Goal: Information Seeking & Learning: Find specific fact

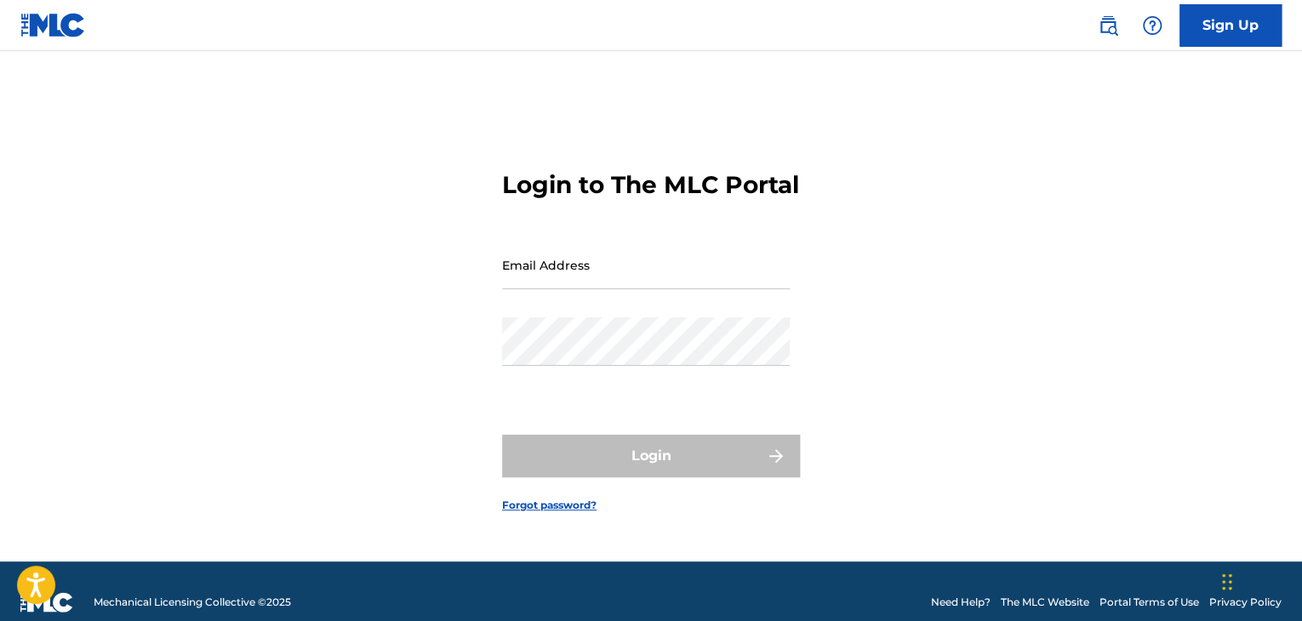
click at [1264, 37] on link "Sign Up" at bounding box center [1230, 25] width 102 height 43
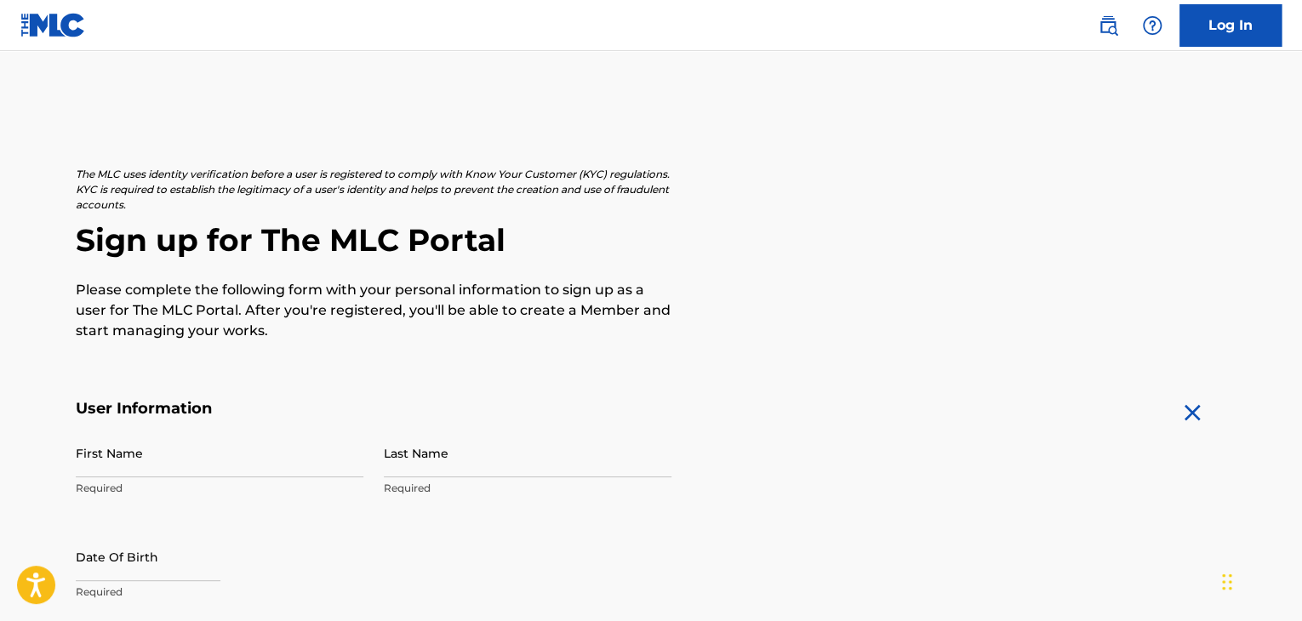
click at [197, 460] on input "First Name" at bounding box center [220, 453] width 288 height 49
type input "[PERSON_NAME]"
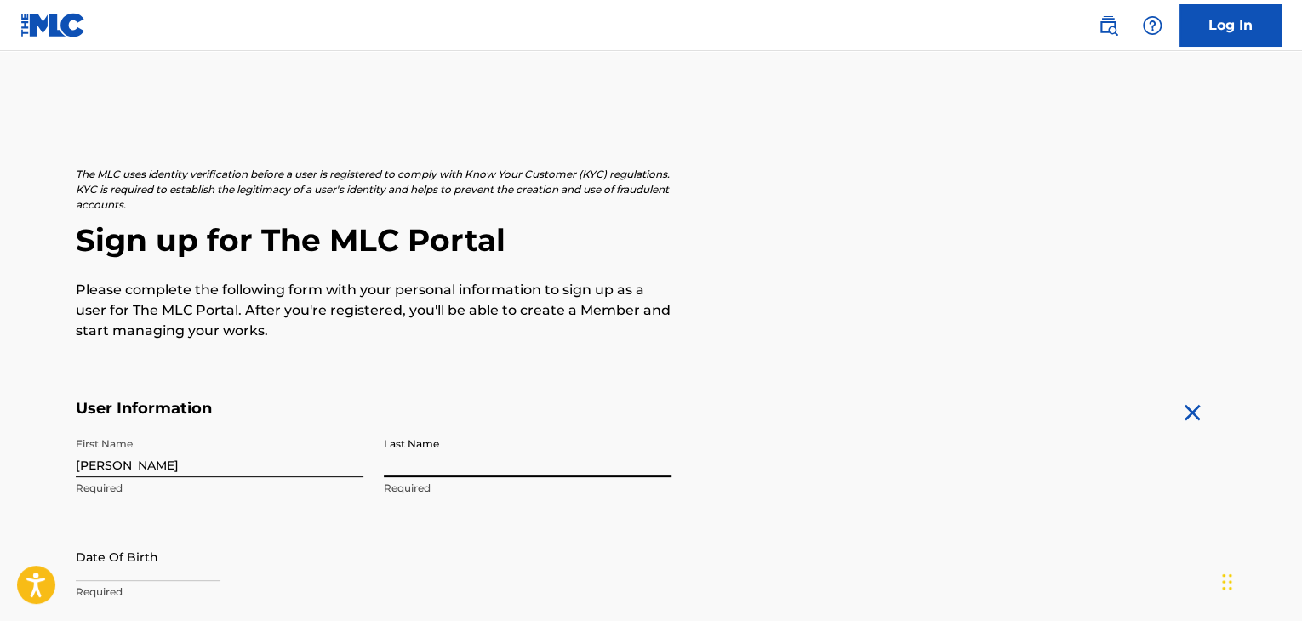
click at [465, 467] on input "Last Name" at bounding box center [528, 453] width 288 height 49
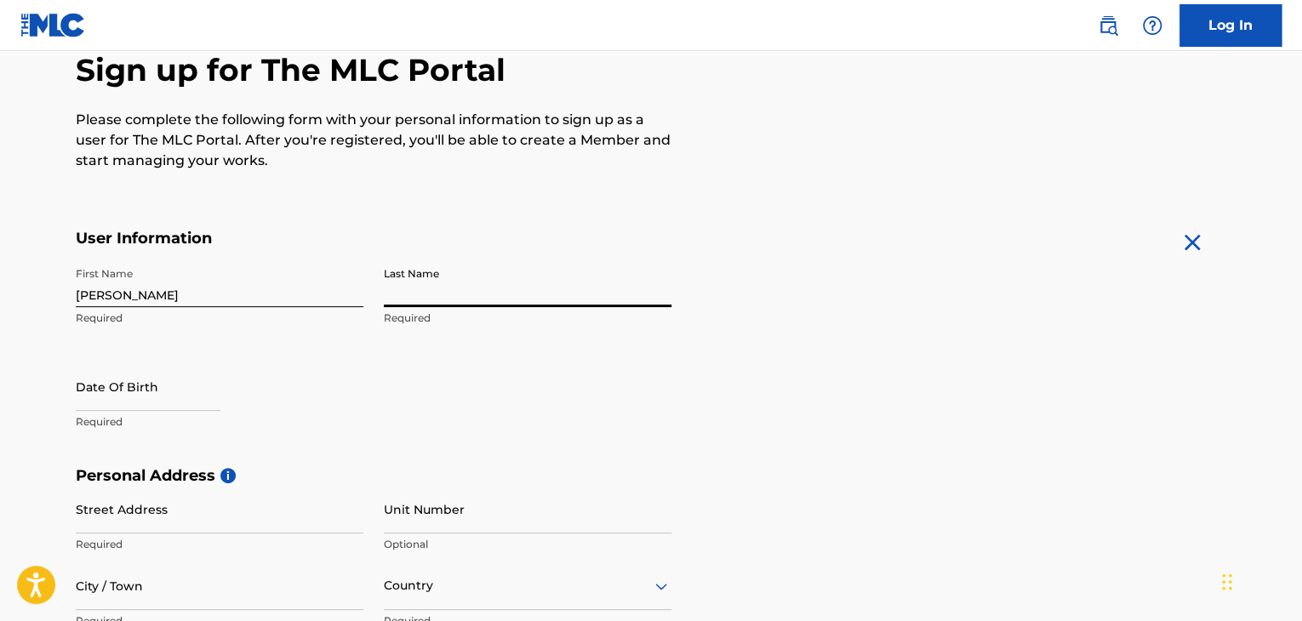
click at [439, 286] on input "Last Name" at bounding box center [528, 283] width 288 height 49
type input "[PERSON_NAME]"
click at [138, 397] on input "text" at bounding box center [148, 387] width 145 height 49
select select "8"
select select "2025"
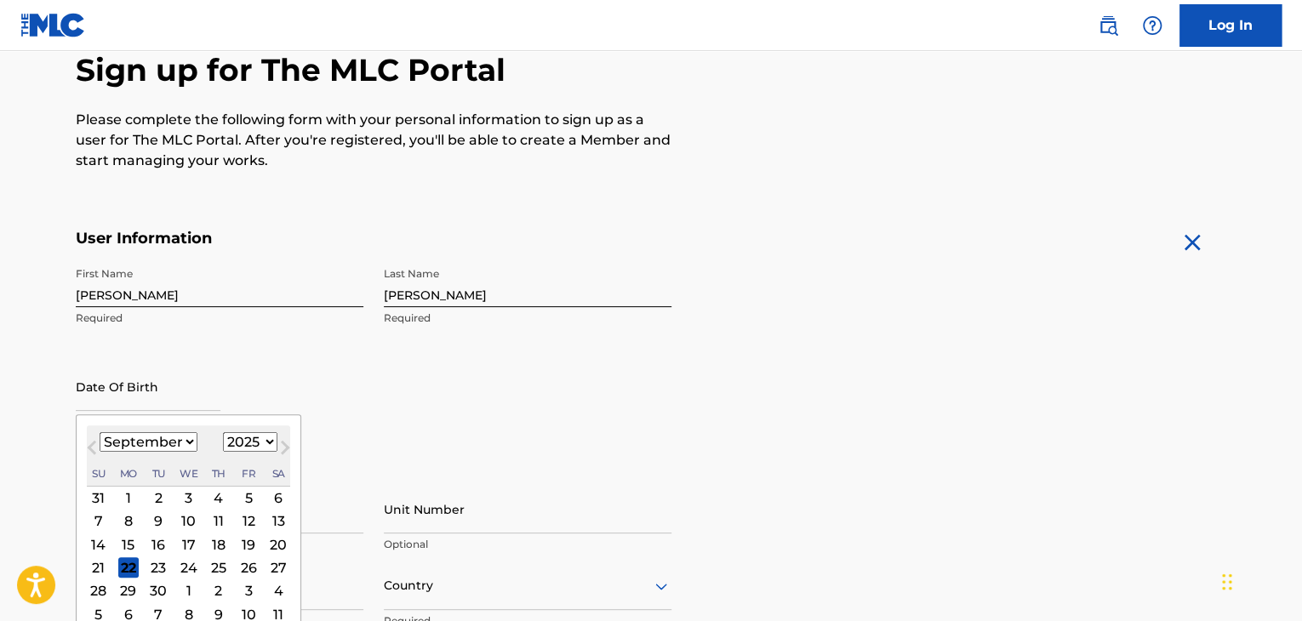
click at [140, 448] on select "January February March April May June July August September October November De…" at bounding box center [149, 442] width 98 height 20
select select "11"
click at [100, 432] on select "January February March April May June July August September October November De…" at bounding box center [149, 442] width 98 height 20
click at [238, 443] on select "1899 1900 1901 1902 1903 1904 1905 1906 1907 1908 1909 1910 1911 1912 1913 1914…" at bounding box center [250, 442] width 54 height 20
select select "2002"
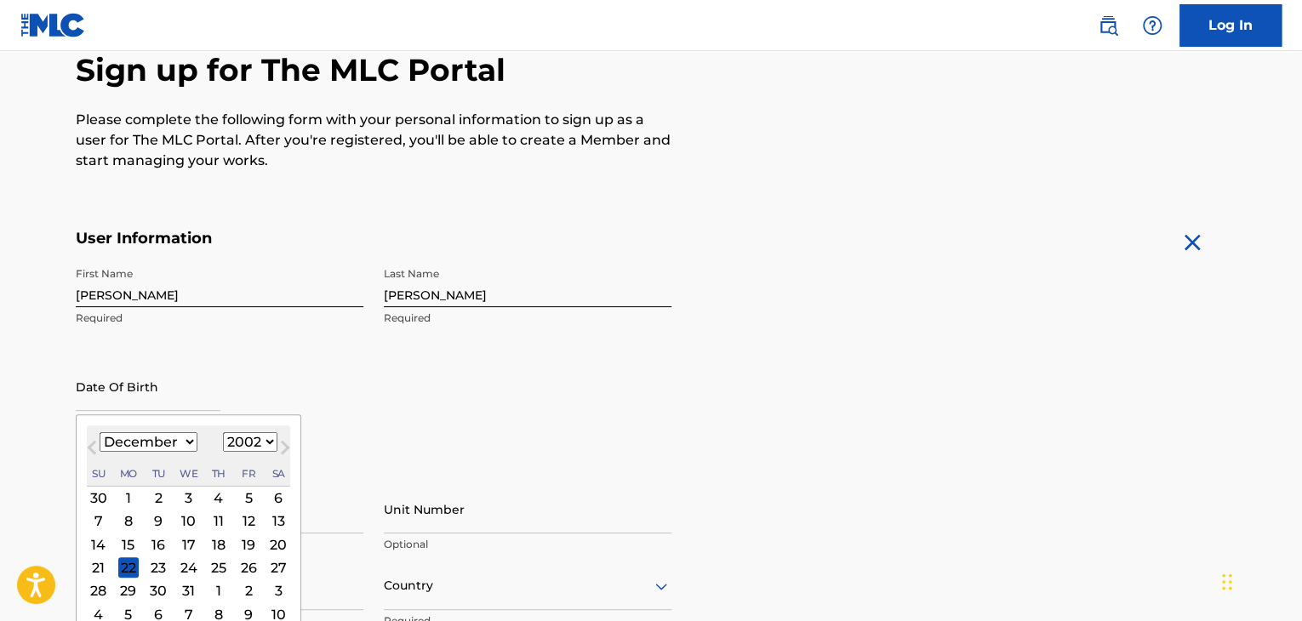
click at [223, 432] on select "1899 1900 1901 1902 1903 1904 1905 1906 1907 1908 1909 1910 1911 1912 1913 1914…" at bounding box center [250, 442] width 54 height 20
click at [239, 542] on div "20" at bounding box center [248, 544] width 20 height 20
type input "[DATE]"
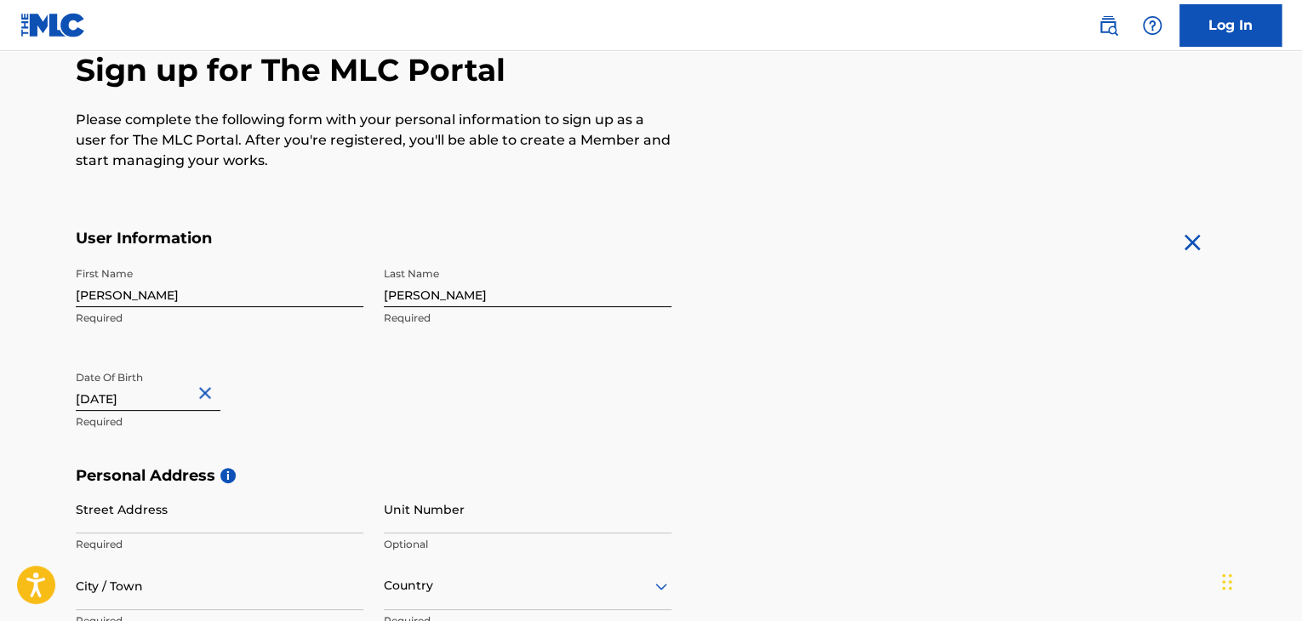
scroll to position [340, 0]
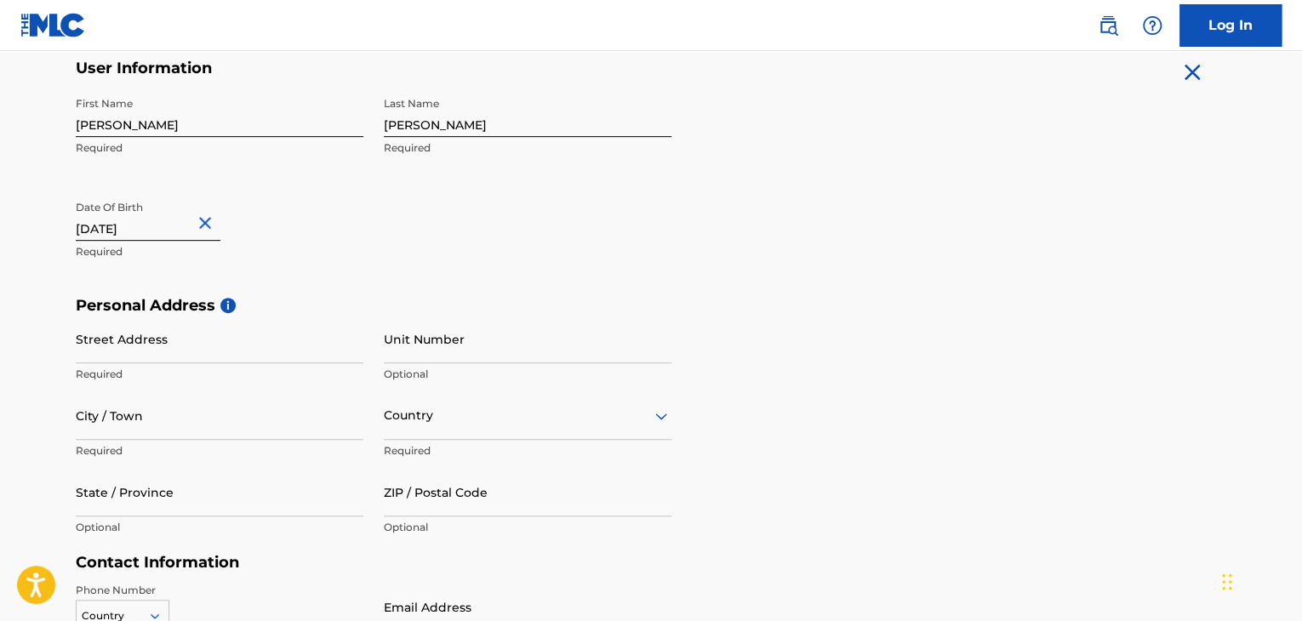
click at [180, 343] on input "Street Address" at bounding box center [220, 339] width 288 height 49
click at [489, 365] on div "Unit Number Optional" at bounding box center [528, 353] width 288 height 77
click at [204, 358] on input "Street Address" at bounding box center [220, 339] width 288 height 49
click at [167, 425] on input "City / Town" at bounding box center [220, 415] width 288 height 49
click at [85, 343] on input "Street Address" at bounding box center [220, 339] width 288 height 49
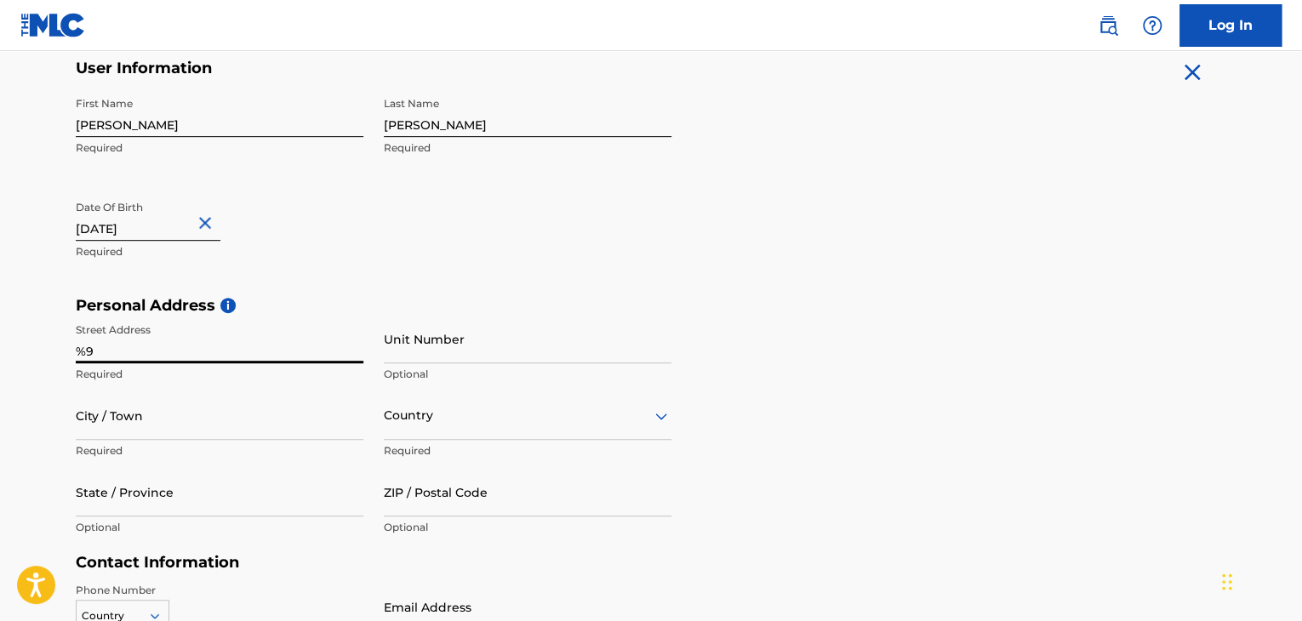
type input "%"
type input "5962"
click at [194, 437] on input "City / Town" at bounding box center [220, 415] width 288 height 49
type input "Greenacres"
click at [416, 425] on div "Country" at bounding box center [528, 415] width 288 height 49
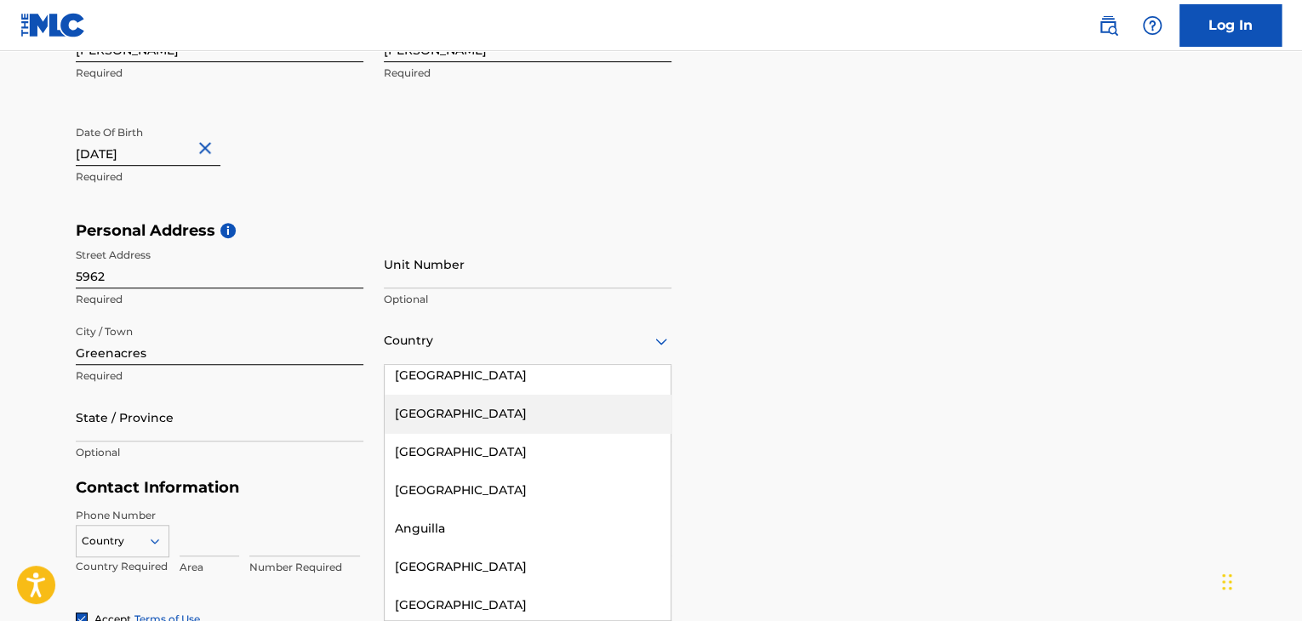
scroll to position [0, 0]
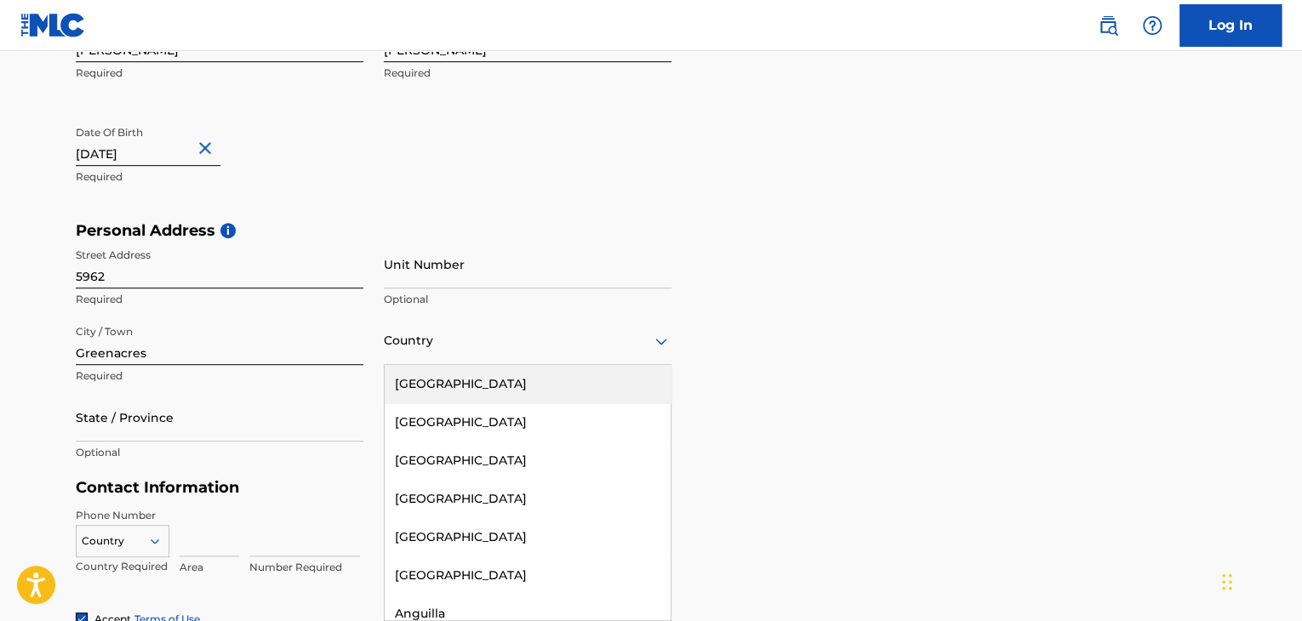
click at [471, 382] on div "[GEOGRAPHIC_DATA]" at bounding box center [528, 384] width 286 height 38
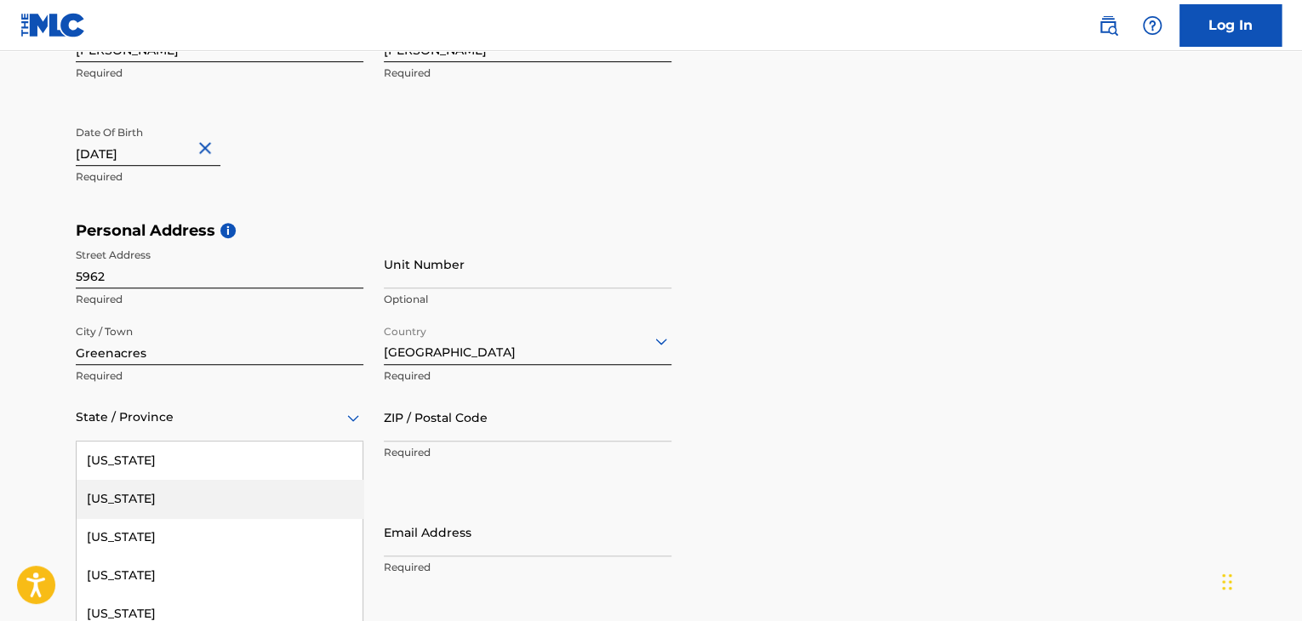
scroll to position [491, 0]
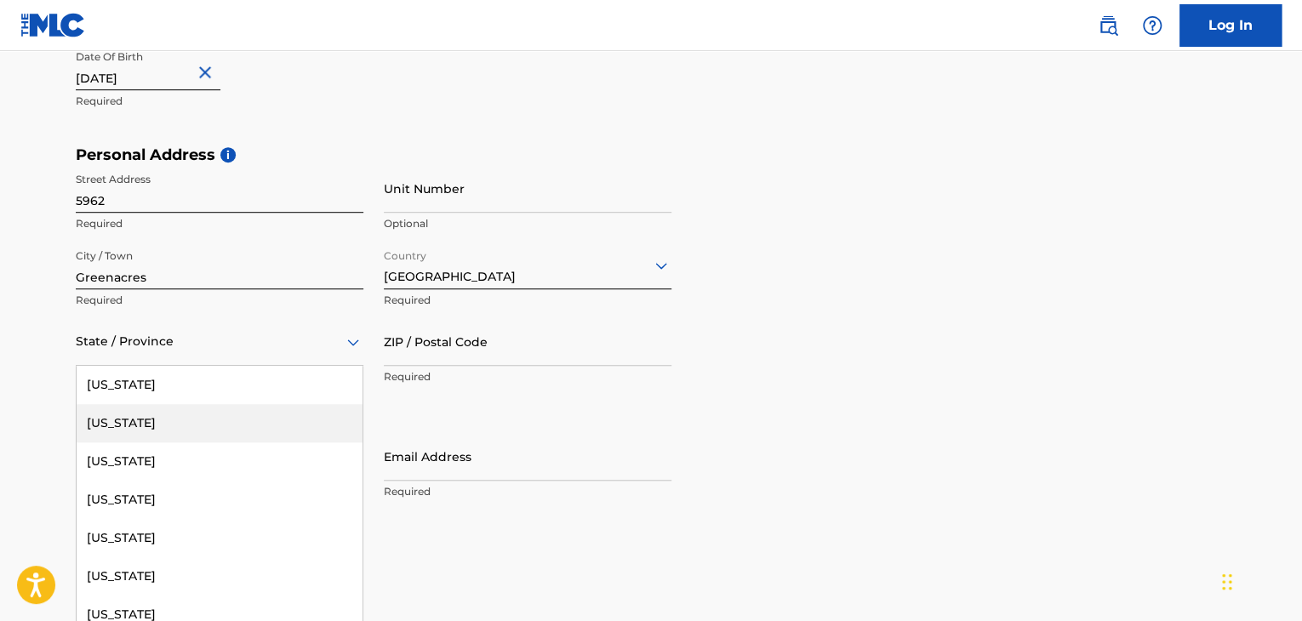
click at [161, 366] on div "57 results available. Use Up and Down to choose options, press Enter to select …" at bounding box center [220, 341] width 288 height 49
click at [163, 438] on div "[US_STATE]" at bounding box center [220, 427] width 286 height 38
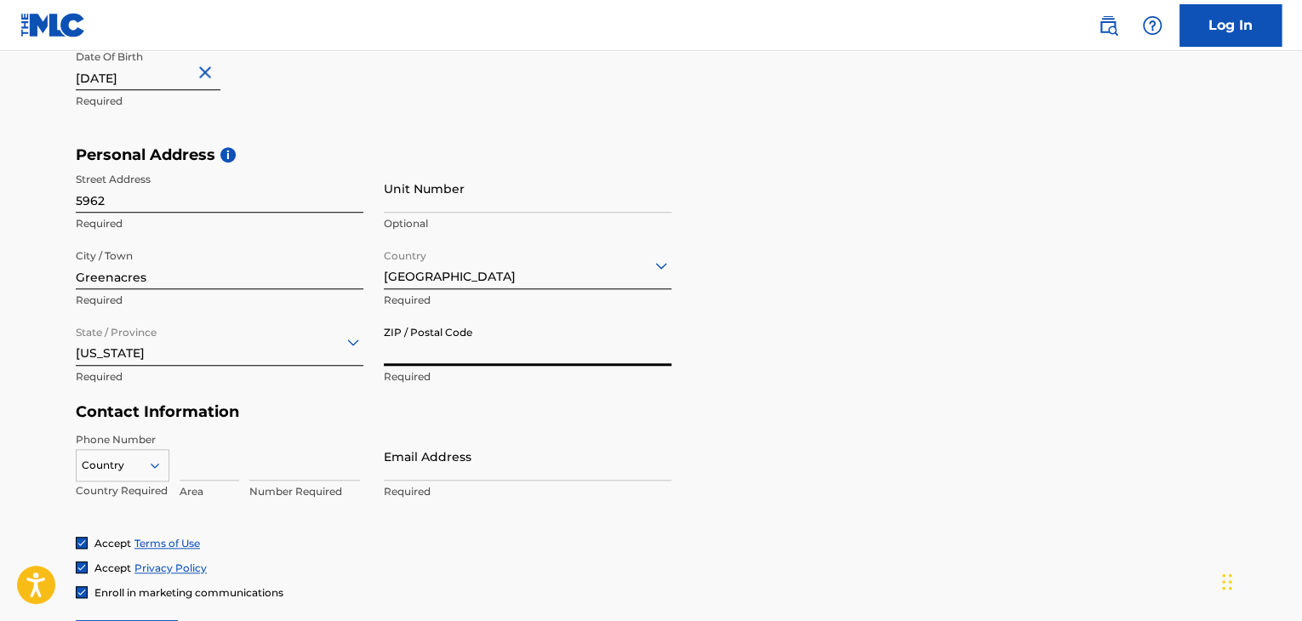
click at [456, 349] on input "ZIP / Postal Code" at bounding box center [528, 341] width 288 height 49
type input "33463"
click at [133, 466] on div "Country" at bounding box center [123, 462] width 94 height 26
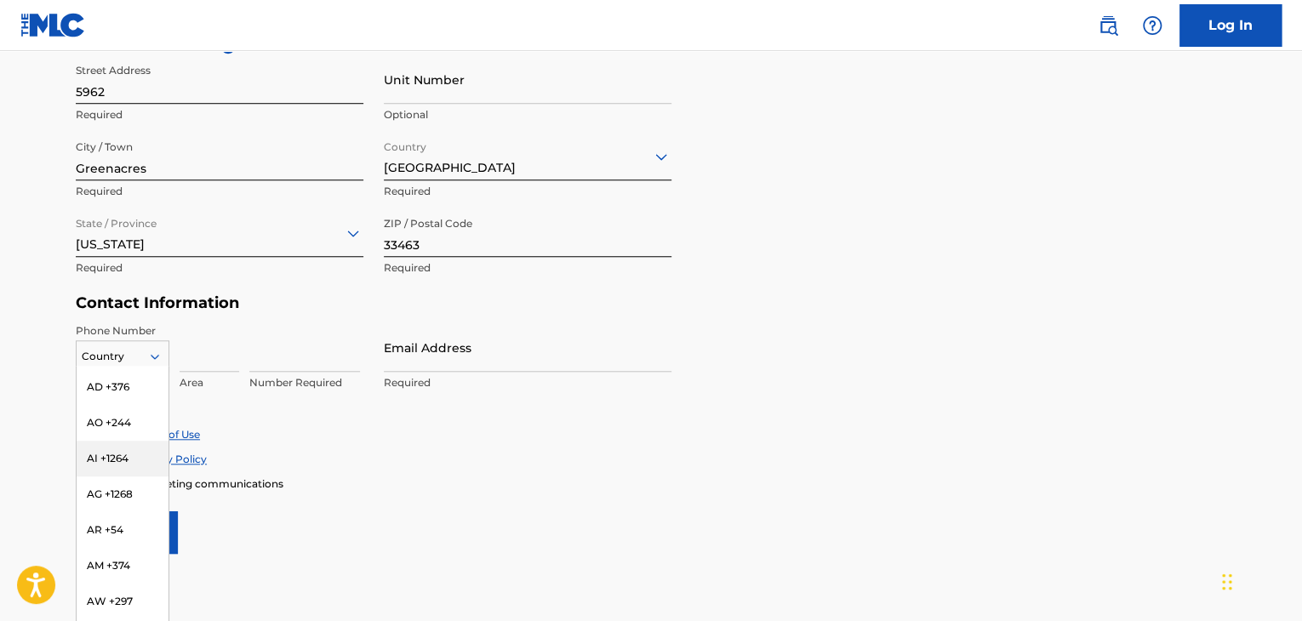
scroll to position [0, 0]
click at [125, 385] on div "US, [GEOGRAPHIC_DATA] +1" at bounding box center [123, 399] width 92 height 66
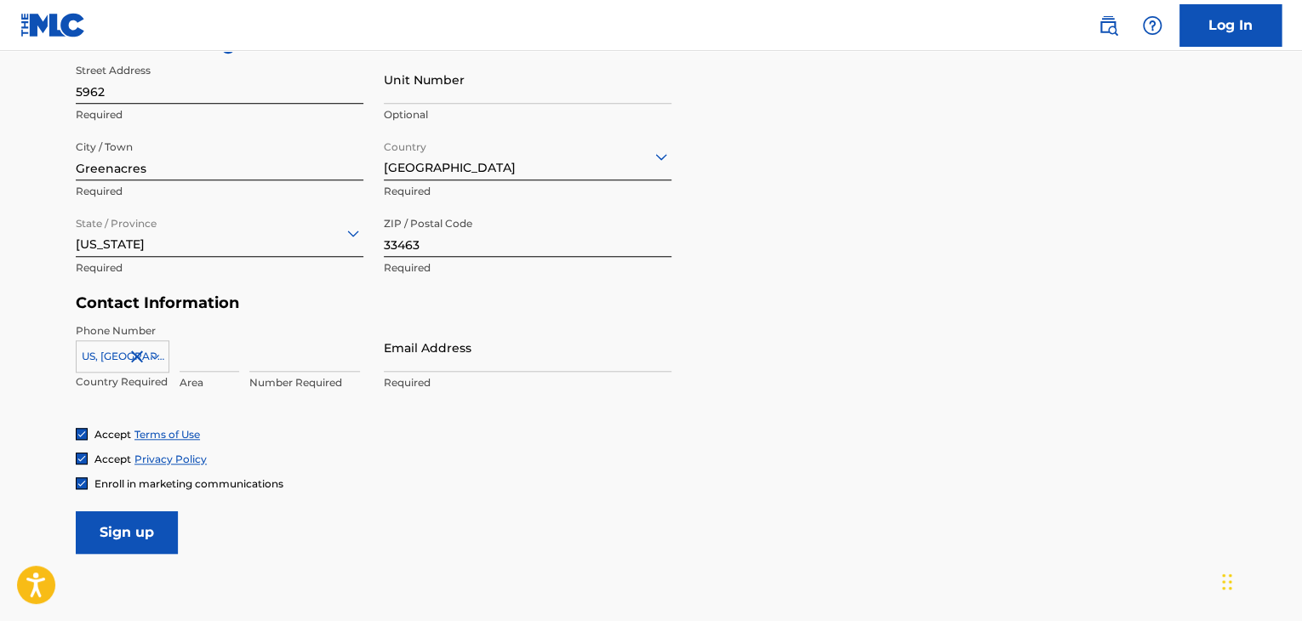
click at [215, 357] on input at bounding box center [210, 347] width 60 height 49
type input "978"
click at [337, 366] on input at bounding box center [304, 347] width 111 height 49
type input "8854222"
click at [465, 366] on input "Email Address" at bounding box center [528, 347] width 288 height 49
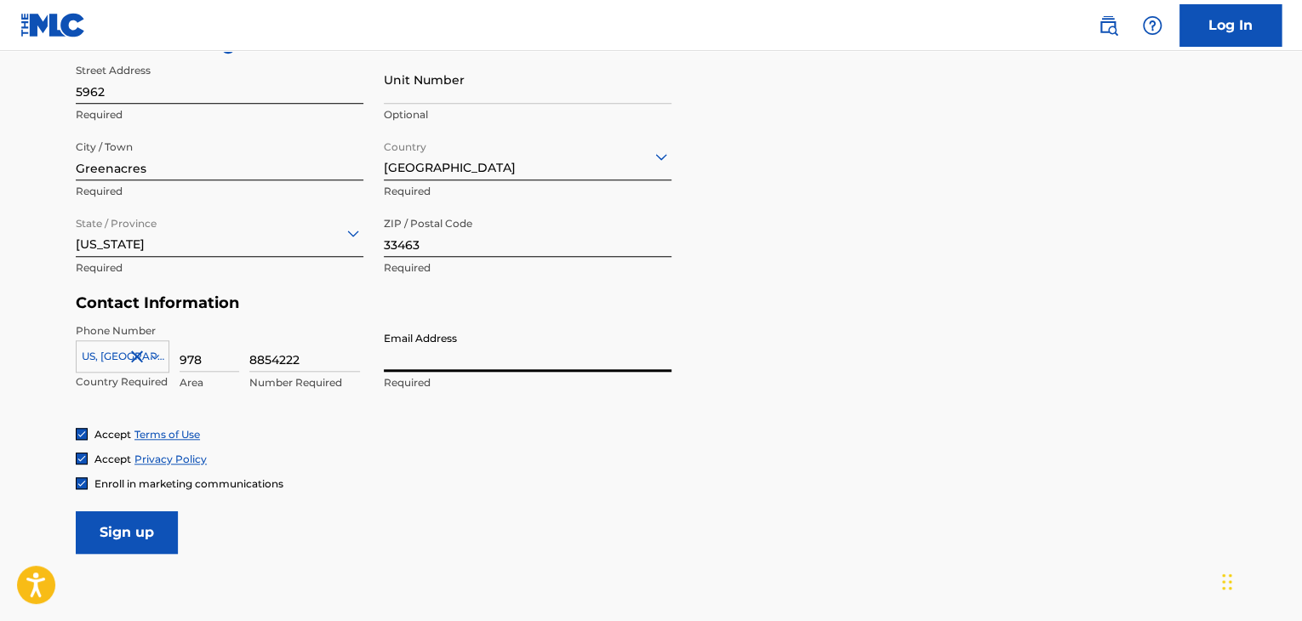
type input "[EMAIL_ADDRESS][DOMAIN_NAME]"
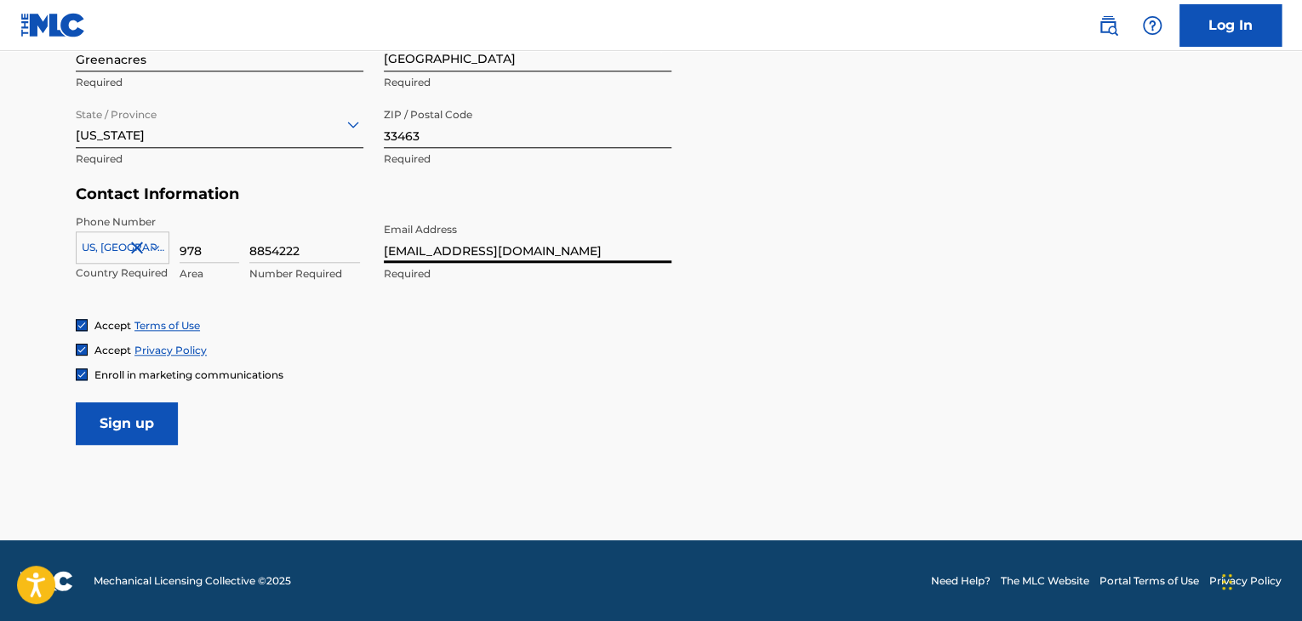
click at [136, 435] on input "Sign up" at bounding box center [127, 424] width 102 height 43
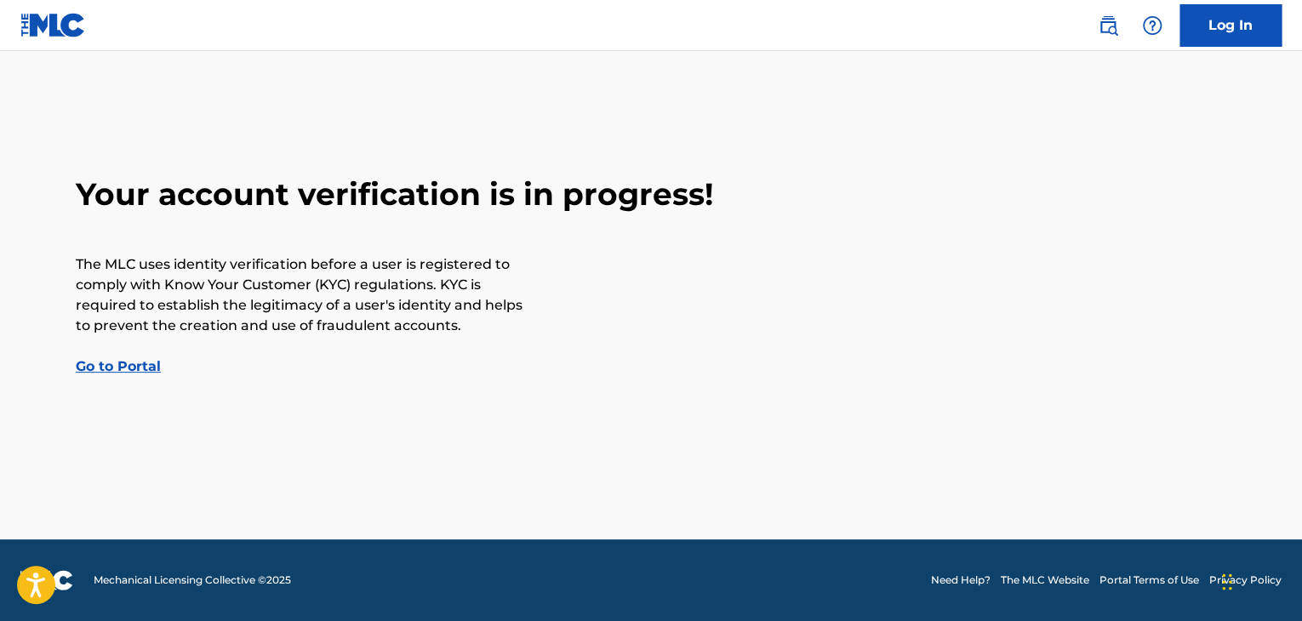
click at [144, 372] on link "Go to Portal" at bounding box center [118, 366] width 85 height 16
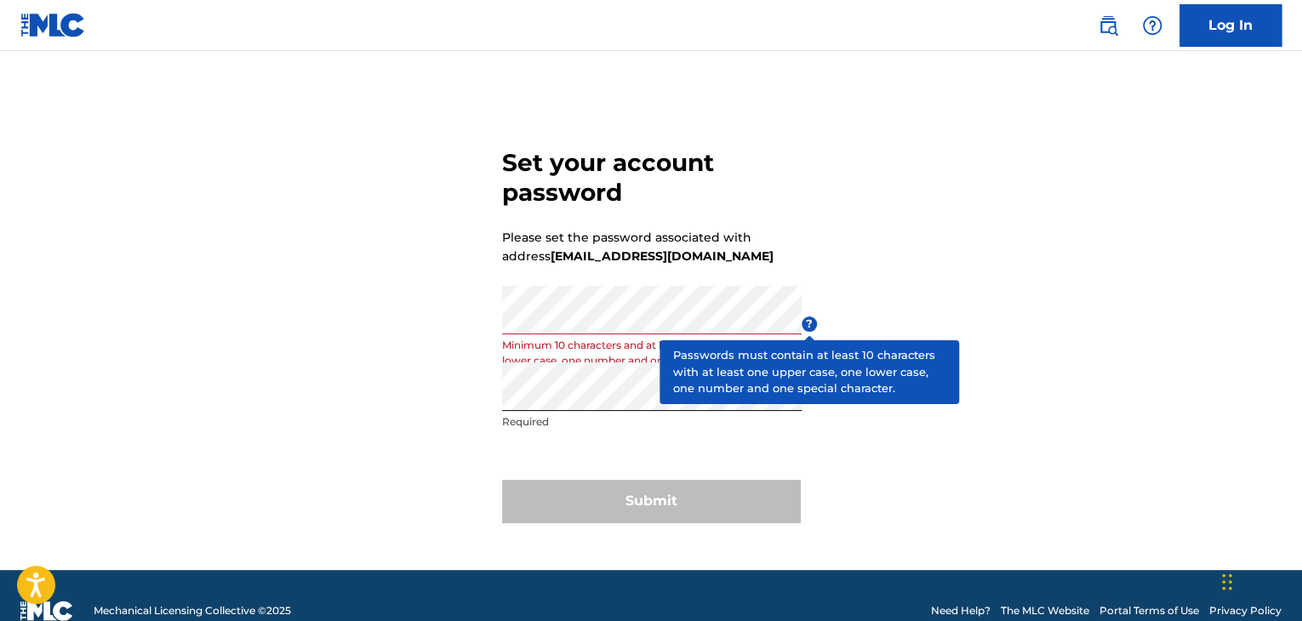
click at [807, 325] on span "?" at bounding box center [809, 324] width 15 height 15
click at [805, 328] on span "?" at bounding box center [809, 324] width 15 height 15
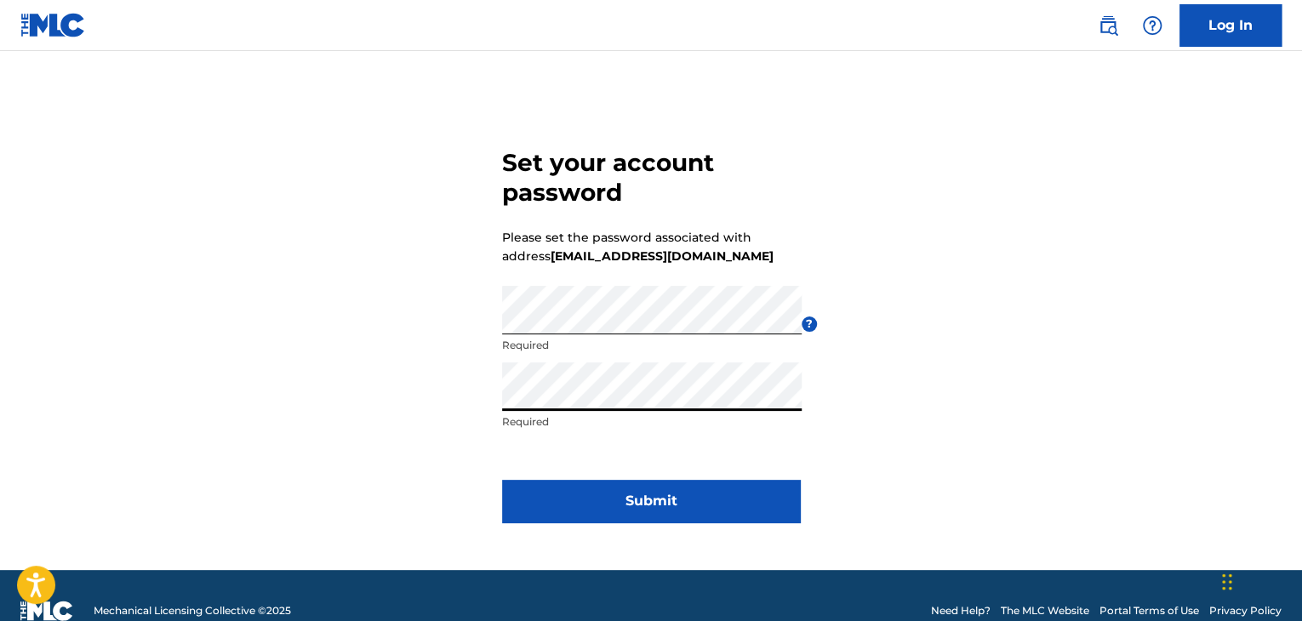
click at [625, 495] on button "Submit" at bounding box center [651, 501] width 298 height 43
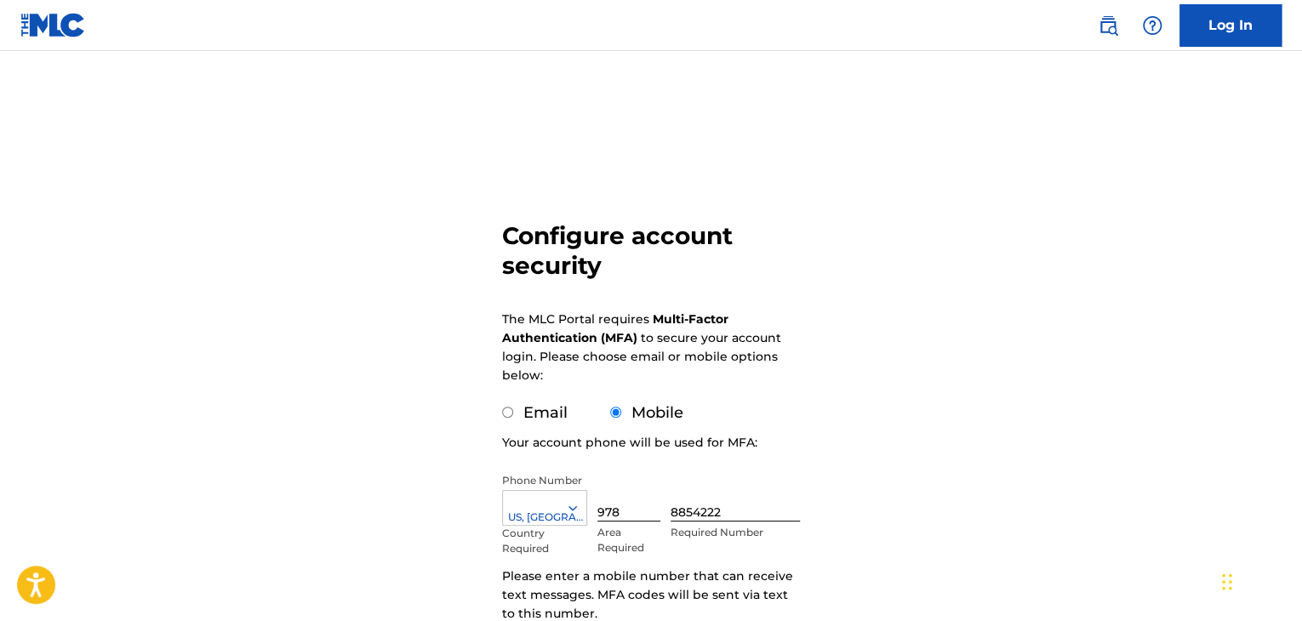
scroll to position [197, 0]
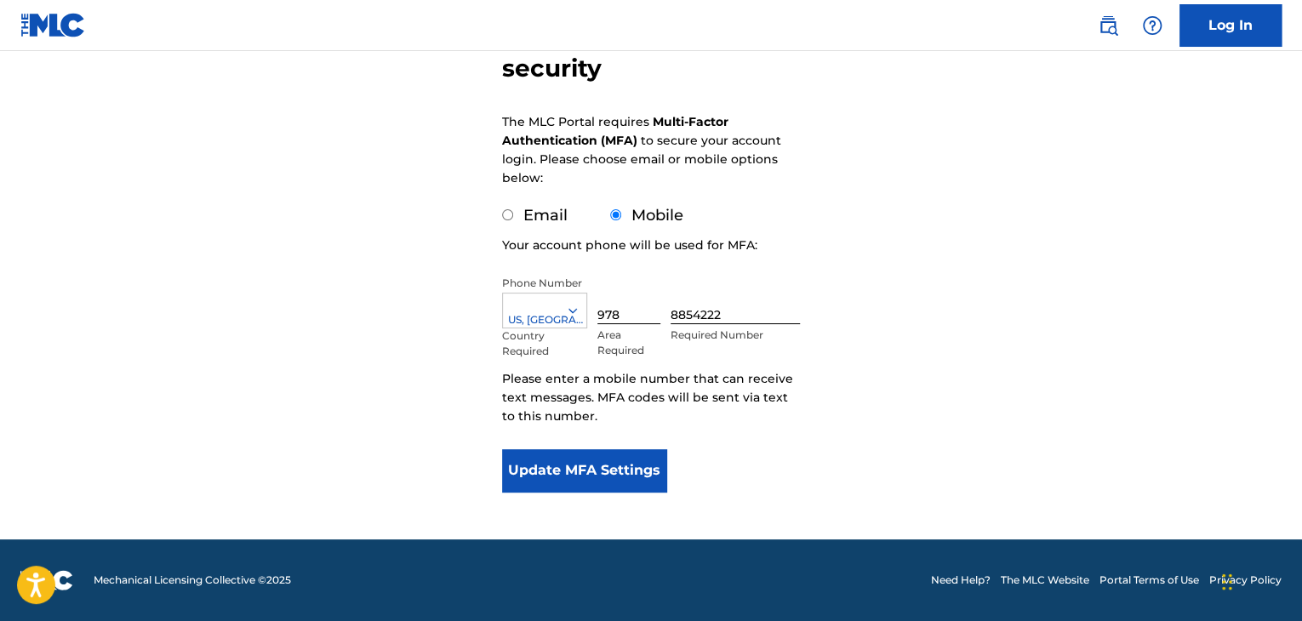
click at [597, 464] on button "Update MFA Settings" at bounding box center [584, 470] width 164 height 43
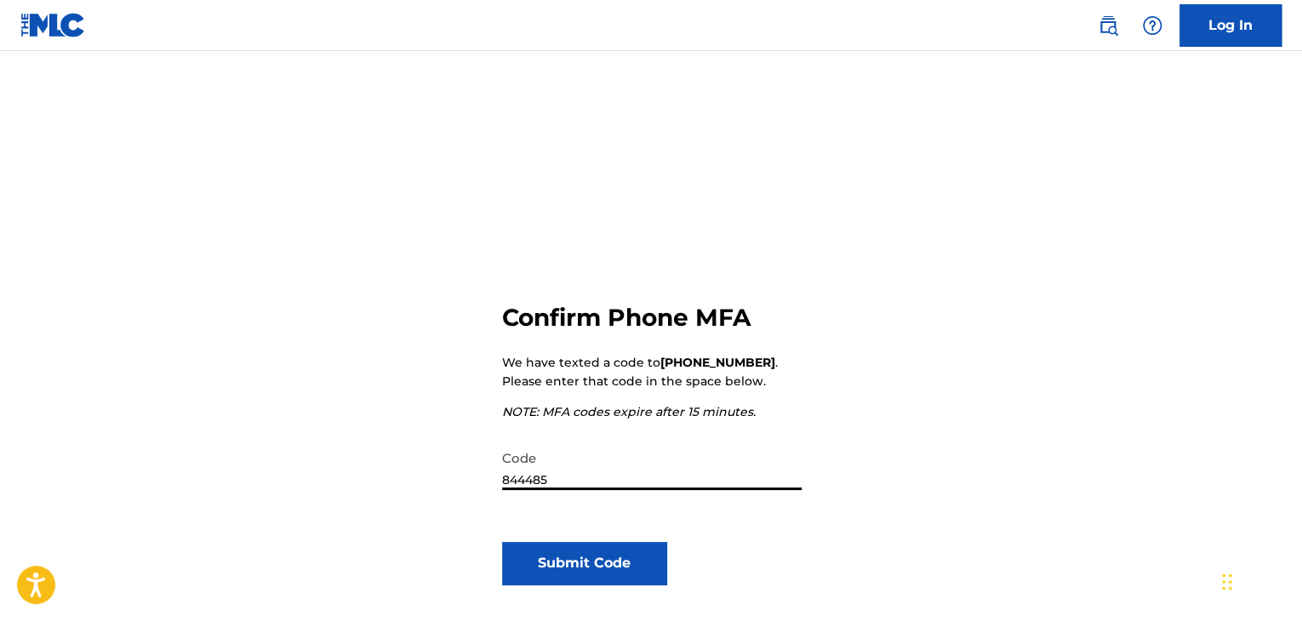
type input "844485"
click at [582, 556] on button "Submit Code" at bounding box center [584, 563] width 164 height 43
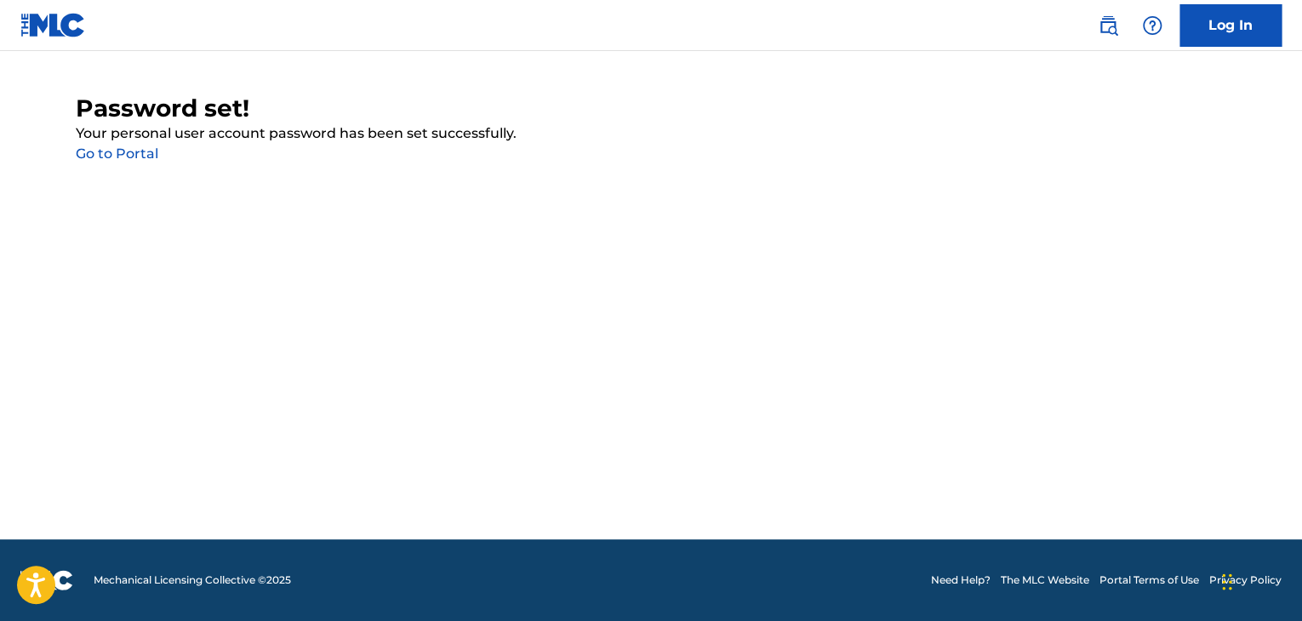
click at [119, 160] on link "Go to Portal" at bounding box center [117, 154] width 83 height 16
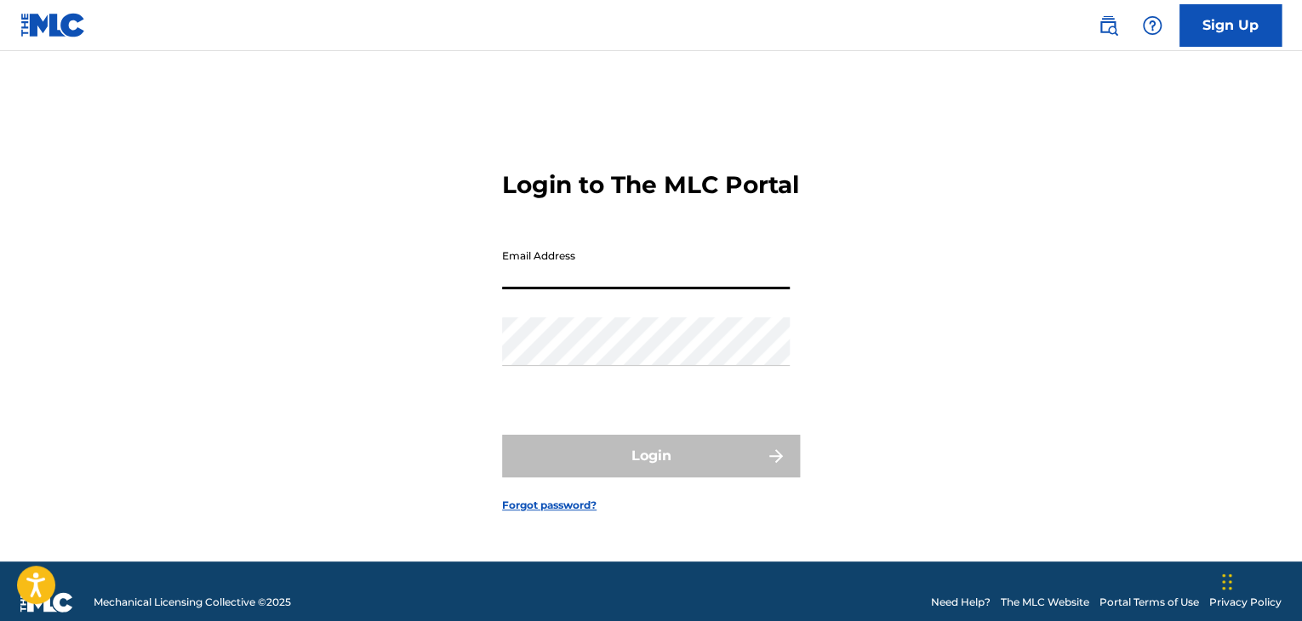
click at [647, 289] on input "Email Address" at bounding box center [646, 265] width 288 height 49
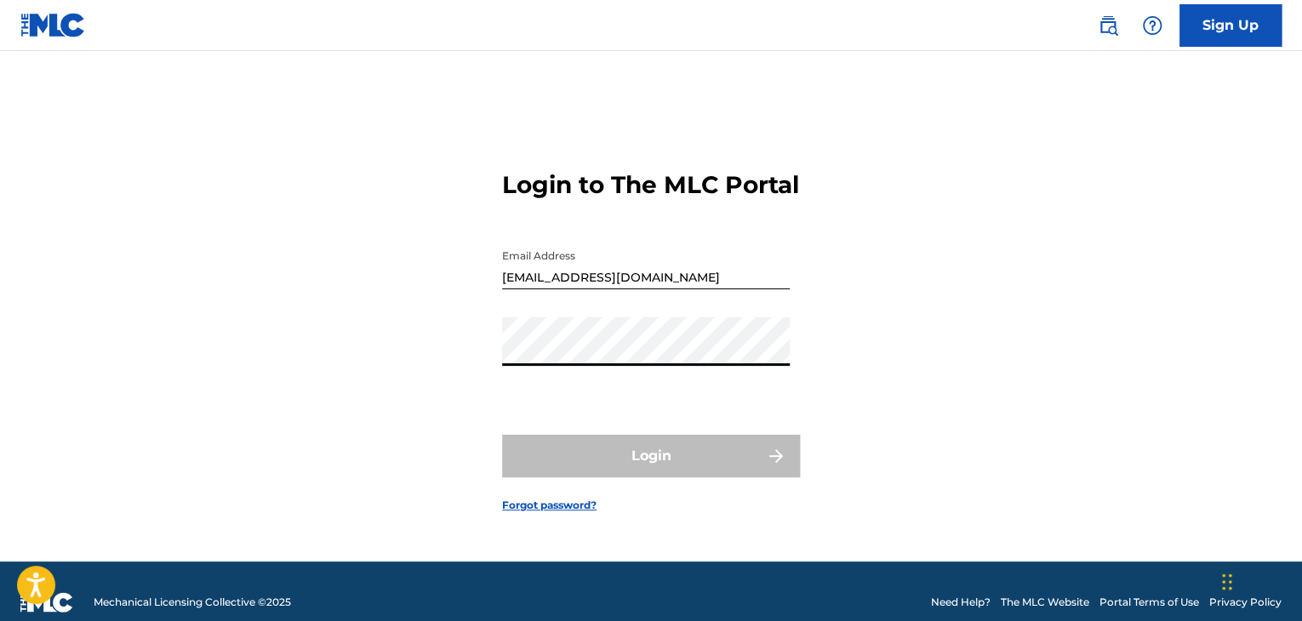
type input "[EMAIL_ADDRESS][DOMAIN_NAME]"
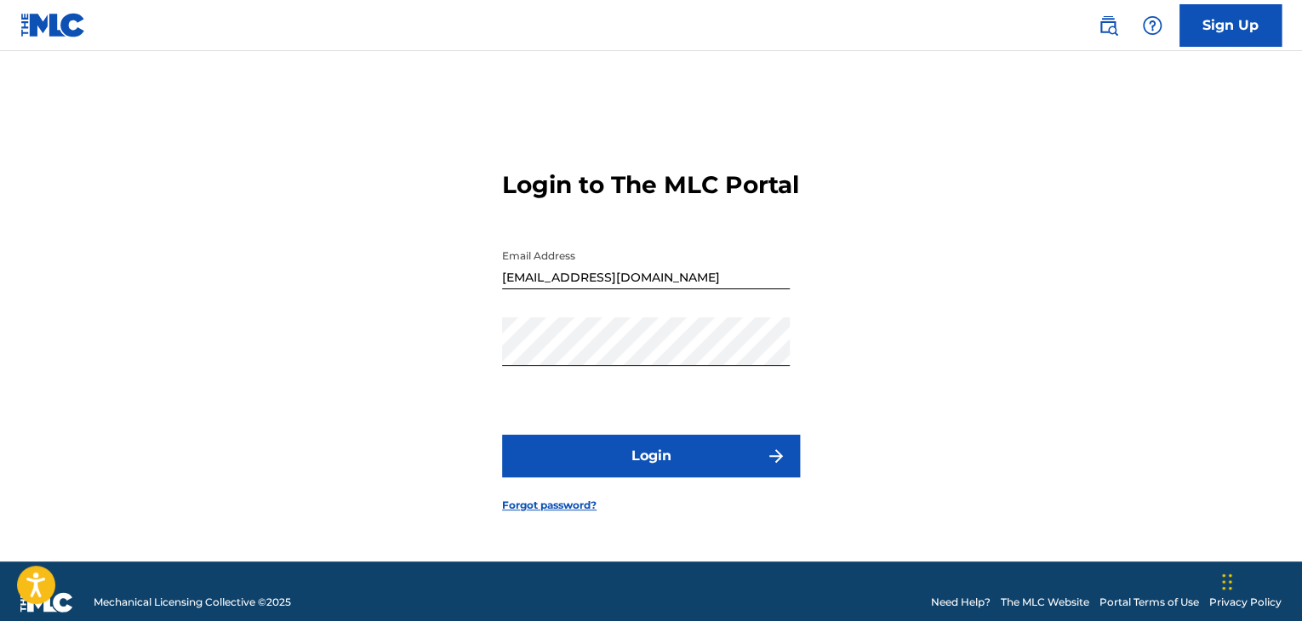
click at [635, 473] on button "Login" at bounding box center [651, 456] width 298 height 43
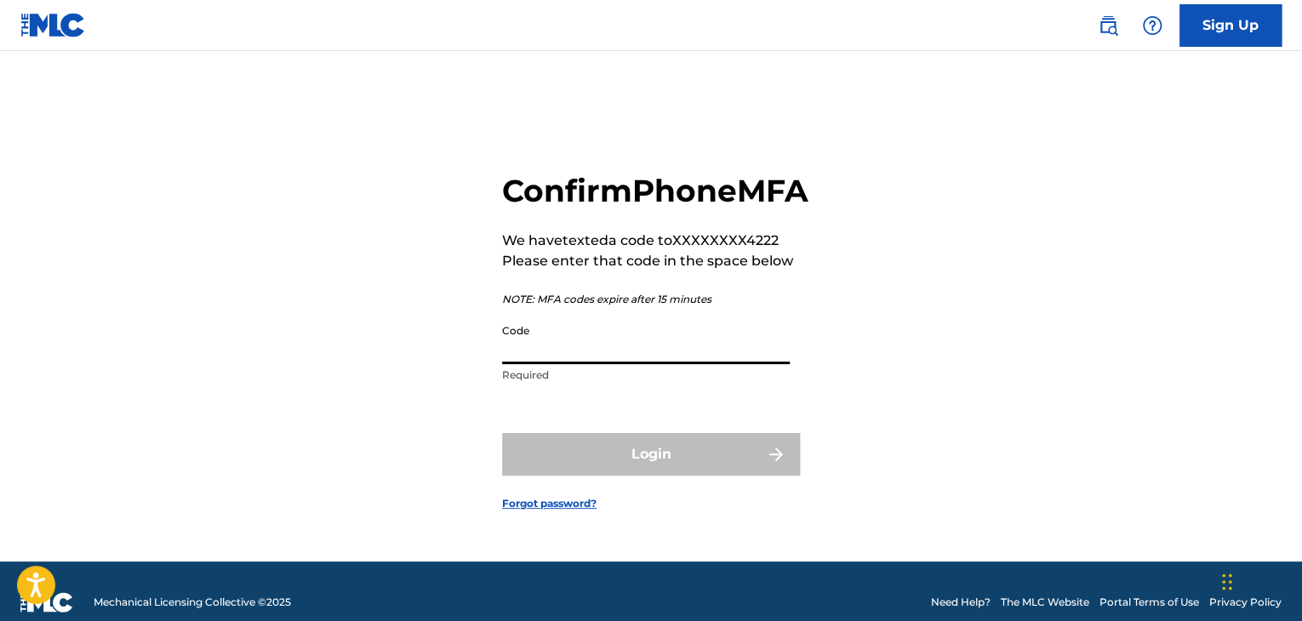
click at [615, 364] on input "Code" at bounding box center [646, 340] width 288 height 49
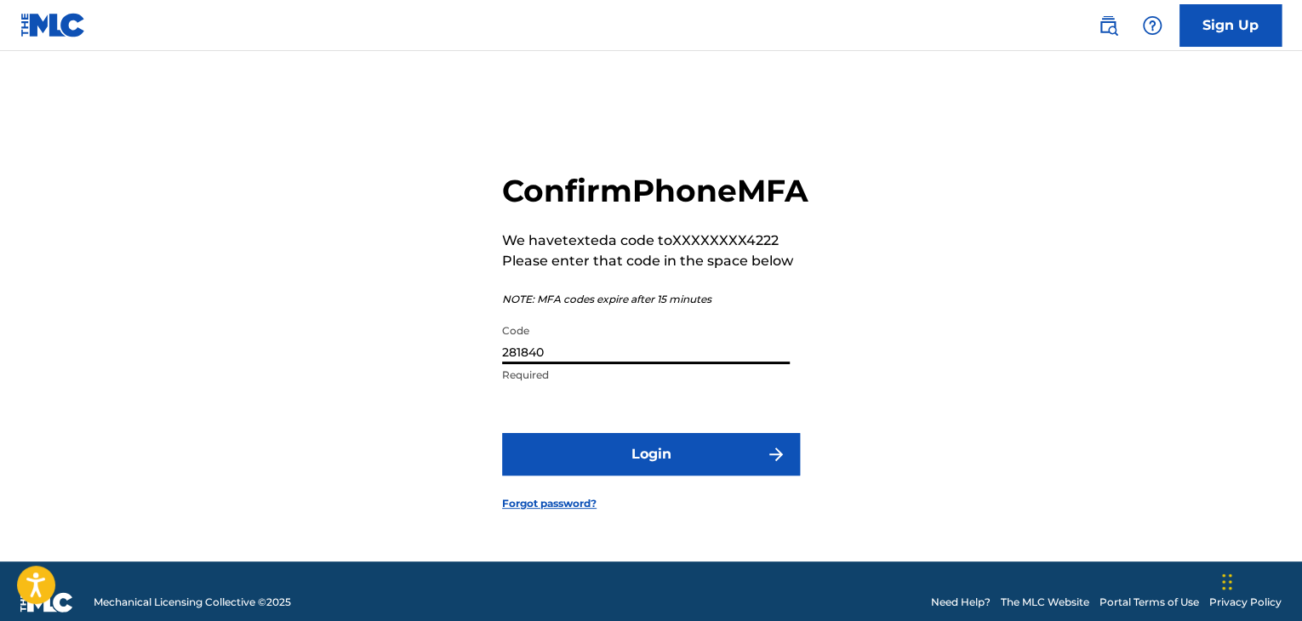
type input "281840"
click at [597, 457] on button "Login" at bounding box center [651, 454] width 298 height 43
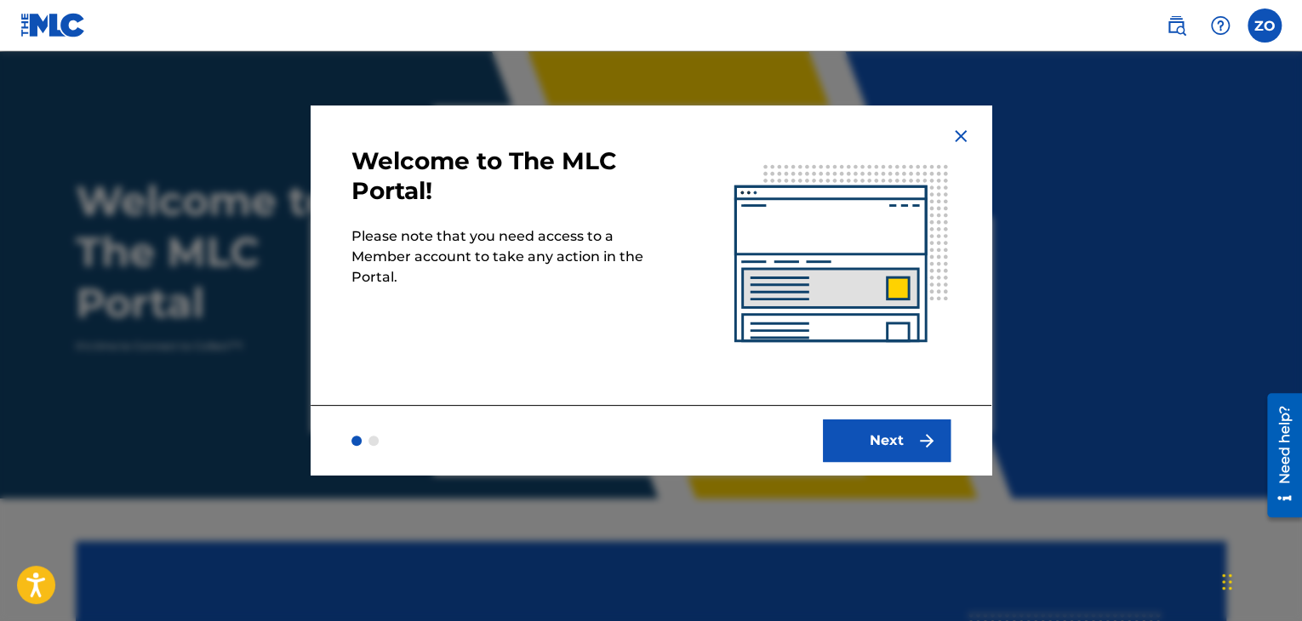
click at [878, 442] on button "Next" at bounding box center [887, 441] width 128 height 43
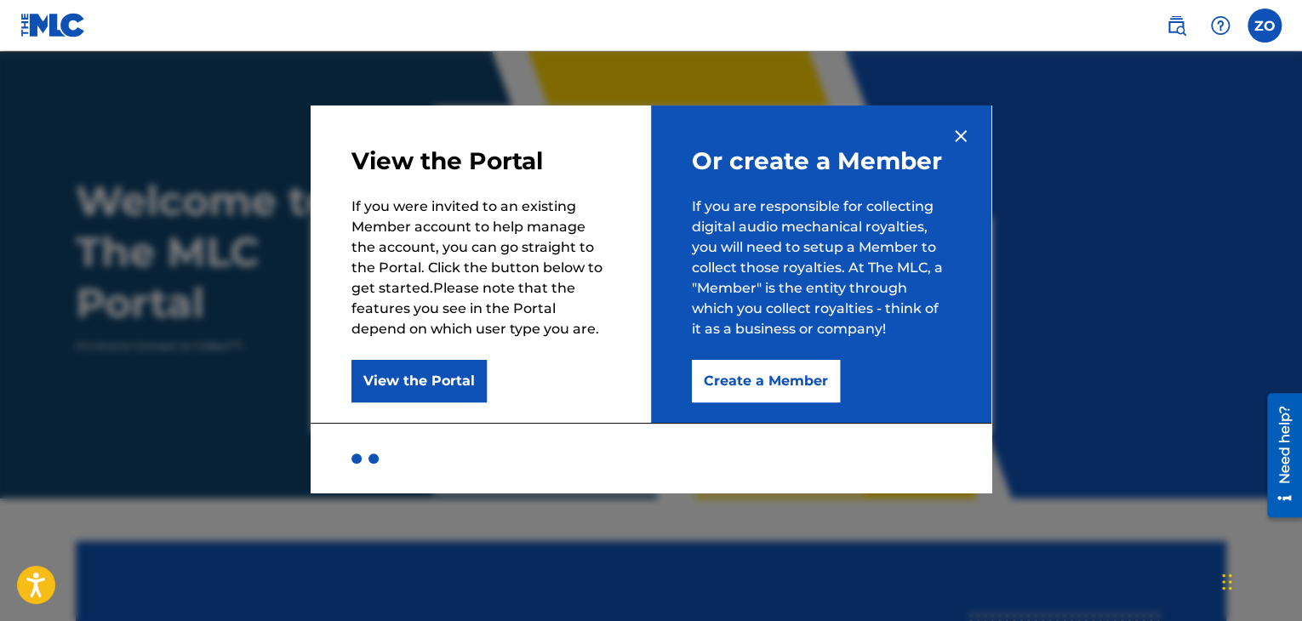
click at [758, 389] on button "Create a Member" at bounding box center [766, 381] width 148 height 43
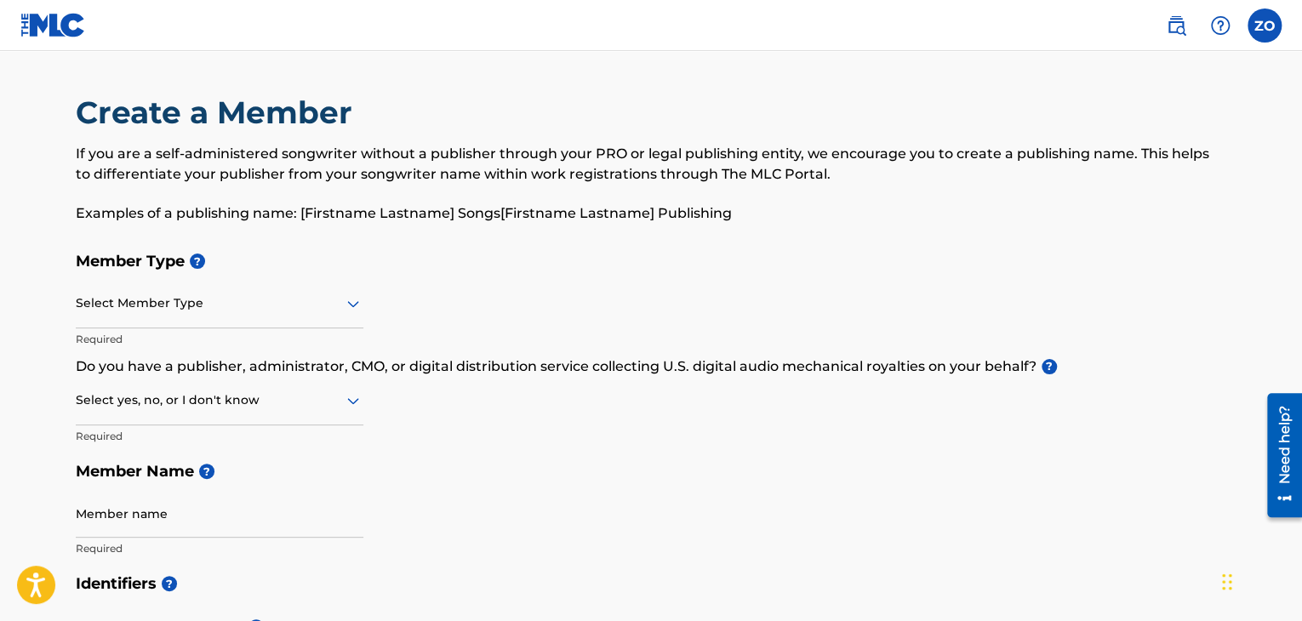
scroll to position [85, 0]
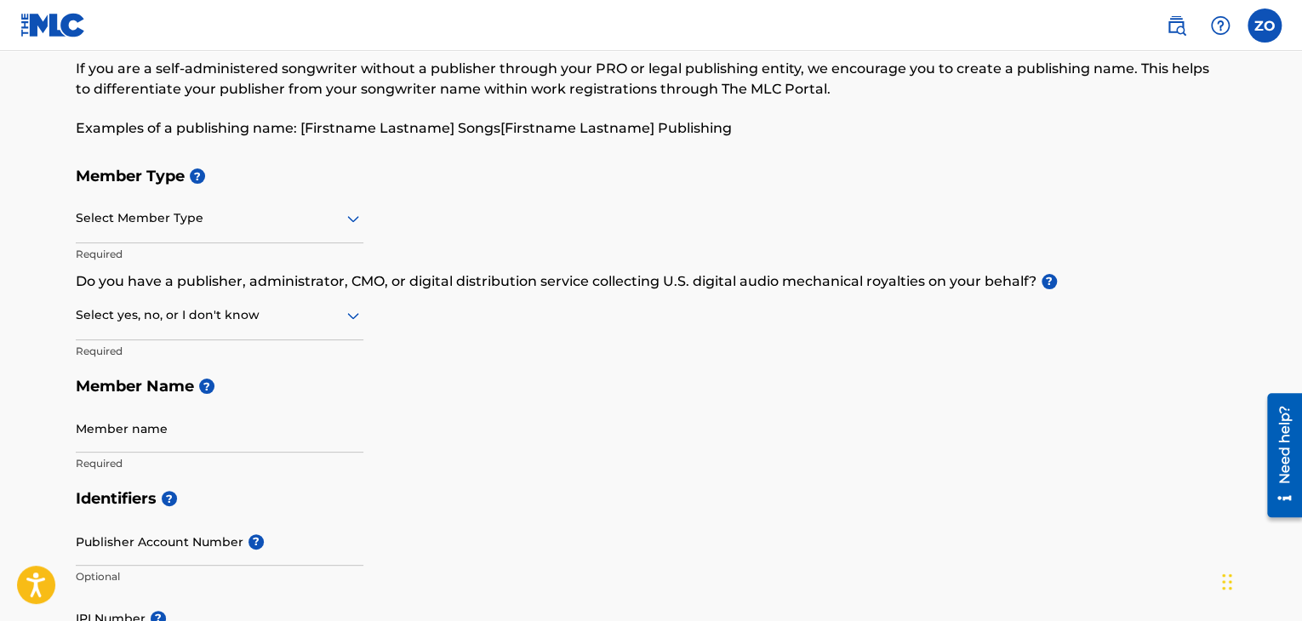
click at [147, 414] on input "Member name" at bounding box center [220, 428] width 288 height 49
type input "Prod.Zstunna"
click at [253, 321] on div at bounding box center [220, 315] width 288 height 21
click at [130, 396] on div "No" at bounding box center [220, 398] width 286 height 38
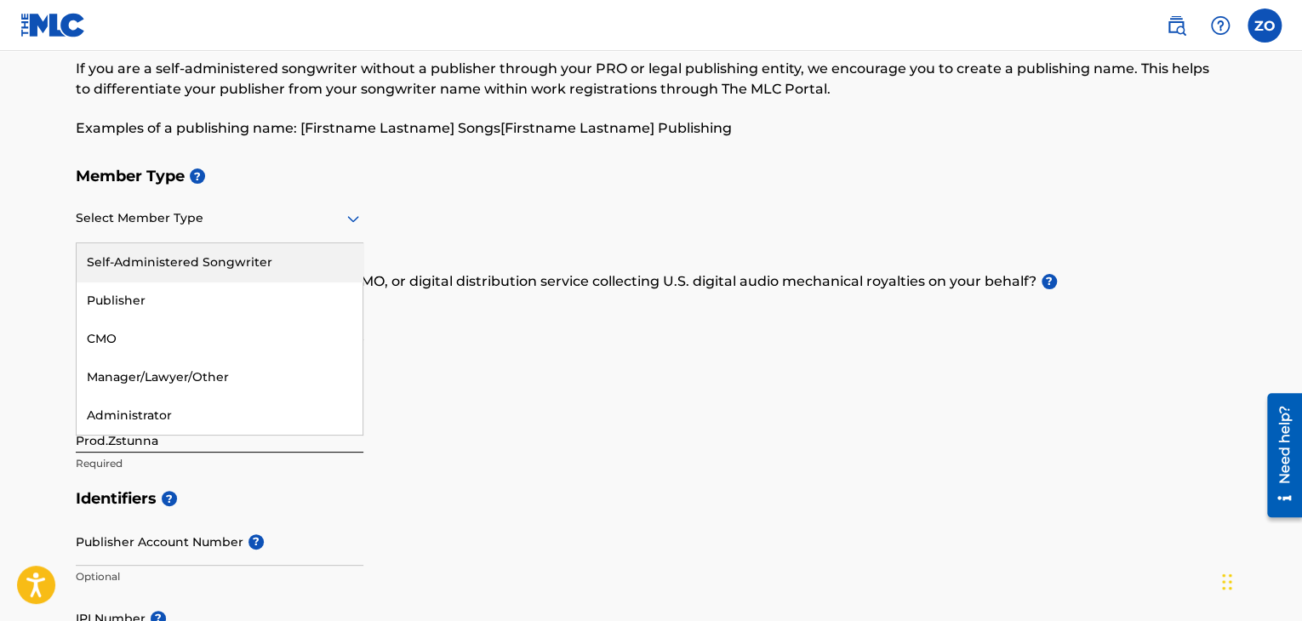
click at [168, 214] on div at bounding box center [220, 218] width 288 height 21
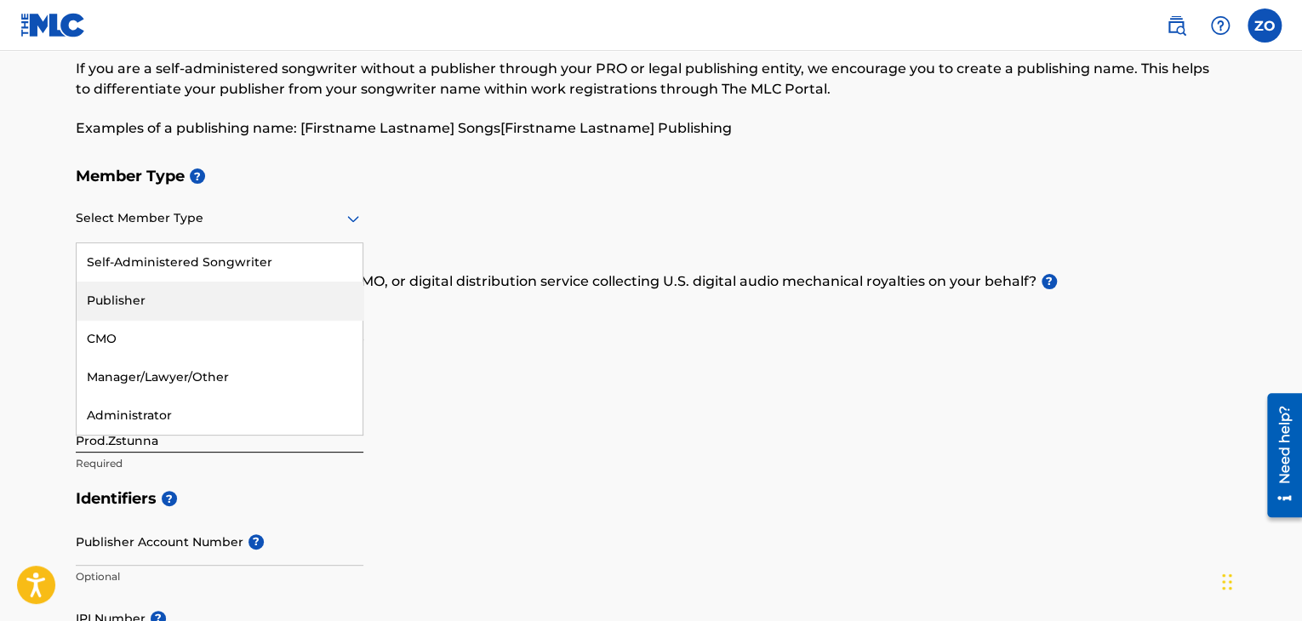
click at [180, 311] on div "Publisher" at bounding box center [220, 301] width 286 height 38
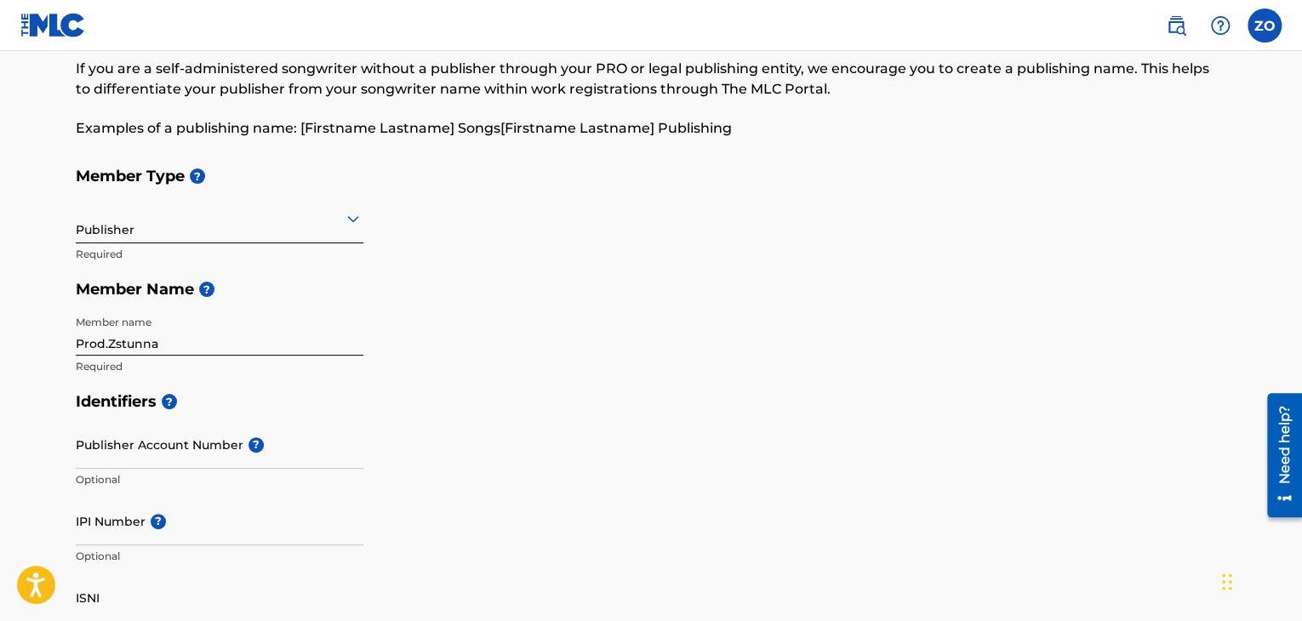
click at [177, 457] on input "Publisher Account Number ?" at bounding box center [220, 444] width 288 height 49
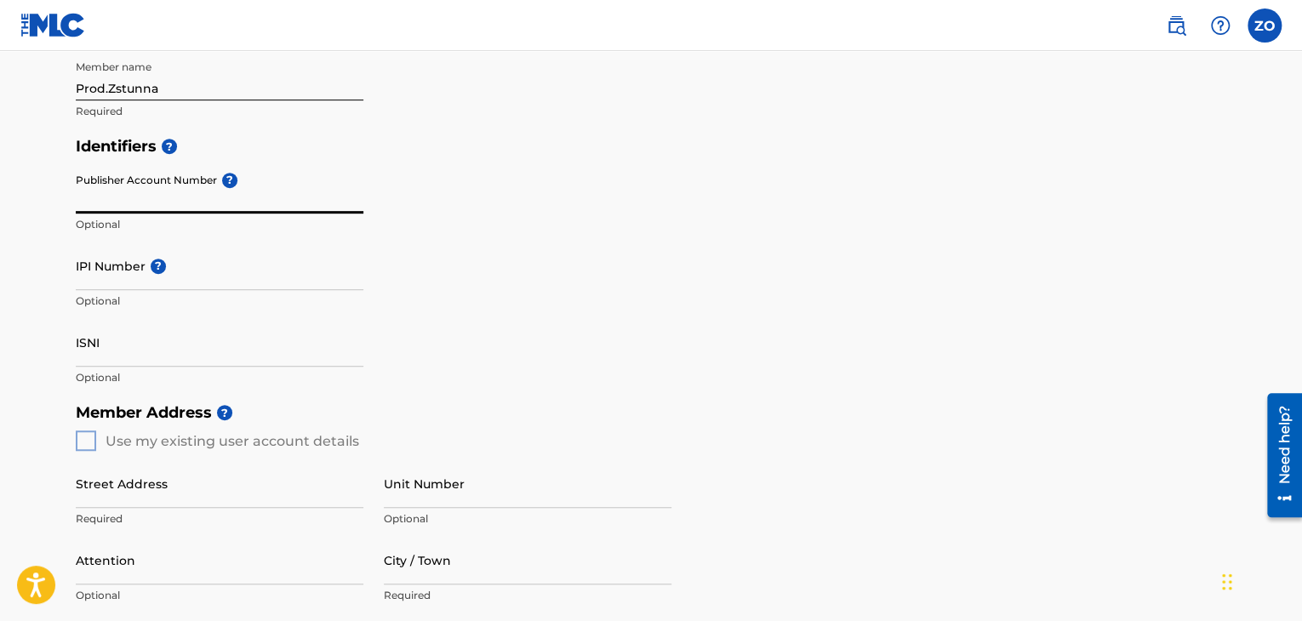
click at [150, 289] on input "IPI Number ?" at bounding box center [220, 266] width 288 height 49
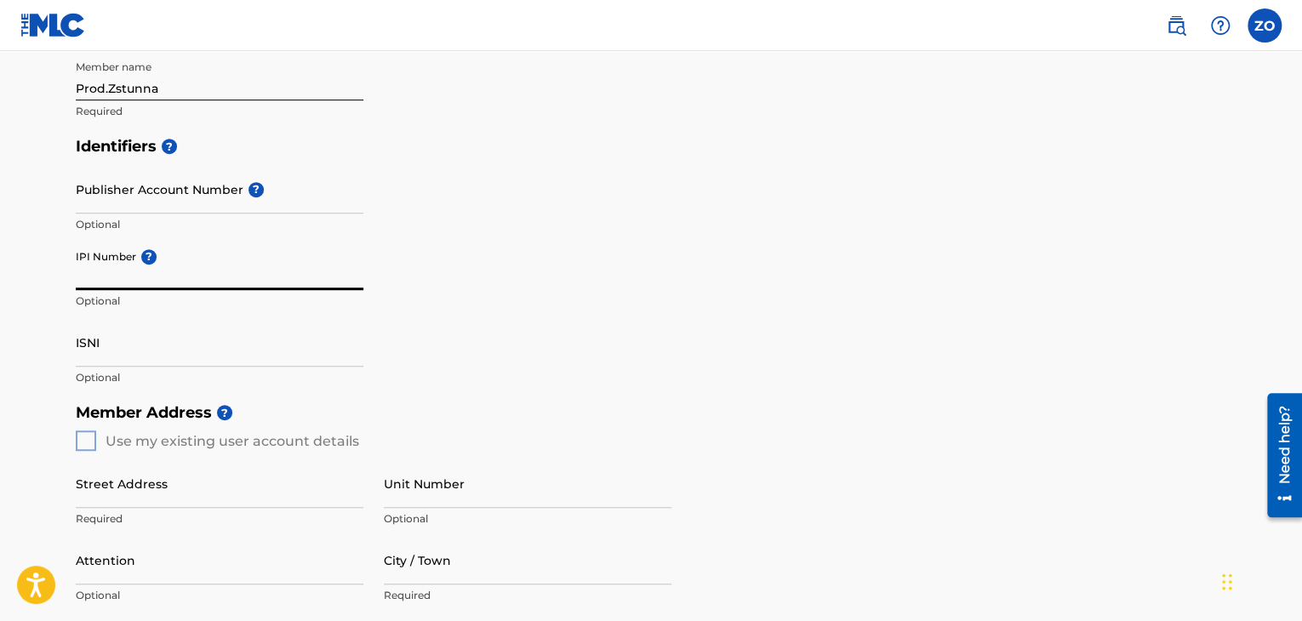
paste input "1224860957"
type input "1224860957"
click at [470, 325] on div "Identifiers ? Publisher Account Number ? Optional IPI Number ? 1224860957 Optio…" at bounding box center [651, 261] width 1151 height 266
click at [136, 340] on input "ISNI" at bounding box center [220, 342] width 288 height 49
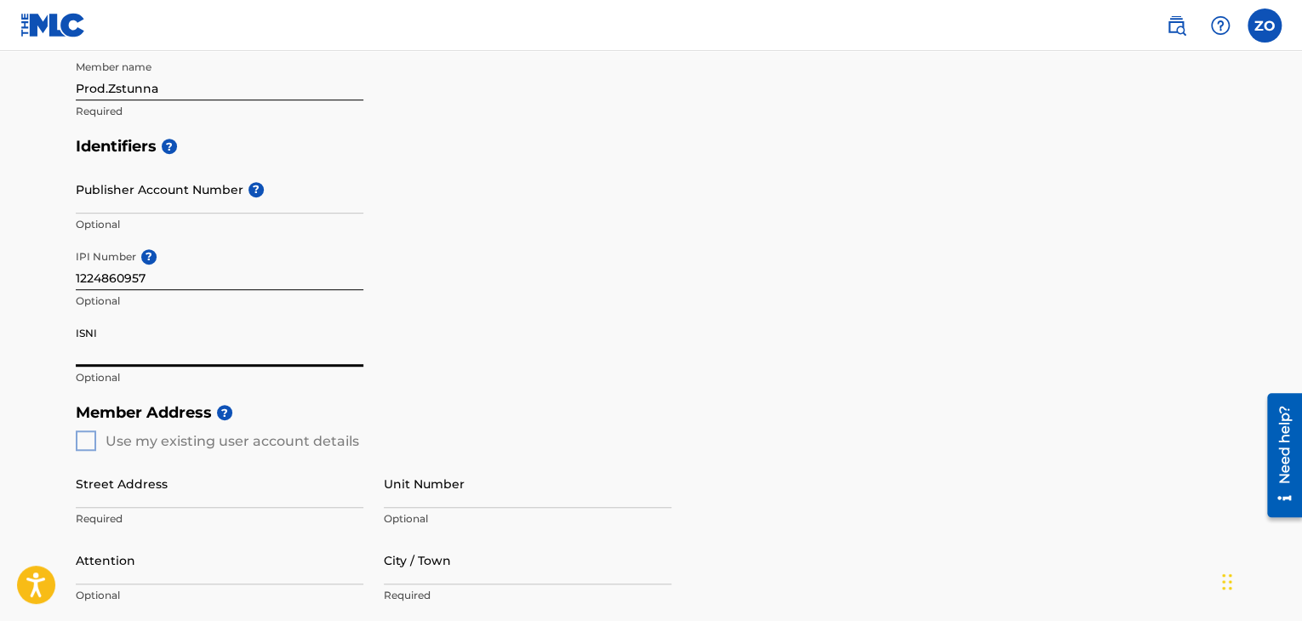
click at [0, 269] on main "Create a Member If you are a self-administered songwriter without a publisher t…" at bounding box center [651, 426] width 1302 height 1431
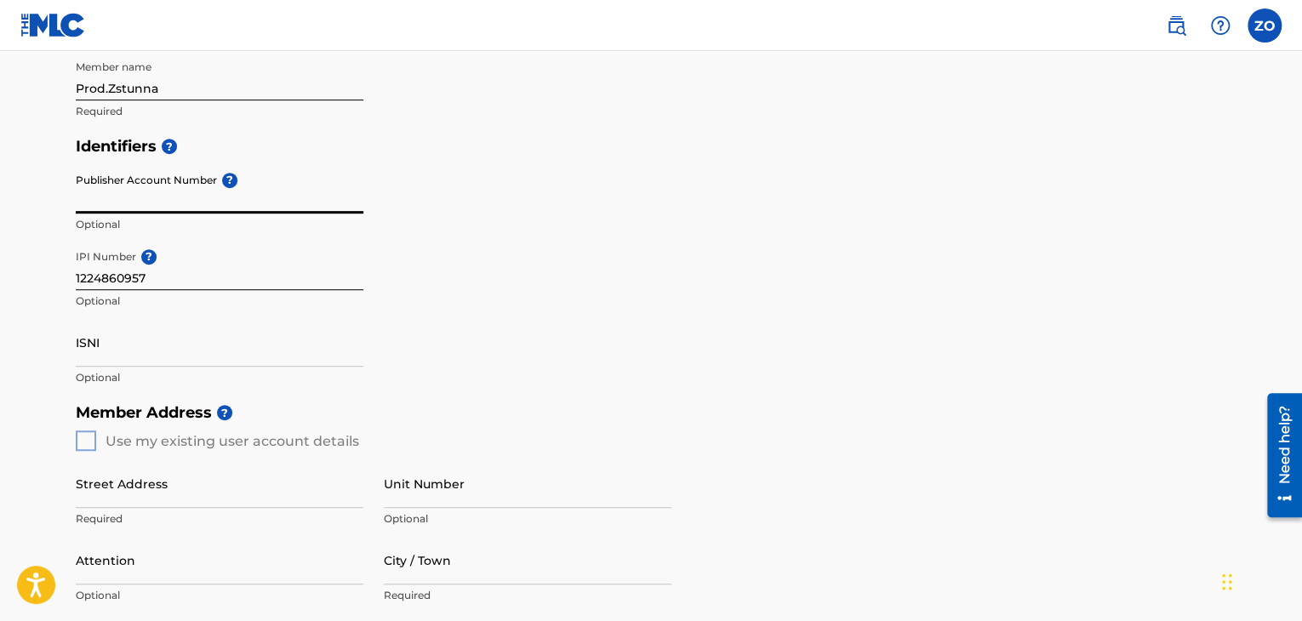
click at [174, 200] on input "Publisher Account Number ?" at bounding box center [220, 189] width 288 height 49
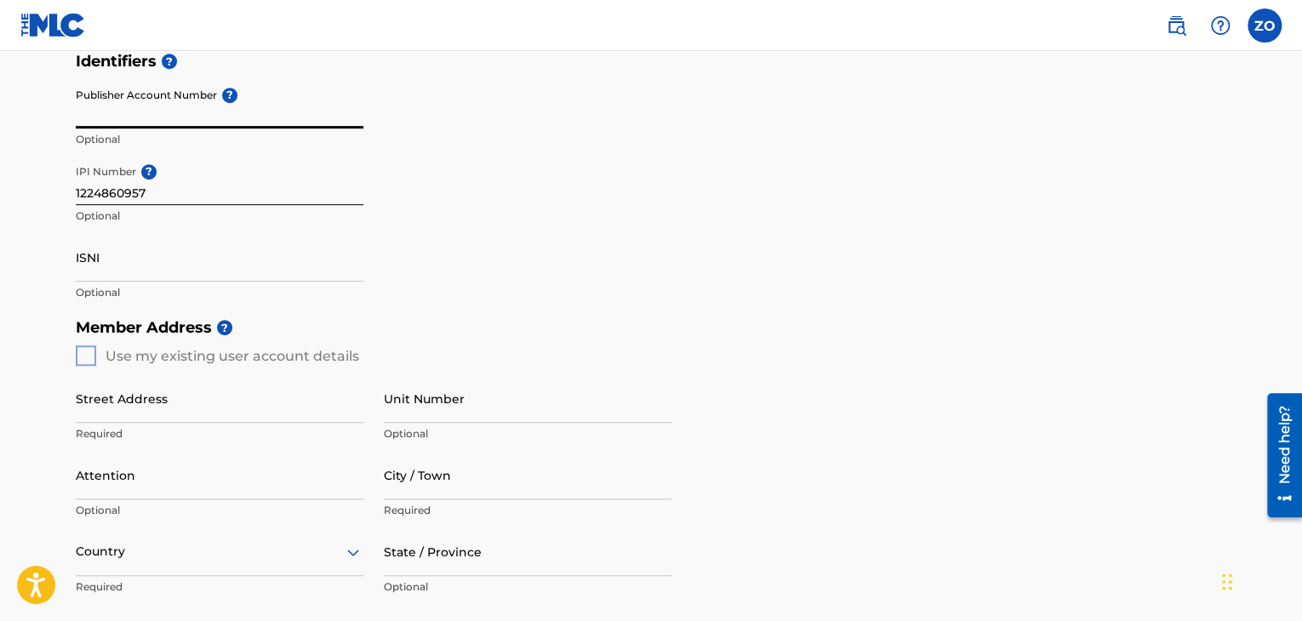
scroll to position [596, 0]
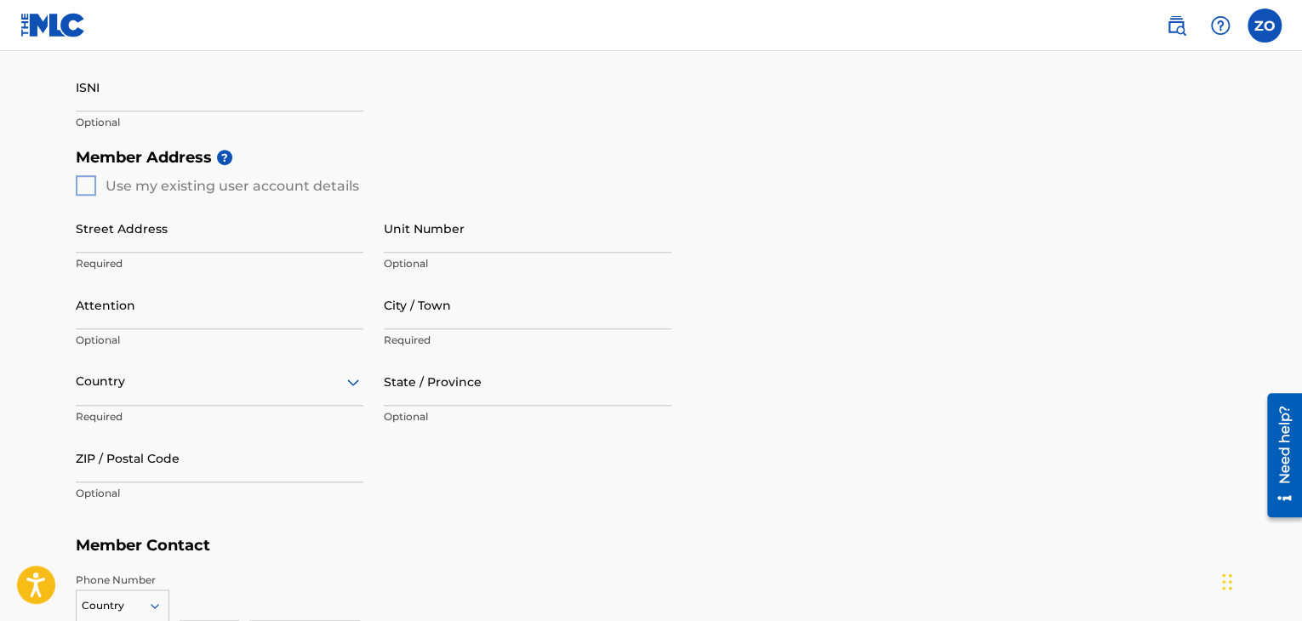
click at [89, 187] on div "Member Address ? Use my existing user account details Street Address Required U…" at bounding box center [651, 334] width 1151 height 389
click at [90, 184] on div "Member Address ? Use my existing user account details Street Address Required U…" at bounding box center [651, 334] width 1151 height 389
click at [89, 186] on div "Member Address ? Use my existing user account details Street Address Required U…" at bounding box center [651, 334] width 1151 height 389
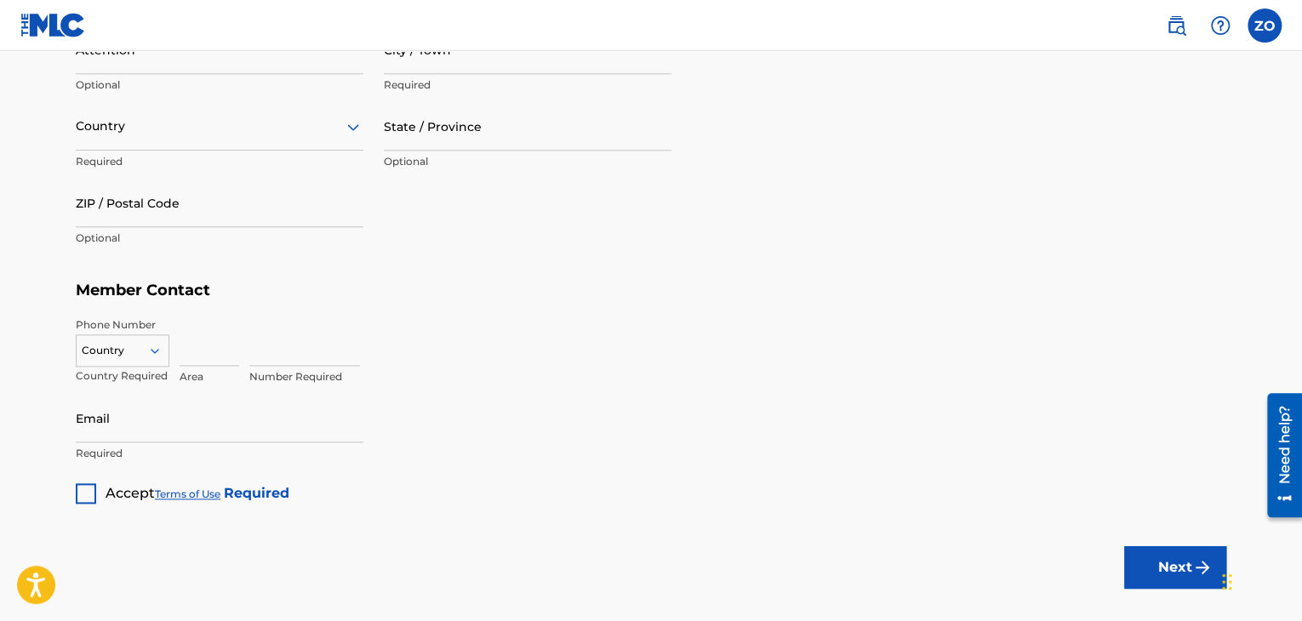
click at [92, 490] on div at bounding box center [86, 493] width 20 height 20
click at [134, 351] on div at bounding box center [123, 350] width 92 height 19
click at [126, 374] on div "US, [GEOGRAPHIC_DATA] +1" at bounding box center [123, 393] width 92 height 66
click at [184, 346] on input at bounding box center [210, 341] width 60 height 49
type input "978"
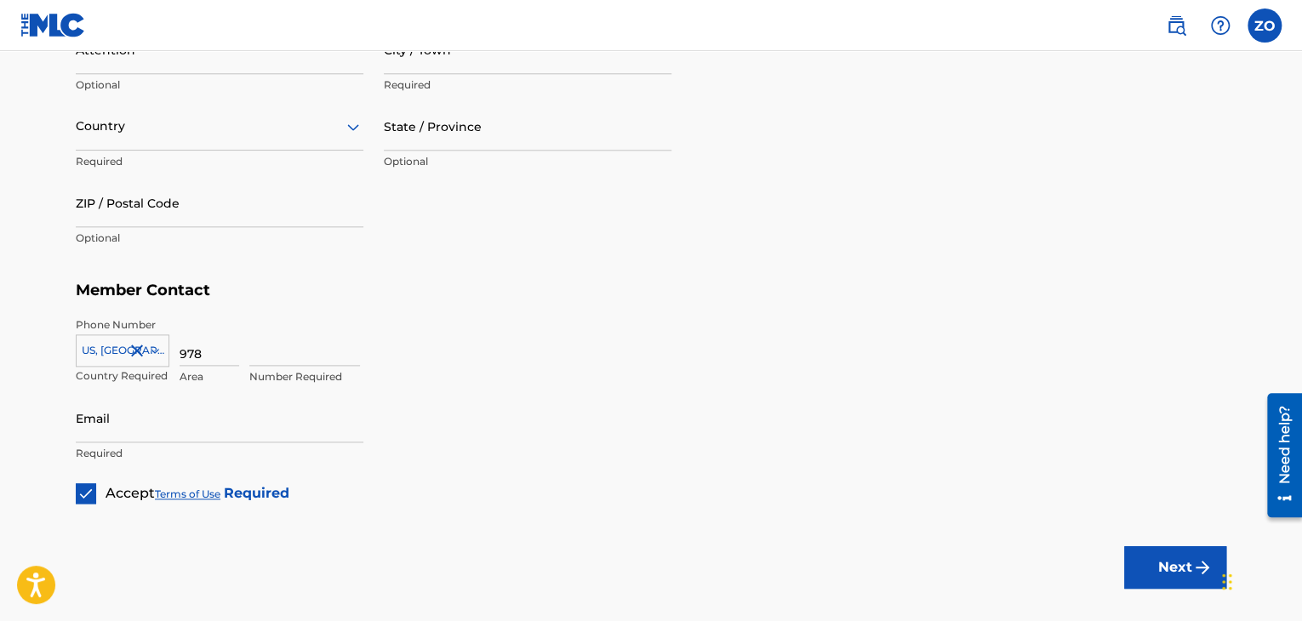
click at [284, 355] on input at bounding box center [304, 341] width 111 height 49
type input "8854222"
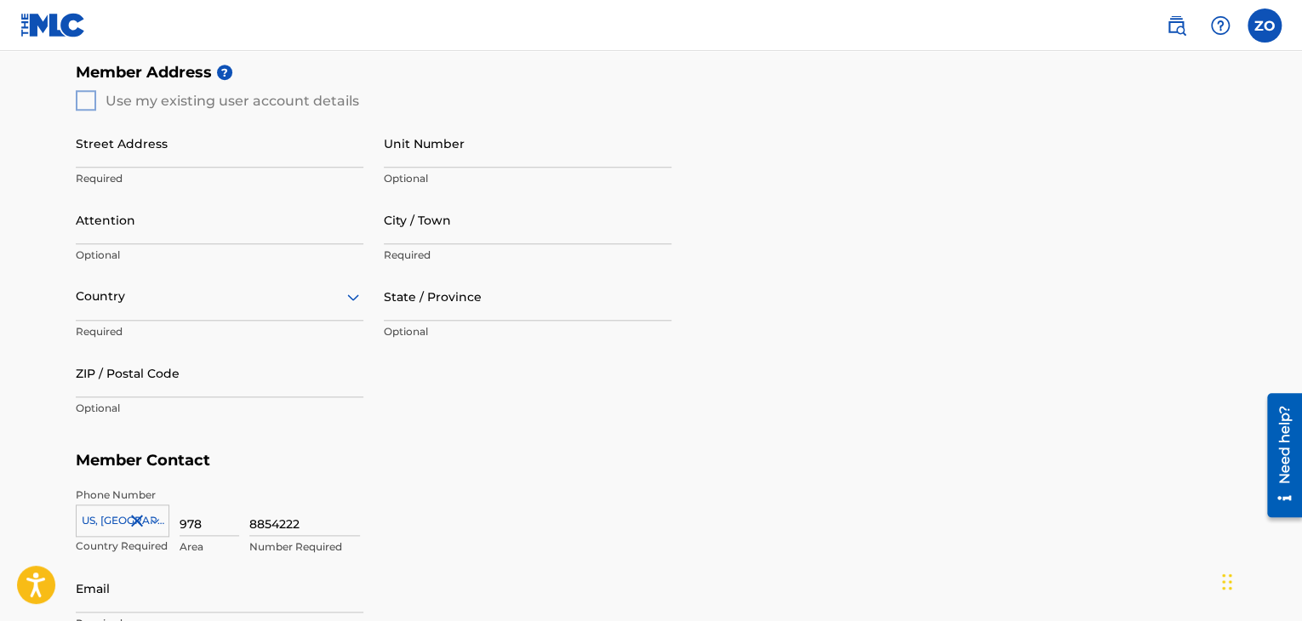
click at [100, 167] on div "Street Address Required" at bounding box center [220, 157] width 288 height 77
click at [102, 157] on input "Street Address" at bounding box center [220, 143] width 288 height 49
click at [487, 160] on input "Unit Number" at bounding box center [528, 143] width 288 height 49
click at [130, 156] on input "Street Address" at bounding box center [220, 143] width 288 height 49
type input "5962"
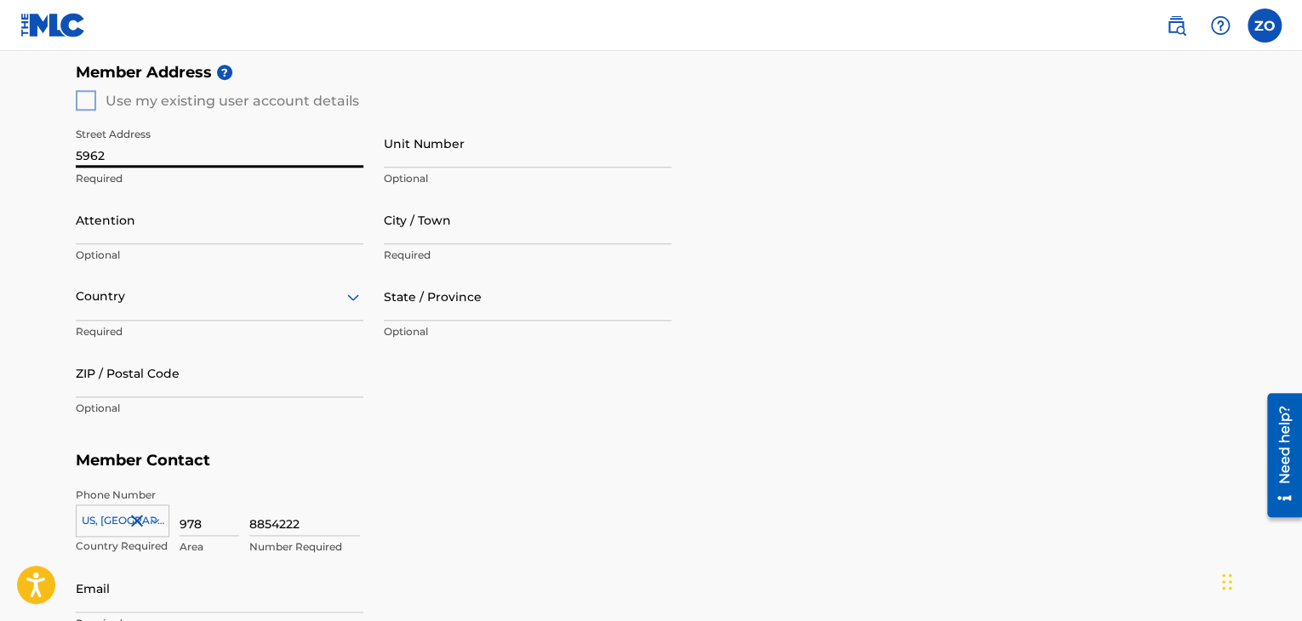
click at [157, 248] on p "Optional" at bounding box center [220, 255] width 288 height 15
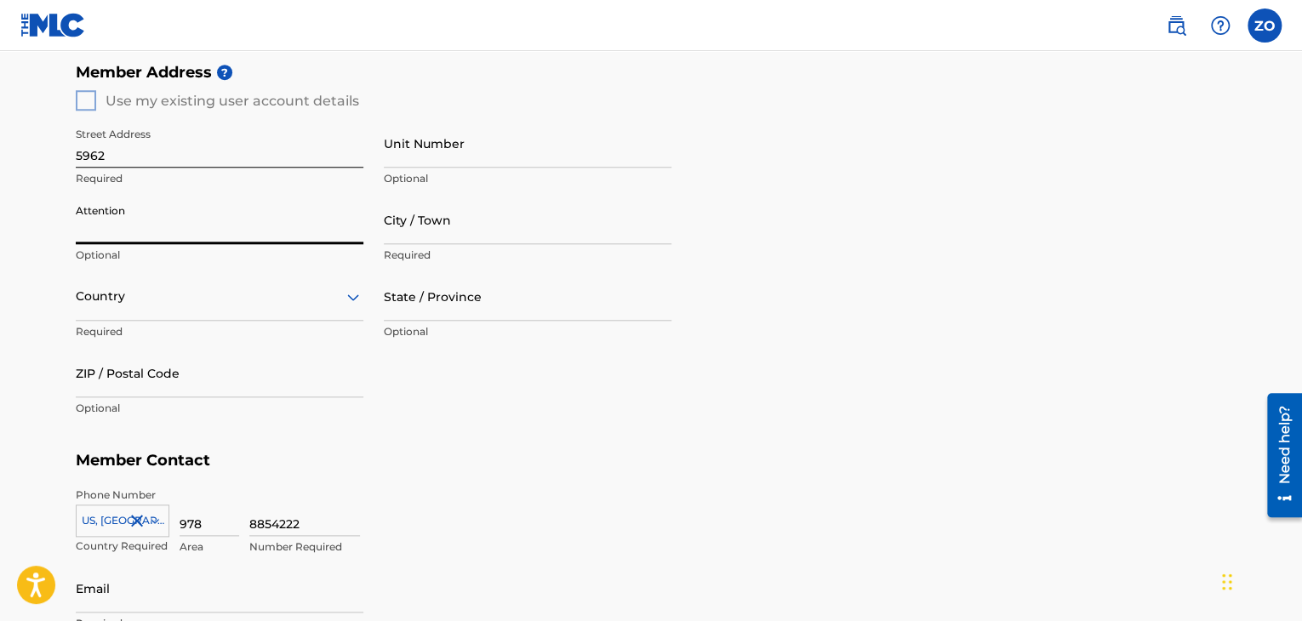
click at [159, 237] on input "Attention" at bounding box center [220, 220] width 288 height 49
click at [433, 119] on input "Unit Number" at bounding box center [528, 143] width 288 height 49
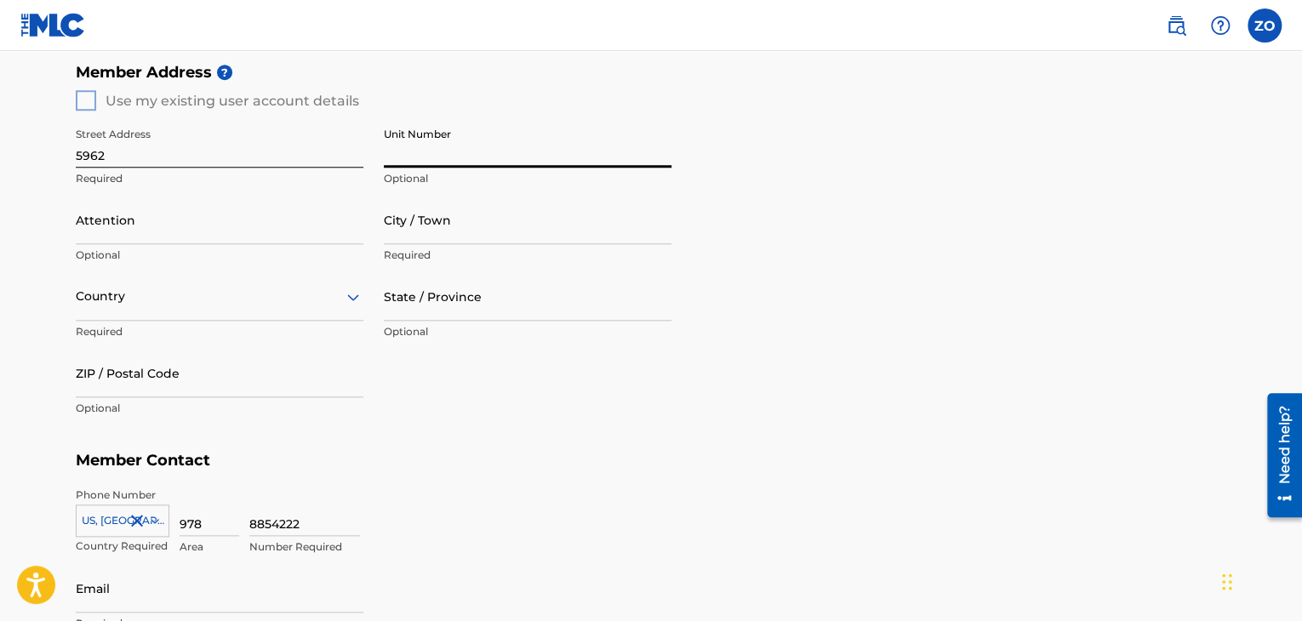
click at [441, 147] on input "Unit Number" at bounding box center [528, 143] width 288 height 49
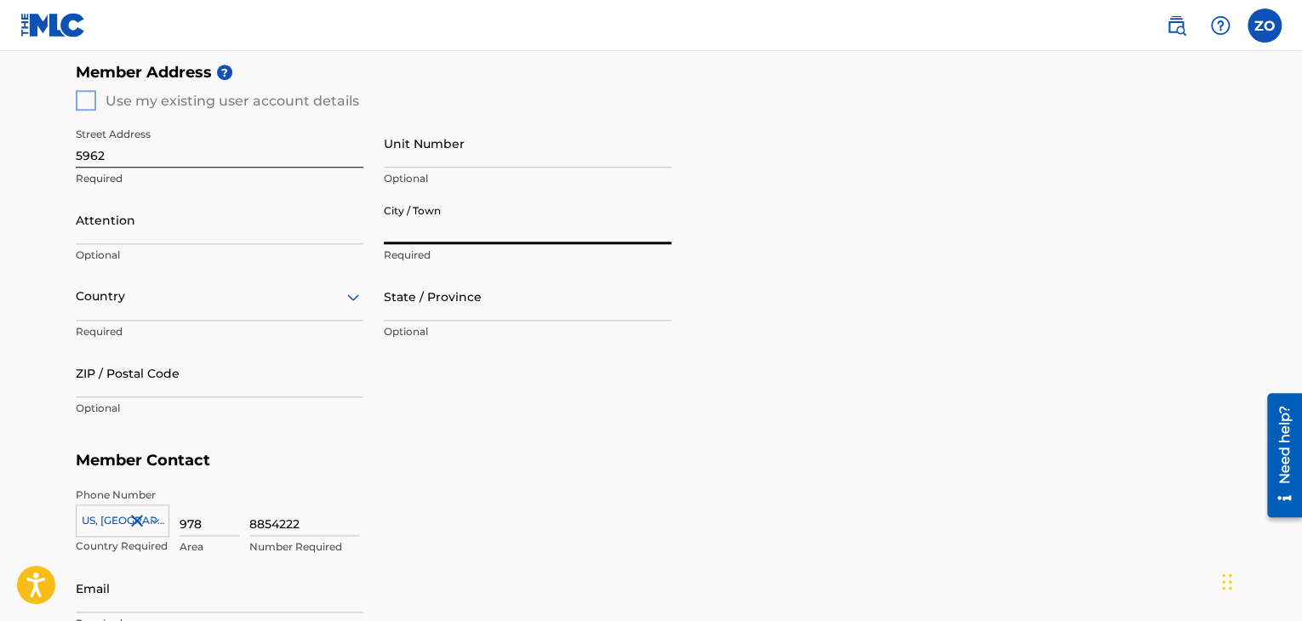
click at [435, 222] on input "City / Town" at bounding box center [528, 220] width 288 height 49
type input "Greenacres"
click at [461, 300] on input "State / Province" at bounding box center [528, 296] width 288 height 49
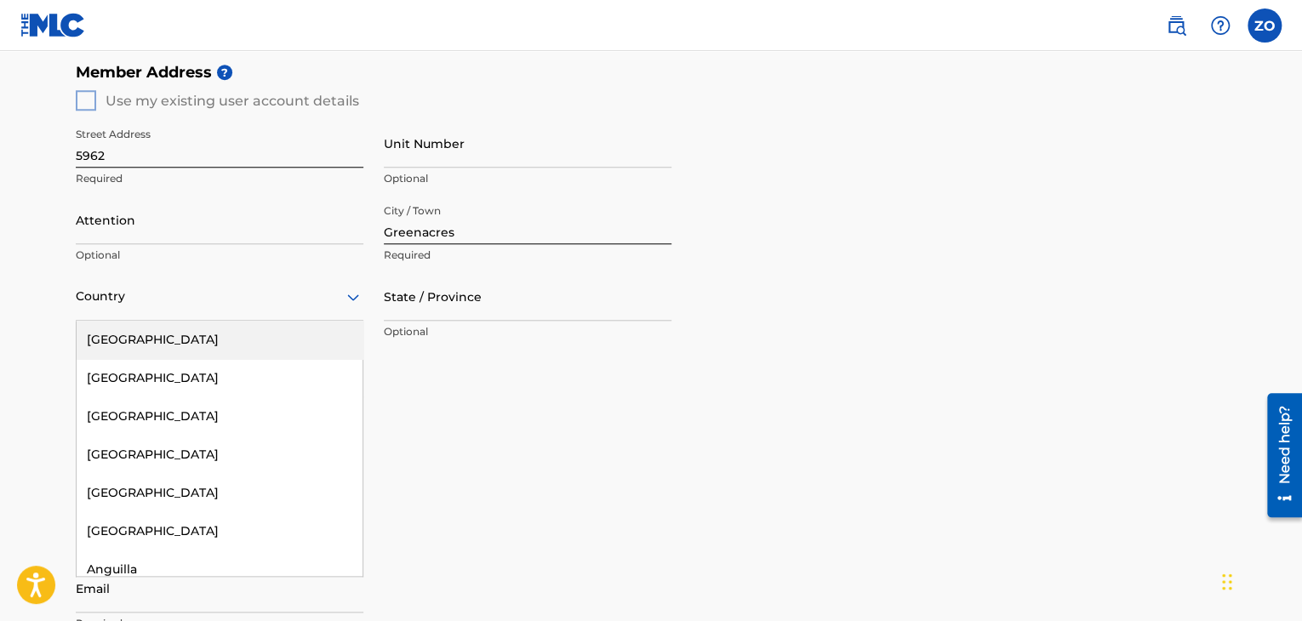
click at [176, 299] on div at bounding box center [220, 296] width 288 height 21
click at [143, 345] on div "[GEOGRAPHIC_DATA]" at bounding box center [220, 340] width 286 height 38
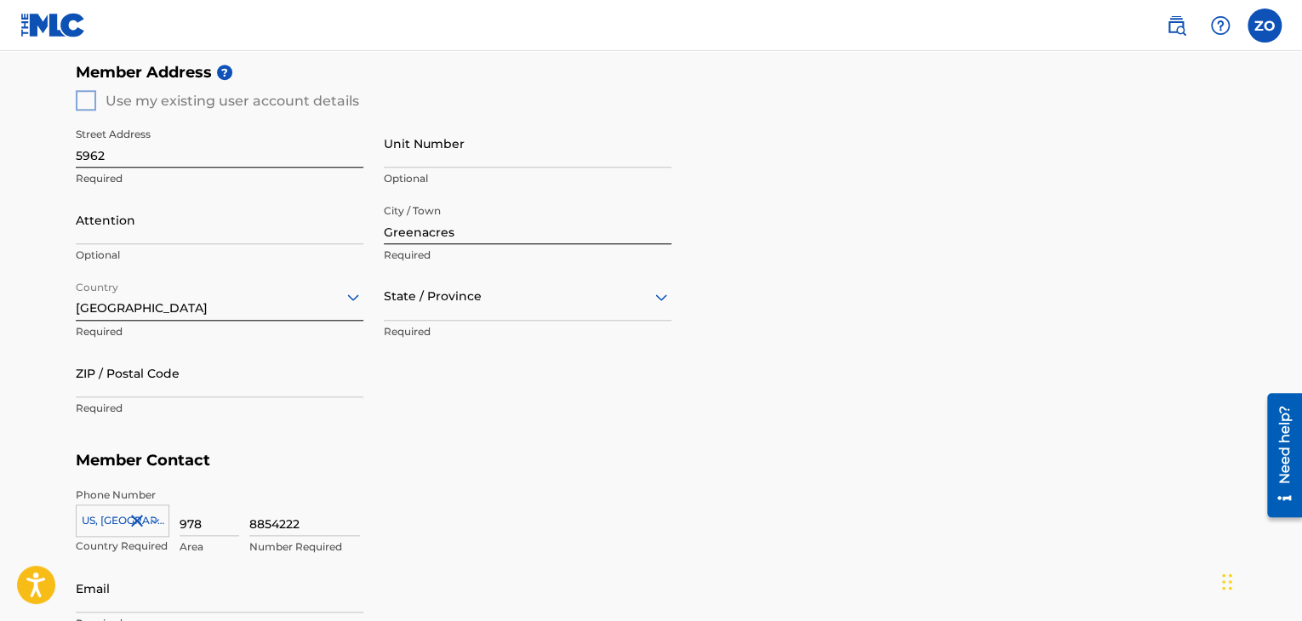
click at [517, 298] on div at bounding box center [528, 296] width 288 height 21
click at [439, 474] on div "[US_STATE]" at bounding box center [528, 467] width 286 height 38
click at [184, 377] on input "ZIP / Postal Code" at bounding box center [220, 373] width 288 height 49
type input "33463"
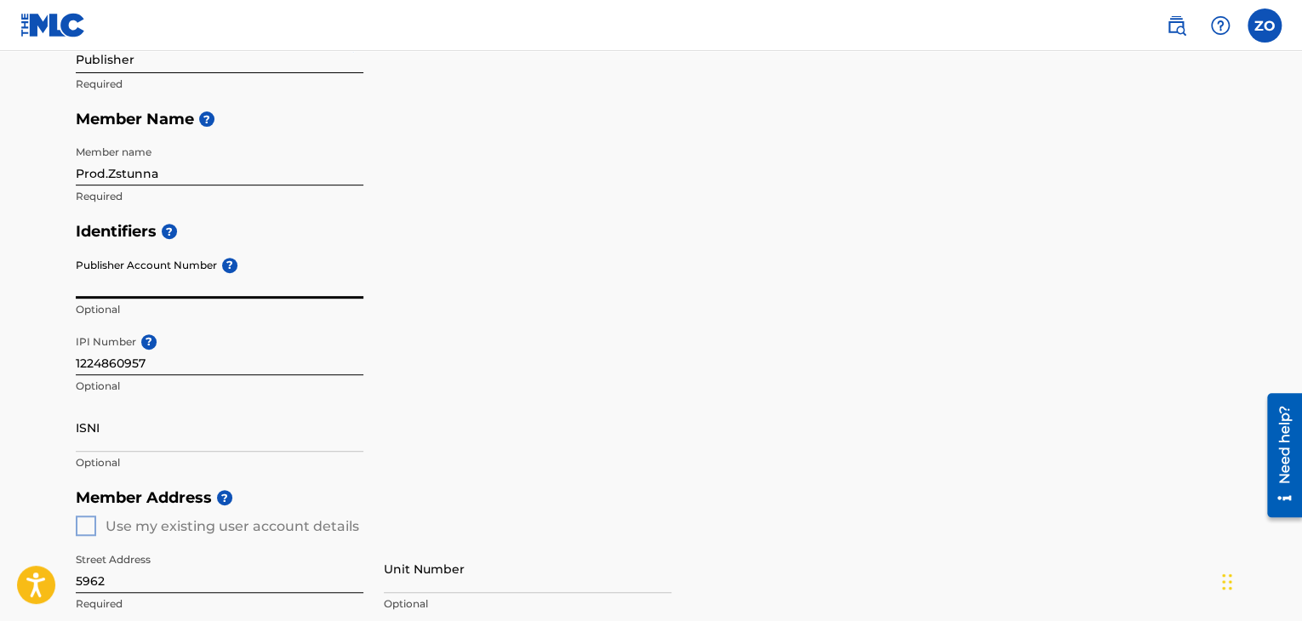
click at [172, 287] on input "Publisher Account Number ?" at bounding box center [220, 274] width 288 height 49
click at [574, 328] on div "Identifiers ? Publisher Account Number ? Optional IPI Number ? 1224860957 Optio…" at bounding box center [651, 347] width 1151 height 266
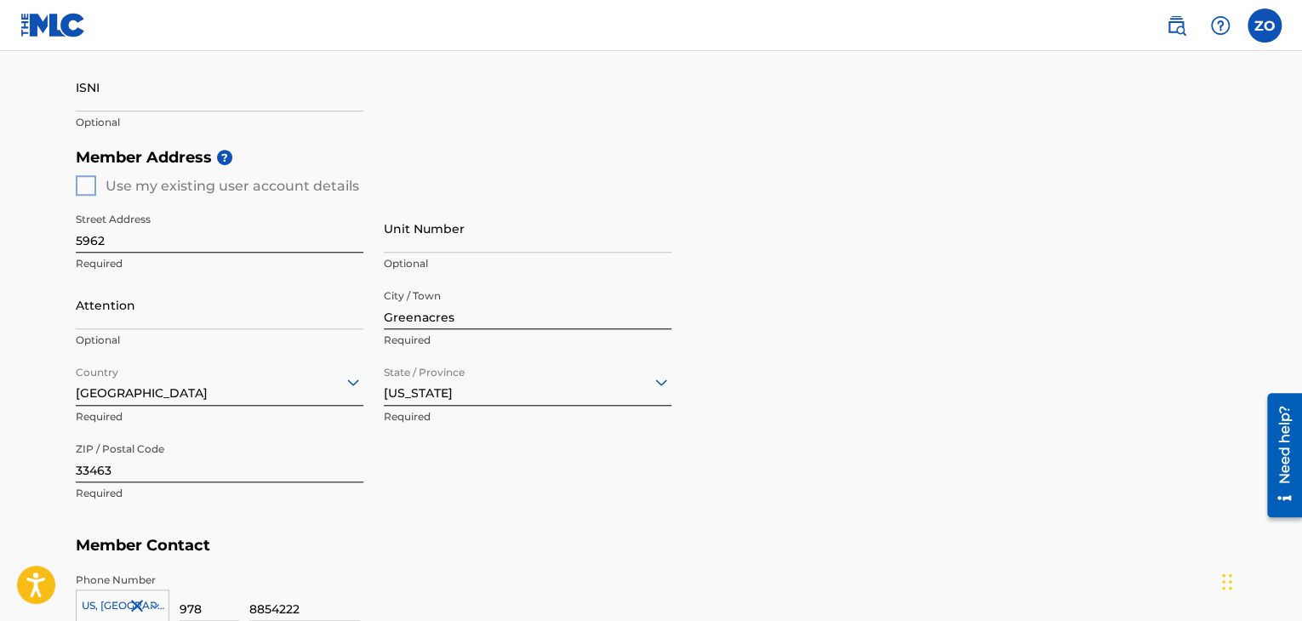
scroll to position [936, 0]
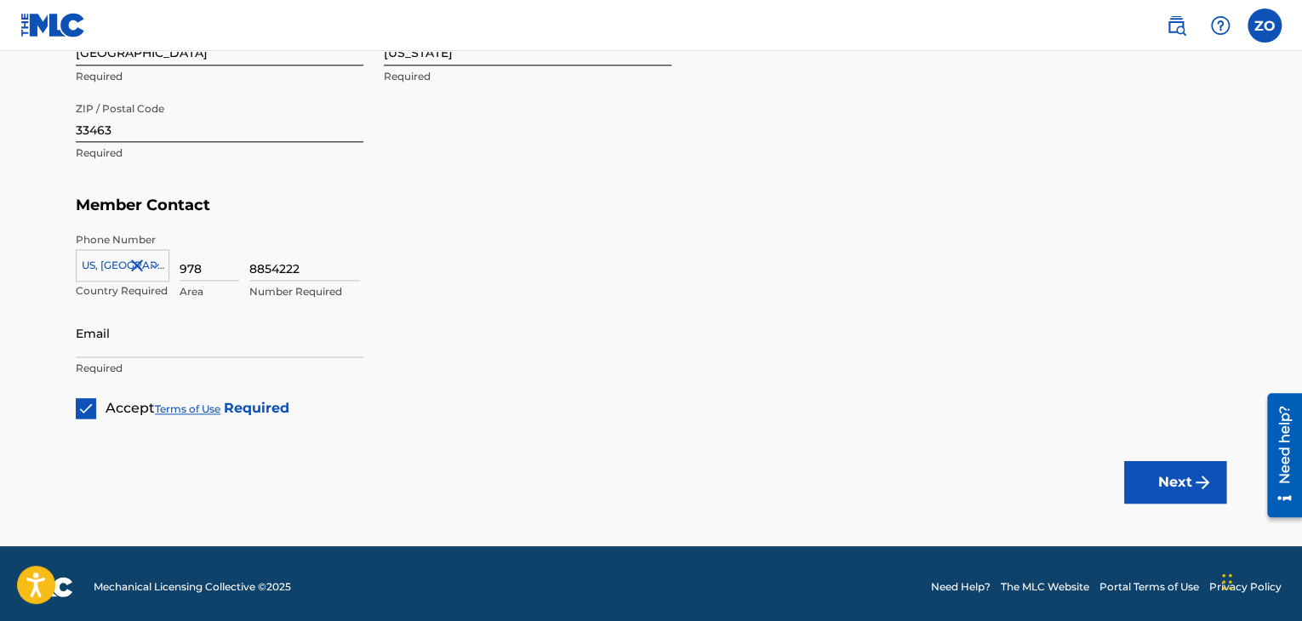
click at [1159, 467] on button "Next" at bounding box center [1175, 482] width 102 height 43
click at [151, 345] on input "Email" at bounding box center [220, 333] width 288 height 49
type input "[EMAIL_ADDRESS][DOMAIN_NAME]"
click at [1201, 479] on img "submit" at bounding box center [1202, 482] width 20 height 20
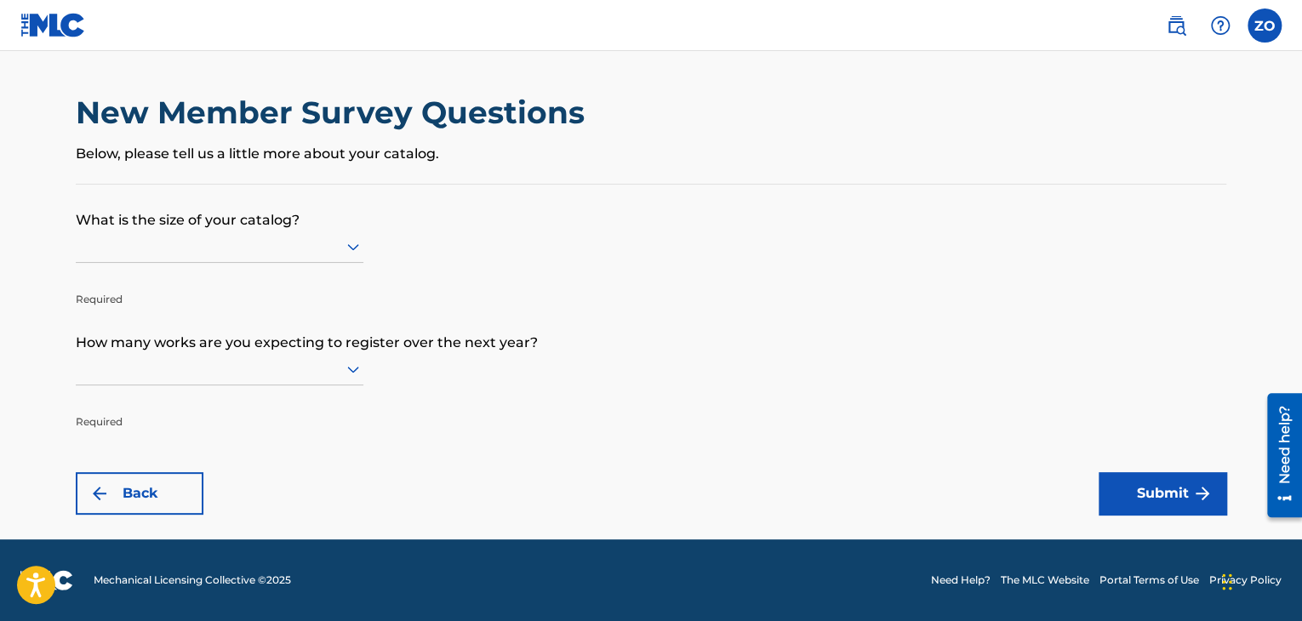
click at [247, 245] on div at bounding box center [220, 246] width 288 height 21
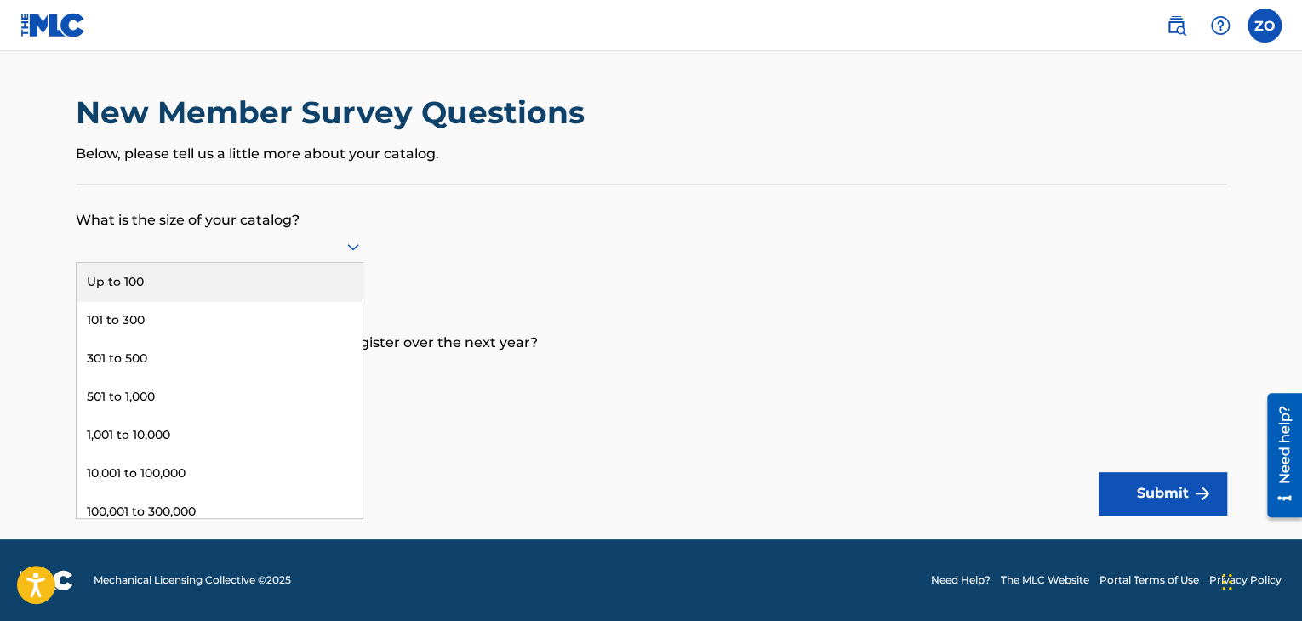
click at [211, 285] on div "Up to 100" at bounding box center [220, 282] width 286 height 38
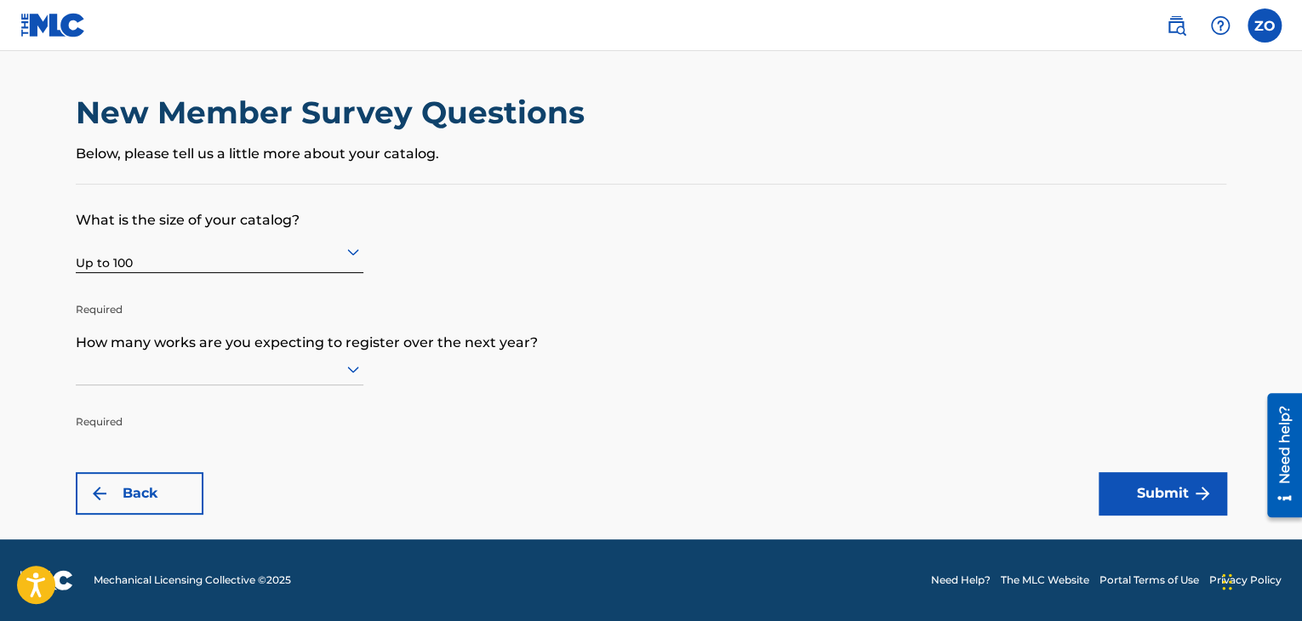
click at [201, 370] on div at bounding box center [220, 368] width 288 height 21
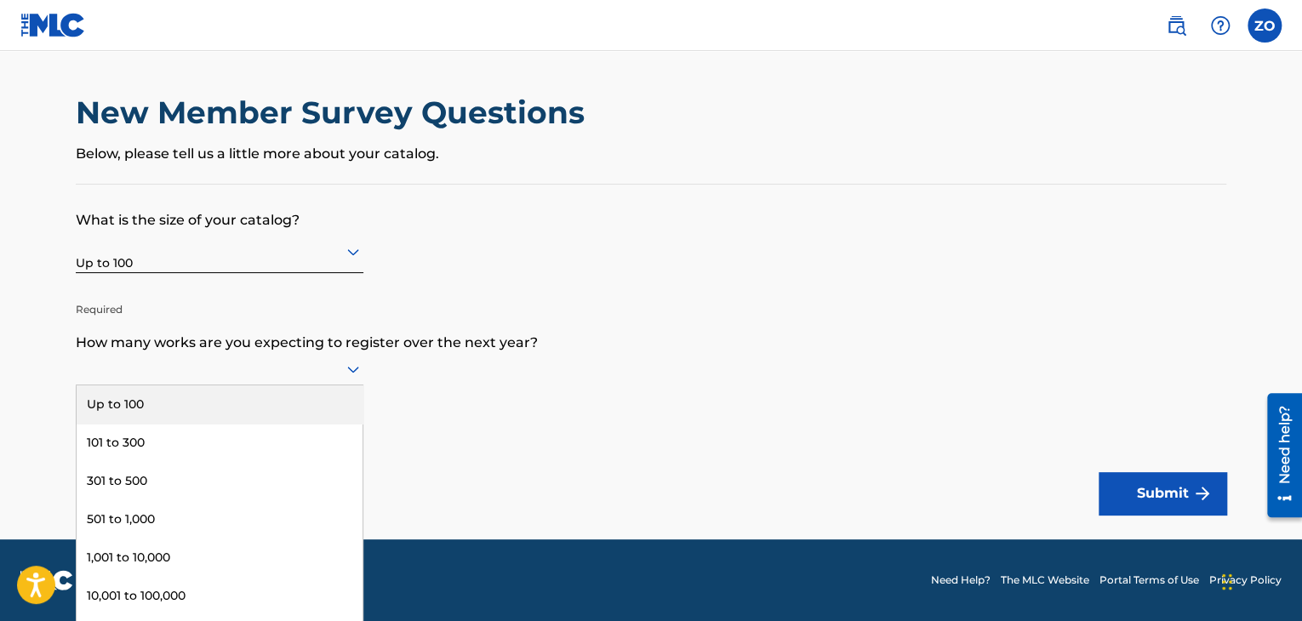
click at [184, 403] on div "Up to 100" at bounding box center [220, 404] width 286 height 38
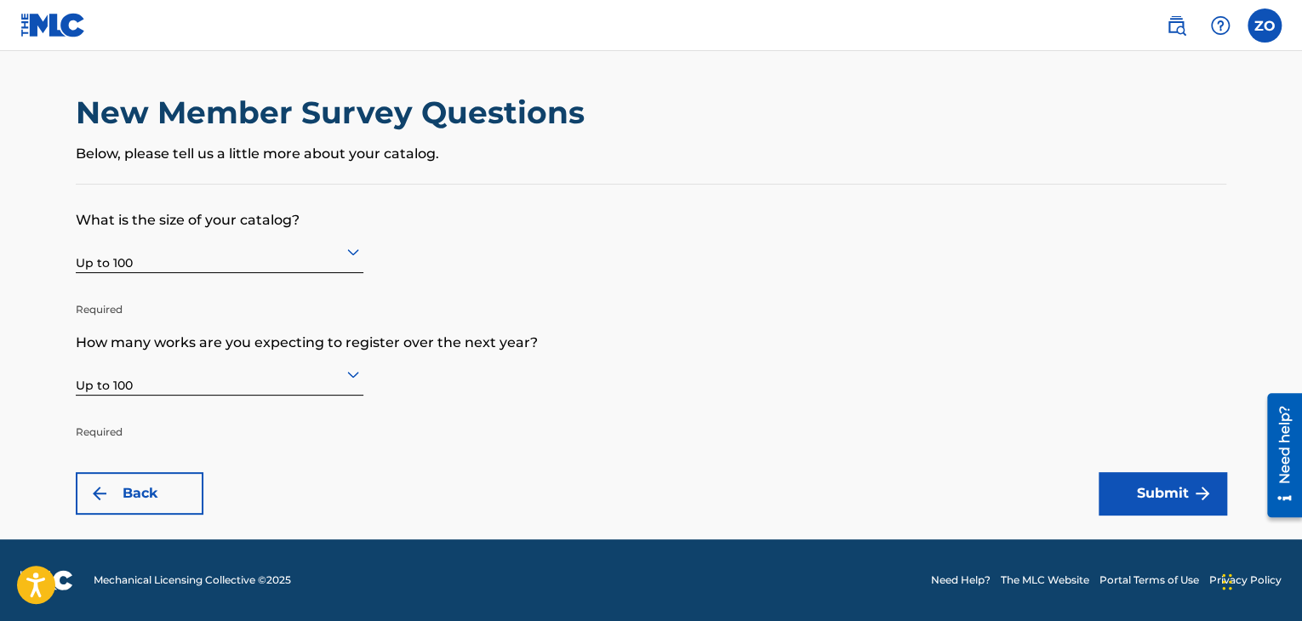
click at [1173, 491] on button "Submit" at bounding box center [1163, 493] width 128 height 43
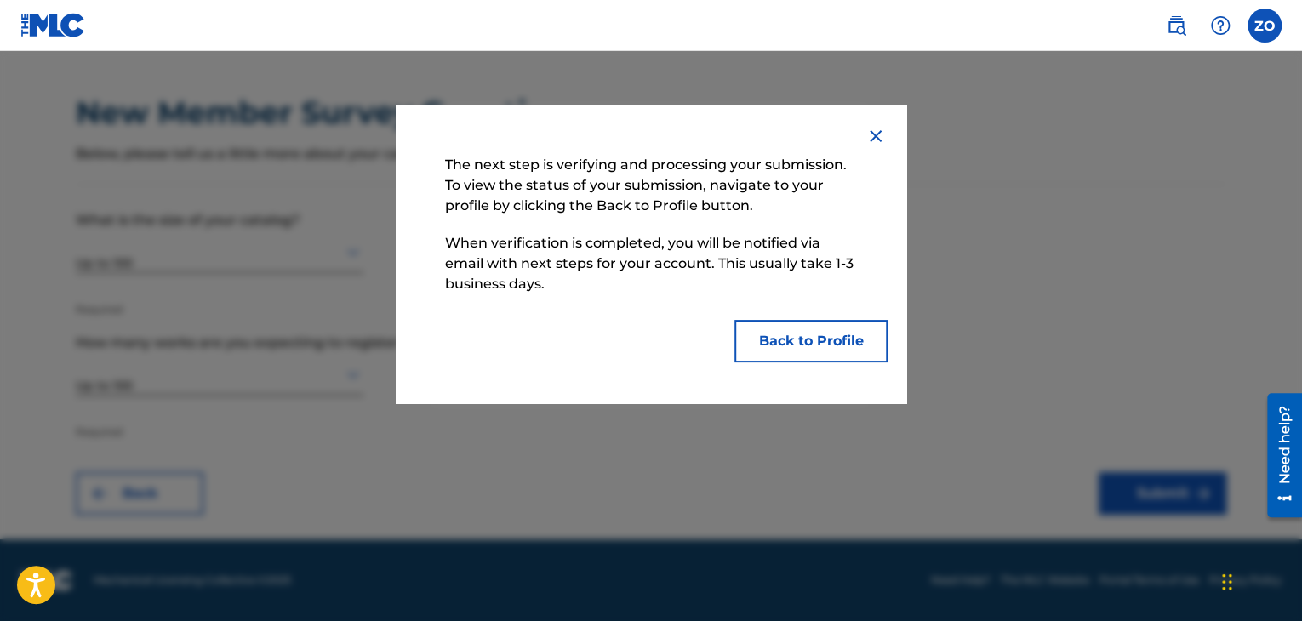
click at [824, 338] on button "Back to Profile" at bounding box center [810, 341] width 153 height 43
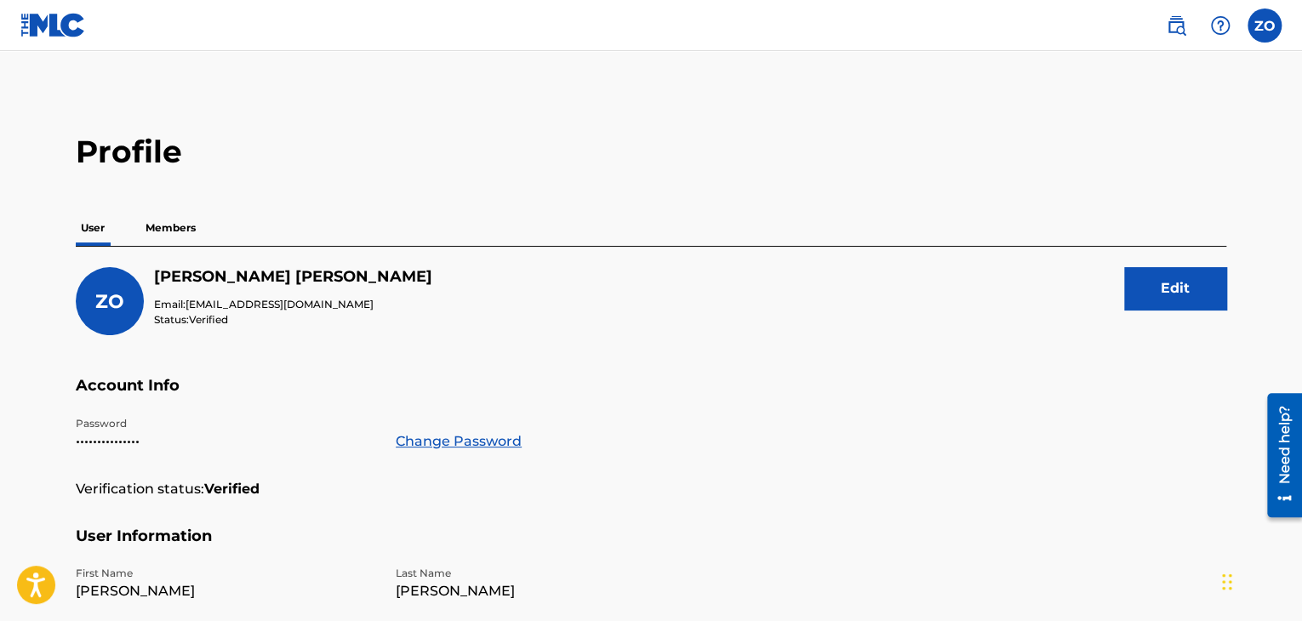
click at [1195, 297] on button "Edit" at bounding box center [1175, 288] width 102 height 43
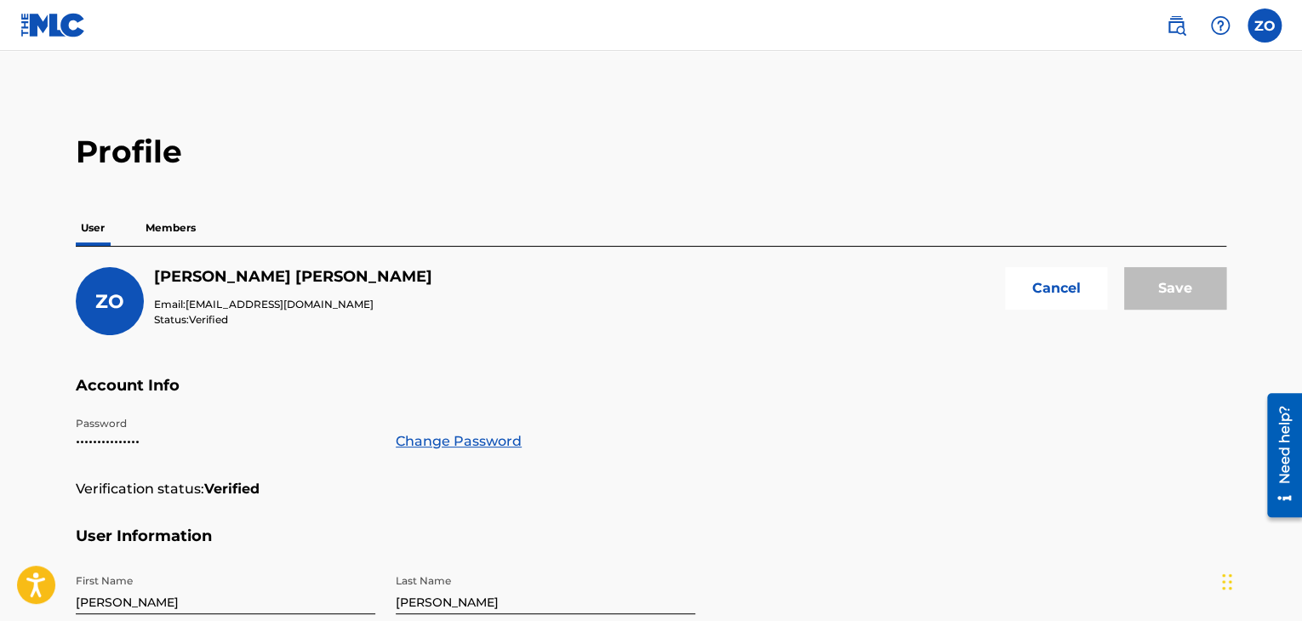
click at [1276, 24] on label at bounding box center [1265, 26] width 34 height 34
click at [1265, 26] on input "ZO [PERSON_NAME] [EMAIL_ADDRESS][DOMAIN_NAME] Notification Preferences Profile …" at bounding box center [1265, 26] width 0 height 0
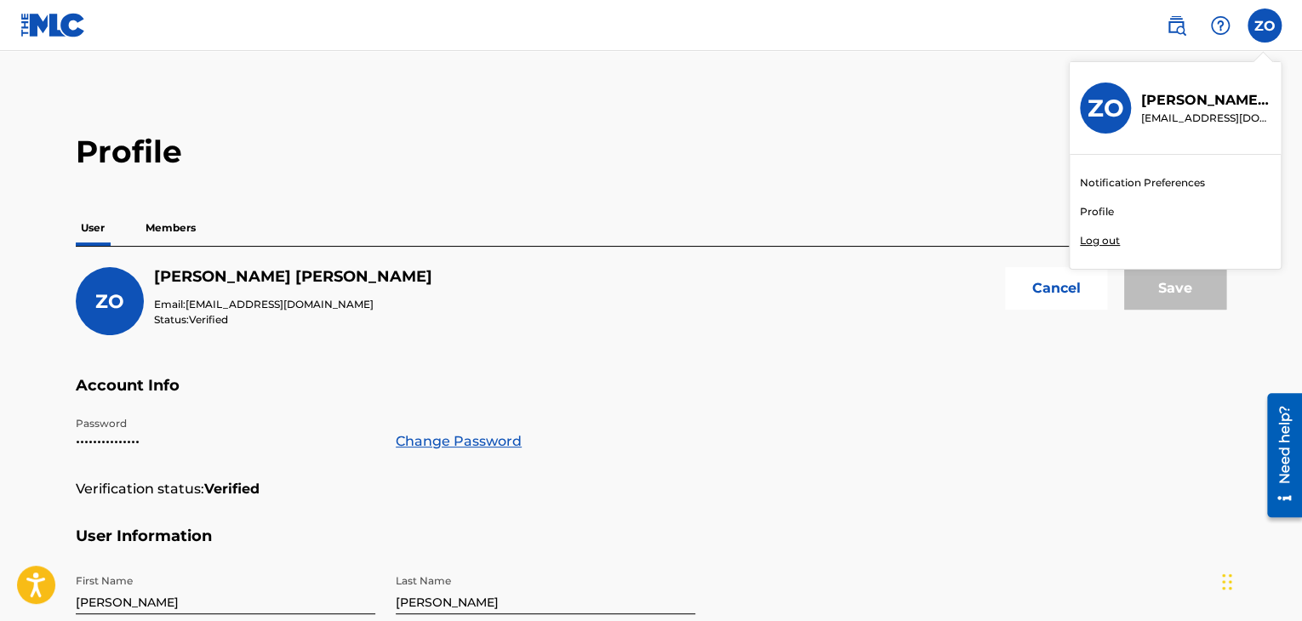
click at [1097, 222] on div "Notification Preferences Profile Log out" at bounding box center [1175, 212] width 211 height 114
click at [1265, 26] on input "ZO [PERSON_NAME] [EMAIL_ADDRESS][DOMAIN_NAME] Notification Preferences Profile …" at bounding box center [1265, 26] width 0 height 0
click at [1097, 216] on link "Profile" at bounding box center [1097, 211] width 34 height 15
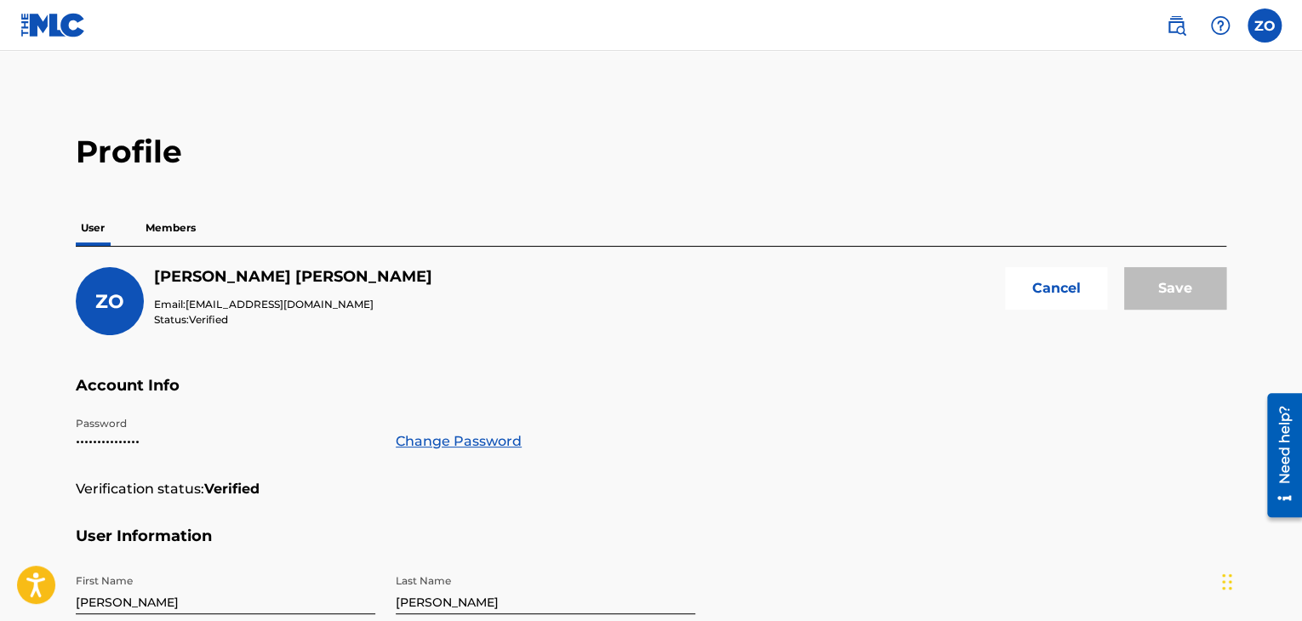
click at [272, 147] on h2 "Profile" at bounding box center [651, 152] width 1151 height 38
click at [48, 38] on link at bounding box center [53, 25] width 66 height 50
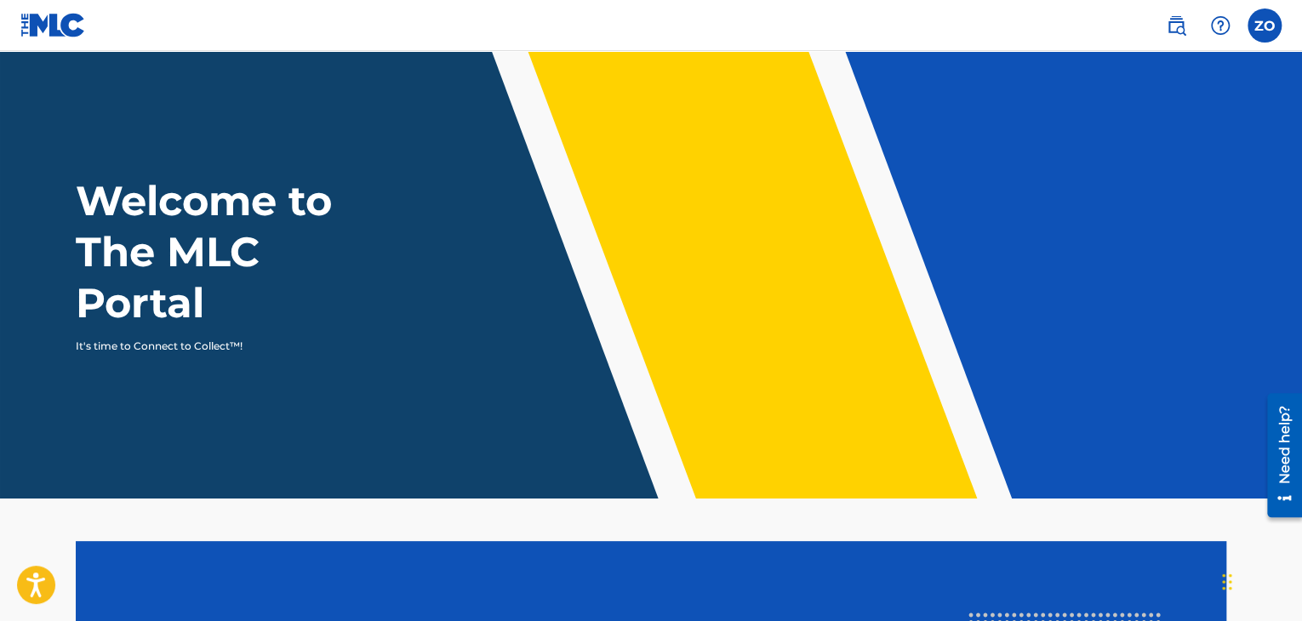
click at [1184, 35] on link at bounding box center [1176, 26] width 34 height 34
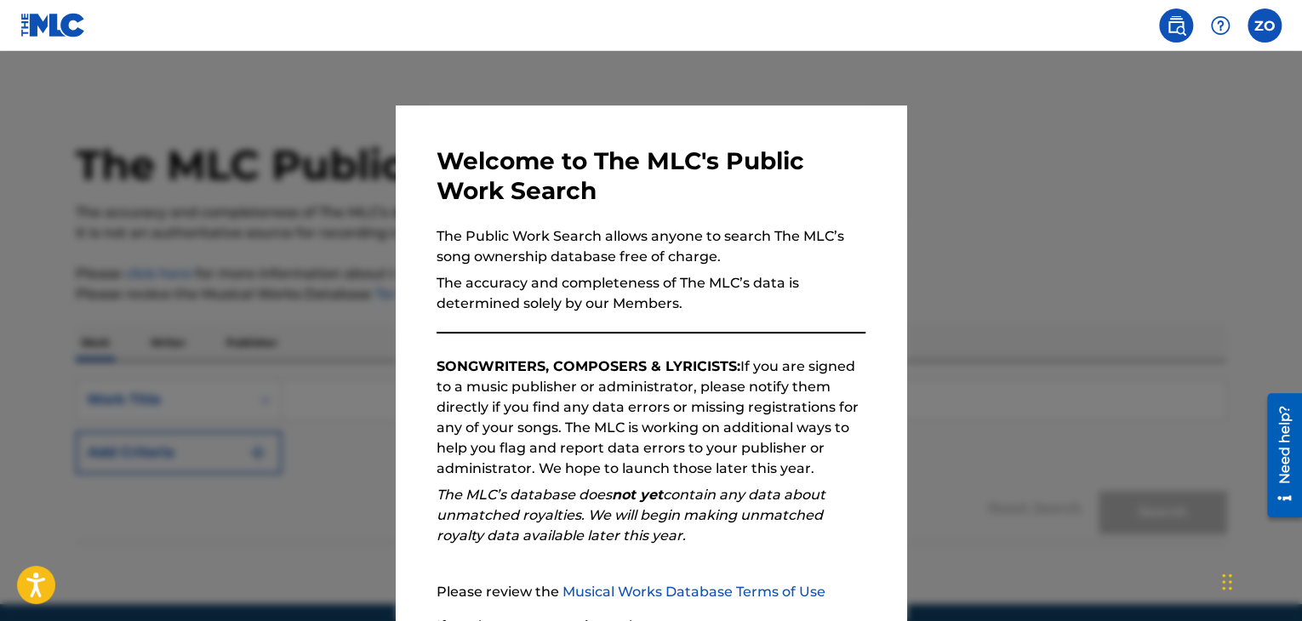
click at [1054, 164] on div at bounding box center [651, 361] width 1302 height 621
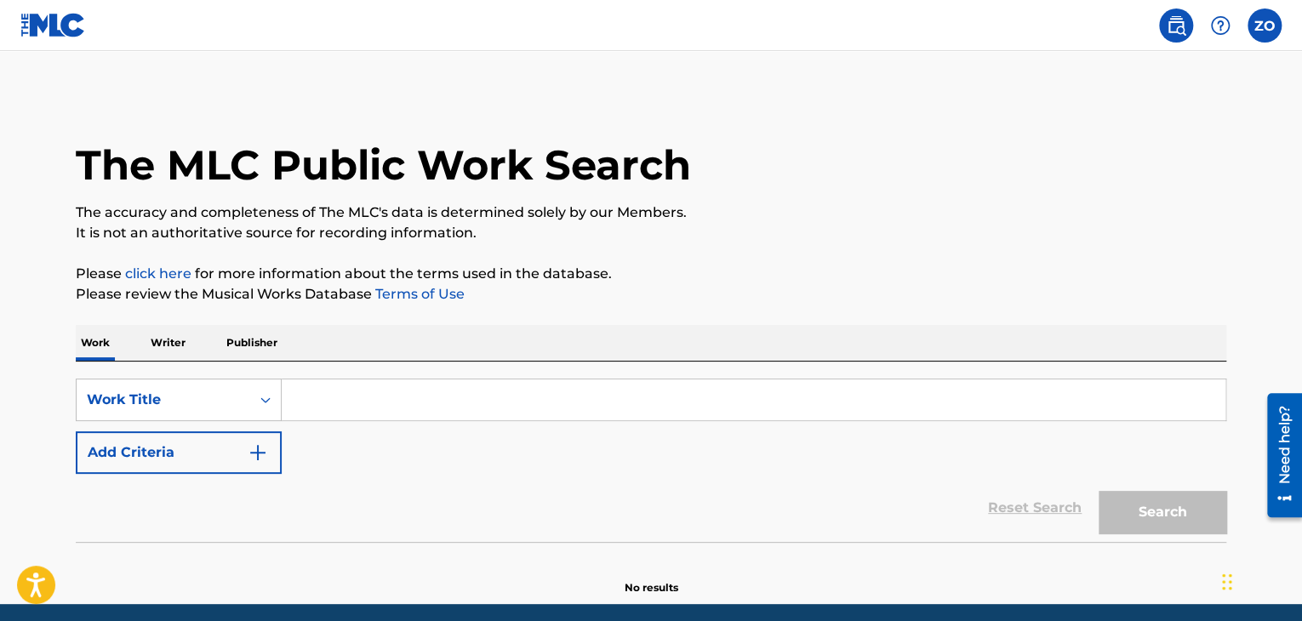
scroll to position [65, 0]
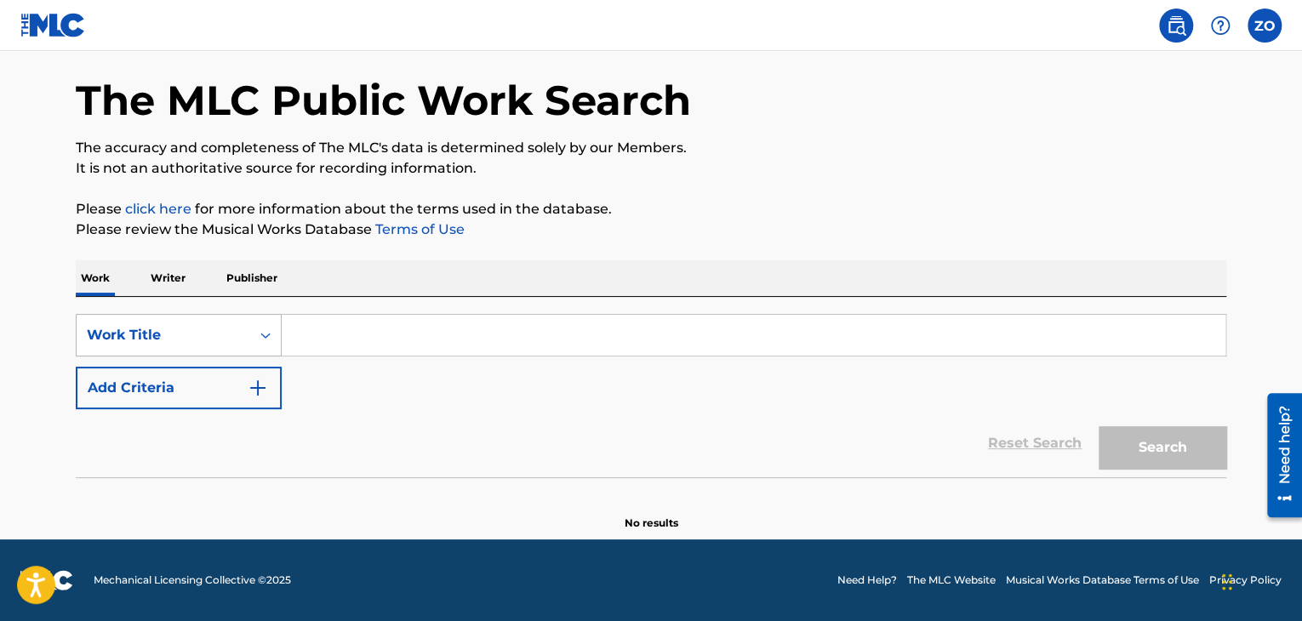
click at [159, 345] on div "Work Title" at bounding box center [163, 335] width 153 height 20
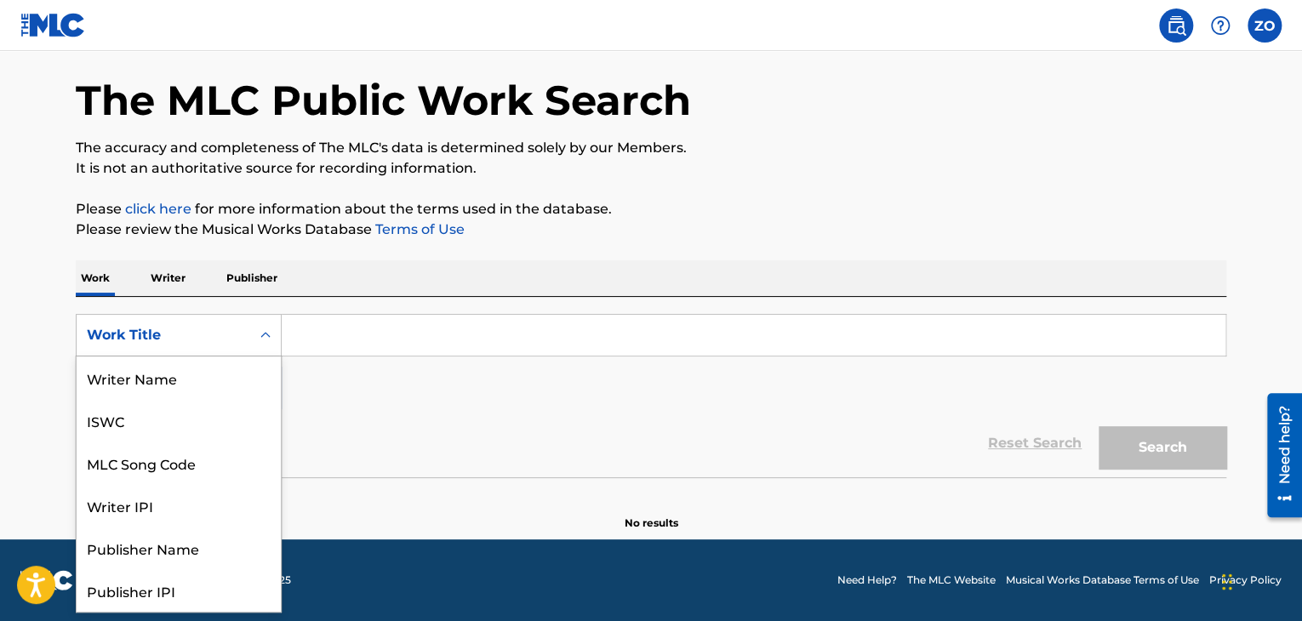
scroll to position [85, 0]
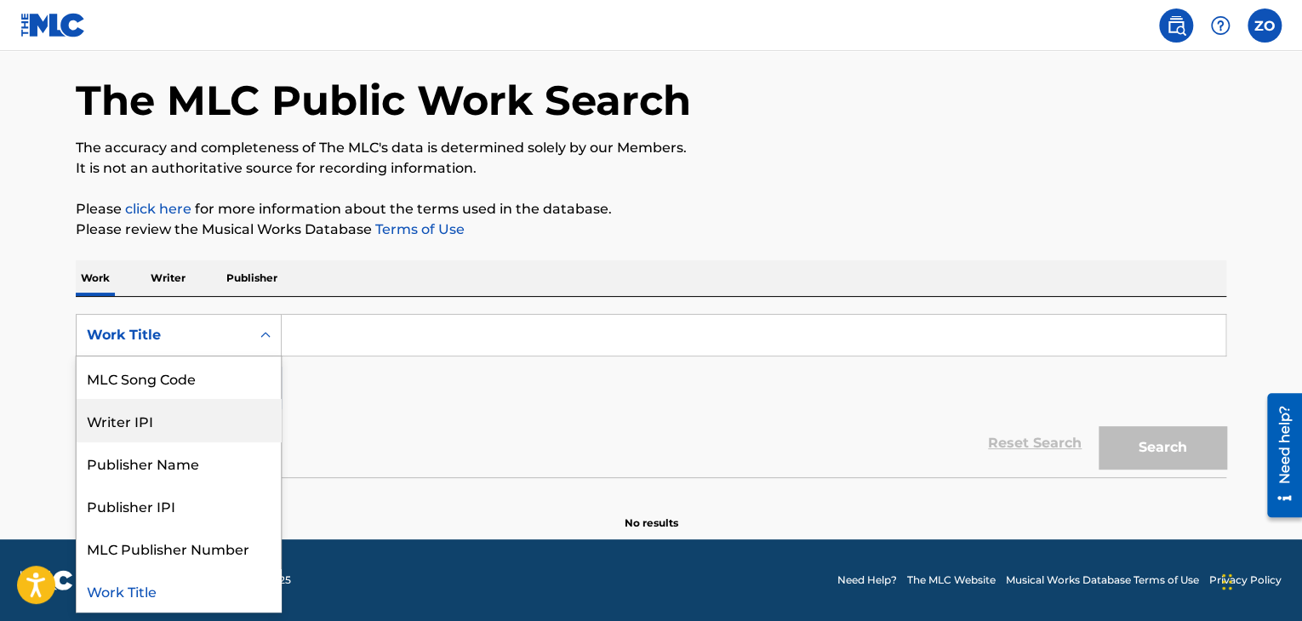
click at [171, 417] on div "Writer IPI" at bounding box center [179, 420] width 204 height 43
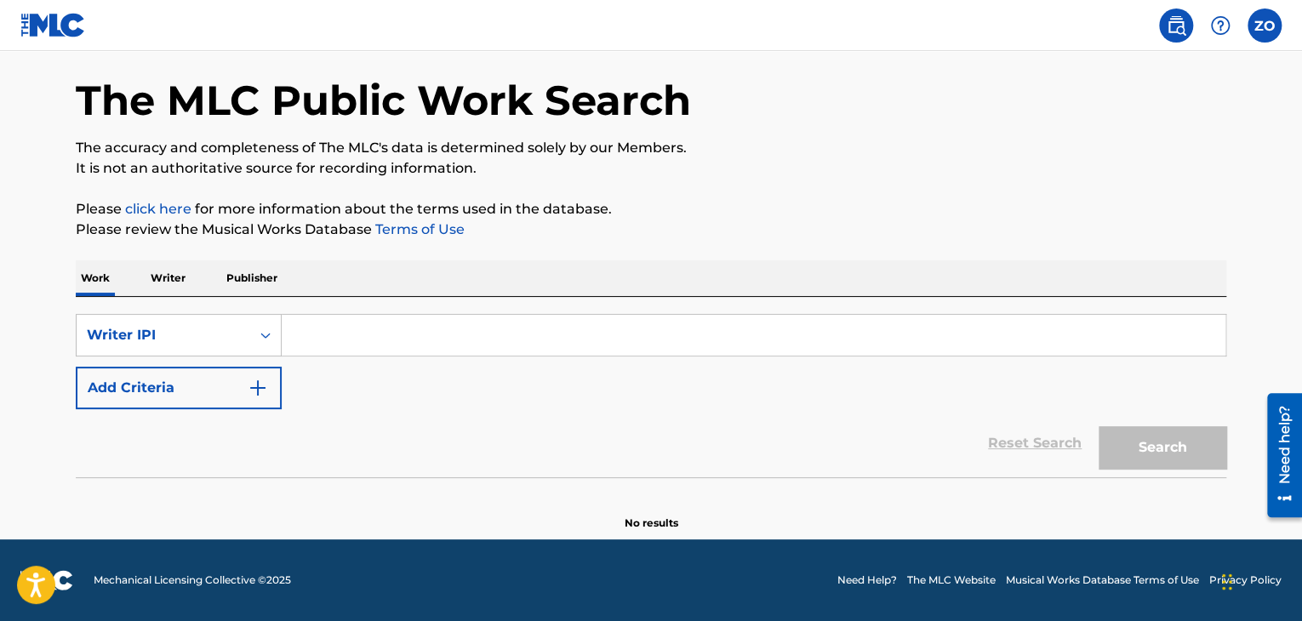
click at [375, 346] on input "Search Form" at bounding box center [754, 335] width 944 height 41
click at [160, 275] on p "Writer" at bounding box center [168, 278] width 45 height 36
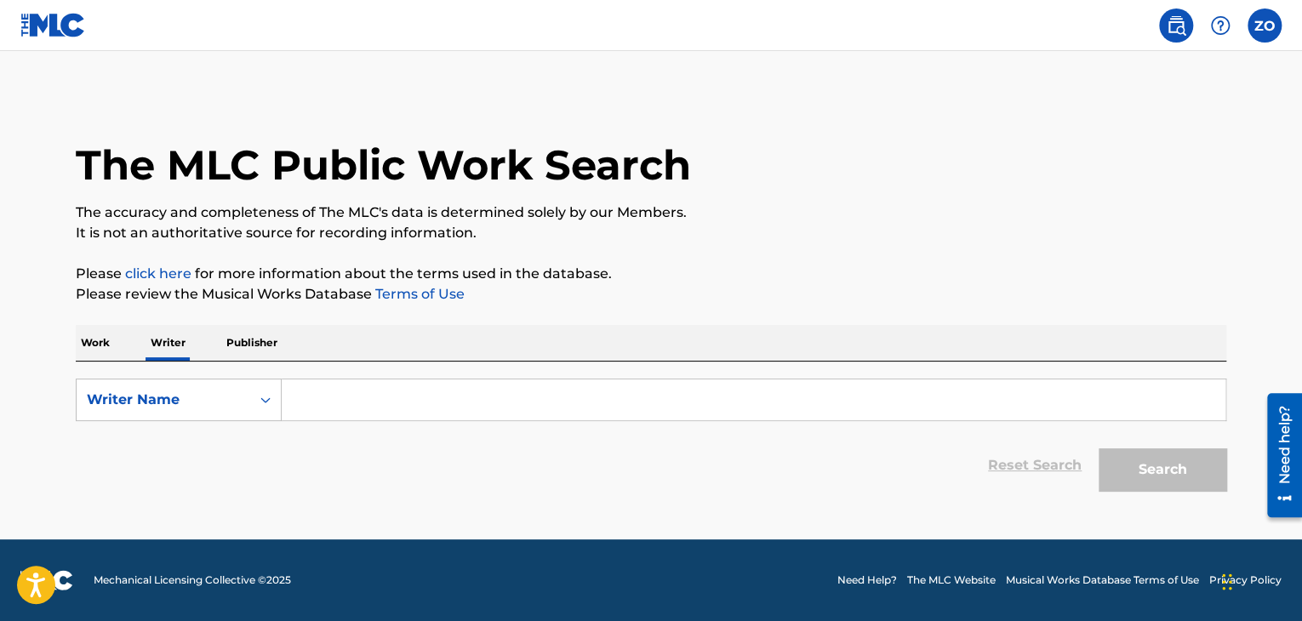
click at [266, 346] on p "Publisher" at bounding box center [251, 343] width 61 height 36
click at [183, 348] on p "Writer" at bounding box center [168, 343] width 45 height 36
click at [113, 344] on p "Work" at bounding box center [95, 343] width 39 height 36
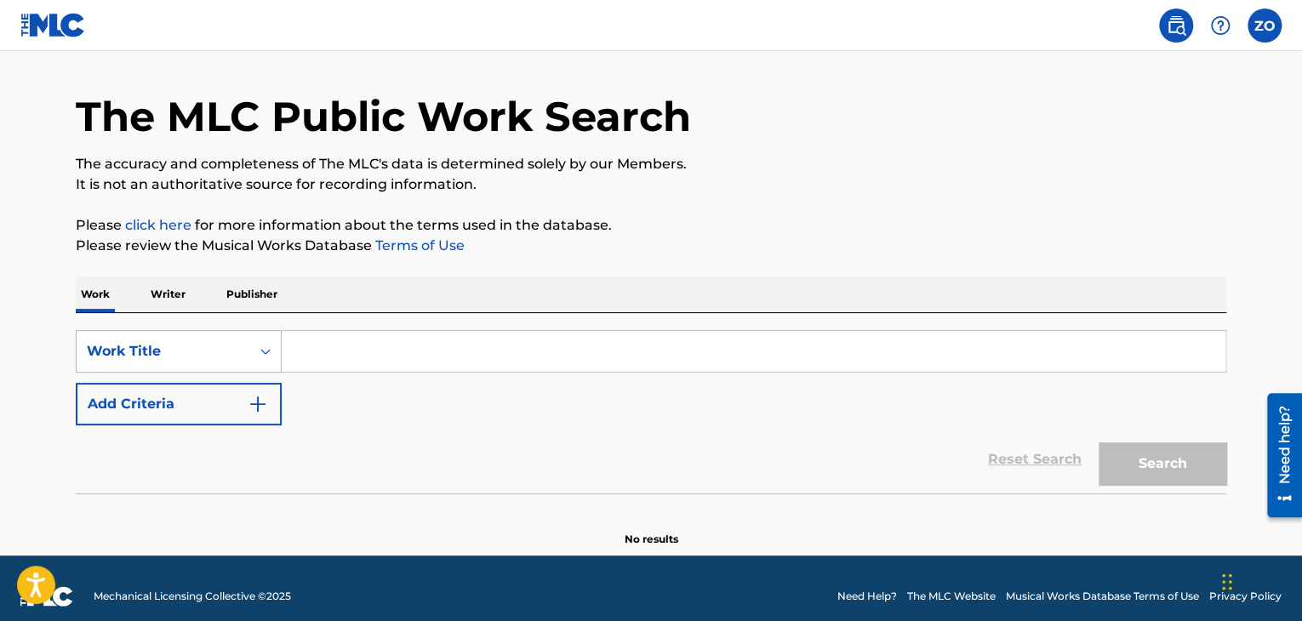
click at [163, 373] on div "Work Title" at bounding box center [179, 351] width 206 height 43
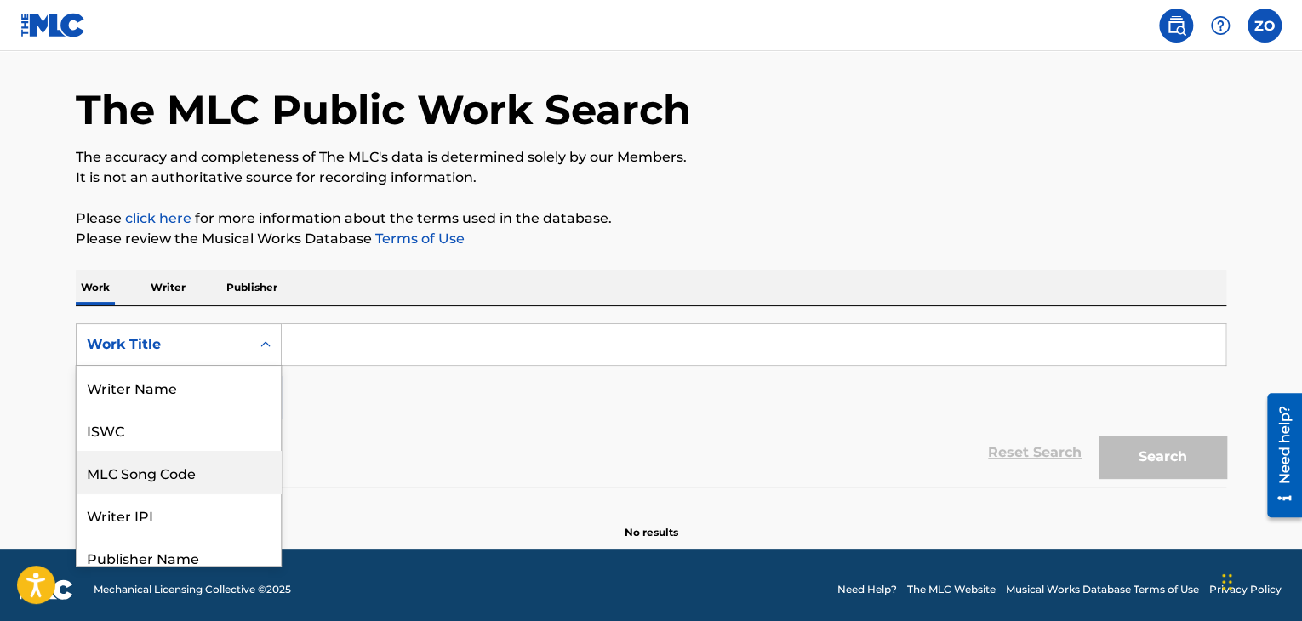
scroll to position [85, 0]
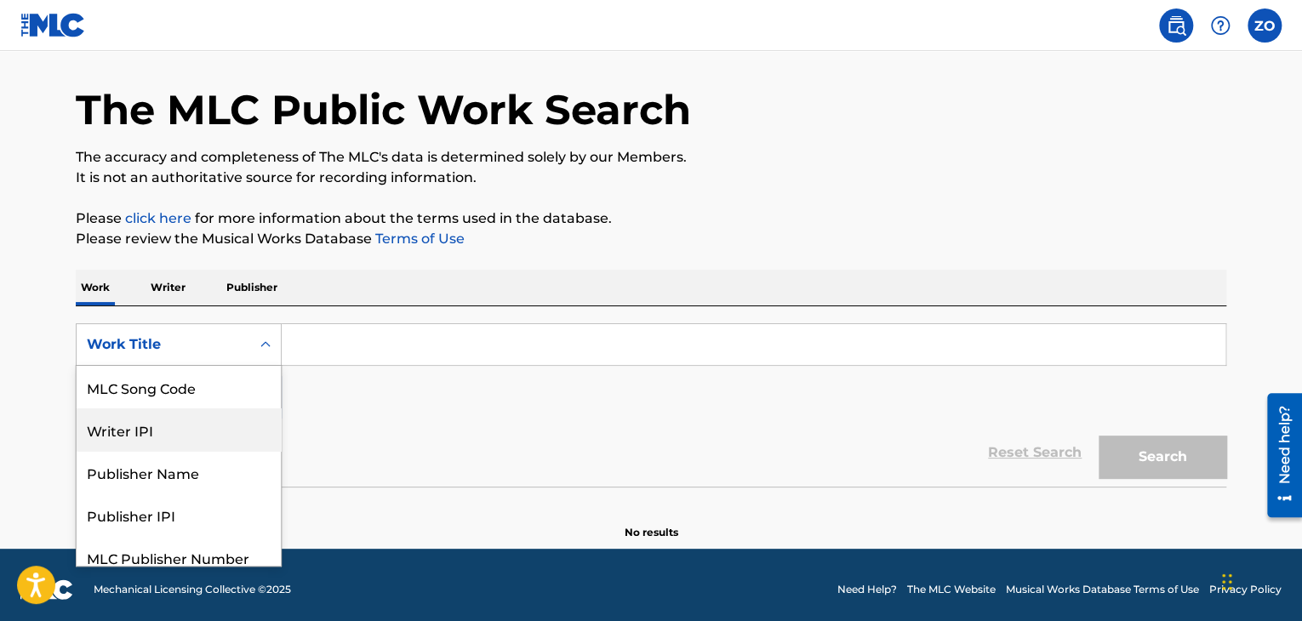
click at [146, 440] on div "Writer IPI" at bounding box center [179, 429] width 204 height 43
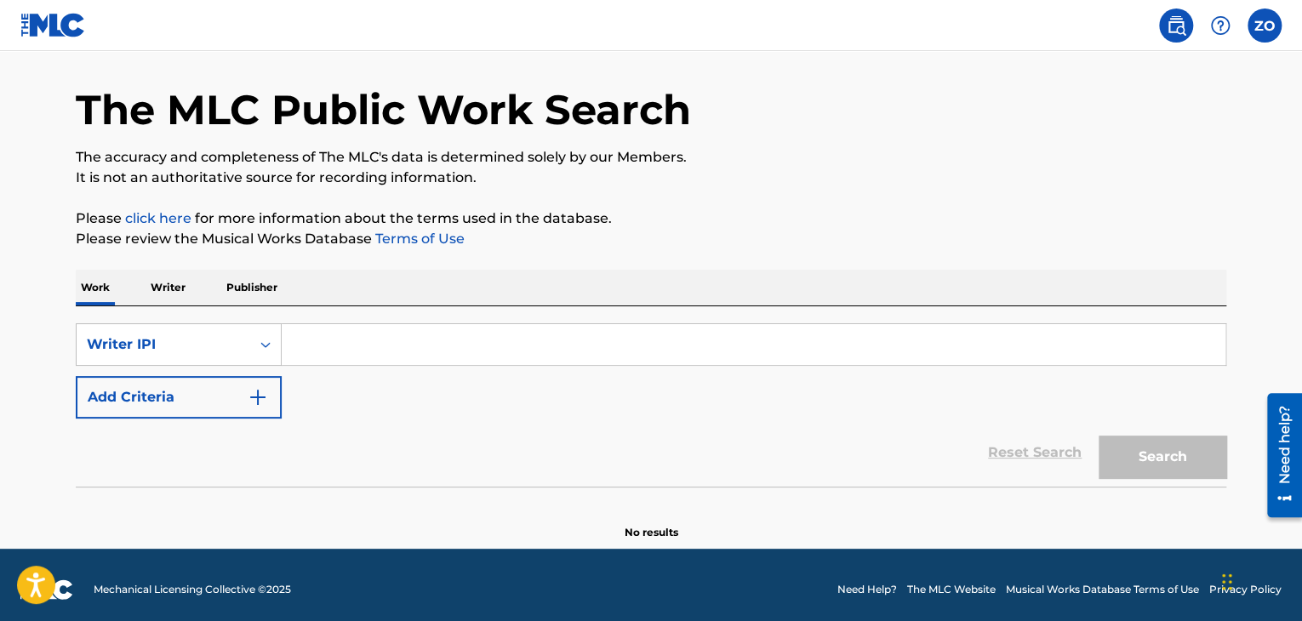
paste input "1224860957"
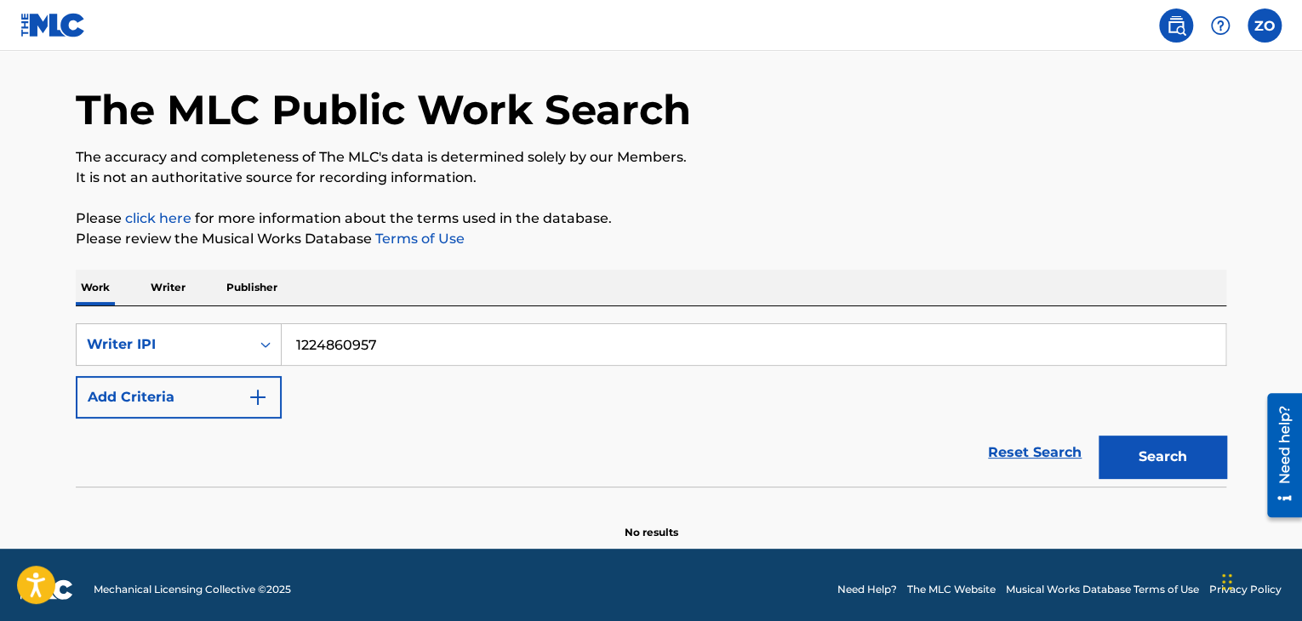
type input "1224860957"
click at [1172, 451] on button "Search" at bounding box center [1163, 457] width 128 height 43
click at [163, 290] on p "Writer" at bounding box center [168, 288] width 45 height 36
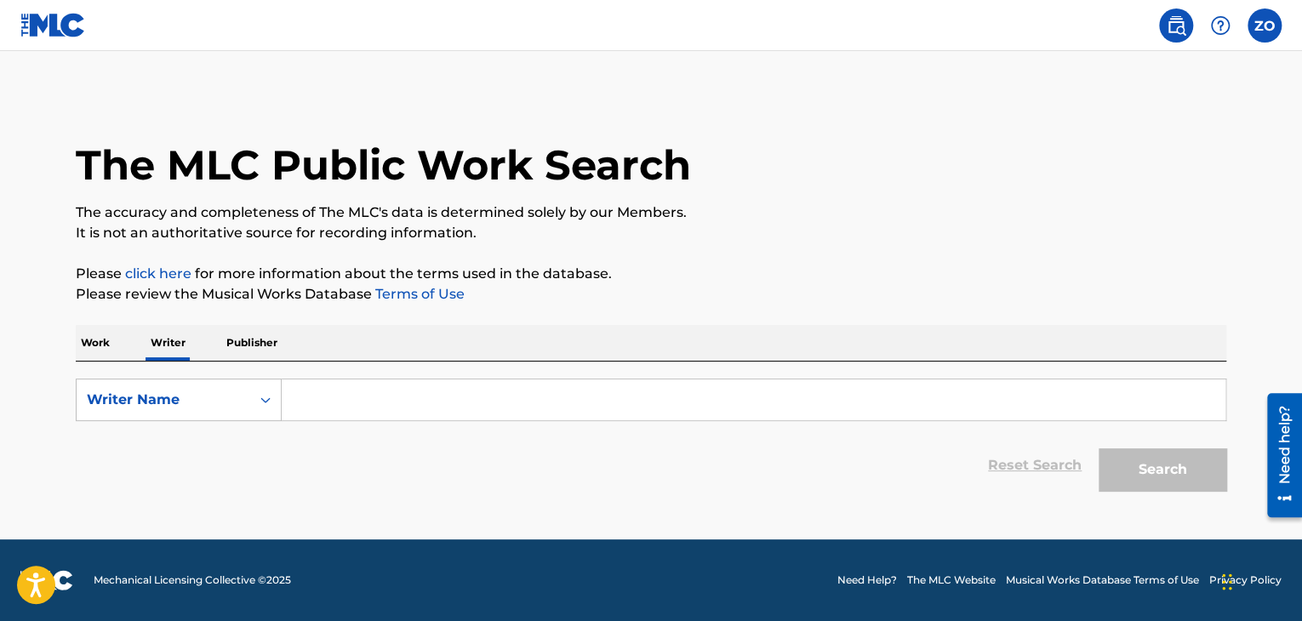
paste input "1224860957"
type input "1224860957"
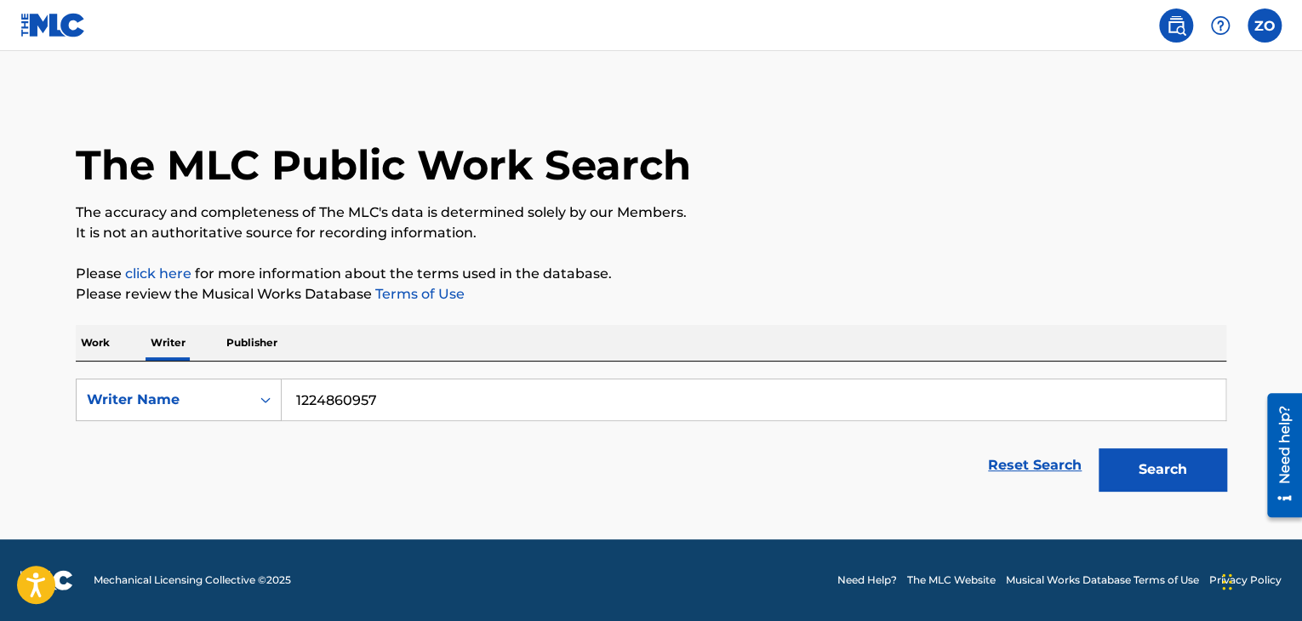
drag, startPoint x: 496, startPoint y: 394, endPoint x: 304, endPoint y: 450, distance: 200.4
click at [0, 437] on main "The MLC Public Work Search The accuracy and completeness of The MLC's data is d…" at bounding box center [651, 295] width 1302 height 488
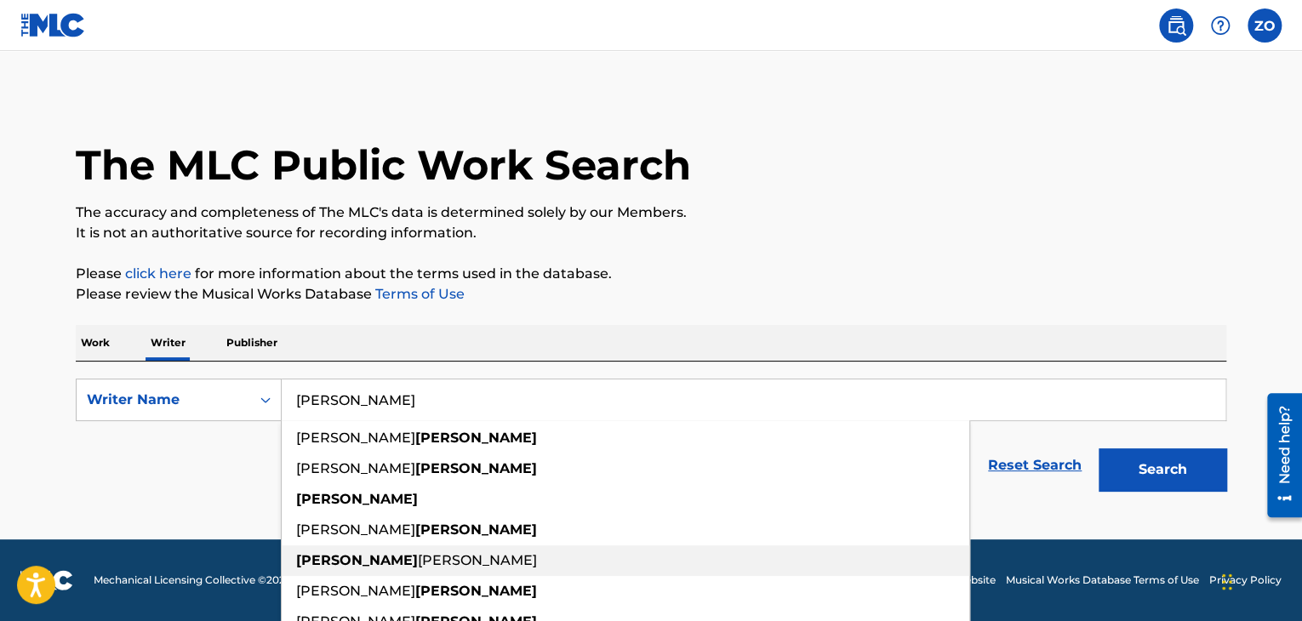
click at [418, 556] on span "[PERSON_NAME]" at bounding box center [477, 560] width 119 height 16
type input "[PERSON_NAME]"
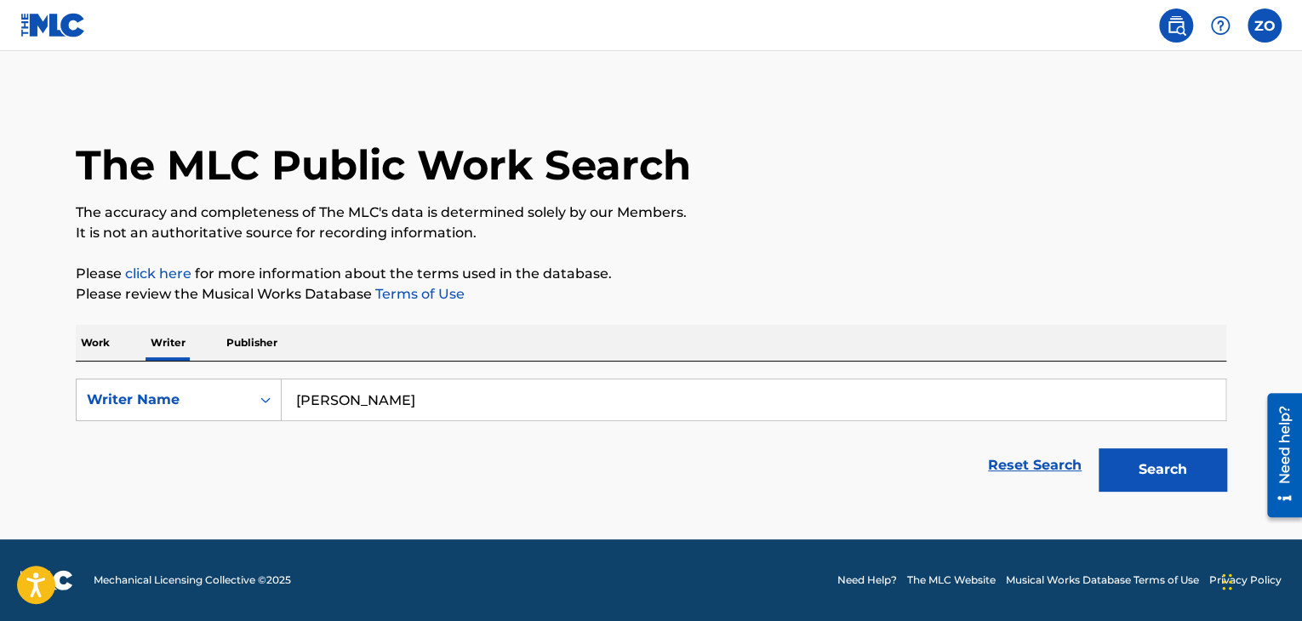
click at [1157, 485] on button "Search" at bounding box center [1163, 469] width 128 height 43
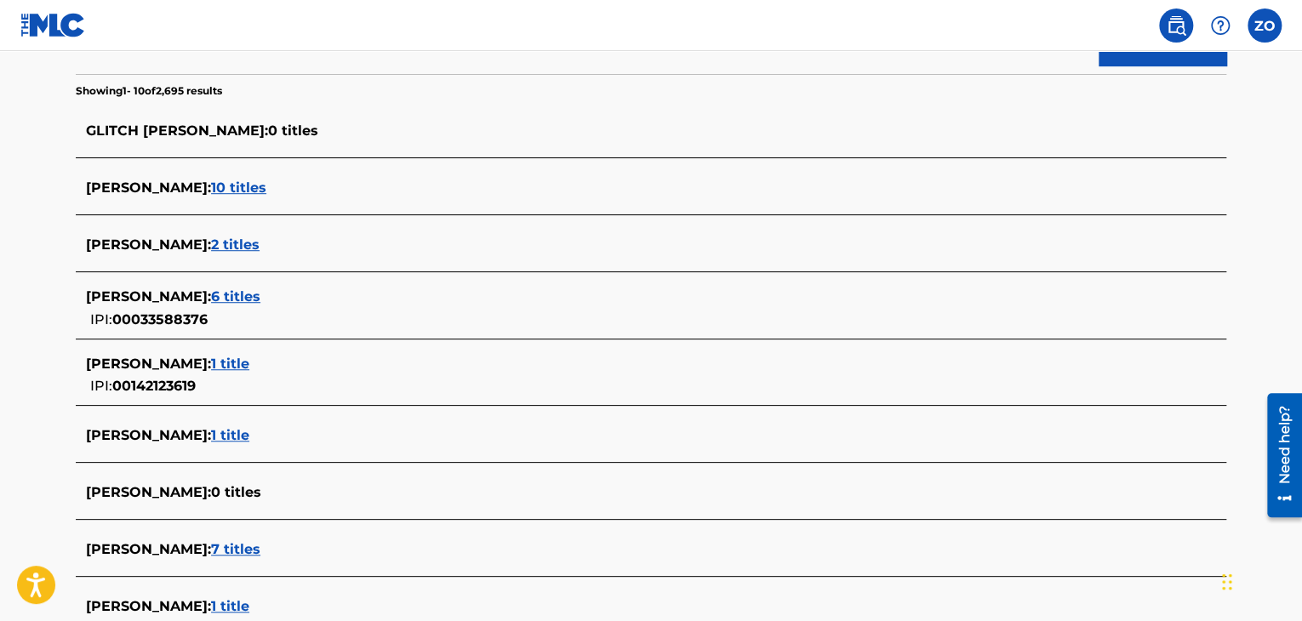
scroll to position [596, 0]
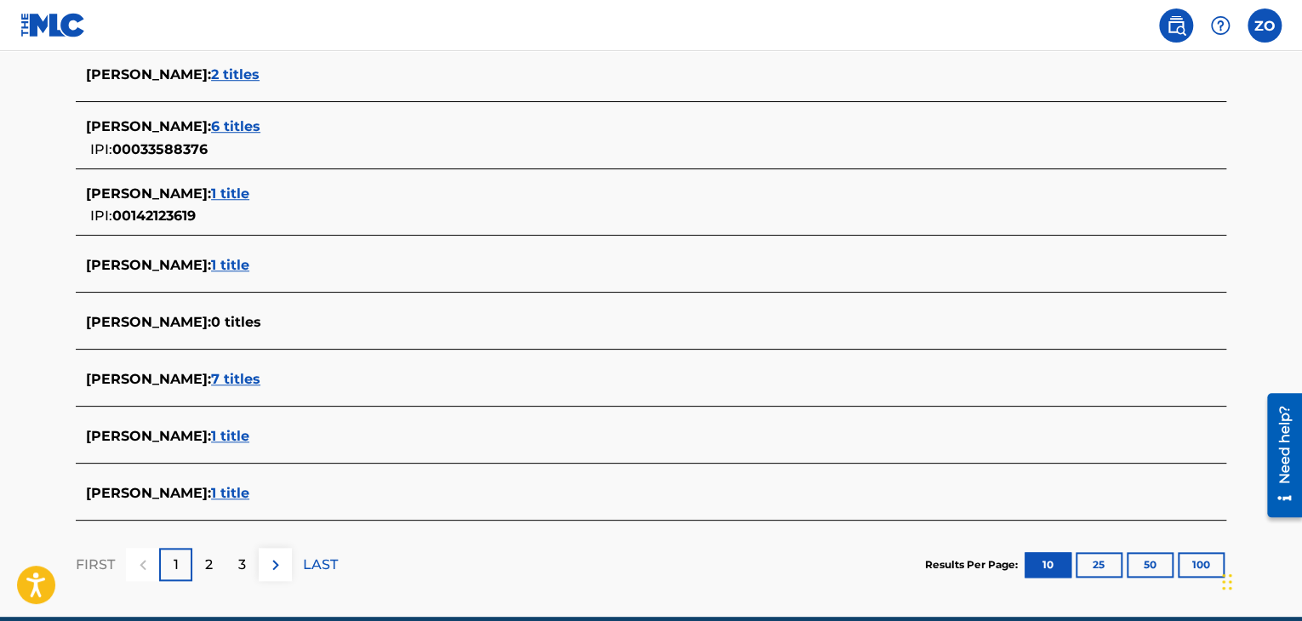
click at [231, 437] on span "1 title" at bounding box center [230, 436] width 38 height 16
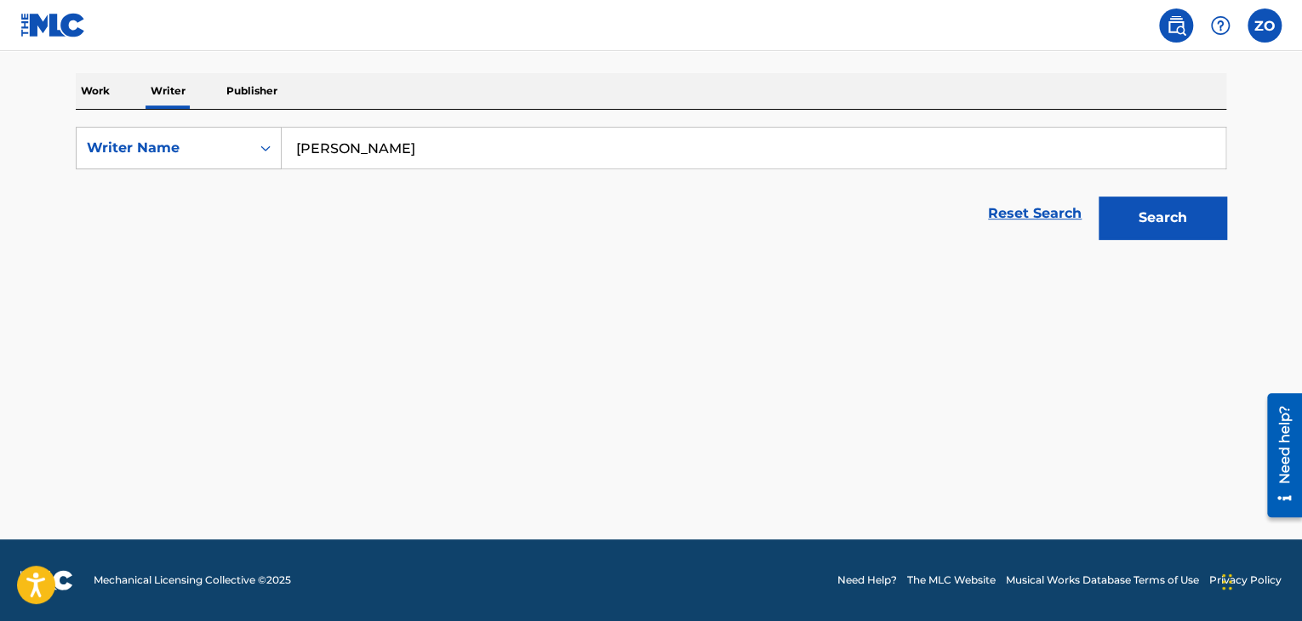
scroll to position [252, 0]
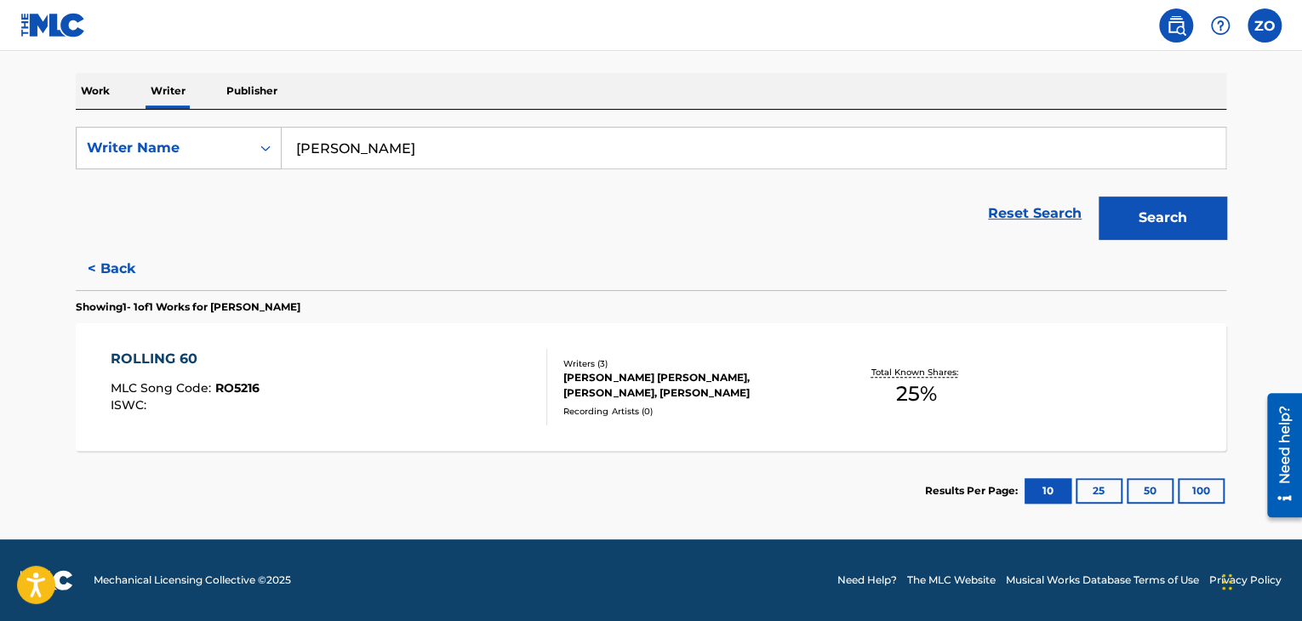
click at [622, 393] on div "[PERSON_NAME] [PERSON_NAME], [PERSON_NAME], [PERSON_NAME]" at bounding box center [691, 385] width 257 height 31
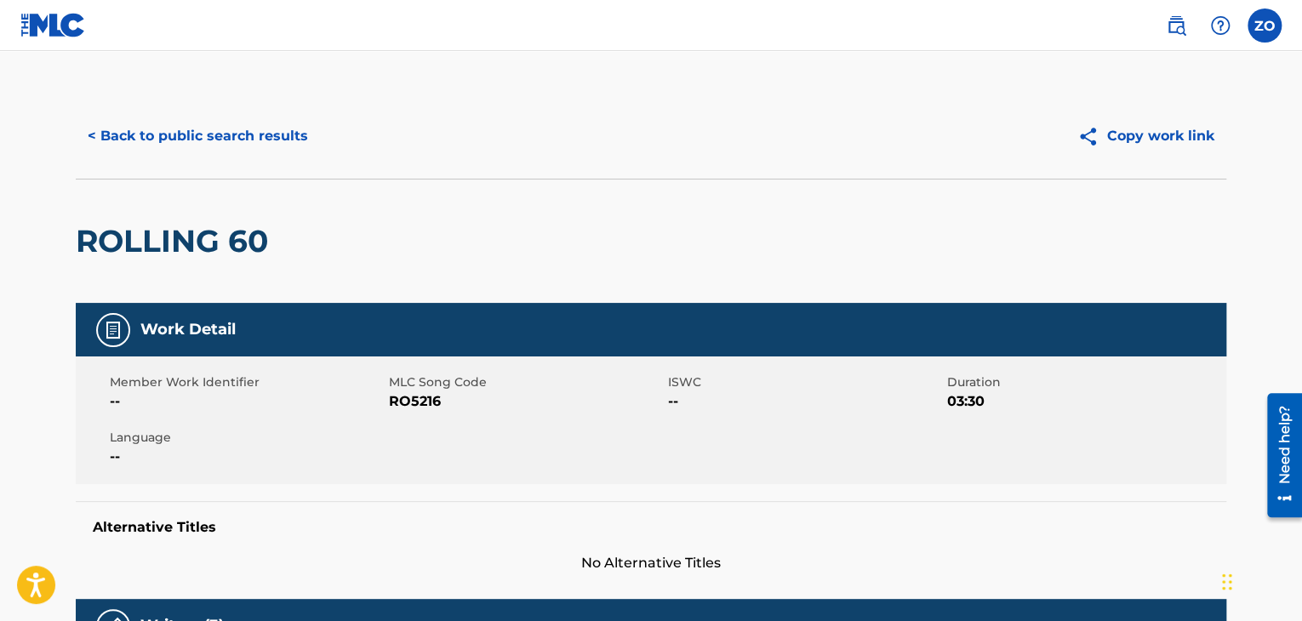
click at [1163, 145] on button "Copy work link" at bounding box center [1145, 136] width 161 height 43
click at [109, 146] on button "< Back to public search results" at bounding box center [198, 136] width 244 height 43
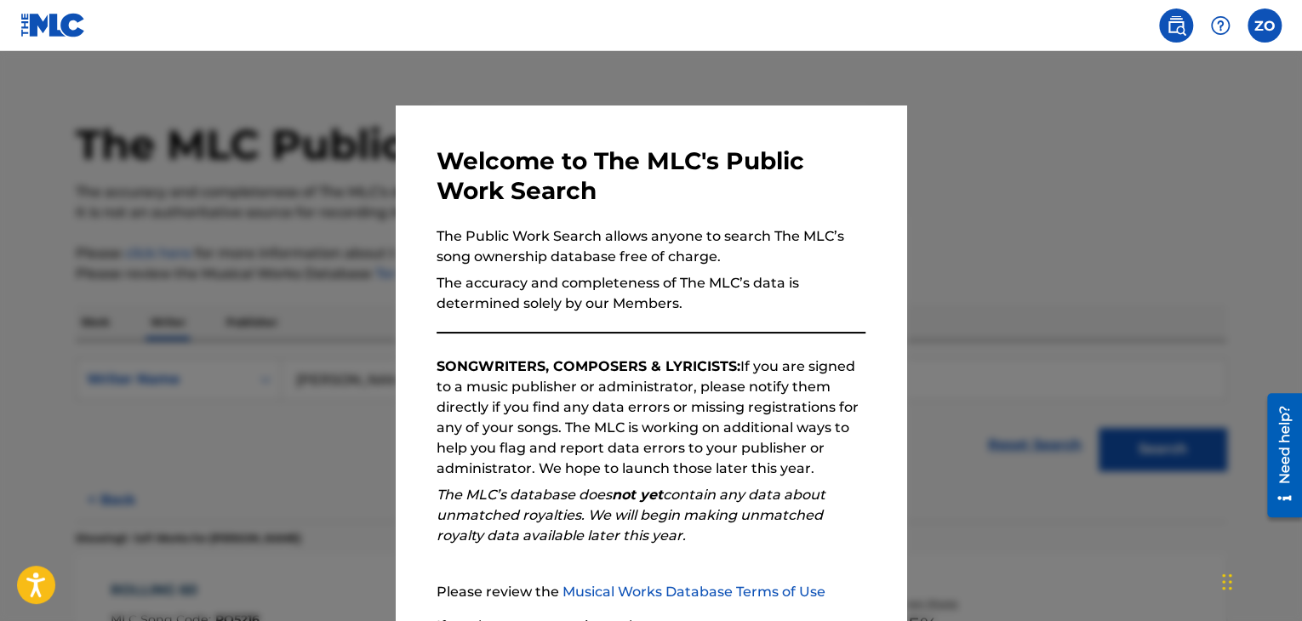
click at [1228, 254] on div at bounding box center [651, 361] width 1302 height 621
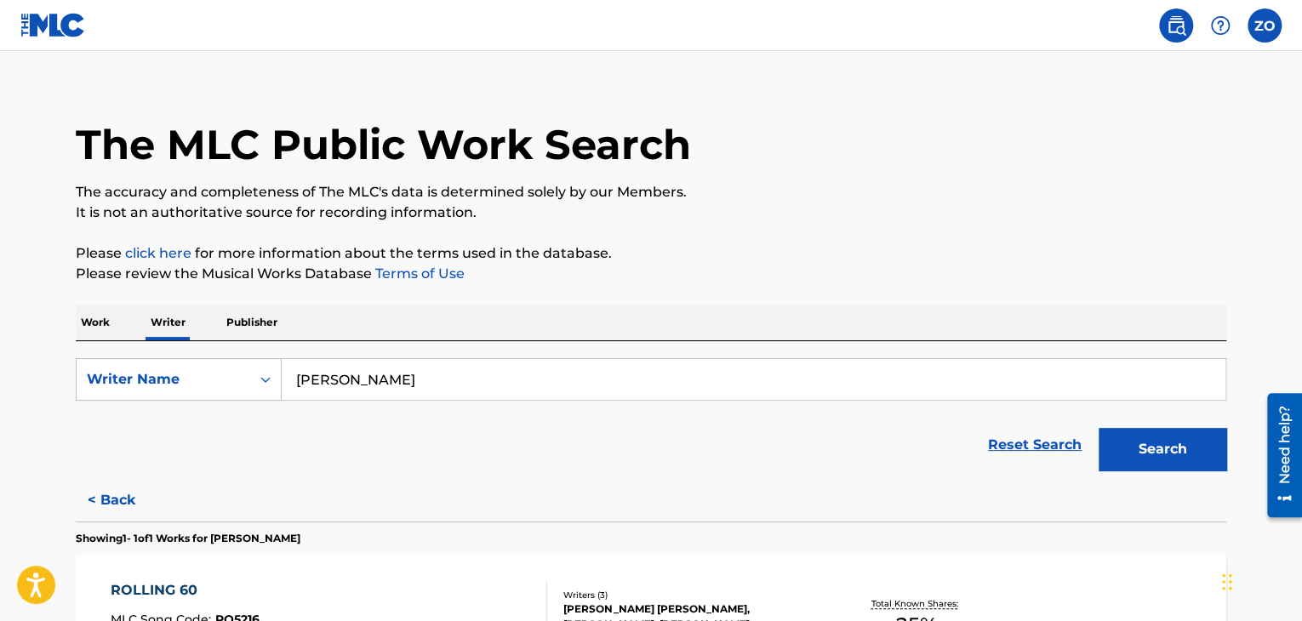
scroll to position [252, 0]
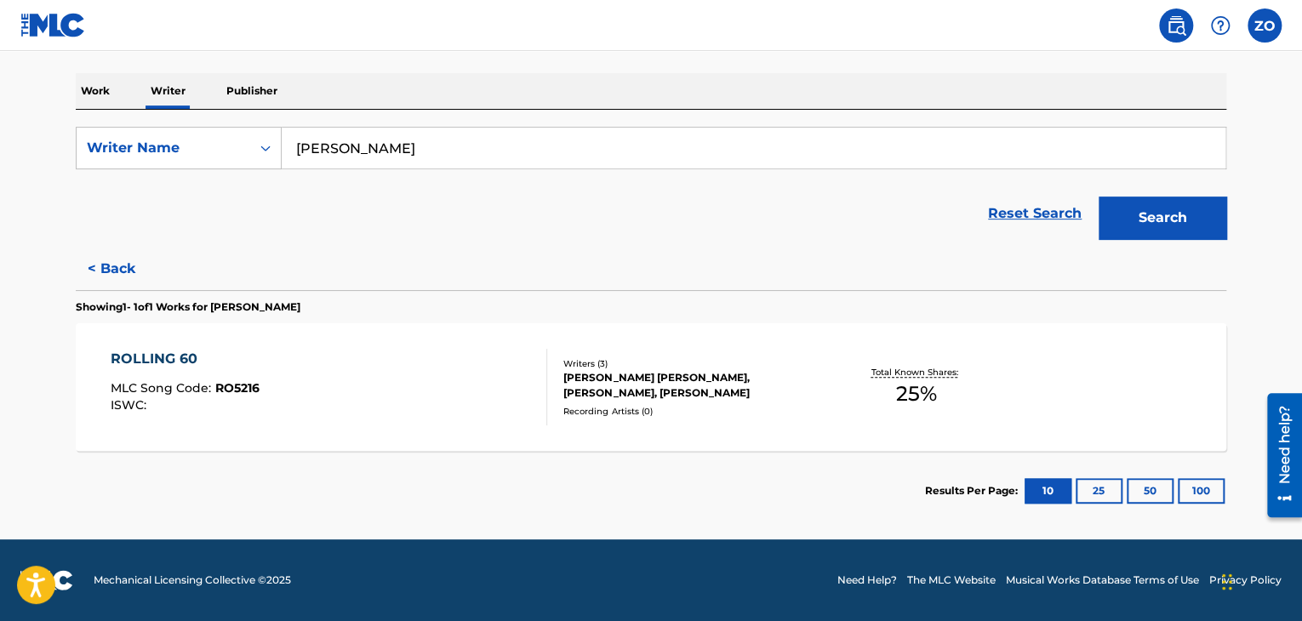
click at [1141, 216] on button "Search" at bounding box center [1163, 218] width 128 height 43
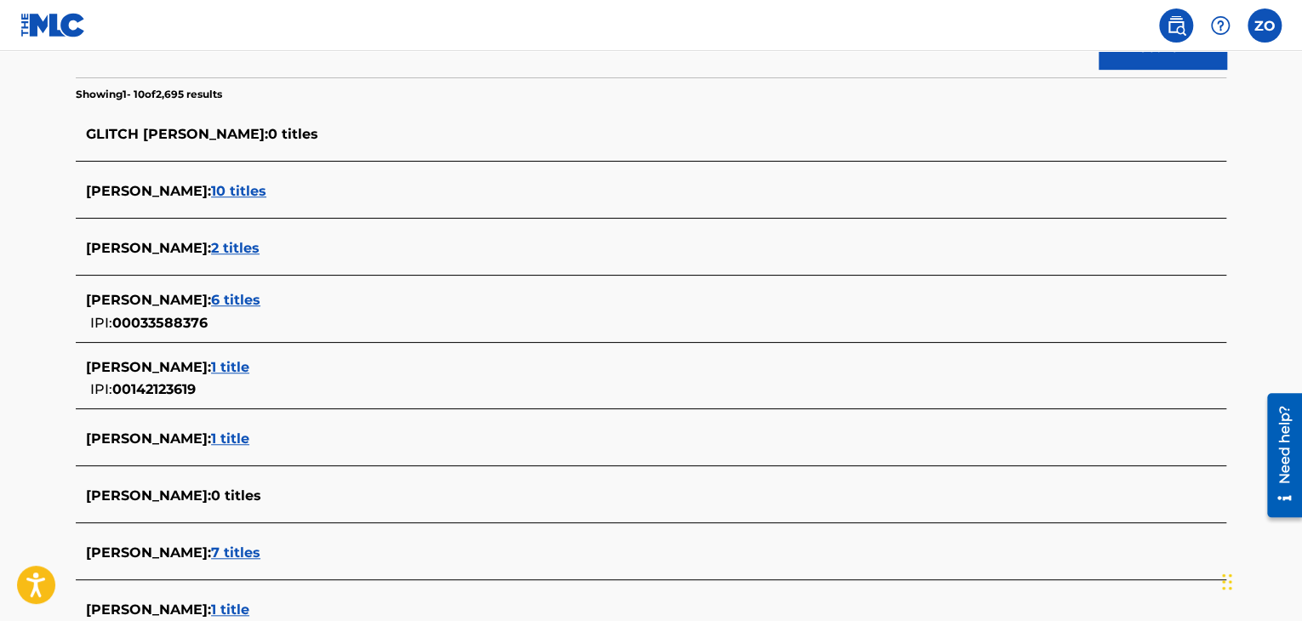
scroll to position [507, 0]
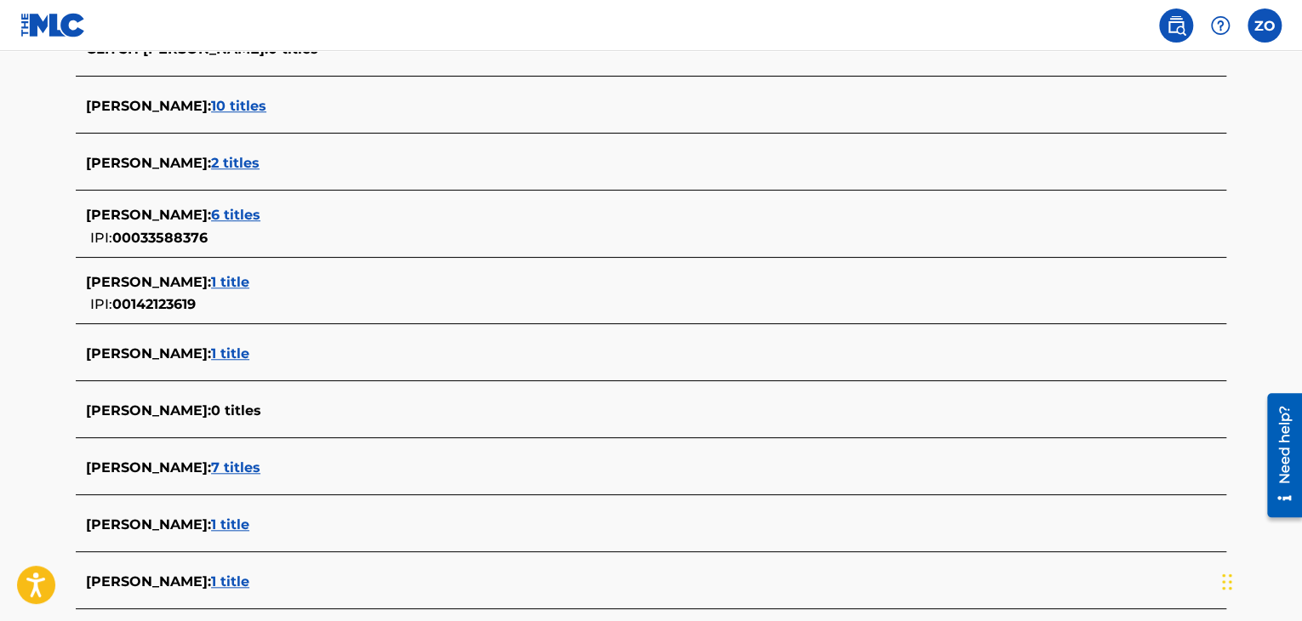
click at [219, 526] on span "1 title" at bounding box center [230, 525] width 38 height 16
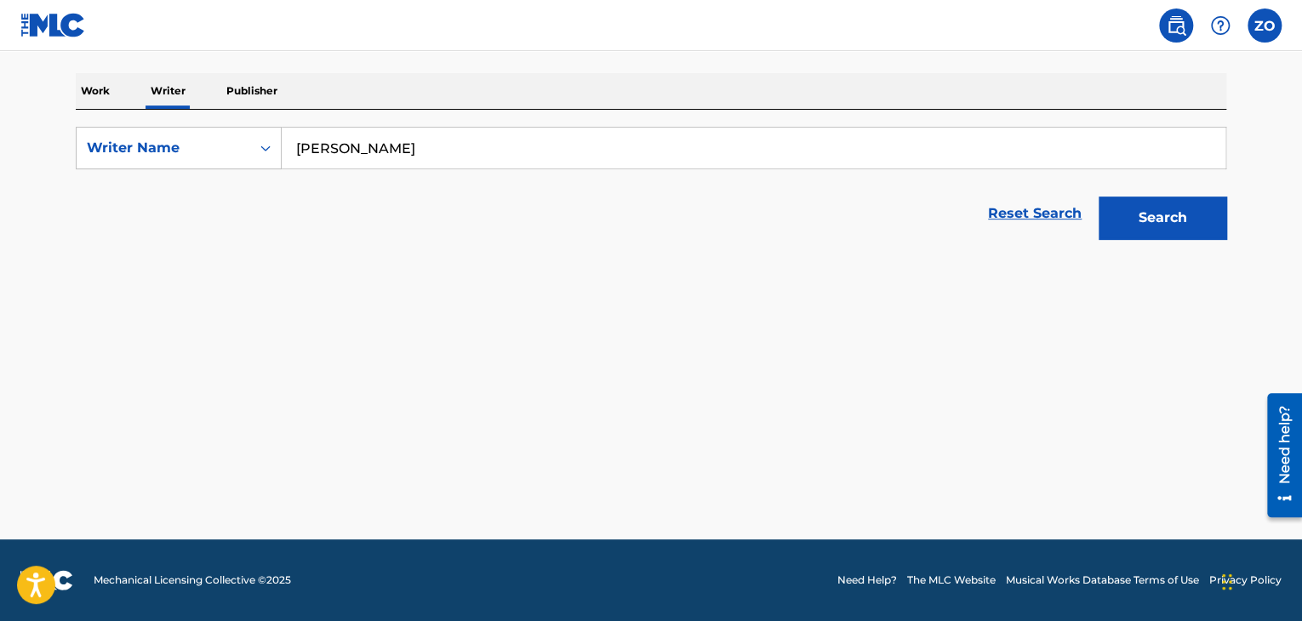
scroll to position [252, 0]
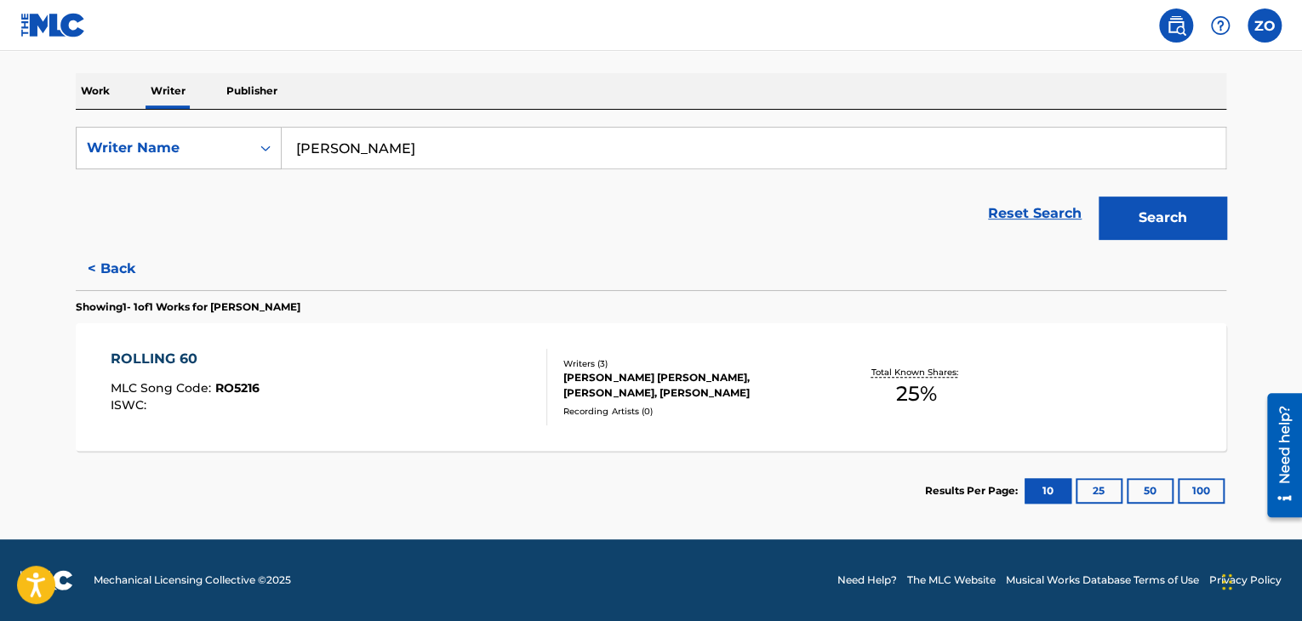
click at [288, 89] on div "Work Writer Publisher" at bounding box center [651, 91] width 1151 height 36
click at [263, 89] on p "Publisher" at bounding box center [251, 91] width 61 height 36
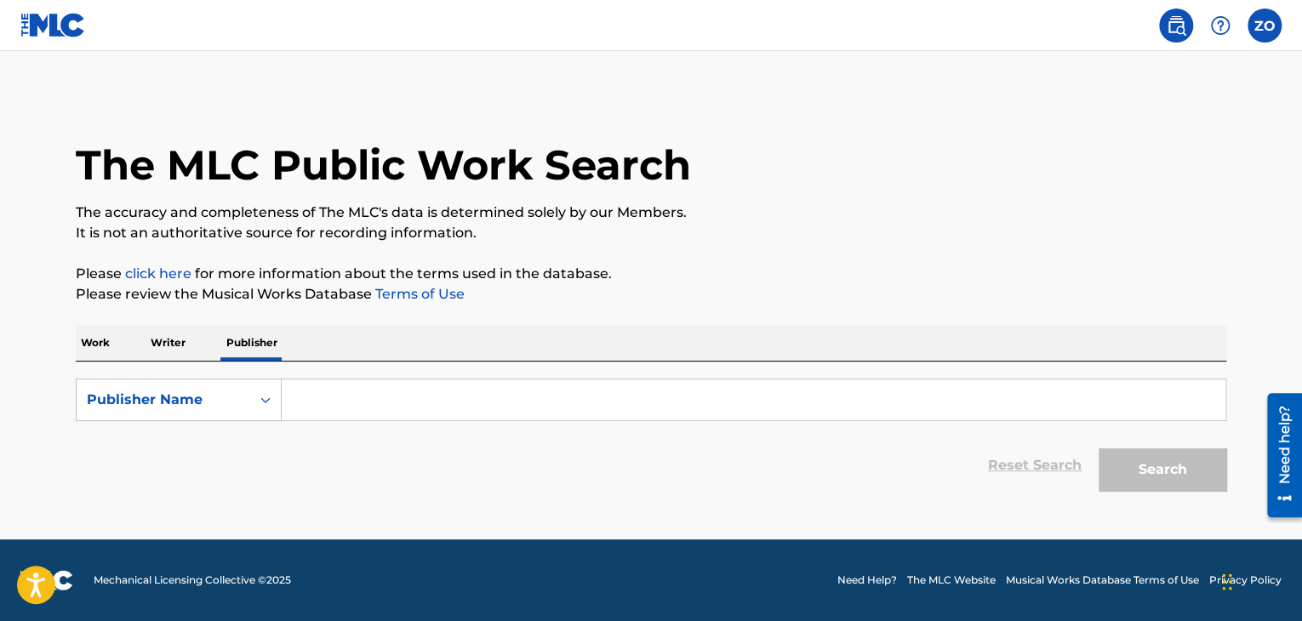
click at [175, 345] on p "Writer" at bounding box center [168, 343] width 45 height 36
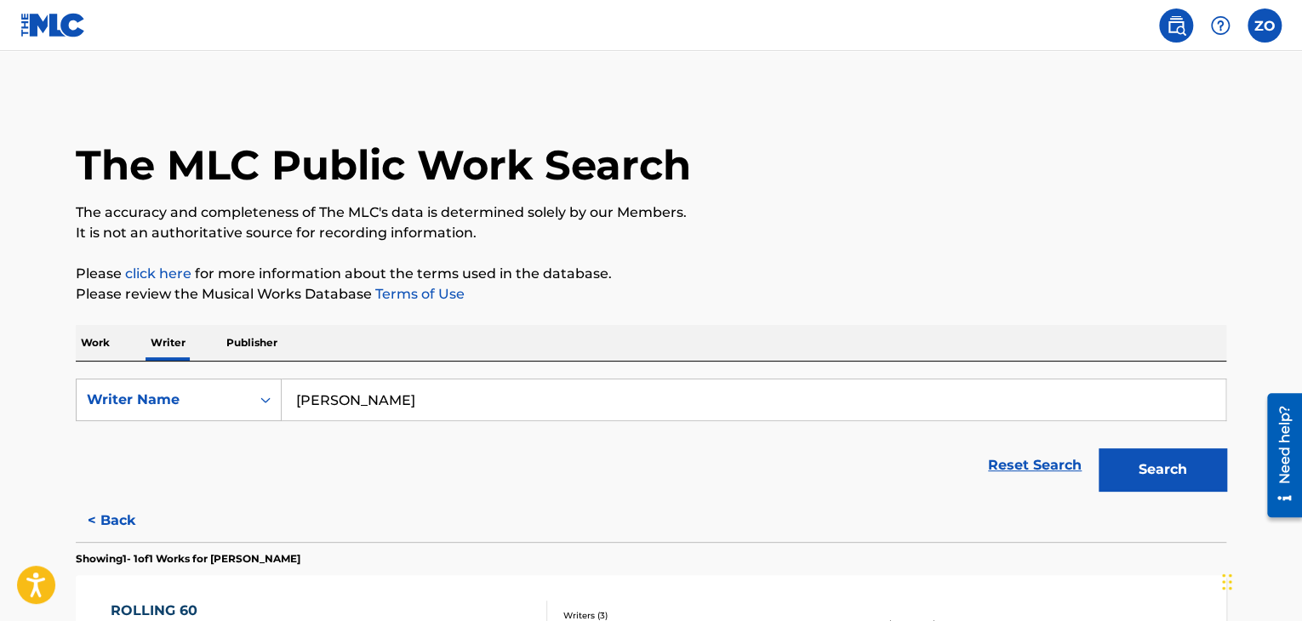
click at [231, 347] on p "Publisher" at bounding box center [251, 343] width 61 height 36
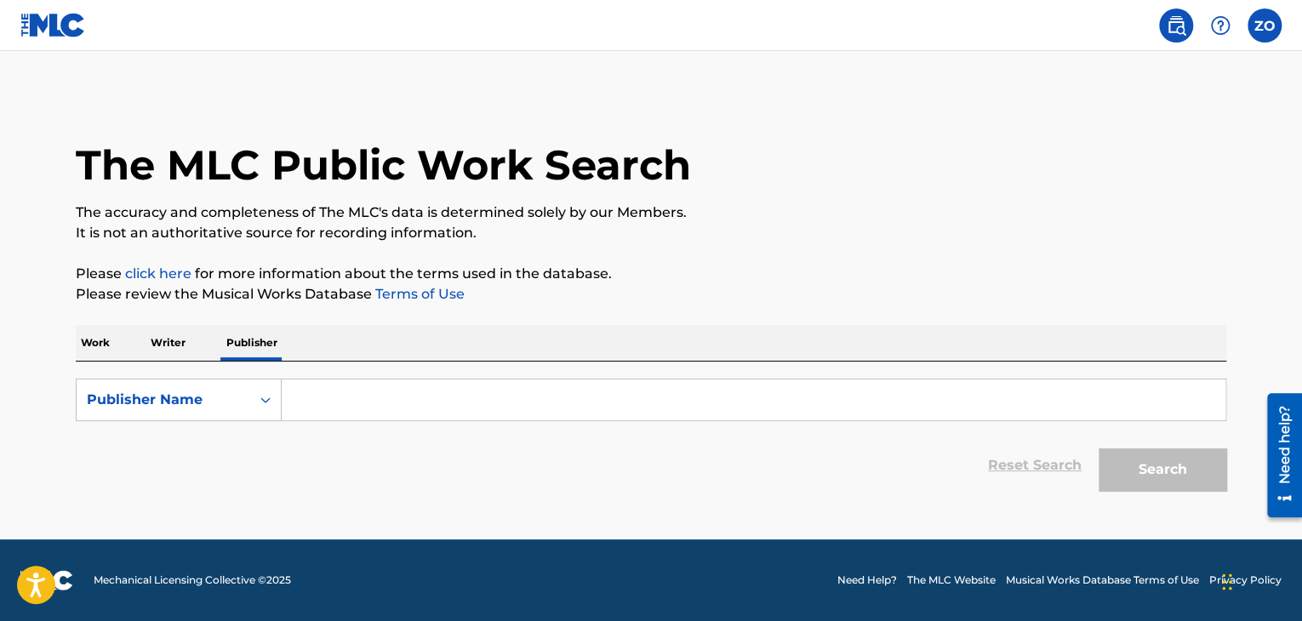
drag, startPoint x: 189, startPoint y: 351, endPoint x: 180, endPoint y: 348, distance: 9.2
click at [181, 348] on p "Writer" at bounding box center [168, 343] width 45 height 36
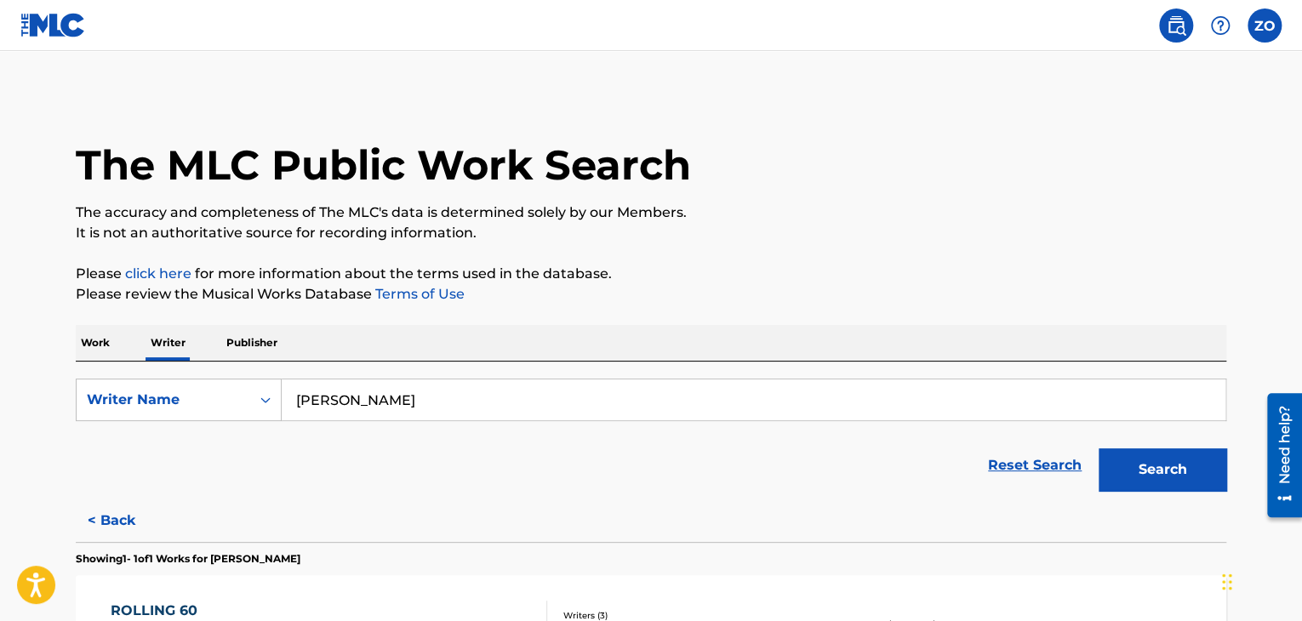
click at [235, 340] on p "Publisher" at bounding box center [251, 343] width 61 height 36
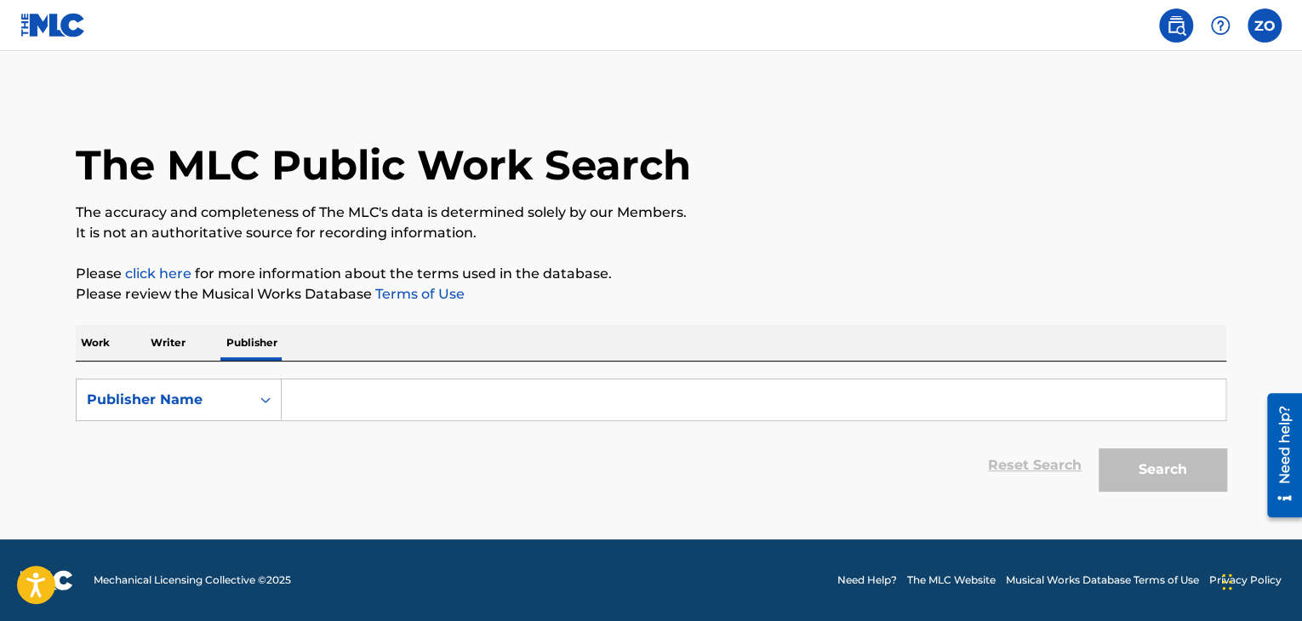
click at [184, 345] on p "Writer" at bounding box center [168, 343] width 45 height 36
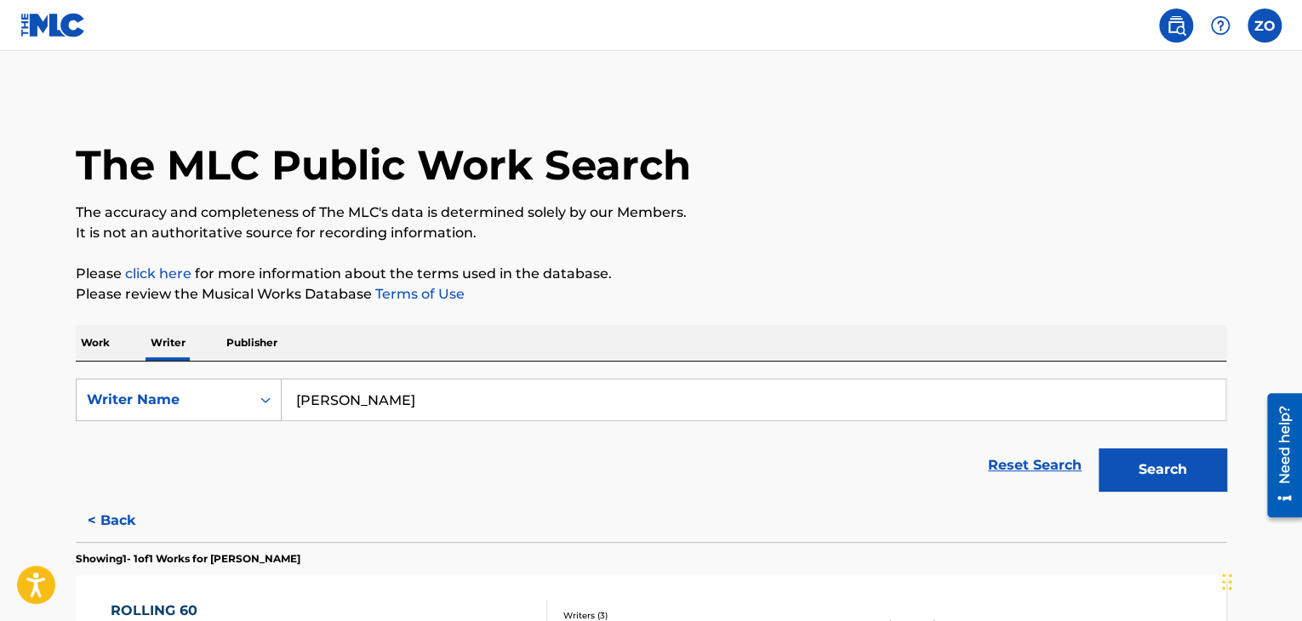
click at [0, 409] on main "The MLC Public Work Search The accuracy and completeness of The MLC's data is d…" at bounding box center [651, 421] width 1302 height 740
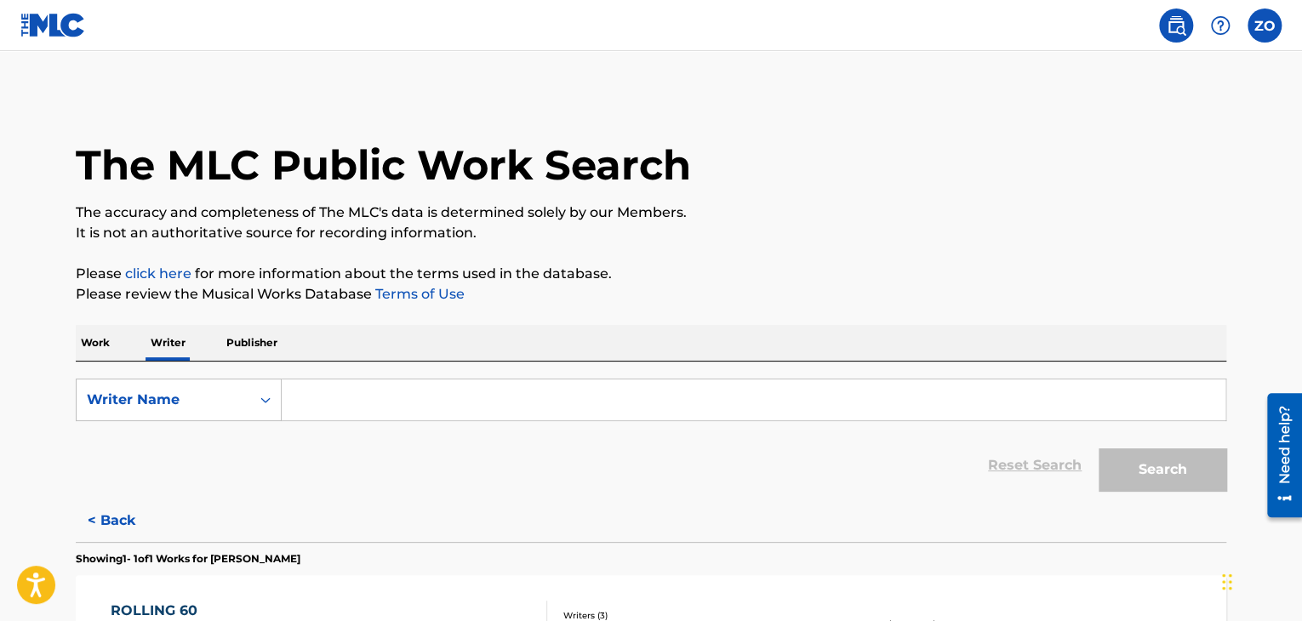
click at [83, 330] on p "Work" at bounding box center [95, 343] width 39 height 36
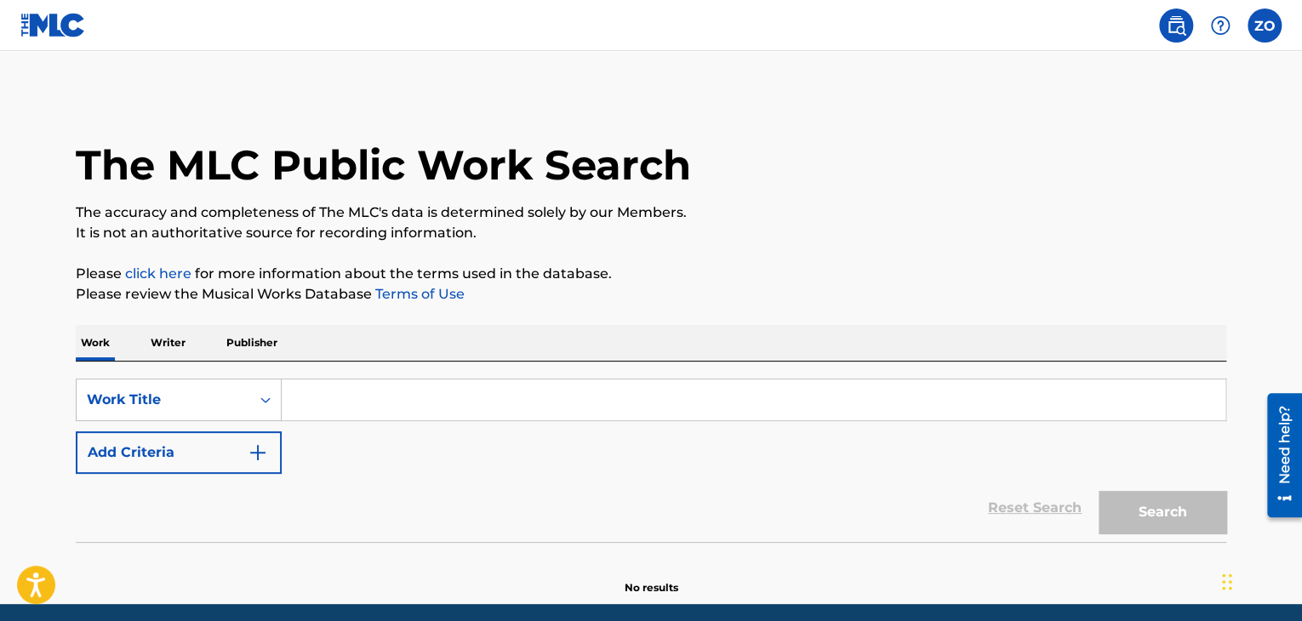
click at [310, 398] on input "Search Form" at bounding box center [754, 400] width 944 height 41
type input "t"
type input "R"
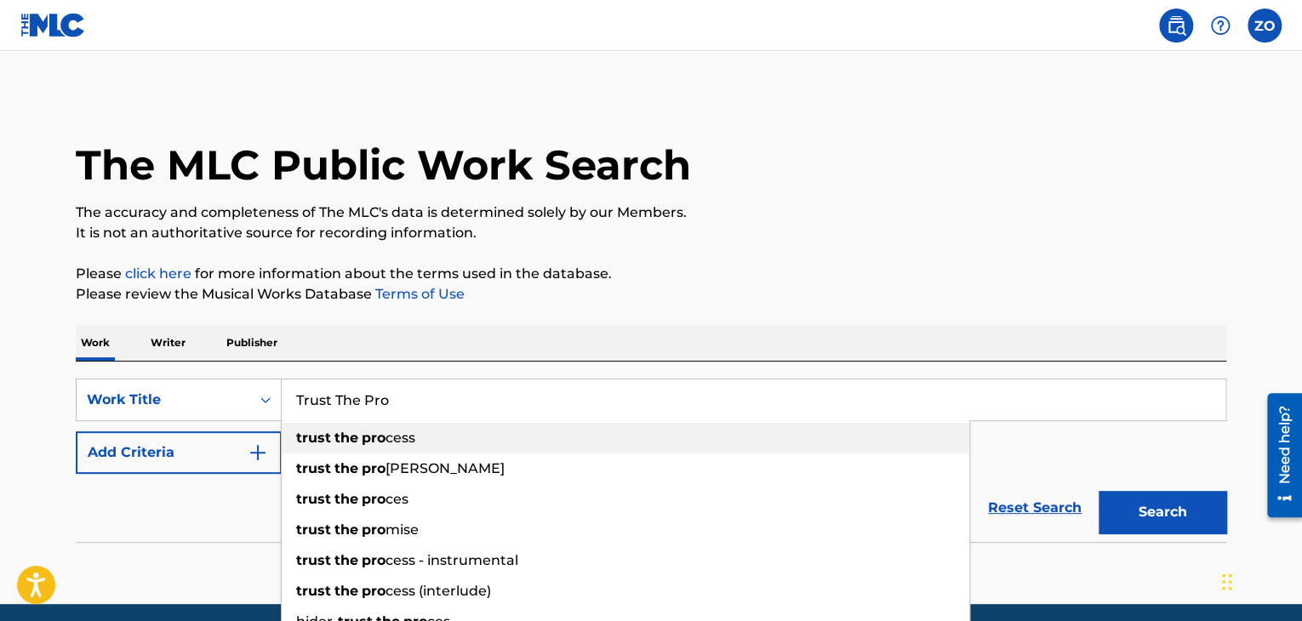
click at [388, 427] on div "trust the pro cess" at bounding box center [626, 438] width 688 height 31
type input "trust the process"
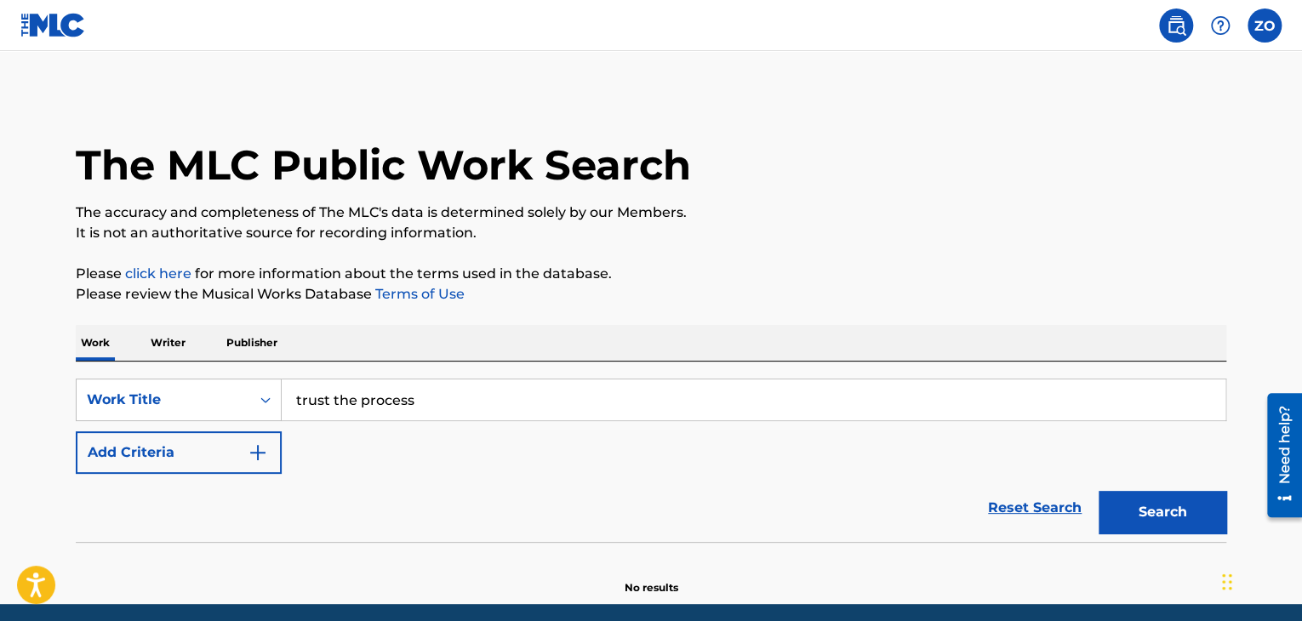
click at [1164, 522] on button "Search" at bounding box center [1163, 512] width 128 height 43
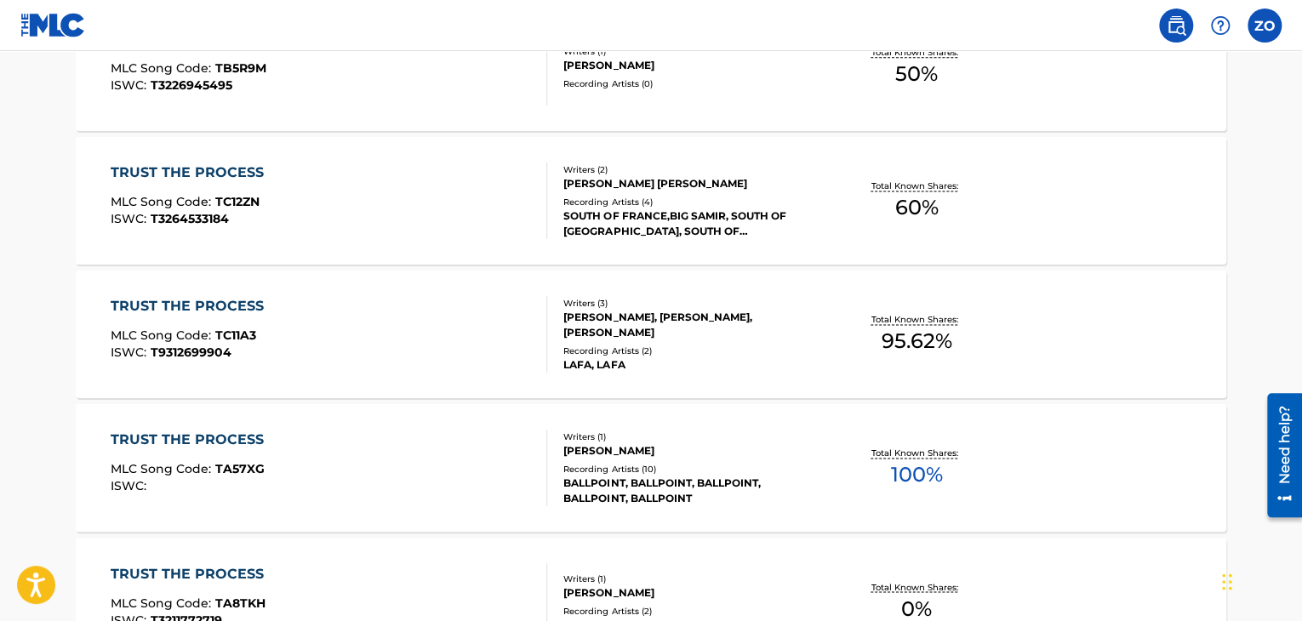
scroll to position [1362, 0]
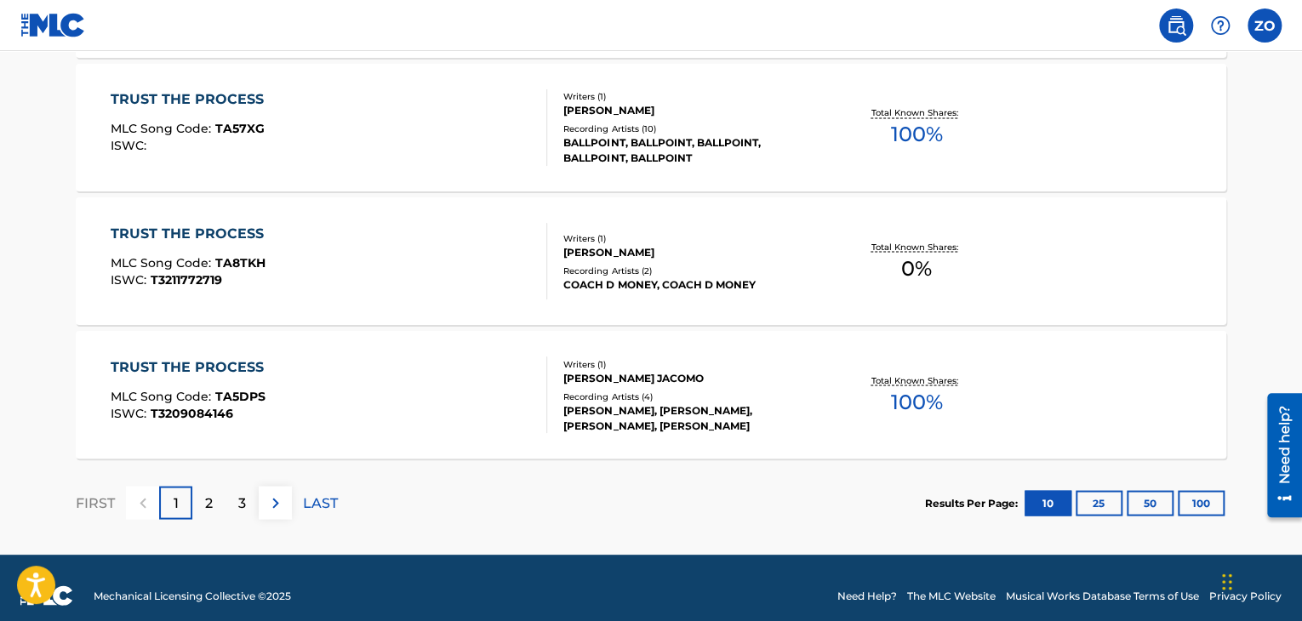
click at [195, 508] on div "2" at bounding box center [208, 502] width 33 height 33
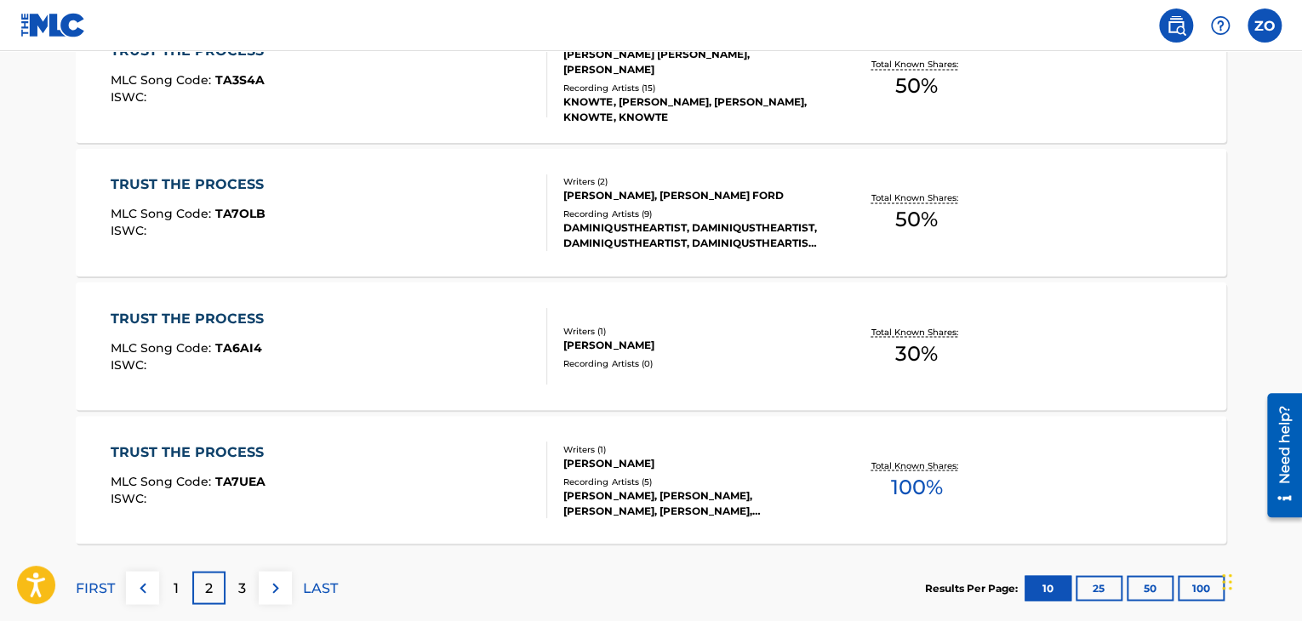
click at [235, 597] on div "3" at bounding box center [242, 587] width 33 height 33
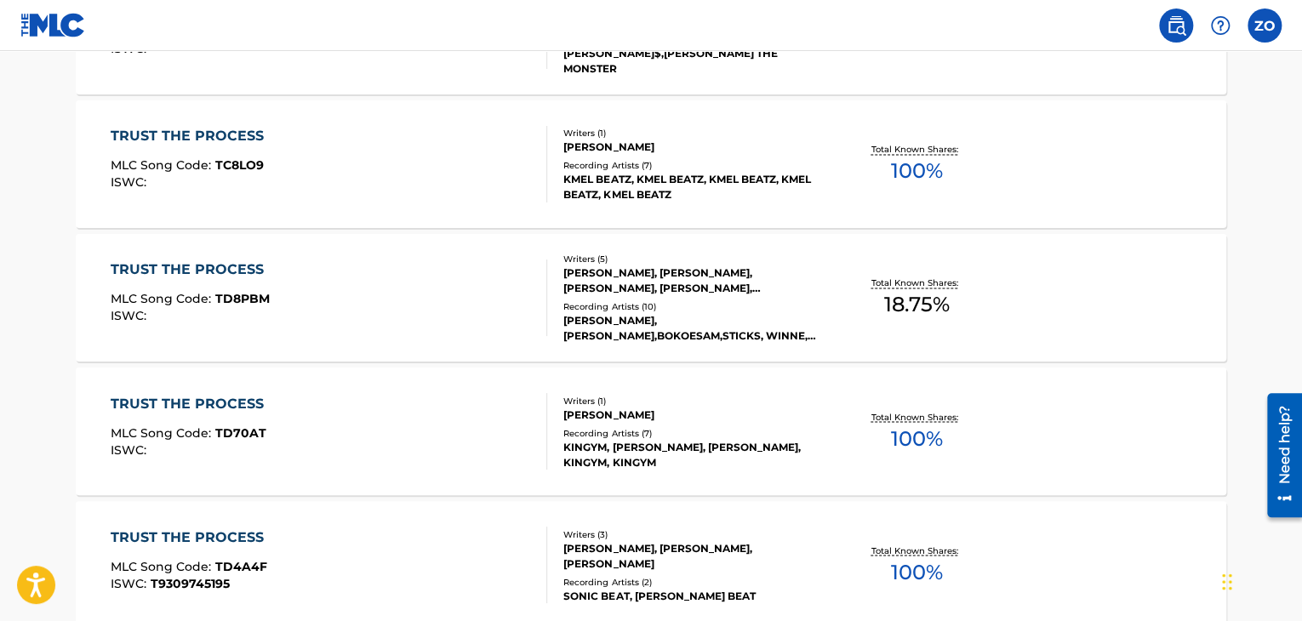
scroll to position [1447, 0]
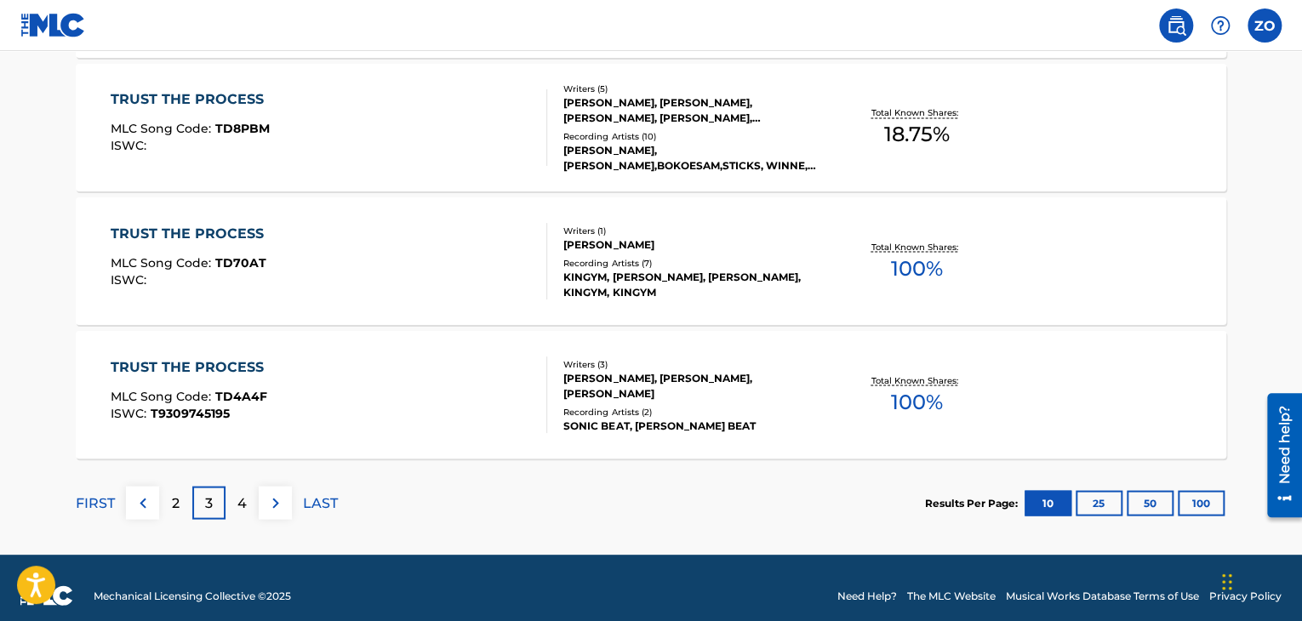
click at [256, 507] on div "4" at bounding box center [242, 502] width 33 height 33
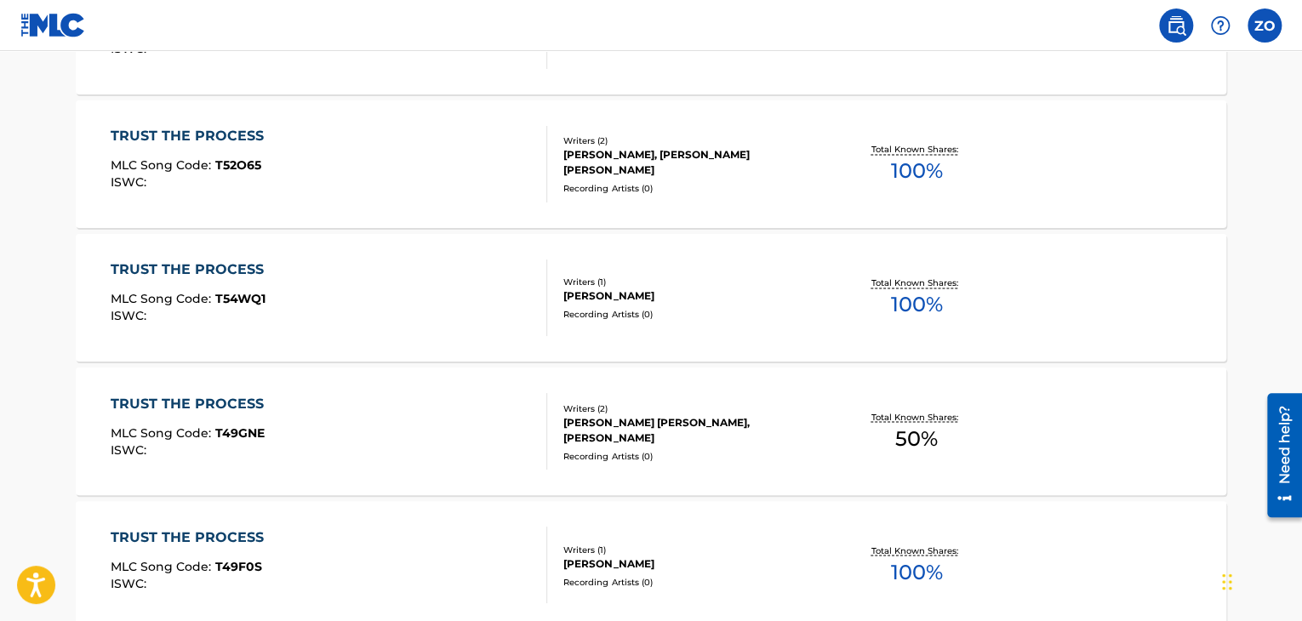
scroll to position [1462, 0]
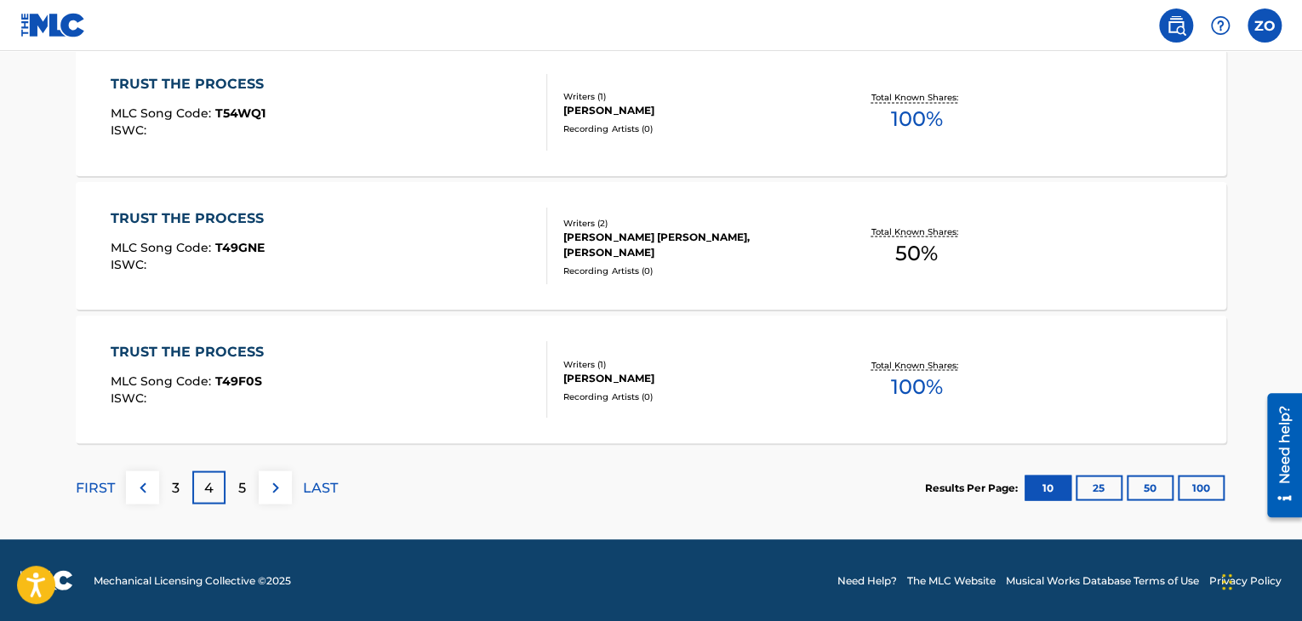
click at [157, 493] on button at bounding box center [142, 487] width 33 height 33
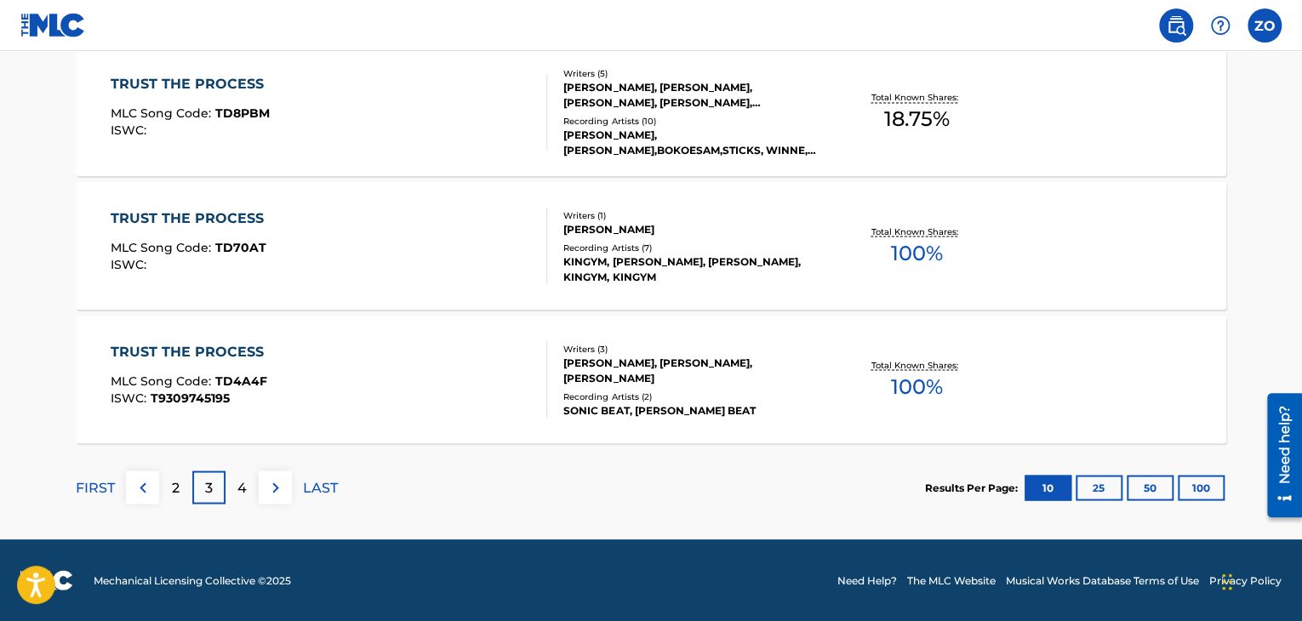
click at [146, 494] on img at bounding box center [143, 487] width 20 height 20
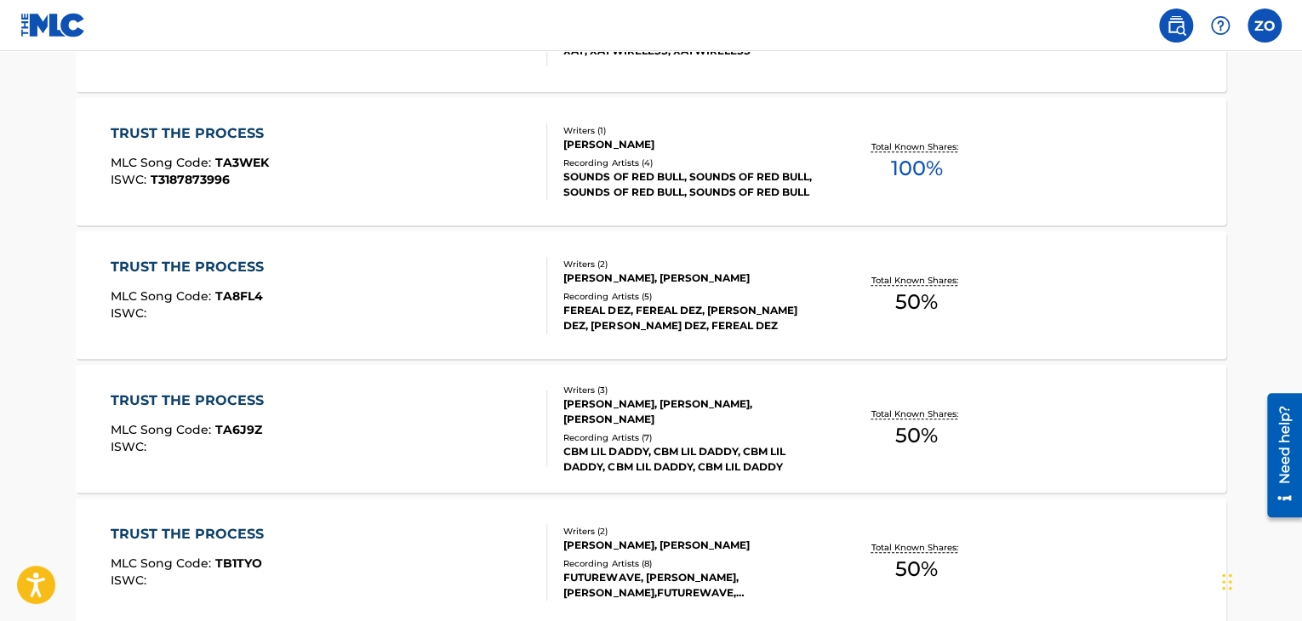
scroll to position [186, 0]
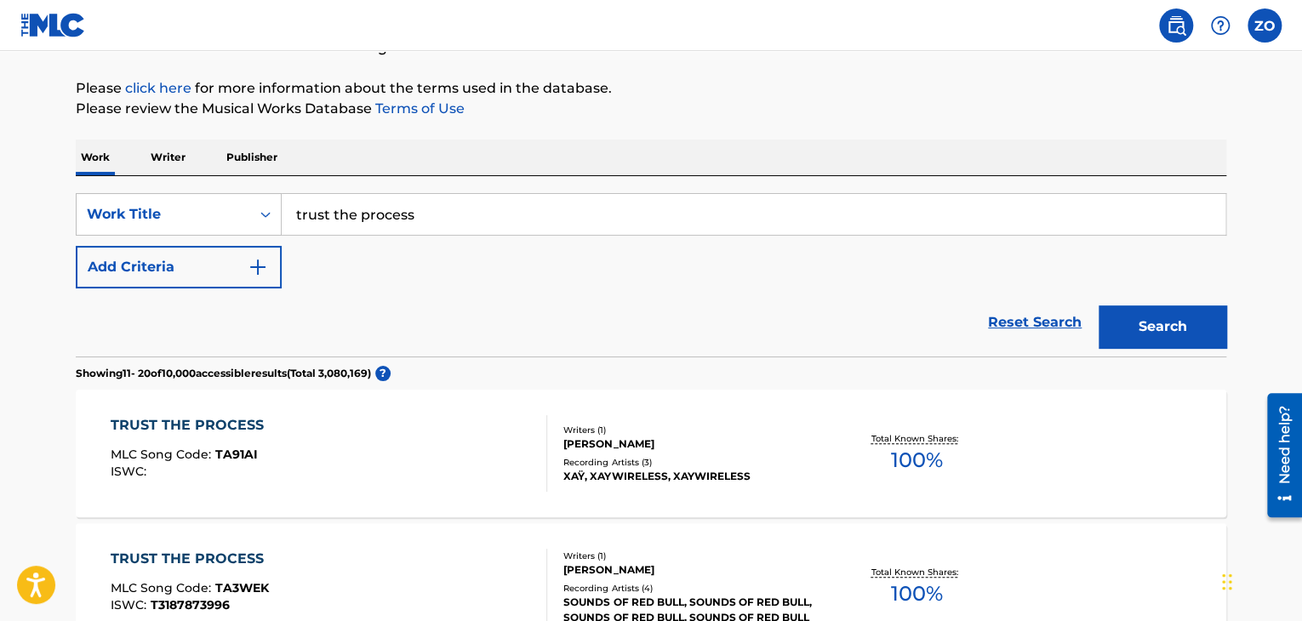
click at [446, 219] on input "trust the process" at bounding box center [754, 214] width 944 height 41
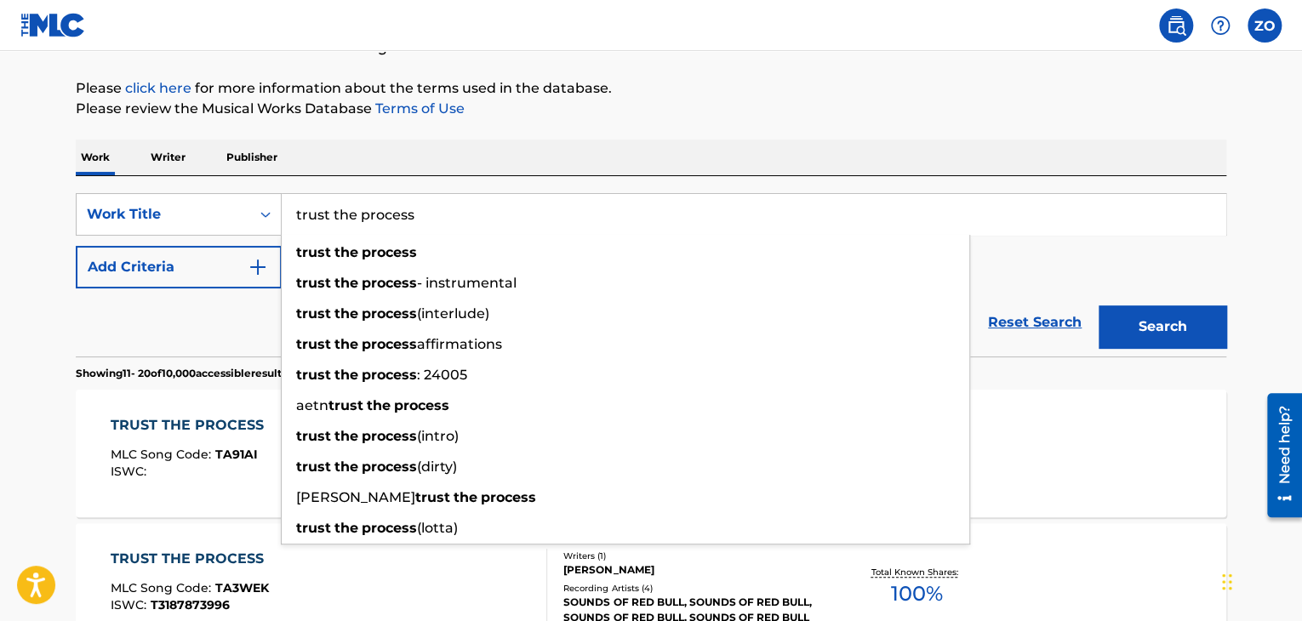
click at [194, 157] on div "Work Writer Publisher" at bounding box center [651, 158] width 1151 height 36
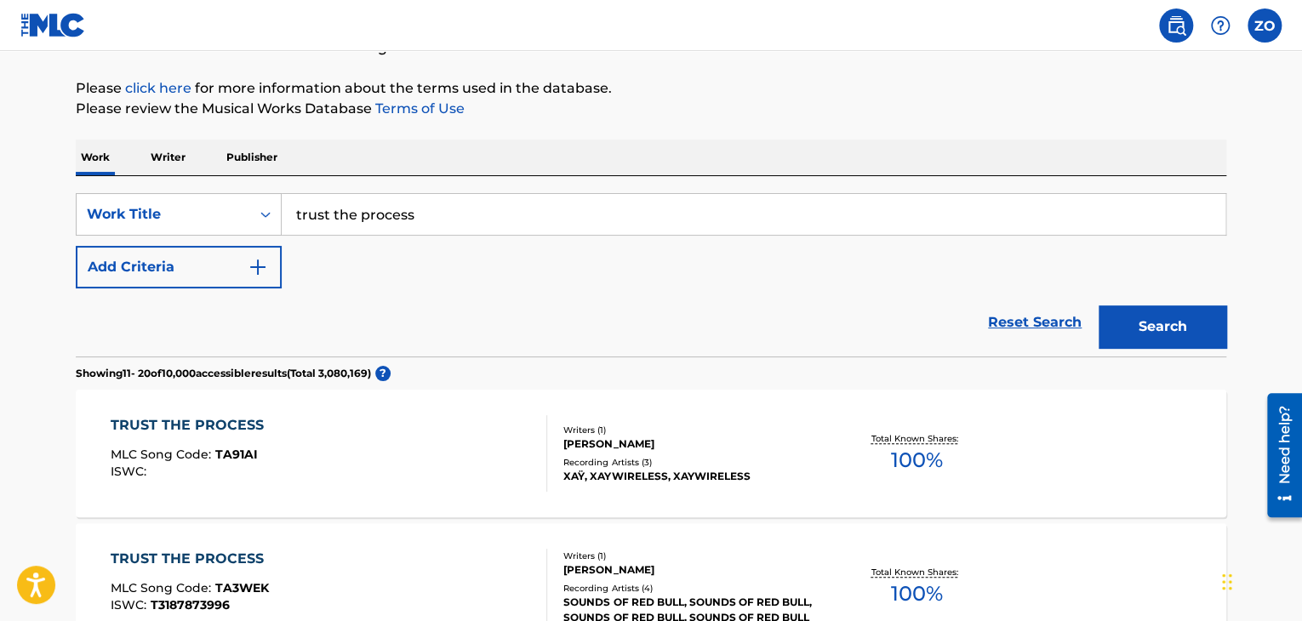
click at [179, 156] on p "Writer" at bounding box center [168, 158] width 45 height 36
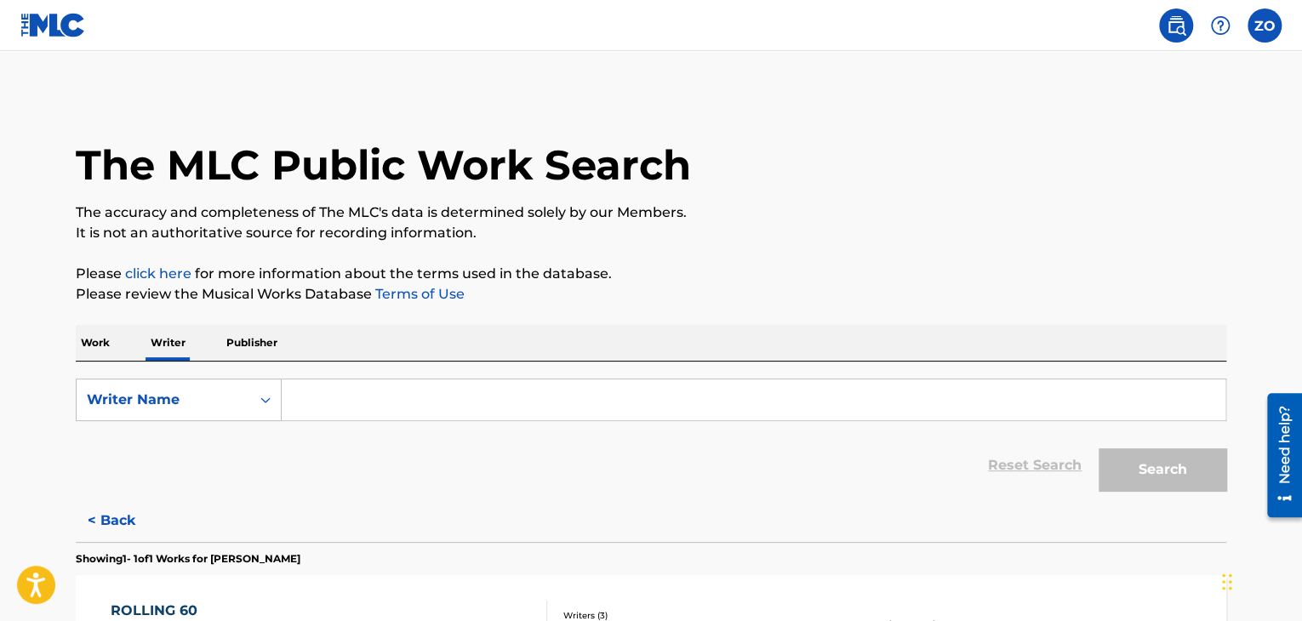
click at [234, 340] on p "Publisher" at bounding box center [251, 343] width 61 height 36
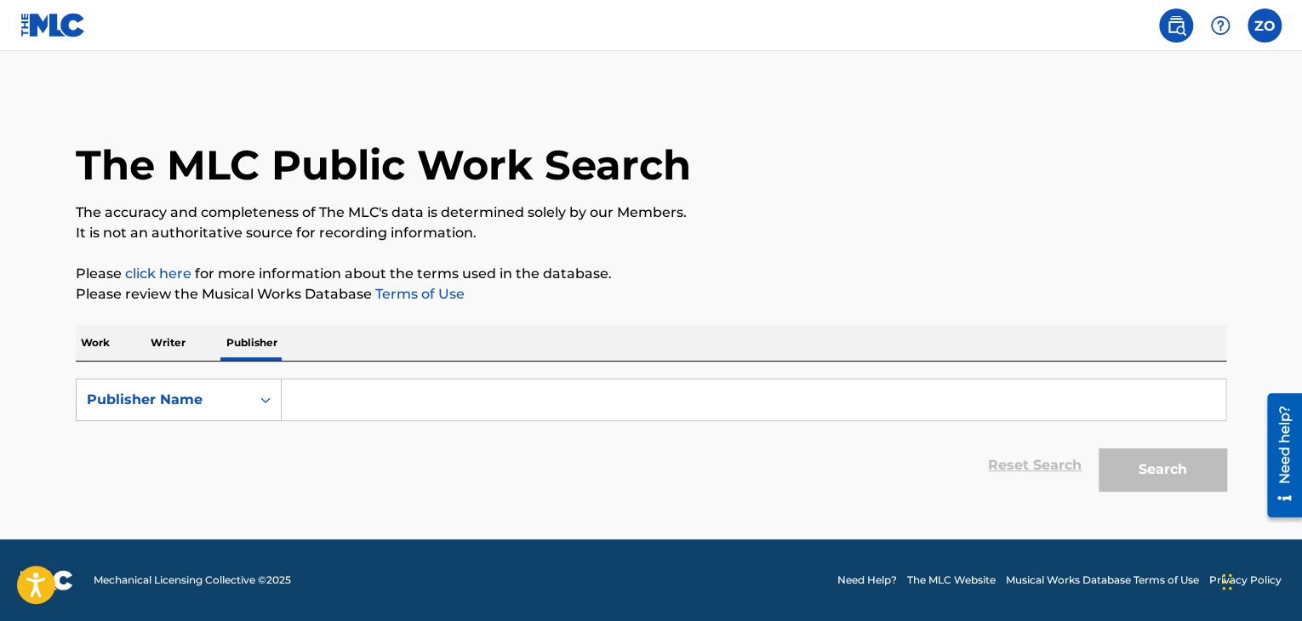
drag, startPoint x: 488, startPoint y: 433, endPoint x: 479, endPoint y: 423, distance: 13.3
click at [485, 433] on div "Reset Search Search" at bounding box center [651, 465] width 1151 height 68
click at [450, 402] on input "Search Form" at bounding box center [754, 400] width 944 height 41
click at [121, 333] on div "Work Writer Publisher" at bounding box center [651, 343] width 1151 height 36
click at [106, 342] on p "Work" at bounding box center [95, 343] width 39 height 36
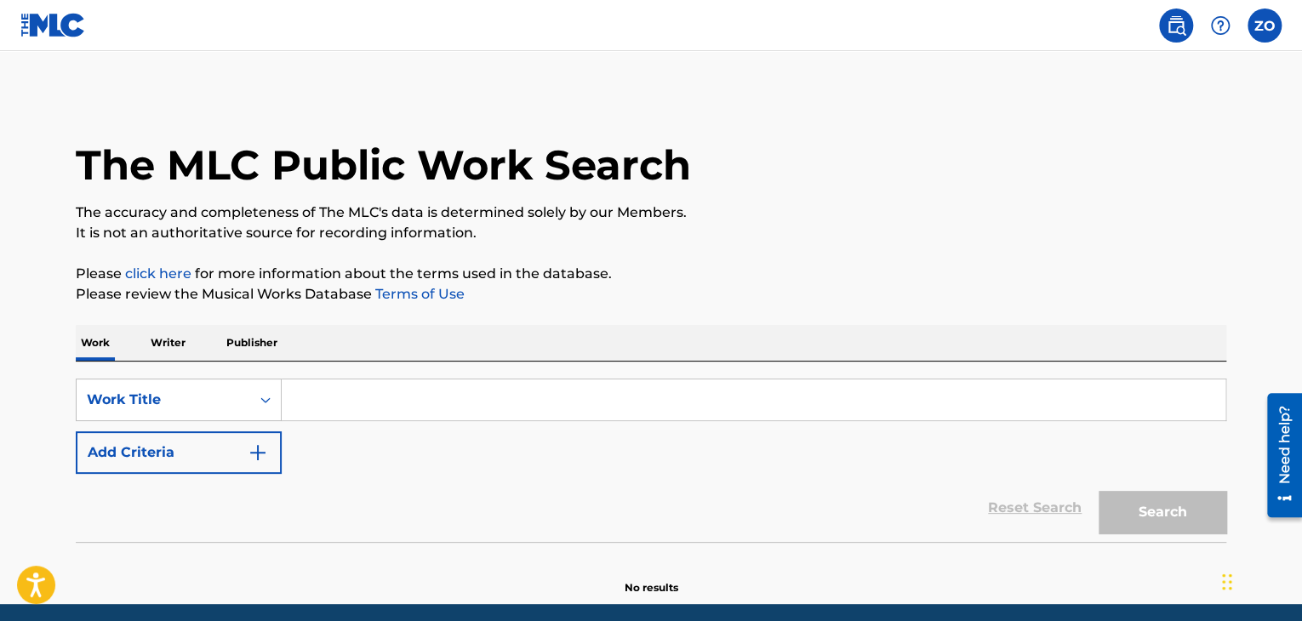
click at [174, 339] on p "Writer" at bounding box center [168, 343] width 45 height 36
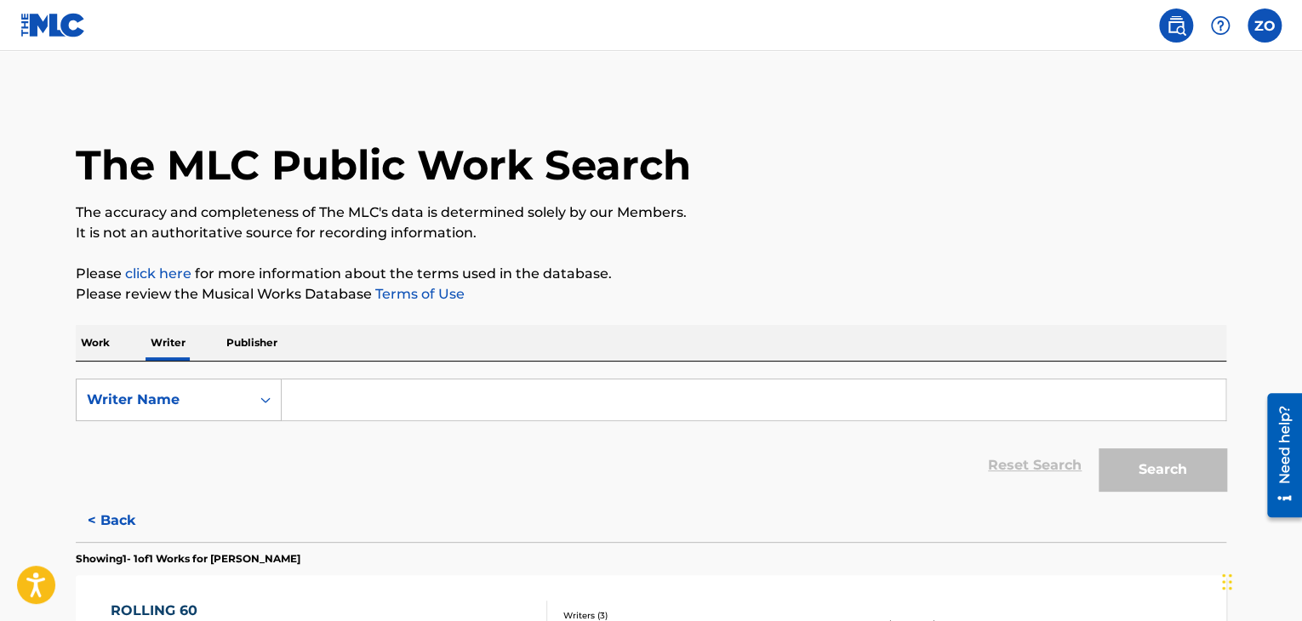
scroll to position [252, 0]
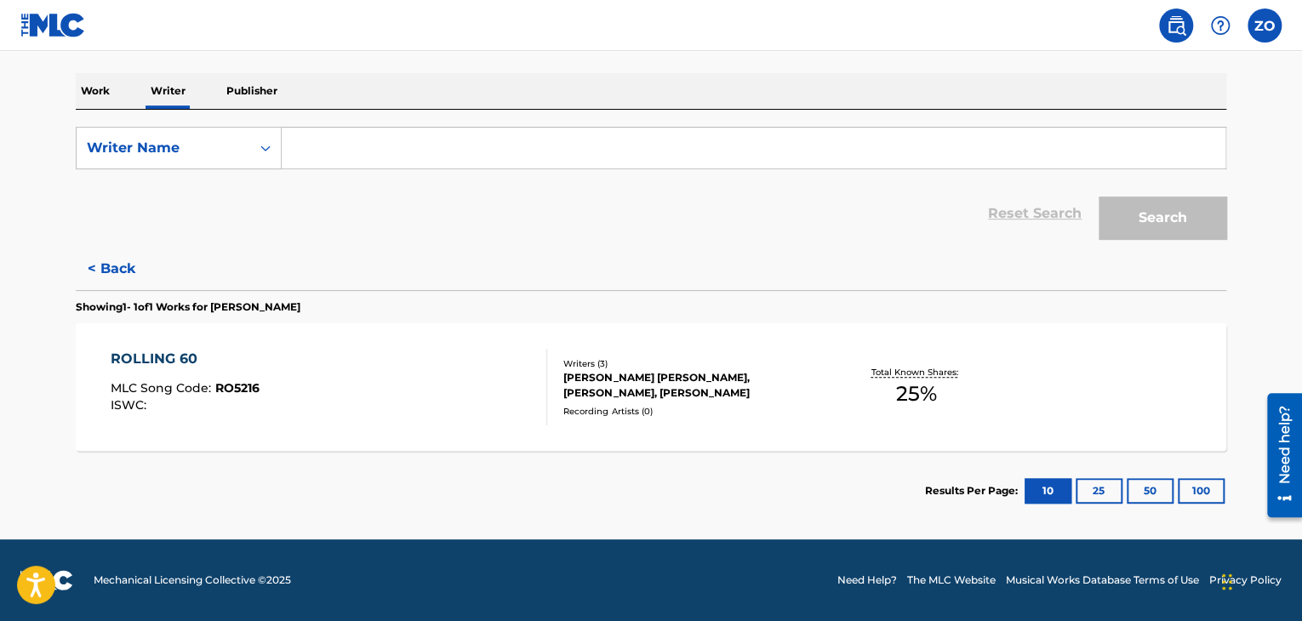
click at [71, 93] on div "The MLC Public Work Search The accuracy and completeness of The MLC's data is d…" at bounding box center [650, 186] width 1191 height 689
click at [95, 88] on p "Work" at bounding box center [95, 91] width 39 height 36
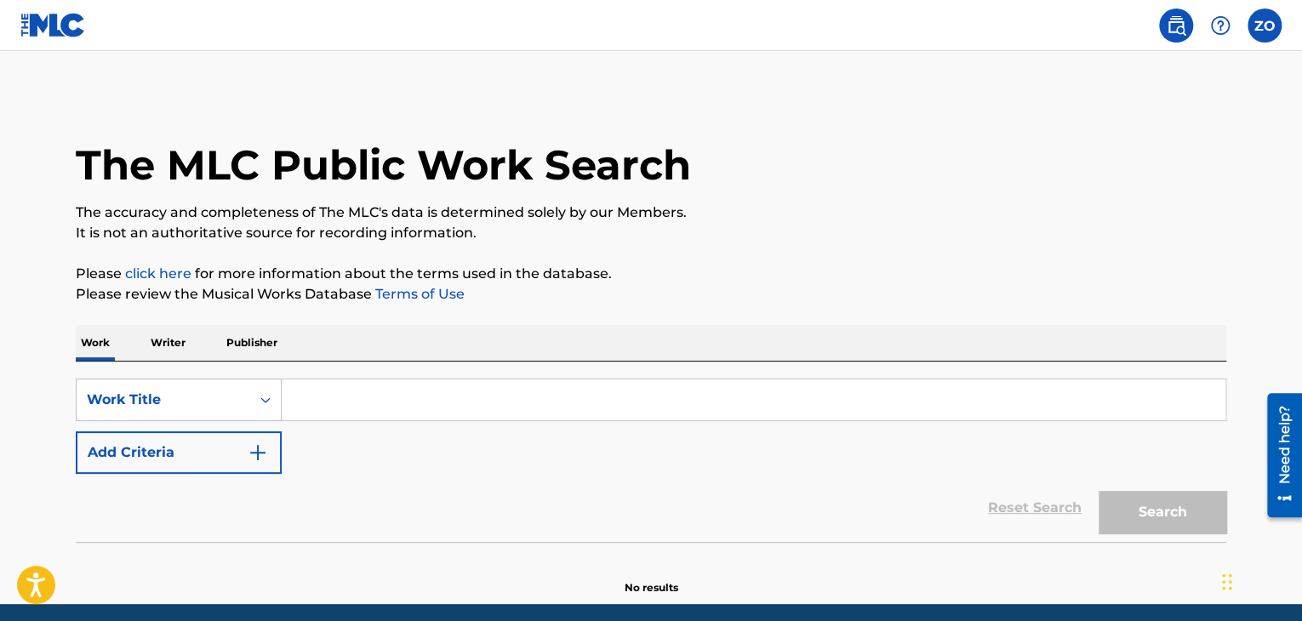
click at [329, 403] on input "Search Form" at bounding box center [754, 400] width 944 height 41
click at [99, 341] on p "Work" at bounding box center [95, 343] width 39 height 36
click at [167, 351] on p "Writer" at bounding box center [168, 343] width 45 height 36
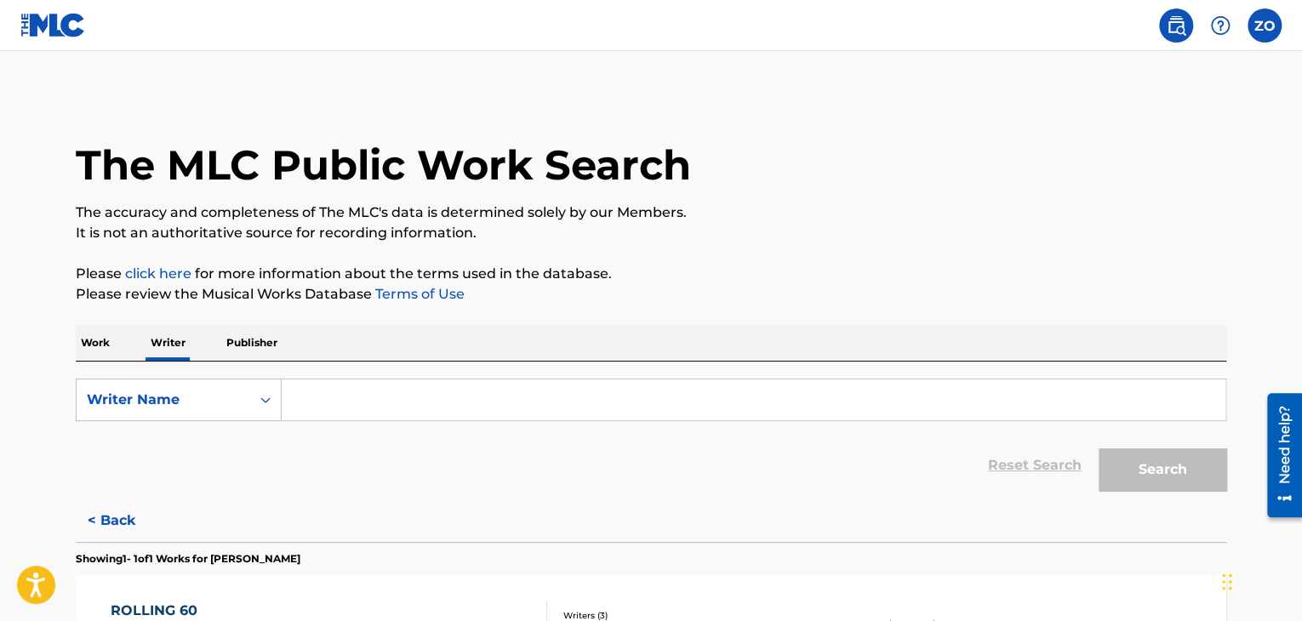
click at [6, 18] on nav "ZO ZO [PERSON_NAME] [EMAIL_ADDRESS][DOMAIN_NAME] Notification Preferences Profi…" at bounding box center [651, 25] width 1302 height 51
click at [33, 23] on img at bounding box center [53, 25] width 66 height 25
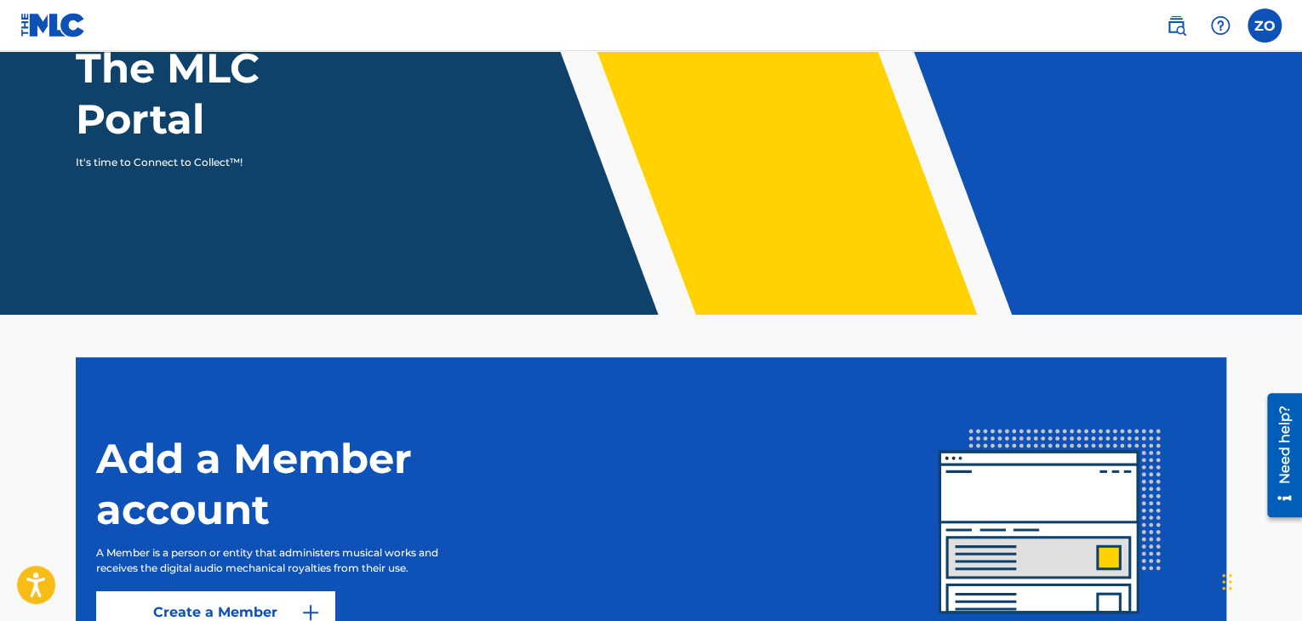
scroll to position [14, 0]
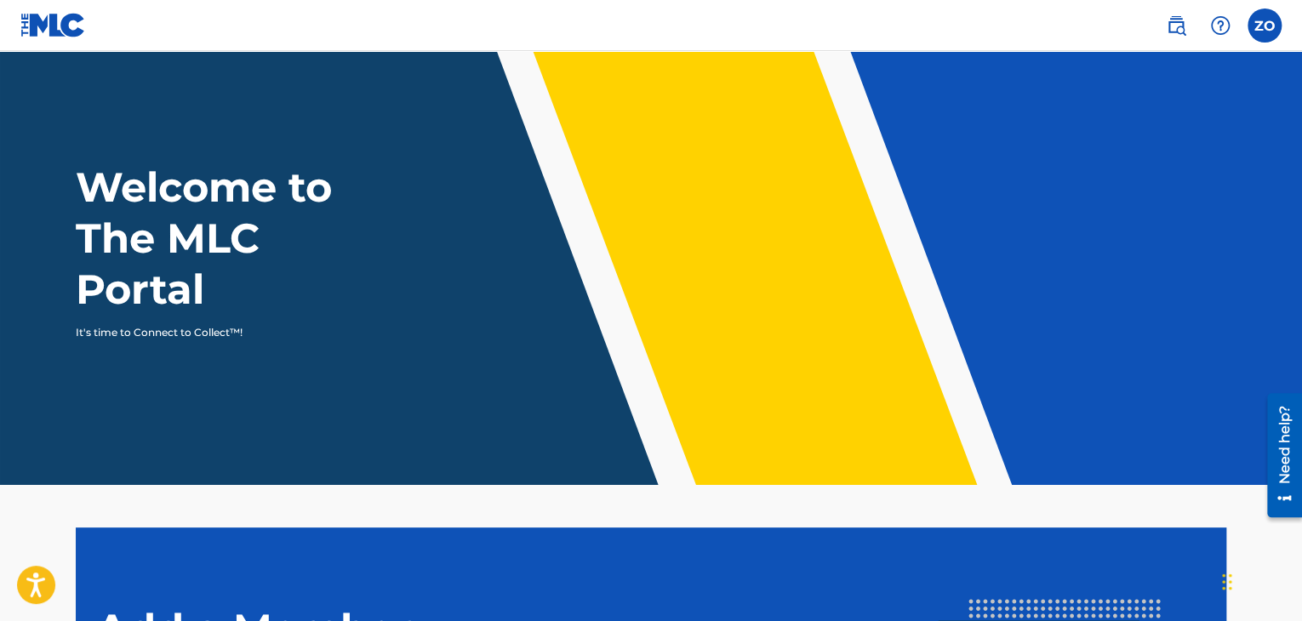
click at [1265, 29] on label at bounding box center [1265, 26] width 34 height 34
click at [1265, 26] on input "ZO [PERSON_NAME] [EMAIL_ADDRESS][DOMAIN_NAME] Notification Preferences Profile …" at bounding box center [1265, 26] width 0 height 0
click at [68, 25] on img at bounding box center [53, 25] width 66 height 25
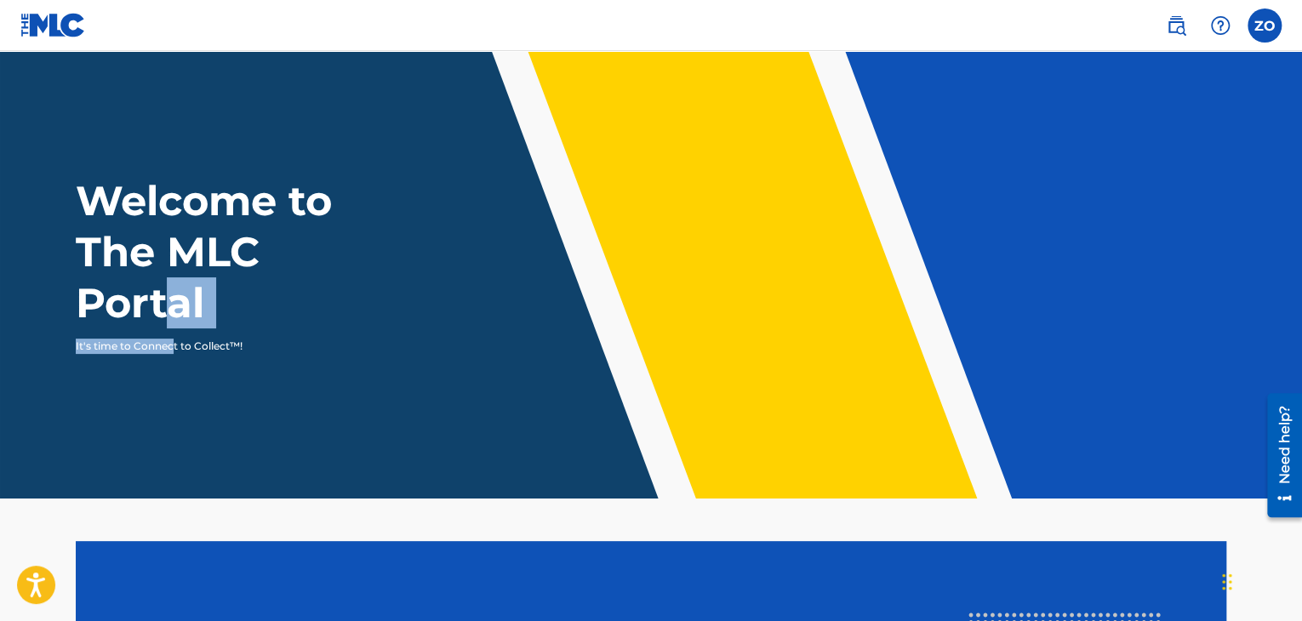
click at [174, 328] on div "Welcome to The MLC Portal It's time to Connect to Collect™!" at bounding box center [650, 264] width 1191 height 179
click at [1190, 32] on link at bounding box center [1176, 26] width 34 height 34
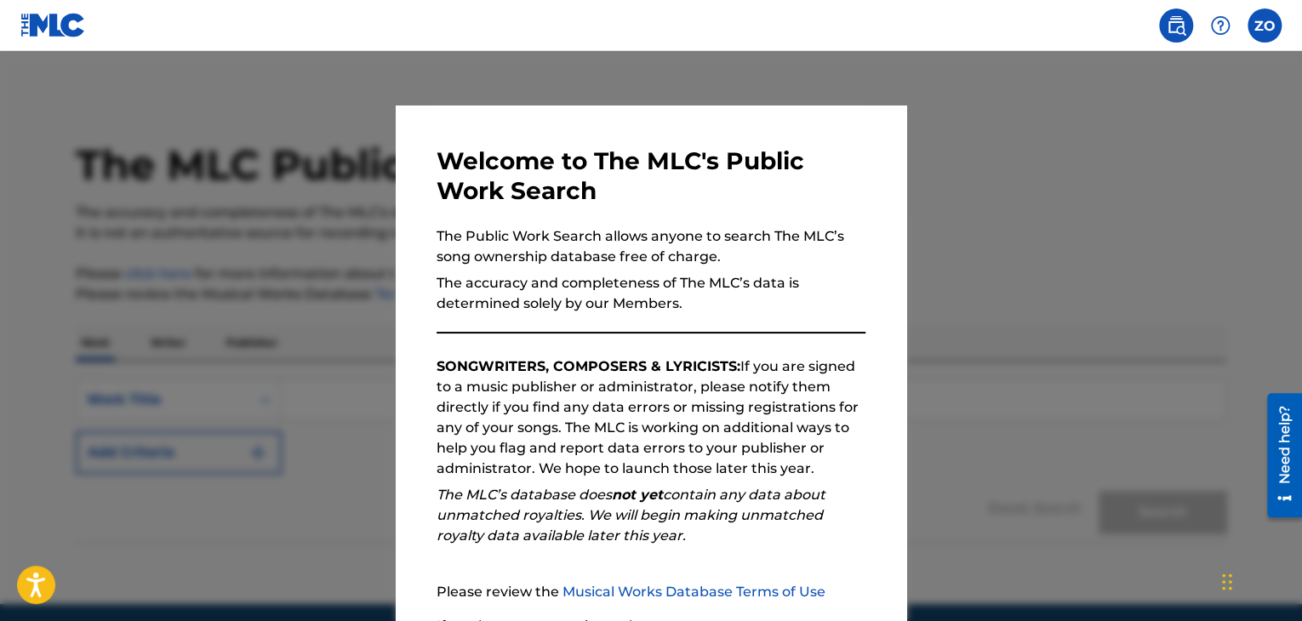
drag, startPoint x: 1052, startPoint y: 300, endPoint x: 937, endPoint y: 334, distance: 119.6
click at [1052, 300] on div at bounding box center [651, 361] width 1302 height 621
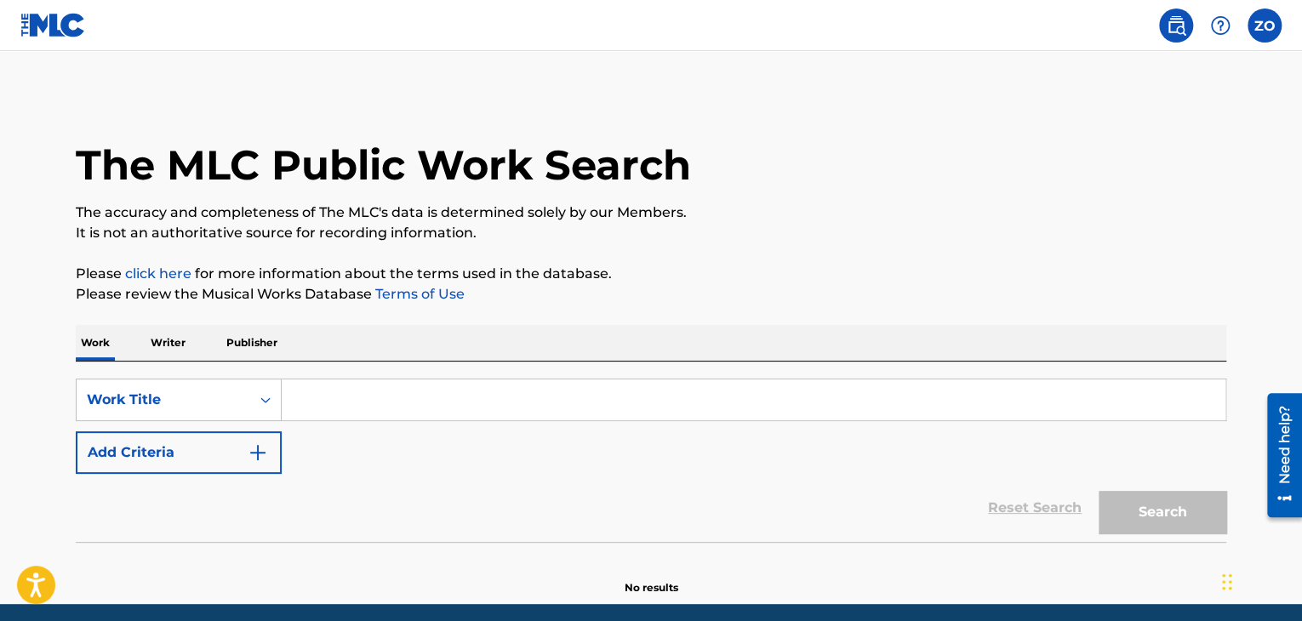
click at [226, 365] on div "SearchWithCriteria04a1f003-7f31-4b31-afd2-3f0d80623450 Work Title Add Criteria …" at bounding box center [651, 452] width 1151 height 180
click at [240, 347] on p "Publisher" at bounding box center [251, 343] width 61 height 36
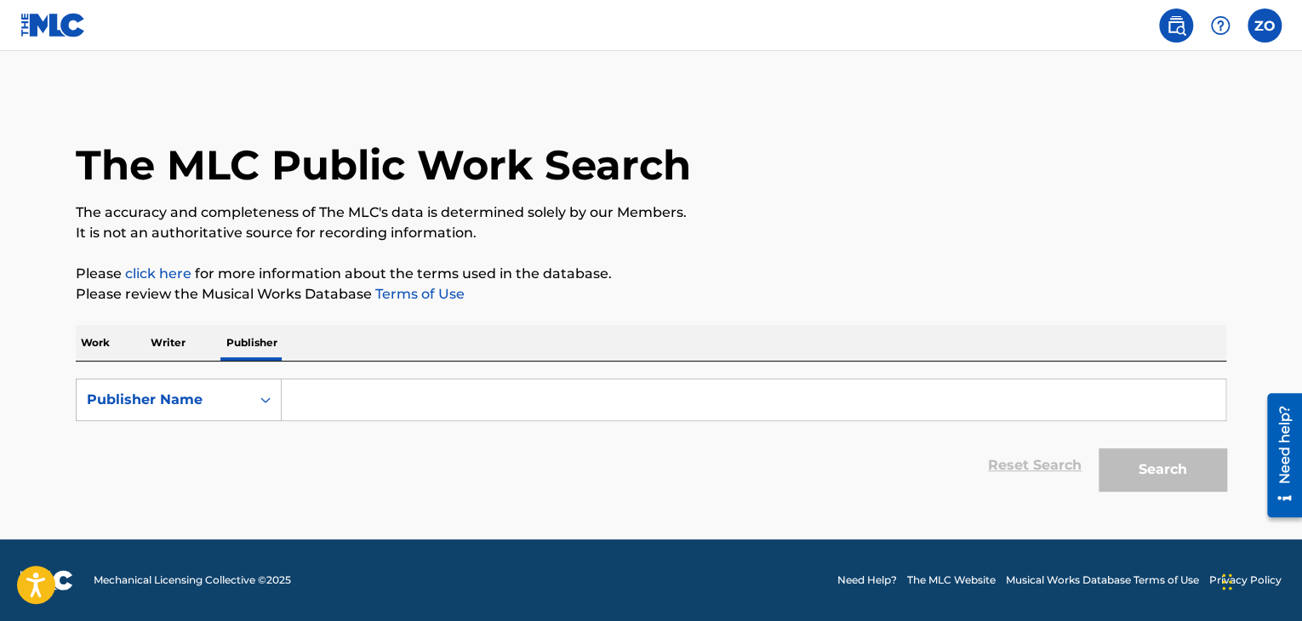
click at [184, 346] on p "Writer" at bounding box center [168, 343] width 45 height 36
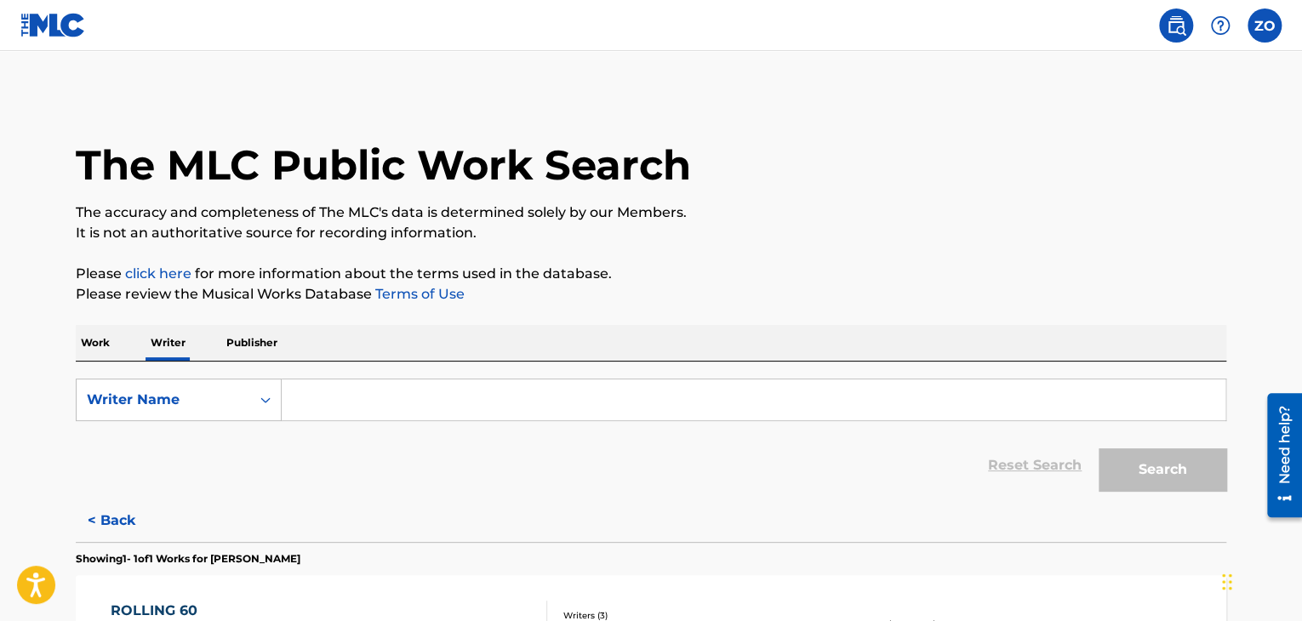
click at [238, 339] on p "Publisher" at bounding box center [251, 343] width 61 height 36
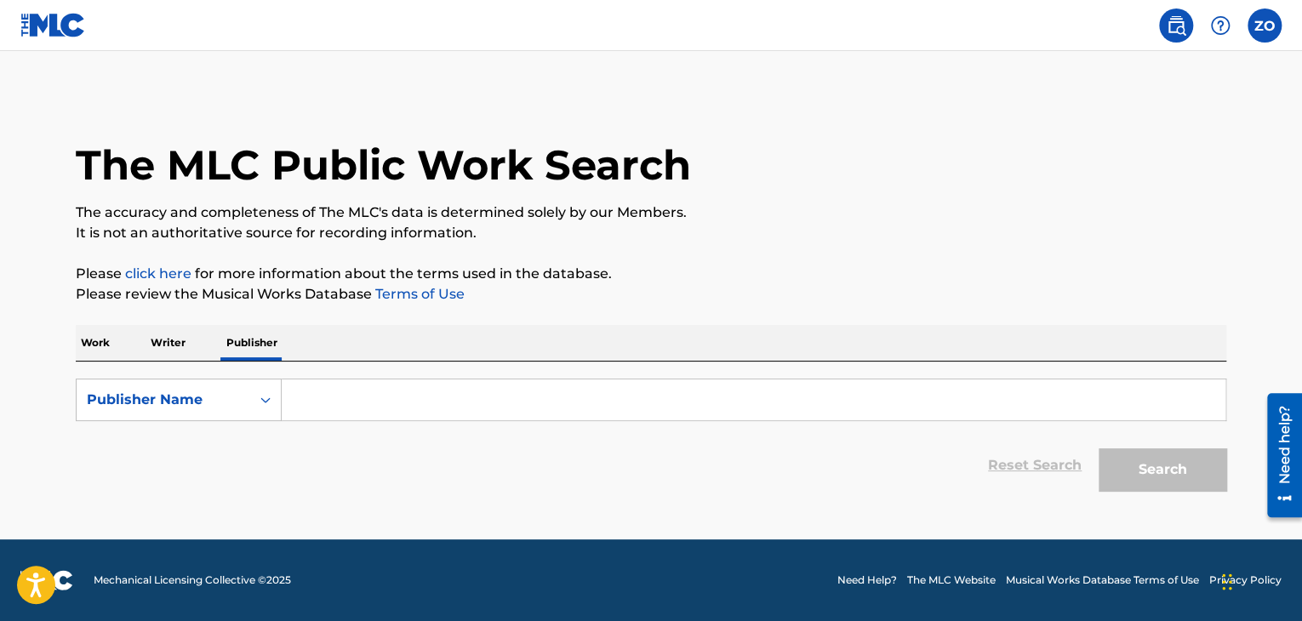
click at [174, 277] on link "click here" at bounding box center [158, 274] width 66 height 16
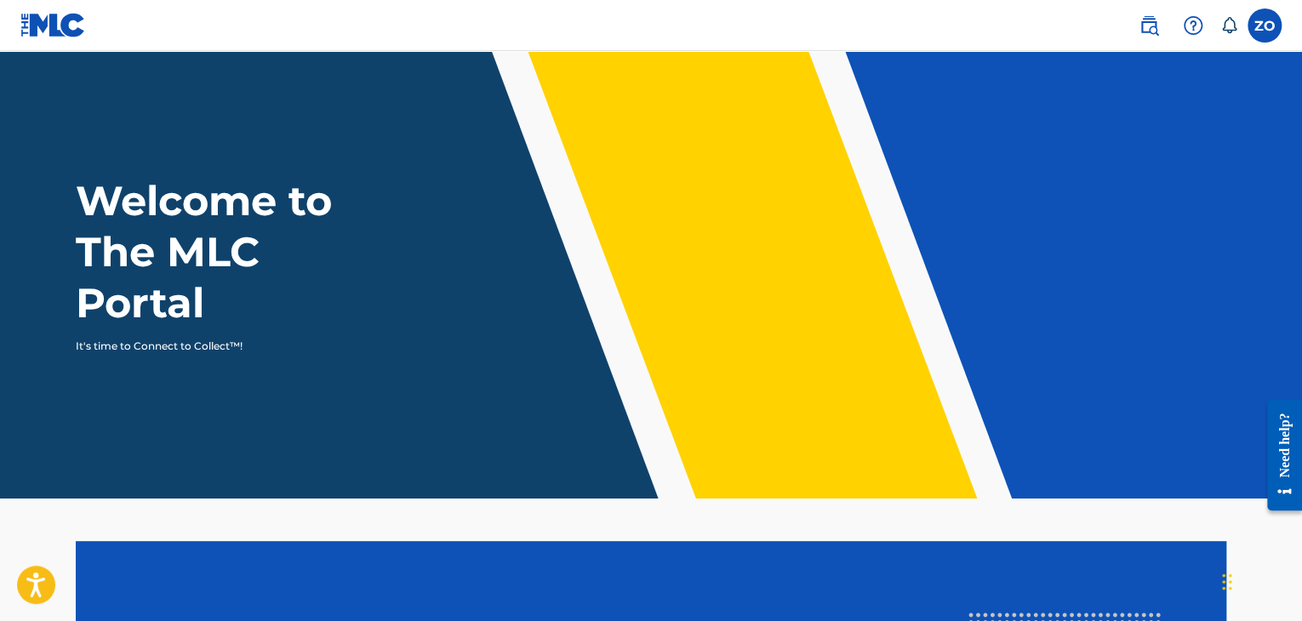
click at [41, 30] on img at bounding box center [53, 25] width 66 height 25
click at [1150, 21] on img at bounding box center [1149, 25] width 20 height 20
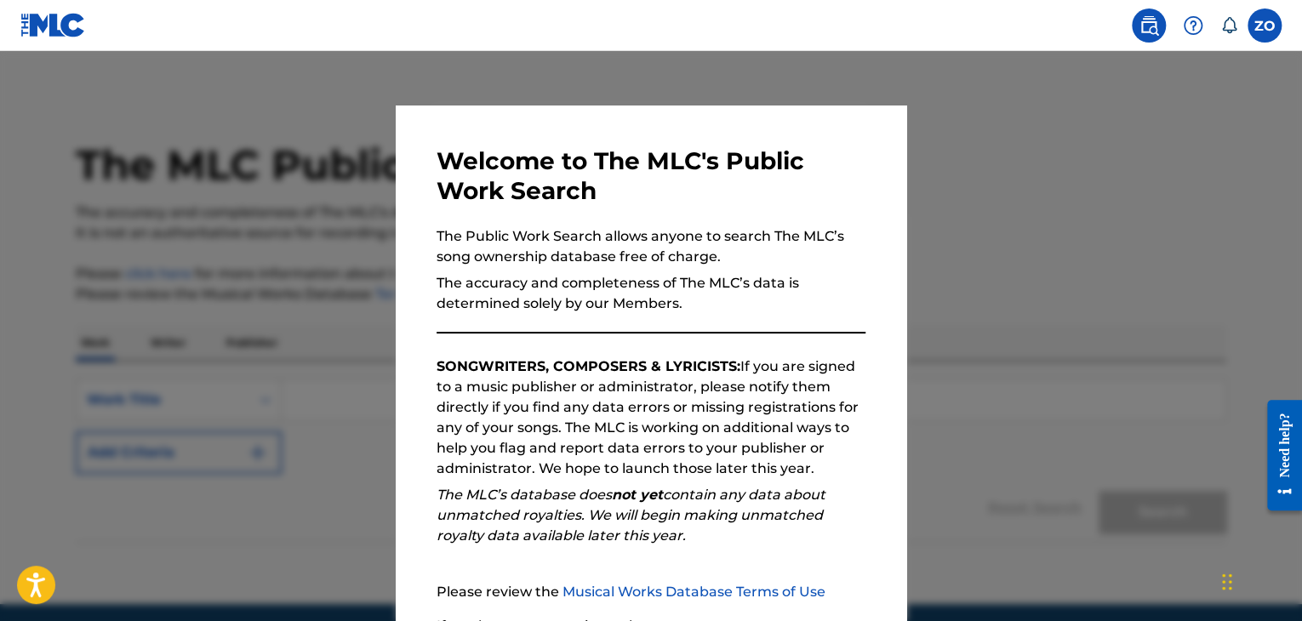
click at [1079, 126] on div at bounding box center [651, 361] width 1302 height 621
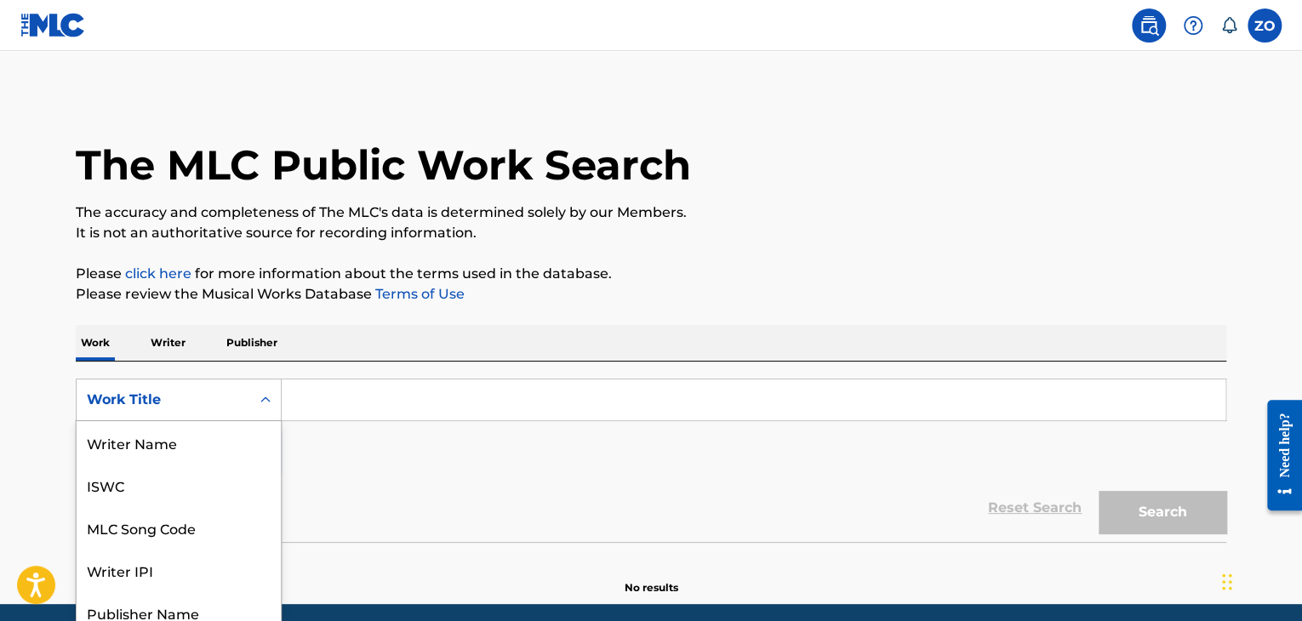
scroll to position [51, 0]
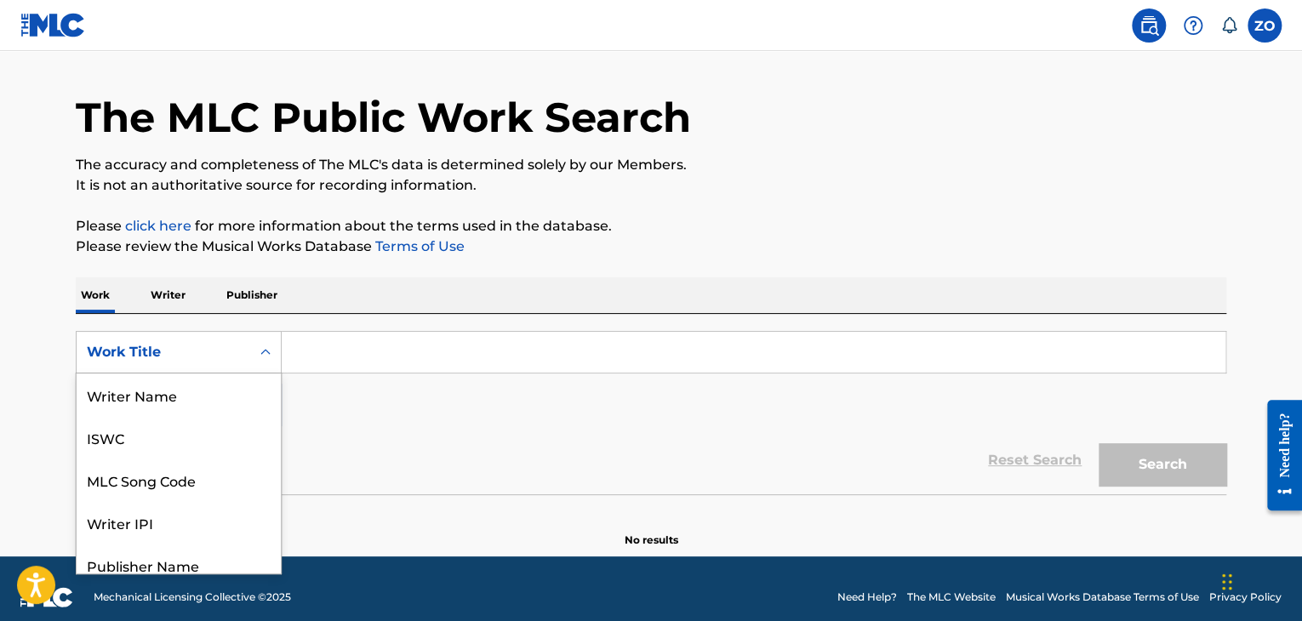
click at [178, 374] on div "8 results available. Use Up and Down to choose options, press Enter to select t…" at bounding box center [179, 352] width 206 height 43
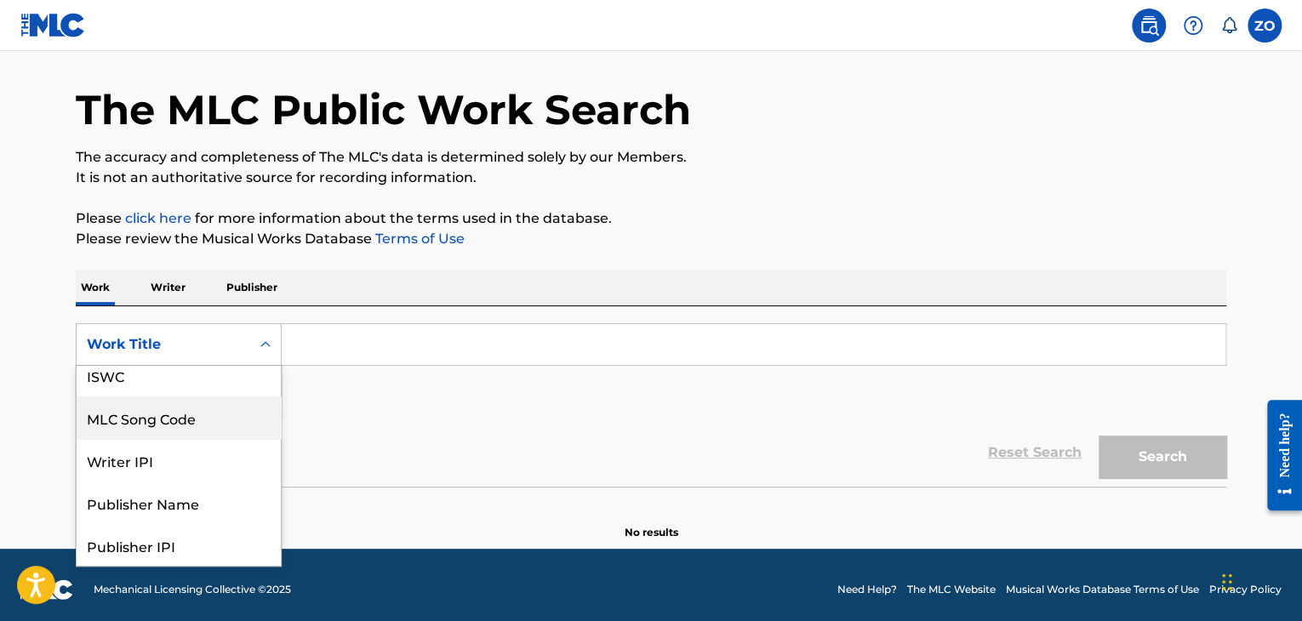
scroll to position [0, 0]
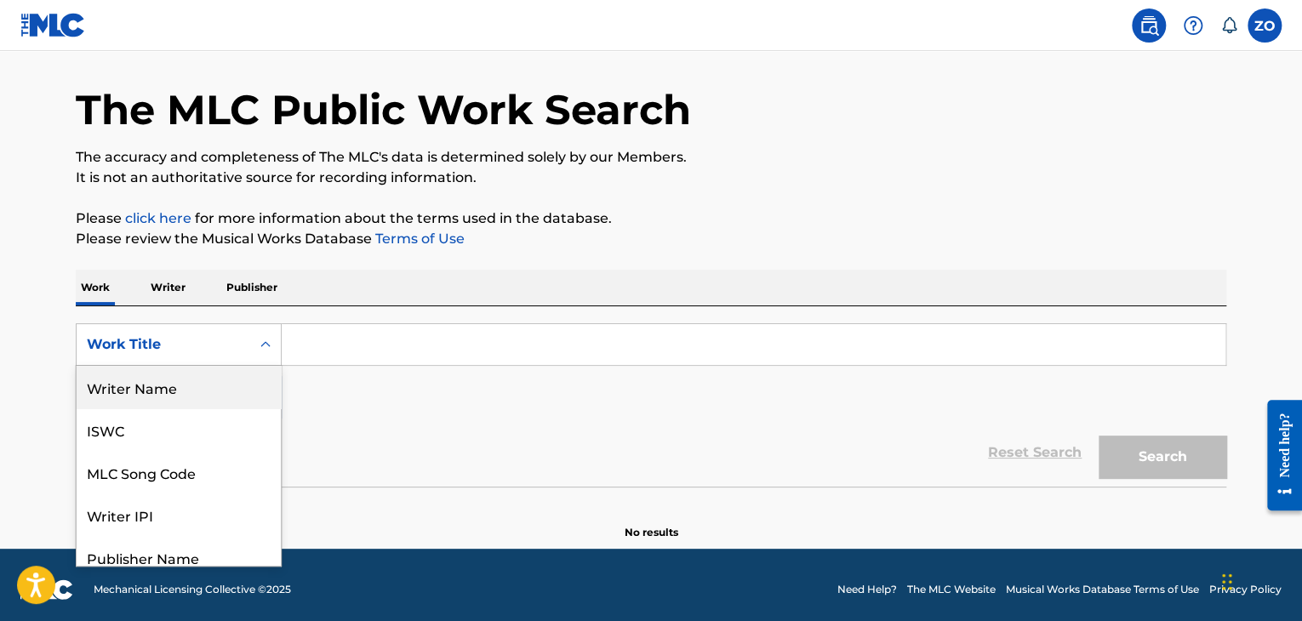
click at [163, 400] on div "Writer Name" at bounding box center [179, 387] width 204 height 43
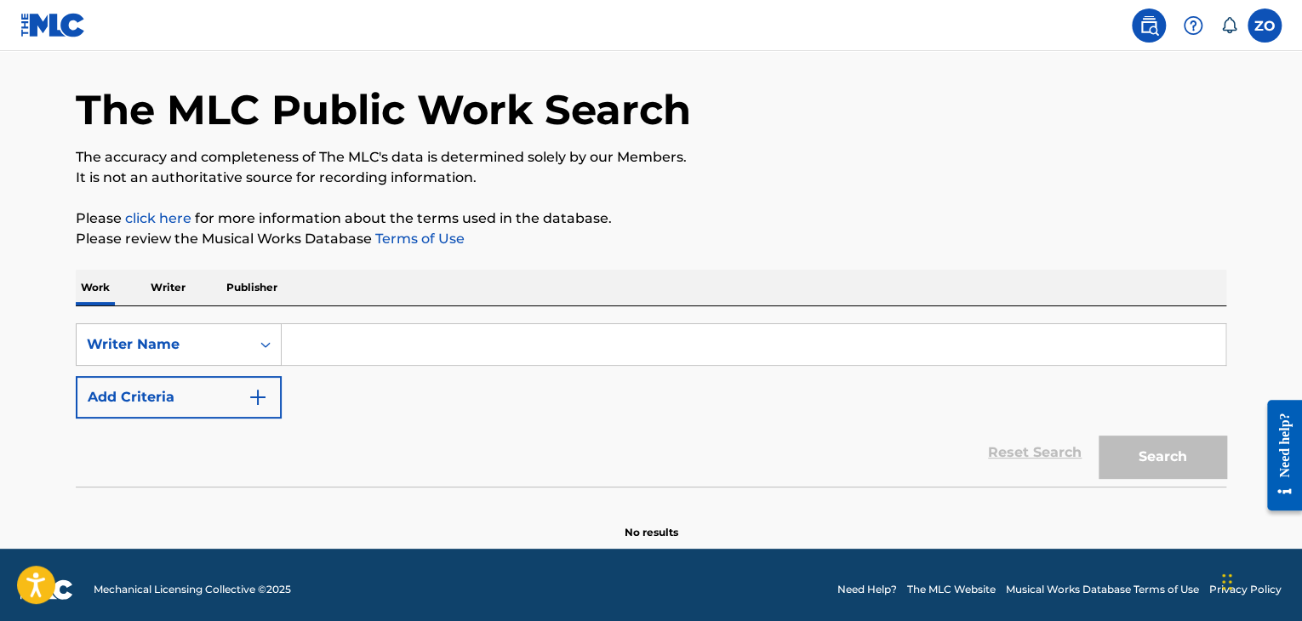
click at [303, 341] on input "Search Form" at bounding box center [754, 344] width 944 height 41
click at [95, 287] on p "Work" at bounding box center [95, 288] width 39 height 36
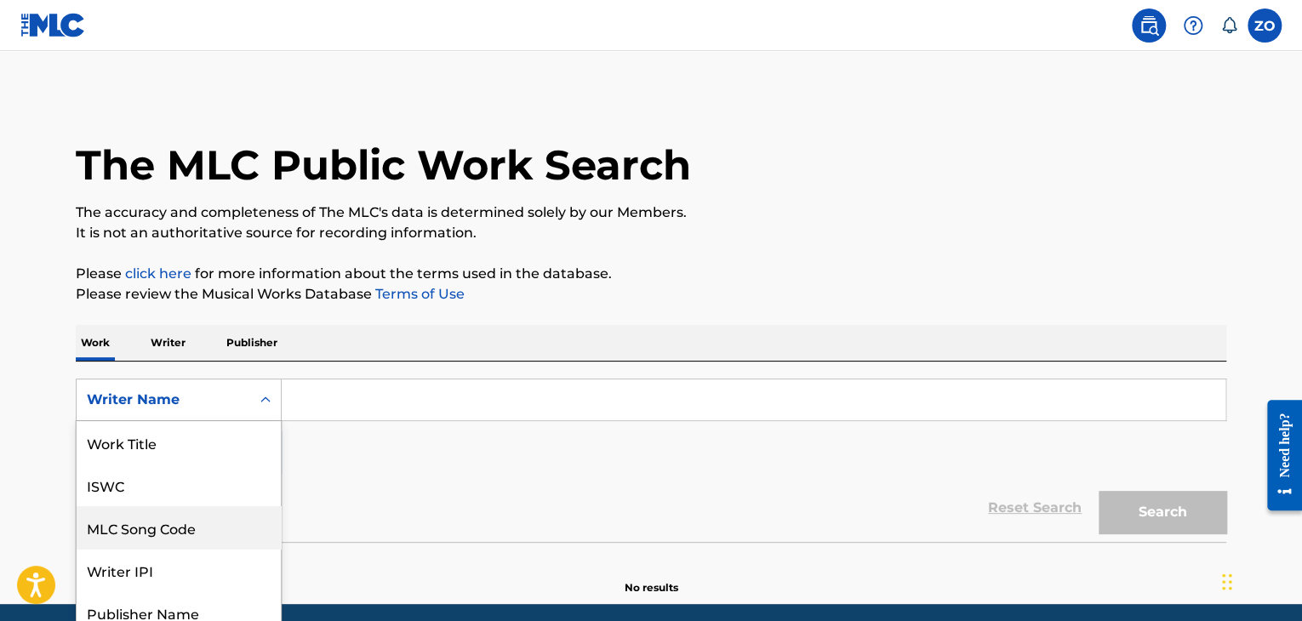
scroll to position [49, 0]
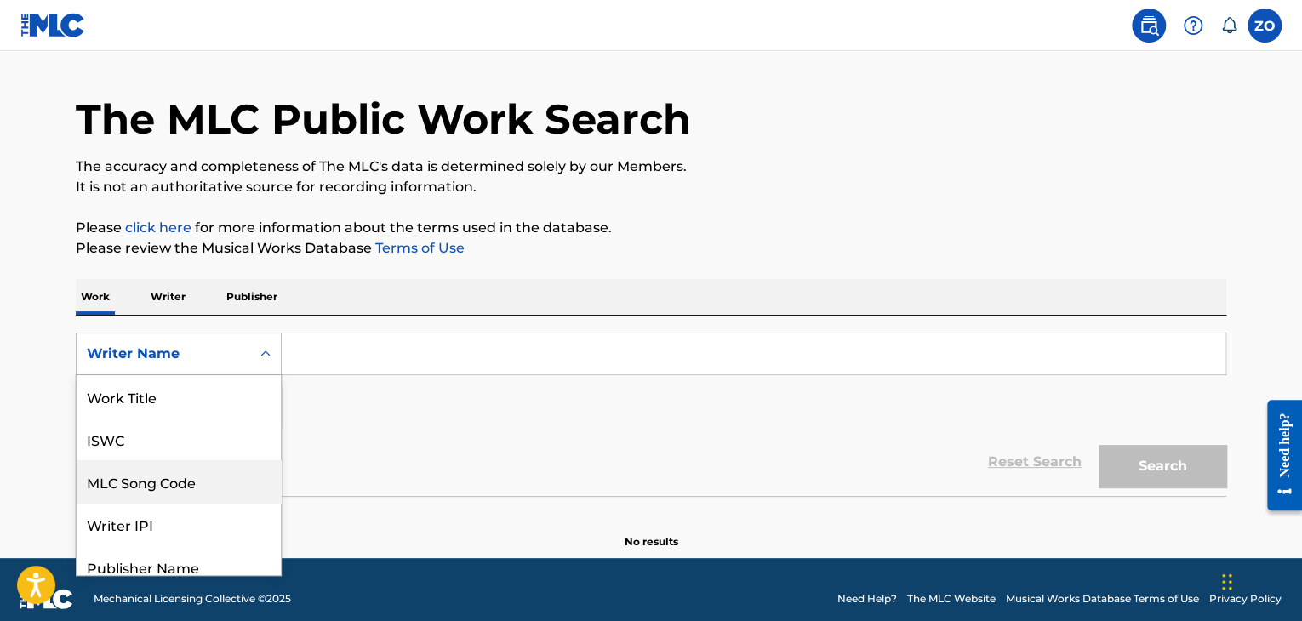
click at [194, 375] on div "8 results available. Use Up and Down to choose options, press Enter to select t…" at bounding box center [179, 354] width 206 height 43
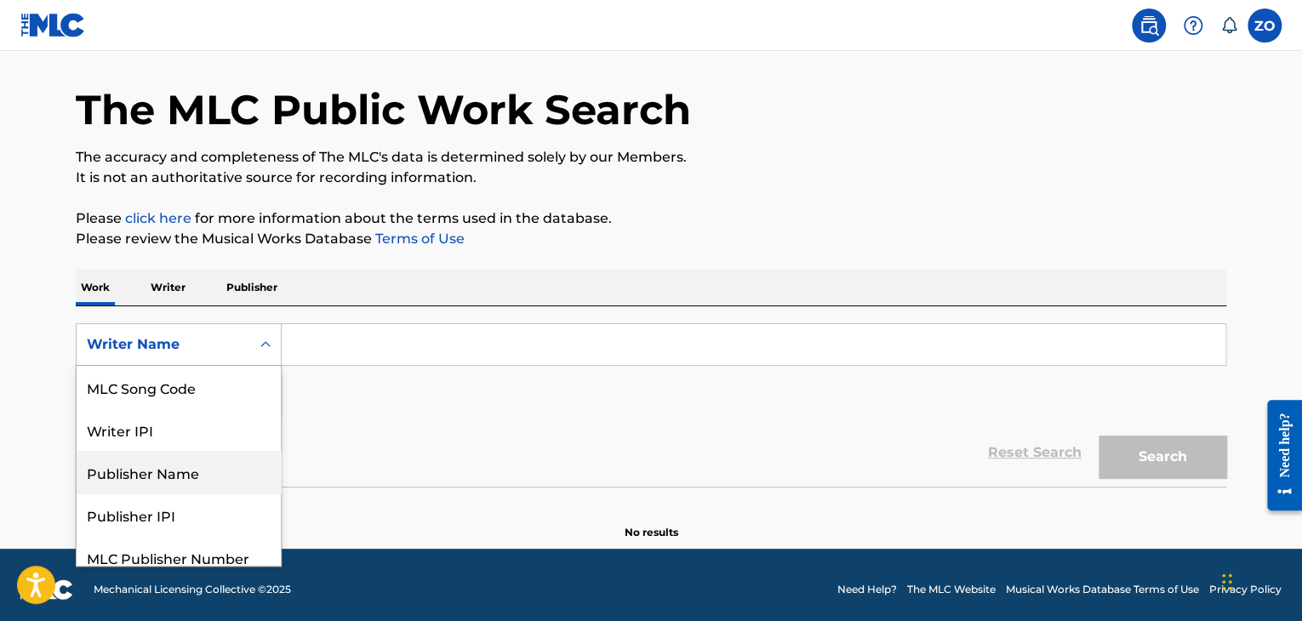
scroll to position [140, 0]
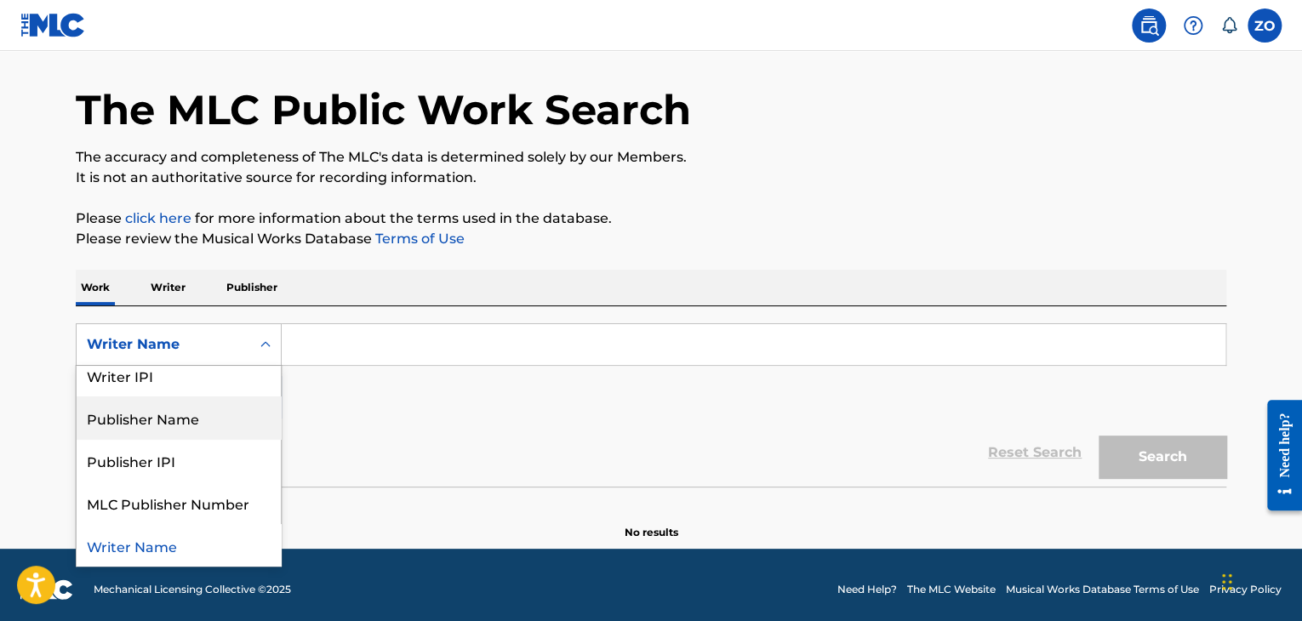
click at [394, 420] on div "Reset Search Search" at bounding box center [651, 453] width 1151 height 68
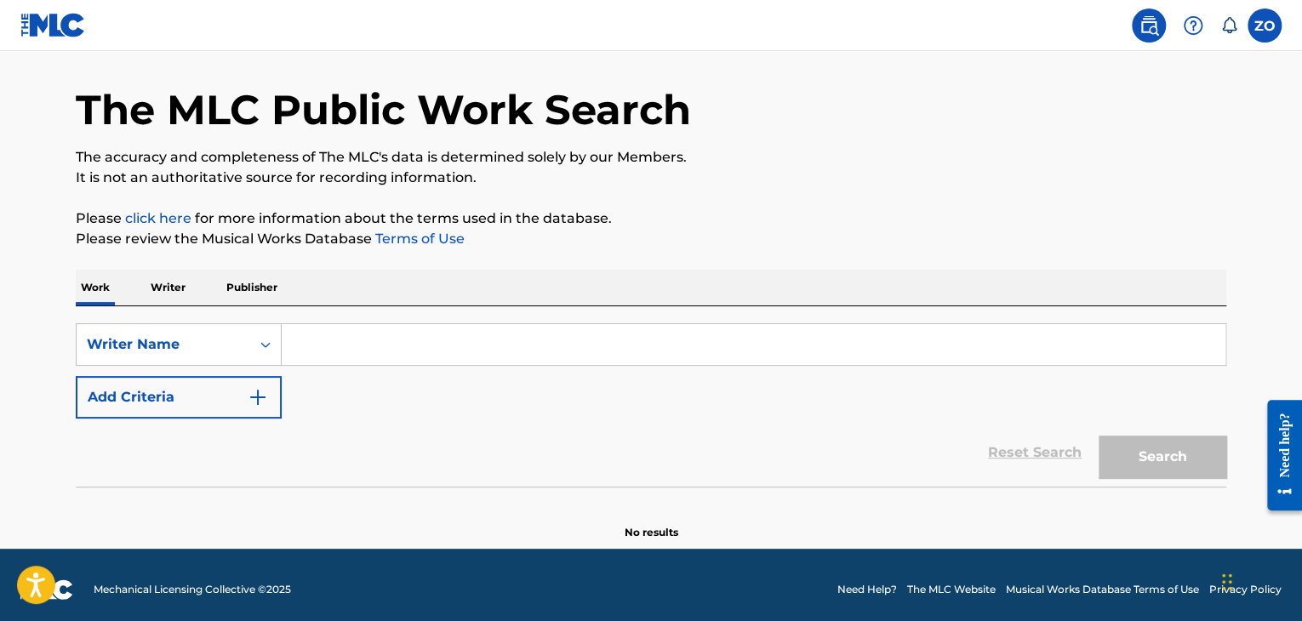
scroll to position [0, 0]
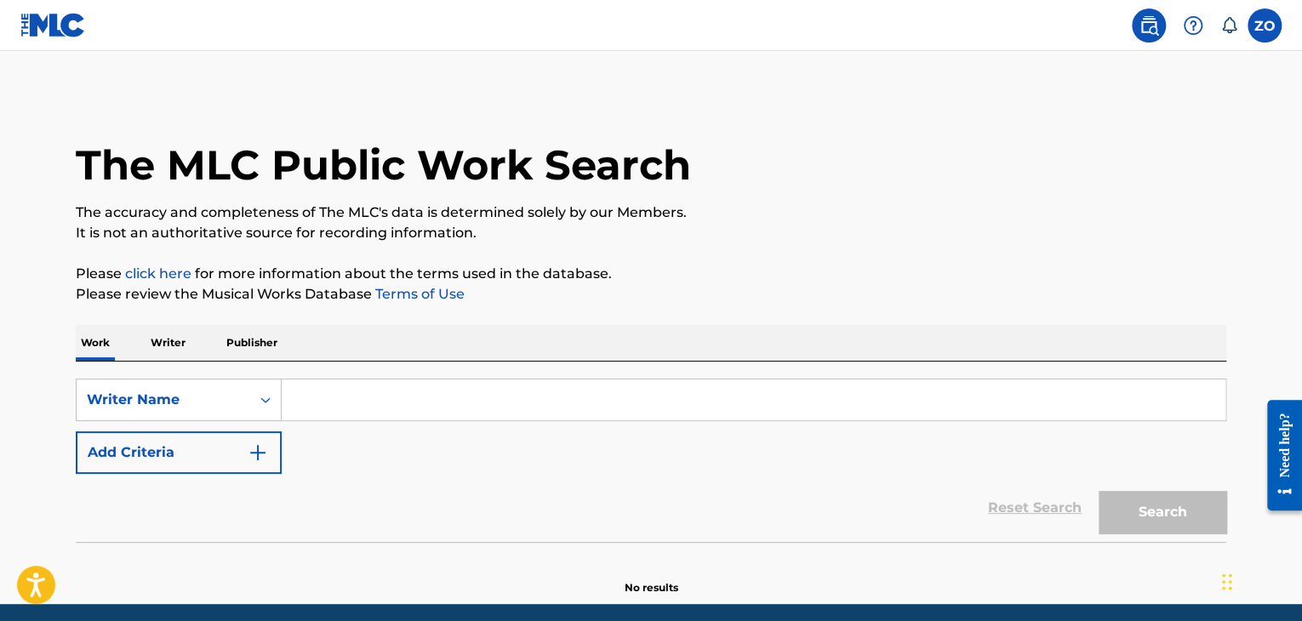
click at [1196, 21] on img at bounding box center [1193, 25] width 20 height 20
click at [1134, 36] on span at bounding box center [1185, 26] width 106 height 34
click at [1146, 28] on img at bounding box center [1149, 25] width 20 height 20
click at [1139, 142] on div "The MLC Public Work Search" at bounding box center [651, 156] width 1151 height 124
click at [1008, 505] on div "Reset Search Search" at bounding box center [651, 508] width 1151 height 68
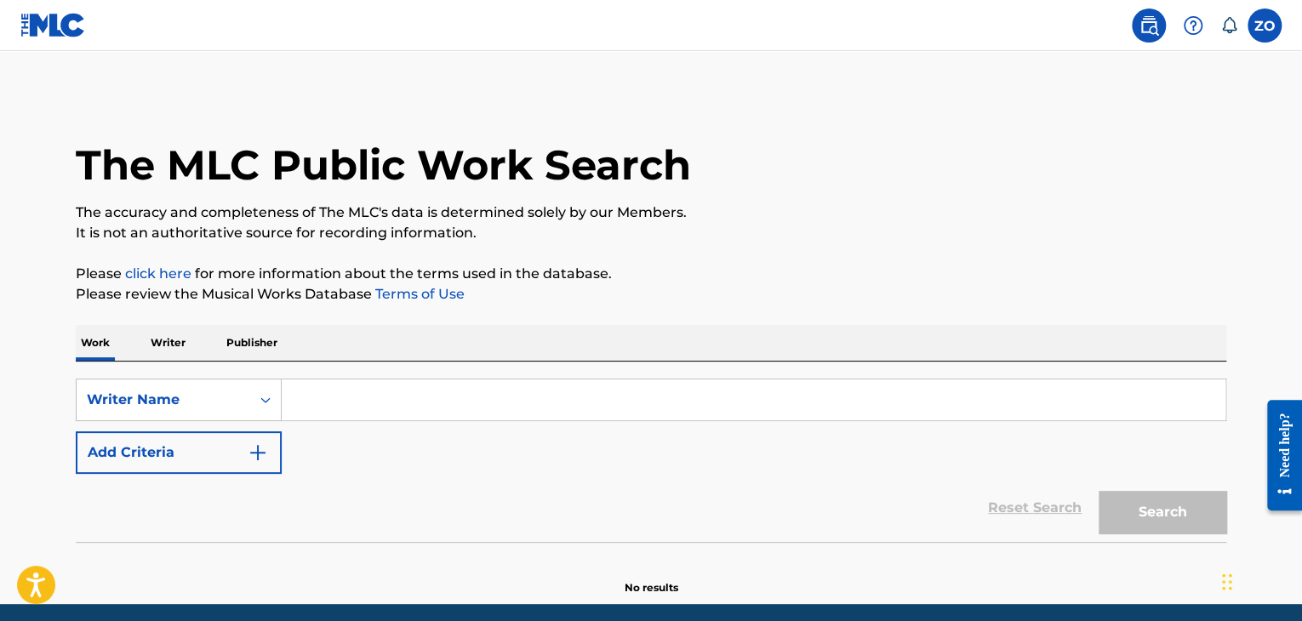
scroll to position [65, 0]
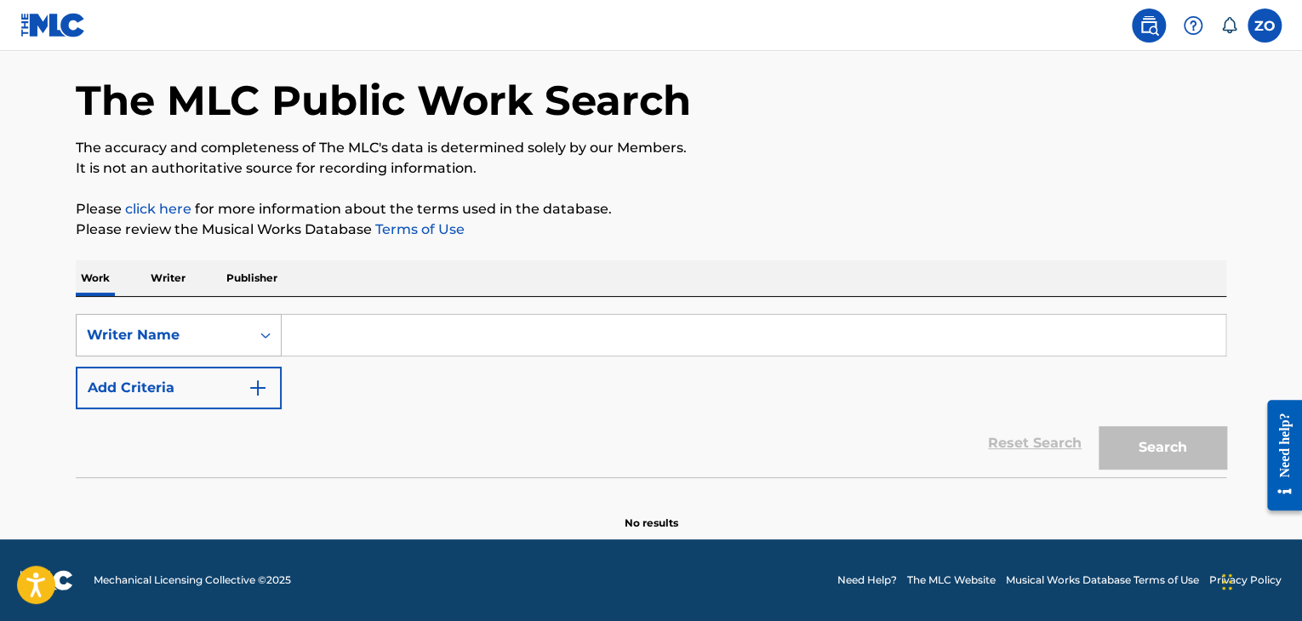
click at [235, 348] on div "Writer Name" at bounding box center [164, 335] width 174 height 32
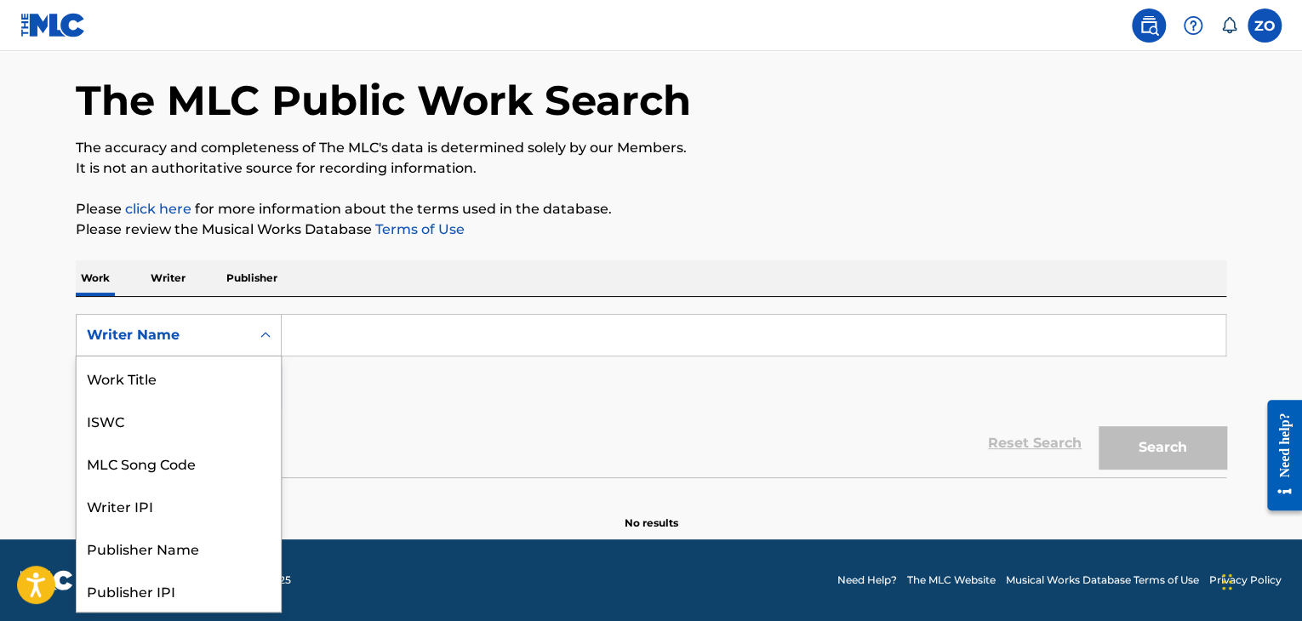
scroll to position [85, 0]
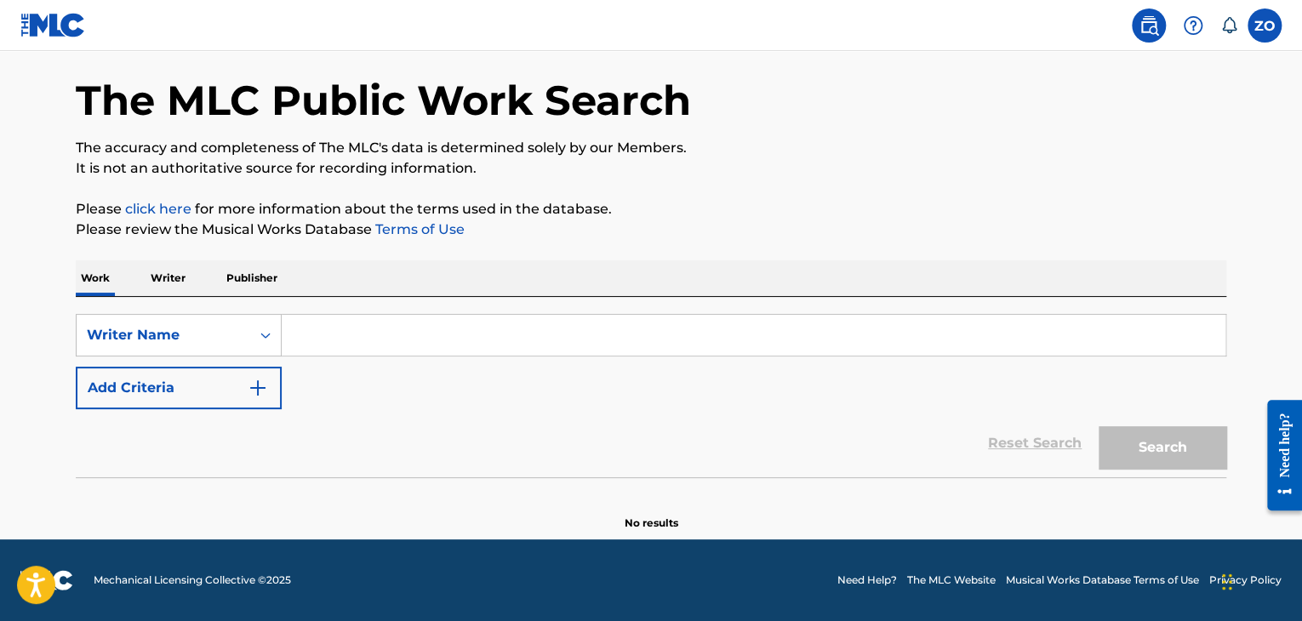
click at [517, 426] on div "Reset Search Search" at bounding box center [651, 443] width 1151 height 68
click at [220, 382] on button "Add Criteria" at bounding box center [179, 388] width 206 height 43
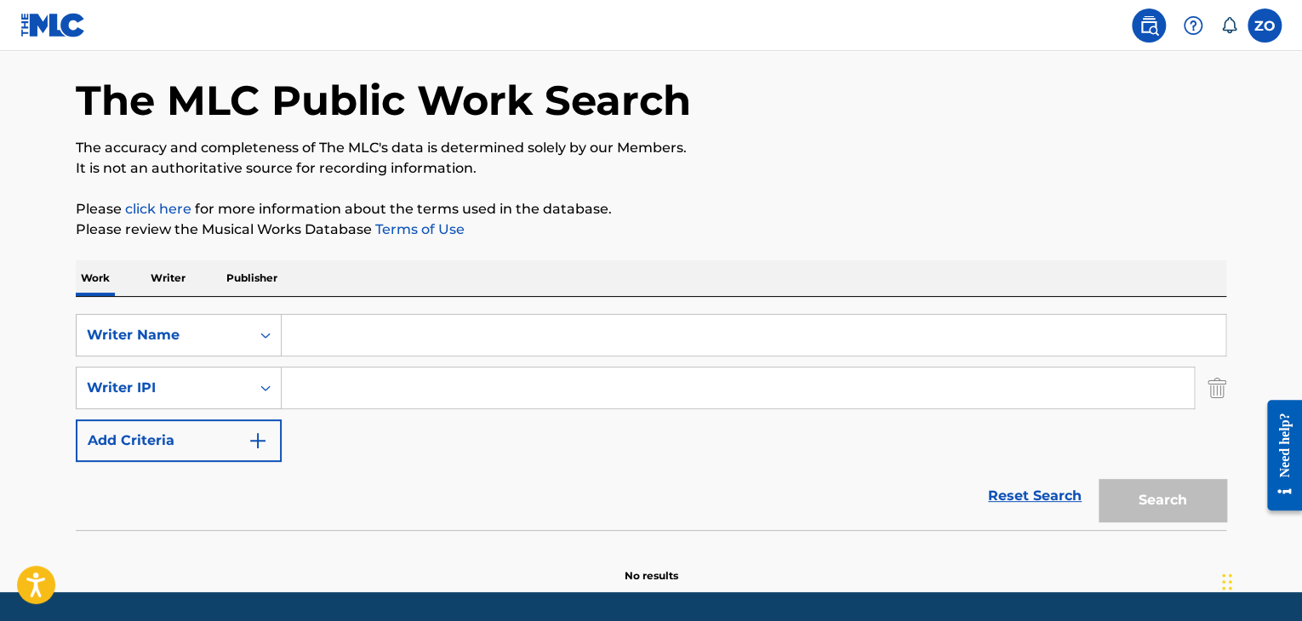
click at [223, 429] on button "Add Criteria" at bounding box center [179, 441] width 206 height 43
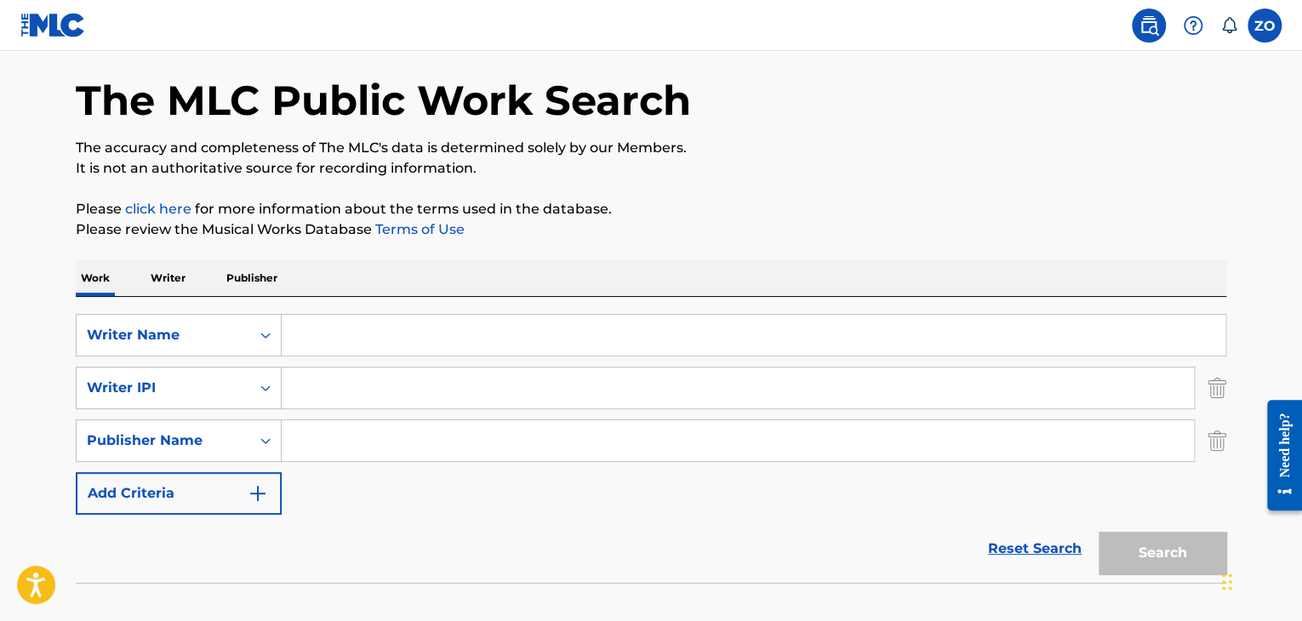
click at [376, 338] on input "Search Form" at bounding box center [754, 335] width 944 height 41
click at [402, 372] on input "Search Form" at bounding box center [738, 388] width 912 height 41
type input "J"
click at [389, 350] on input "Search Form" at bounding box center [754, 335] width 944 height 41
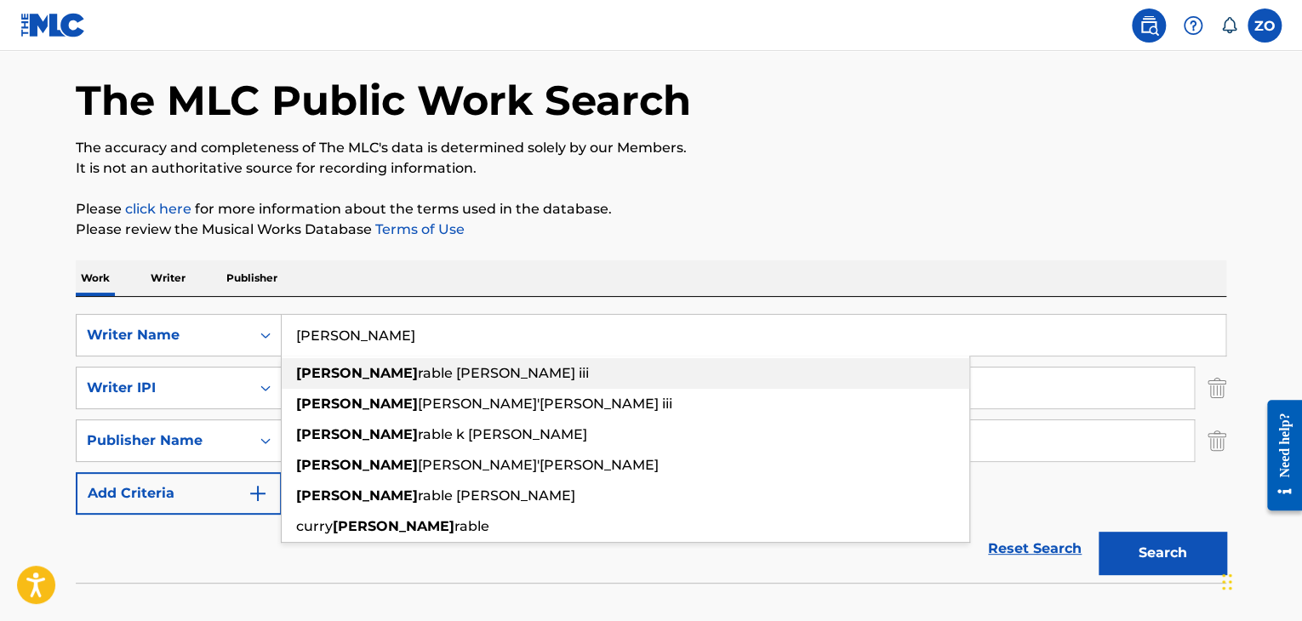
click at [421, 382] on div "jimni rable curry iii" at bounding box center [626, 373] width 688 height 31
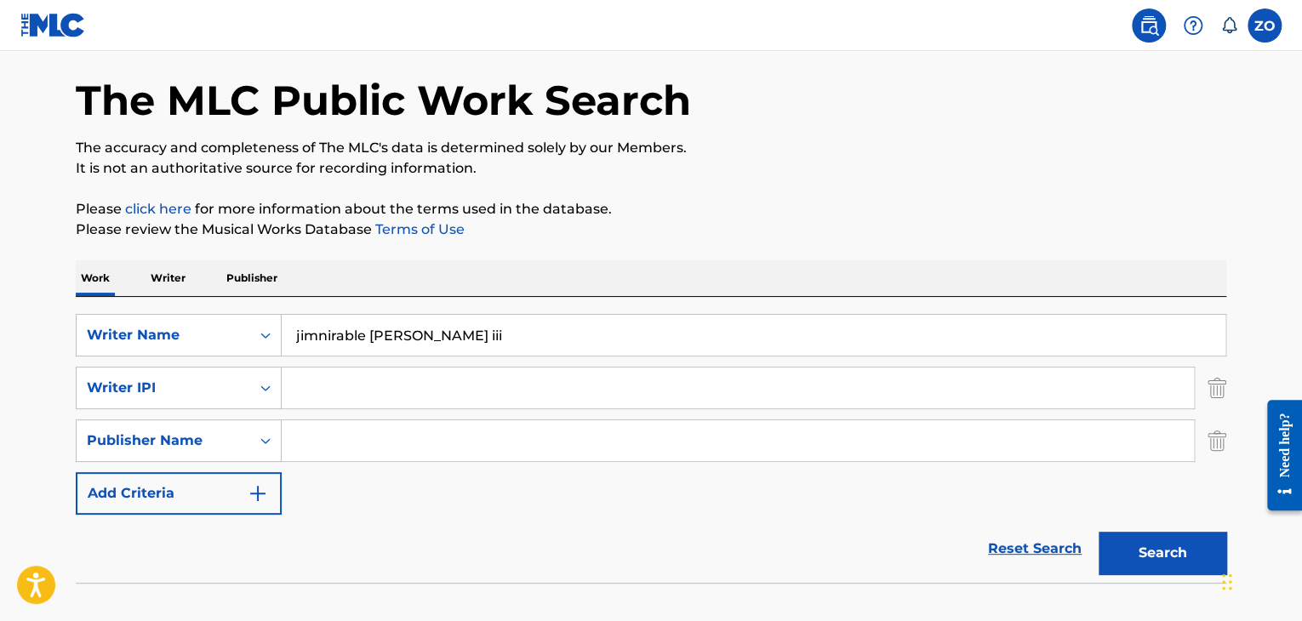
click at [421, 385] on input "Search Form" at bounding box center [738, 388] width 912 height 41
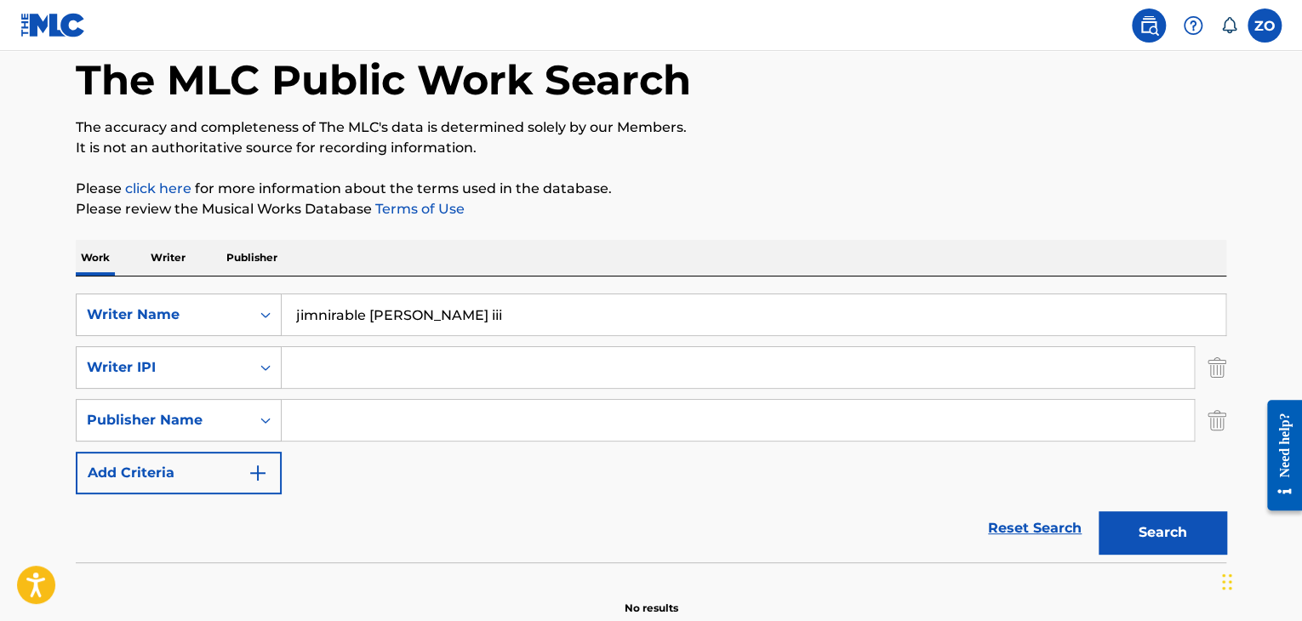
click at [193, 481] on button "Add Criteria" at bounding box center [179, 473] width 206 height 43
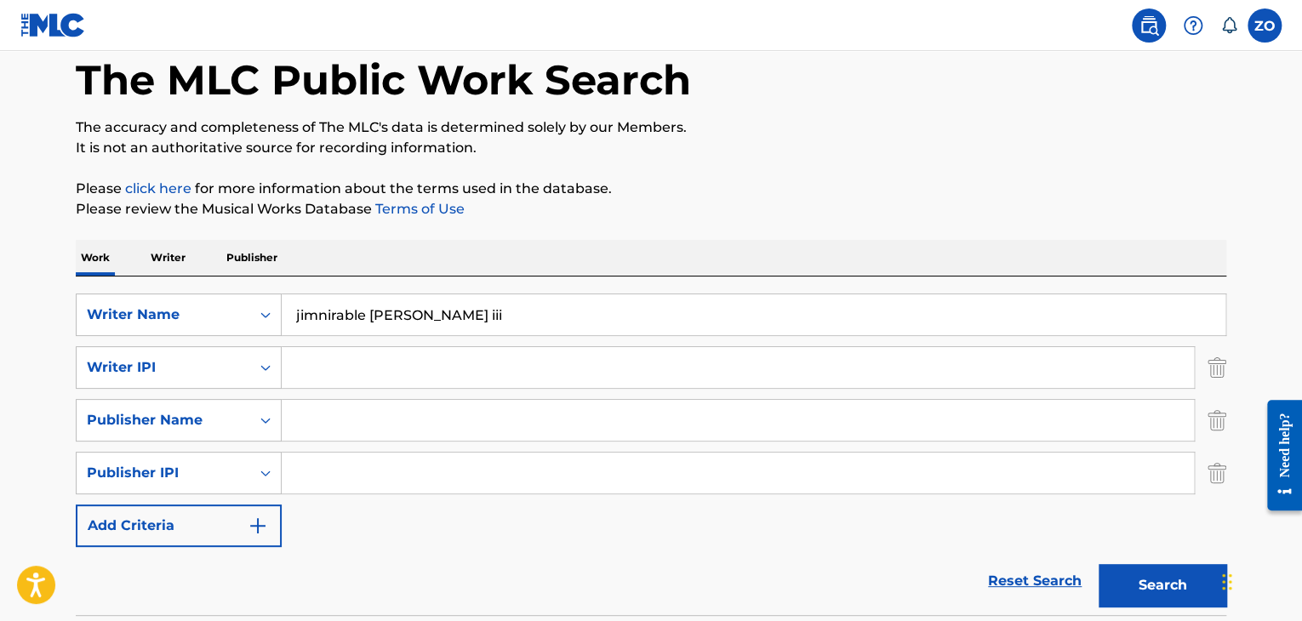
click at [242, 523] on button "Add Criteria" at bounding box center [179, 526] width 206 height 43
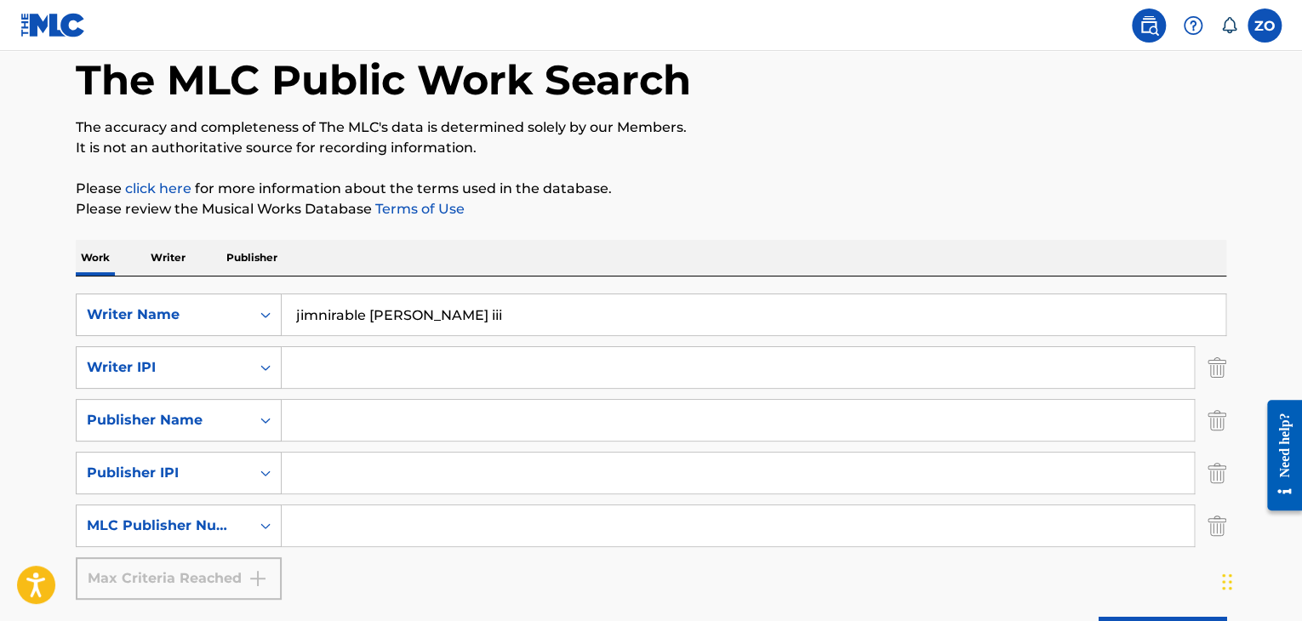
scroll to position [170, 0]
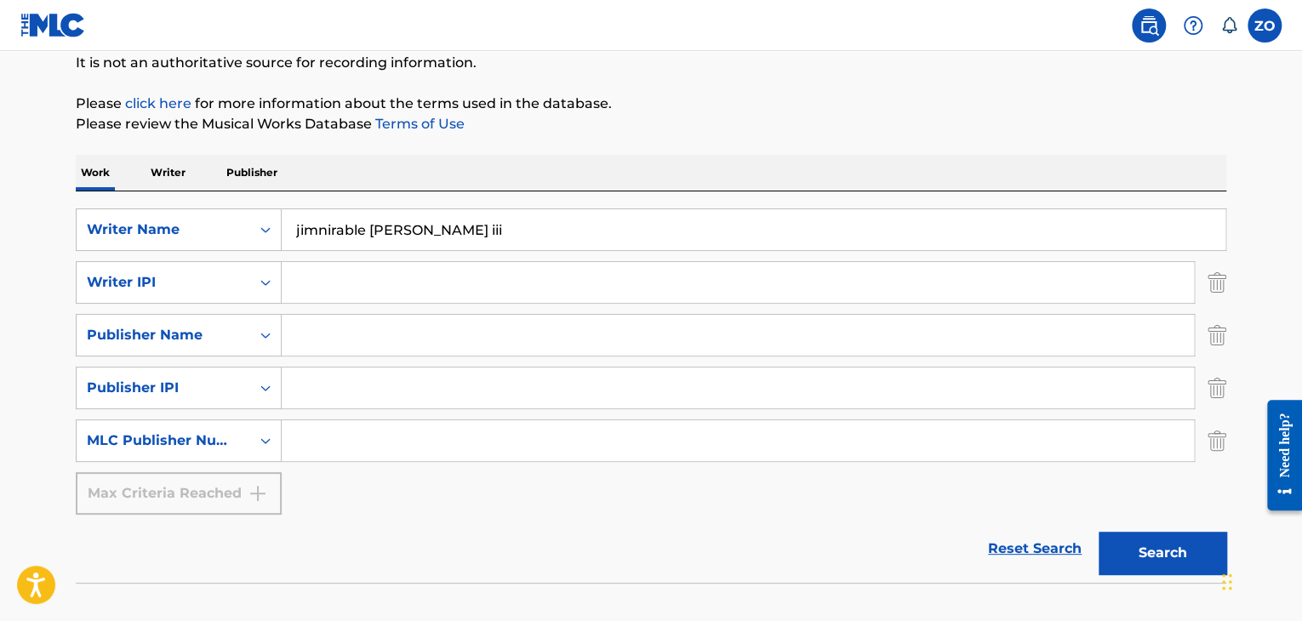
click at [218, 483] on div "Max Criteria Reached" at bounding box center [179, 493] width 206 height 43
drag, startPoint x: 241, startPoint y: 457, endPoint x: 246, endPoint y: 446, distance: 12.2
click at [243, 451] on div "MLC Publisher Number" at bounding box center [179, 441] width 206 height 43
click at [587, 492] on div "SearchWithCriteriaa3fb98b7-43a4-4f13-97b0-a2fb5ee5522c Writer Name jimnirable c…" at bounding box center [651, 361] width 1151 height 306
click at [1112, 543] on button "Search" at bounding box center [1163, 553] width 128 height 43
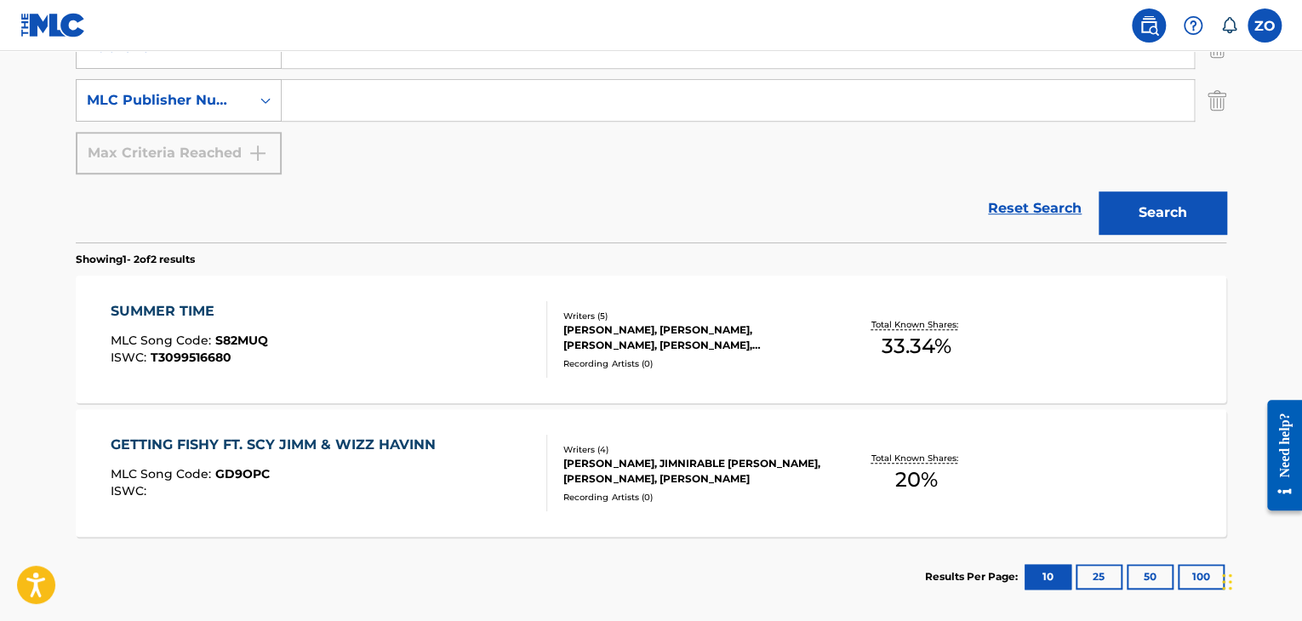
scroll to position [596, 0]
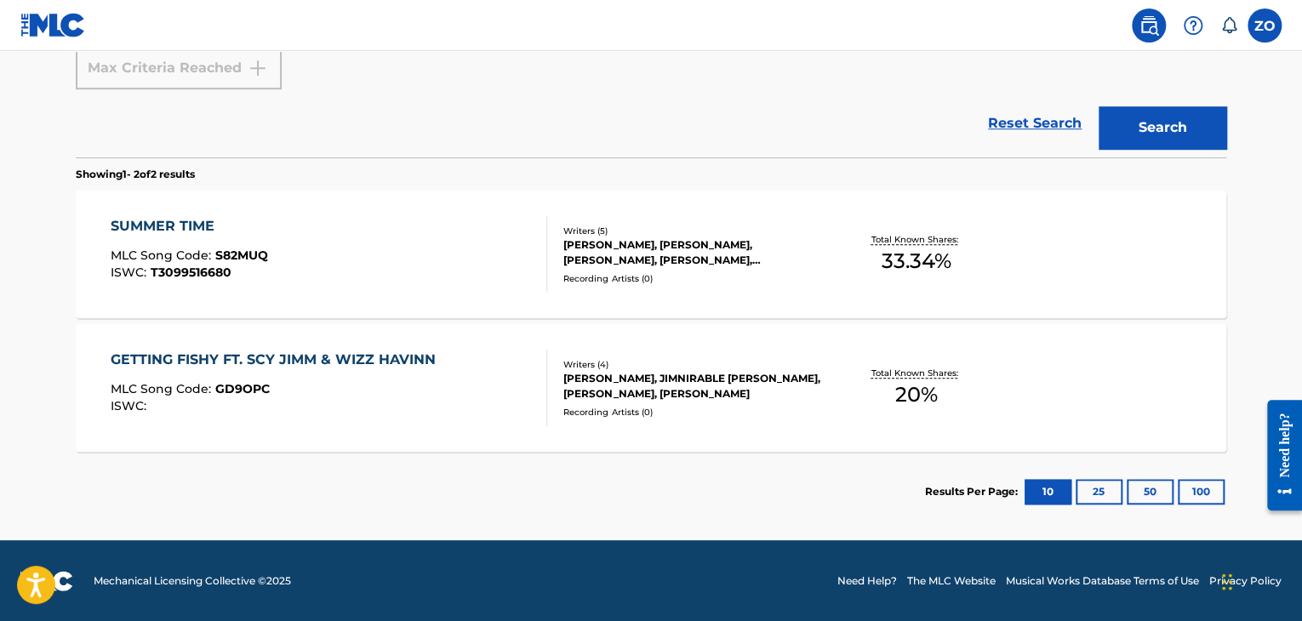
click at [1105, 487] on button "25" at bounding box center [1099, 492] width 47 height 26
click at [1057, 491] on button "10" at bounding box center [1048, 492] width 47 height 26
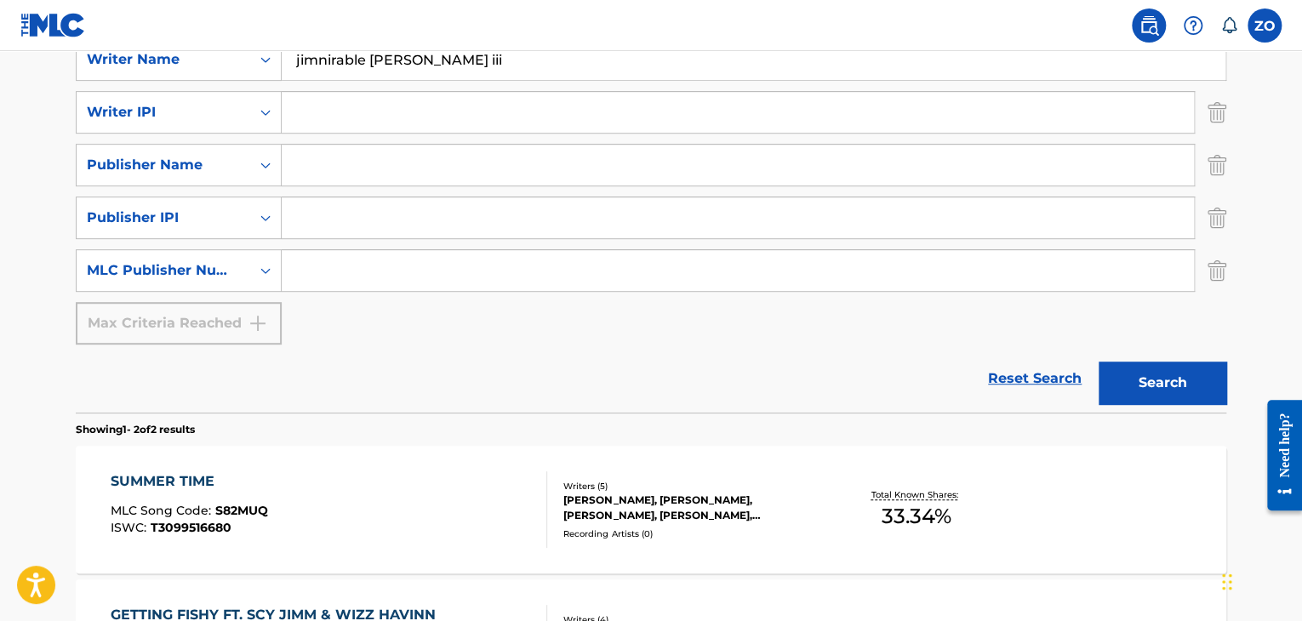
scroll to position [0, 0]
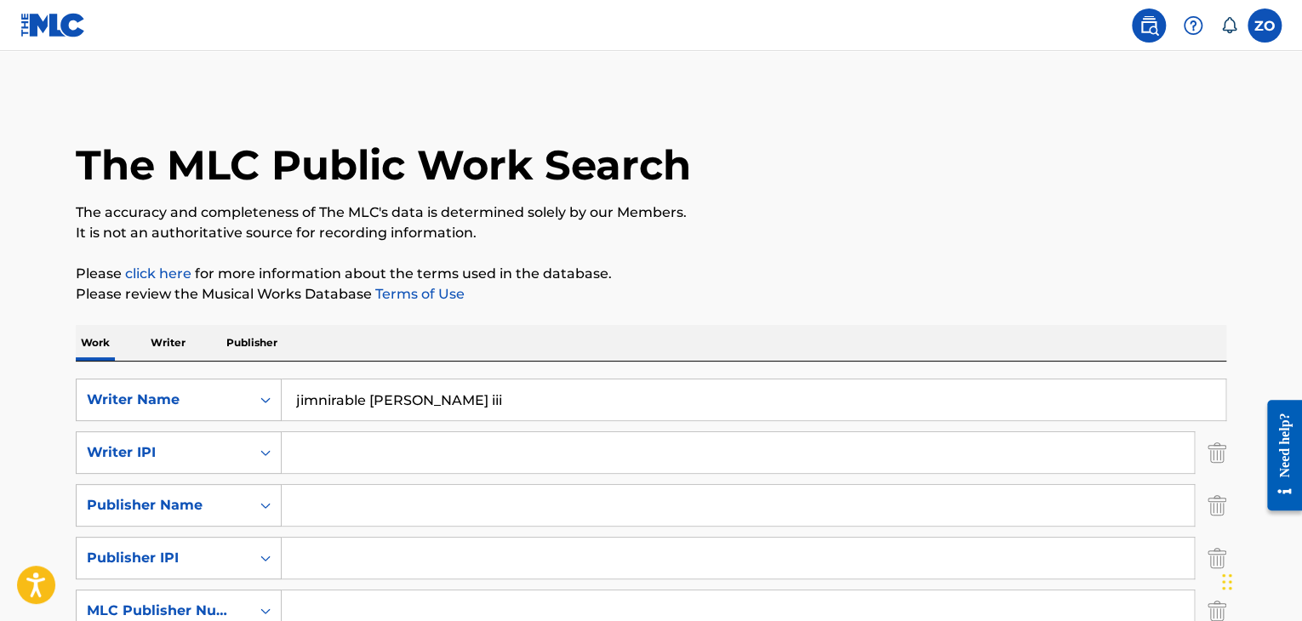
click at [453, 396] on input "jimnirable curry iii" at bounding box center [754, 400] width 944 height 41
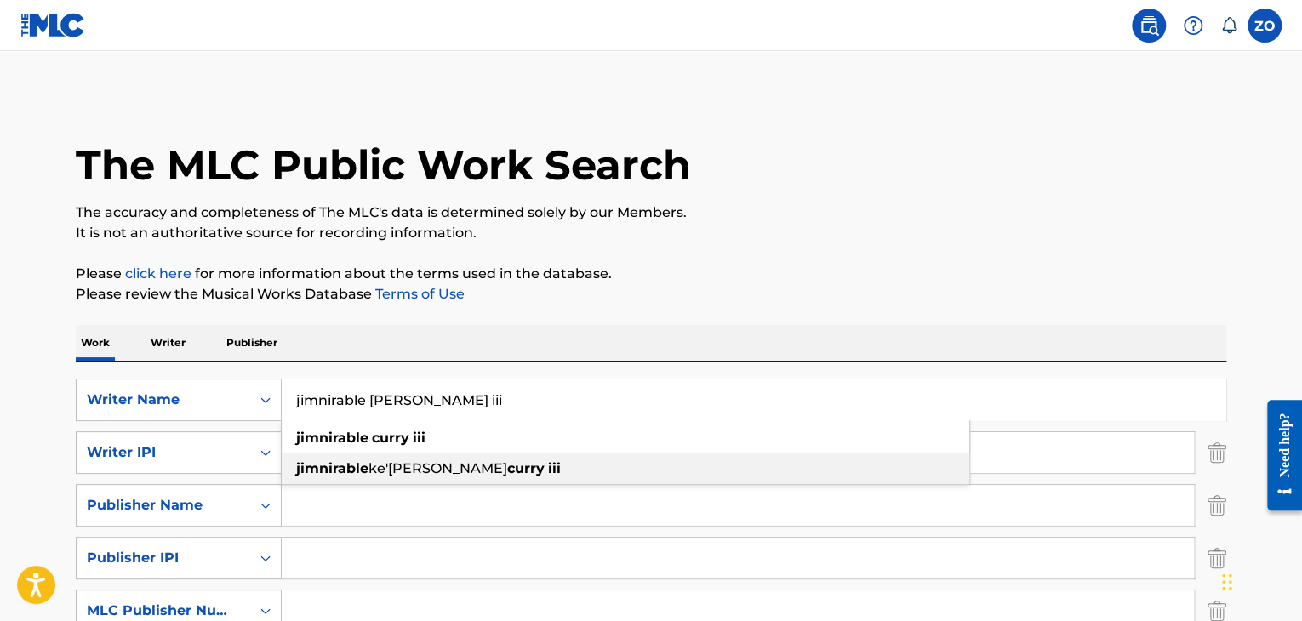
click at [419, 461] on span "ke'shawn" at bounding box center [437, 468] width 139 height 16
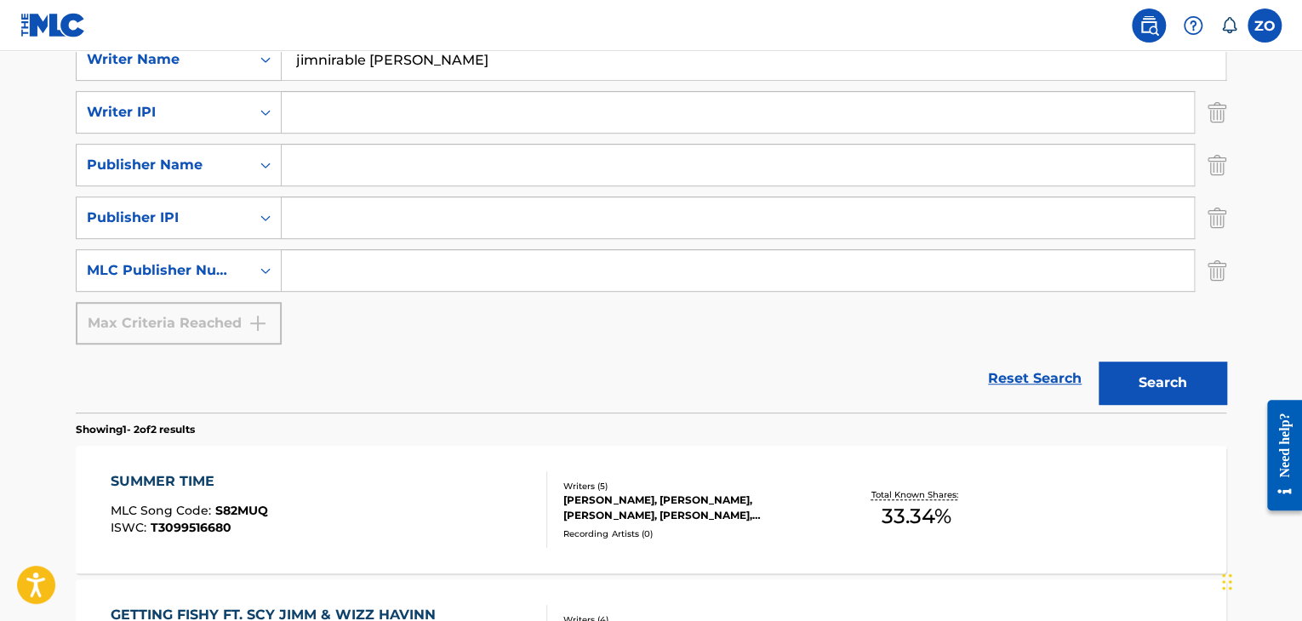
click at [1171, 382] on button "Search" at bounding box center [1163, 383] width 128 height 43
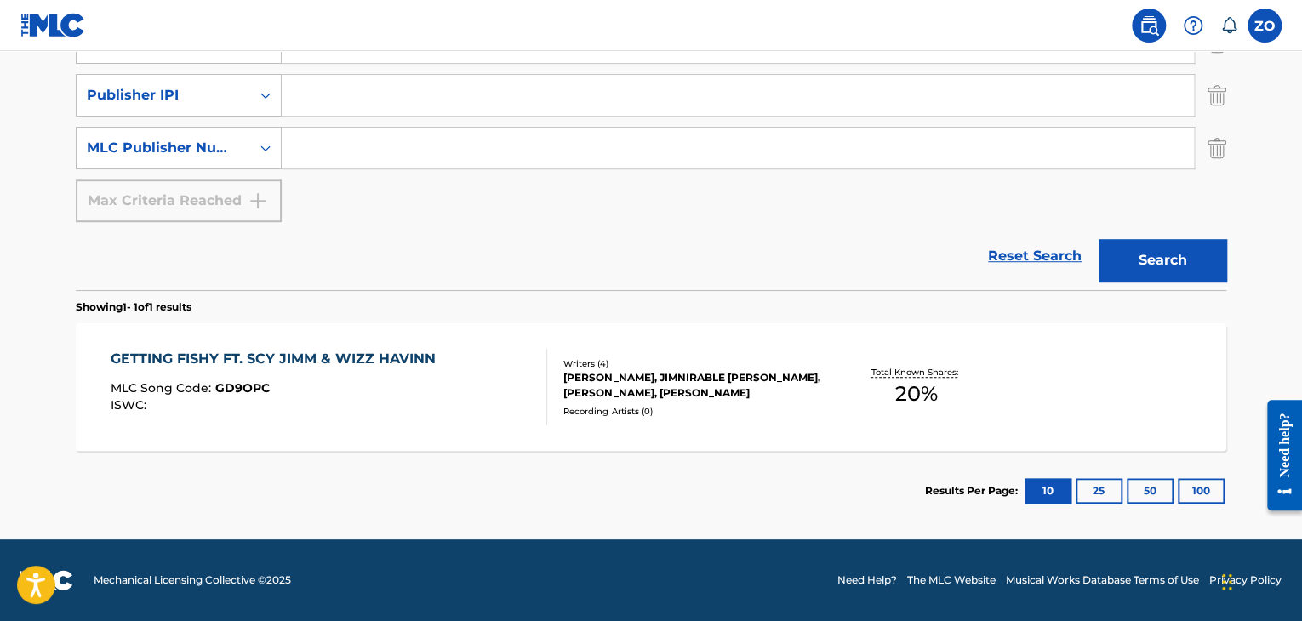
scroll to position [123, 0]
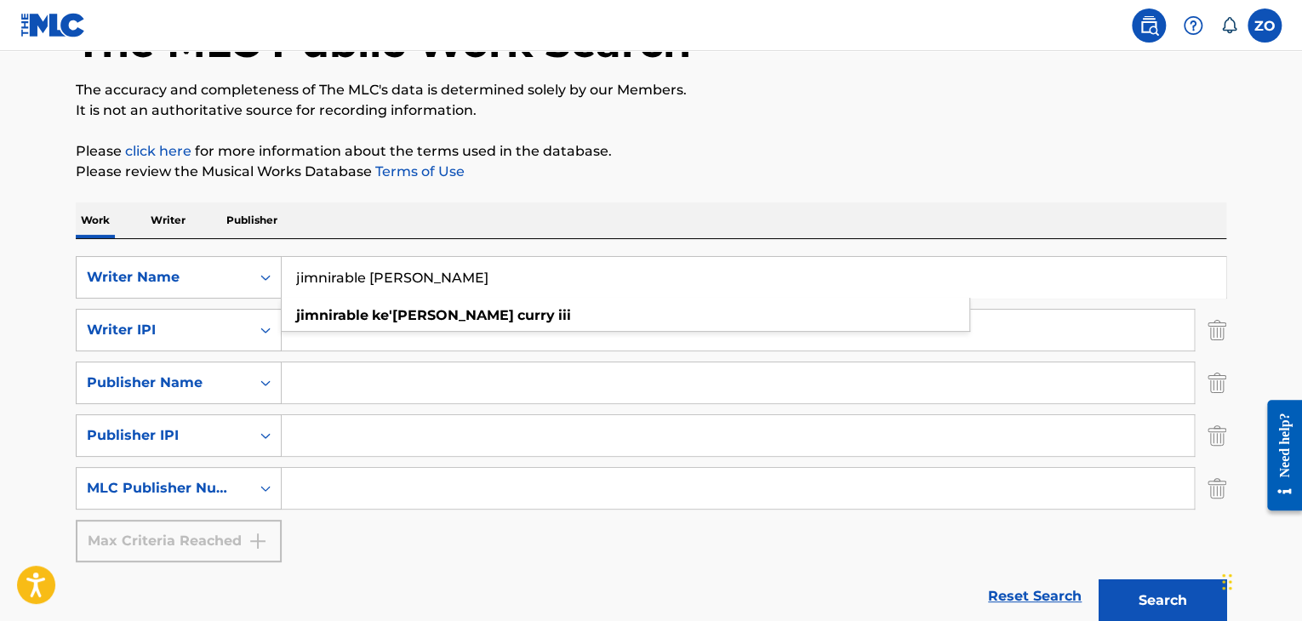
drag, startPoint x: 542, startPoint y: 259, endPoint x: 364, endPoint y: 280, distance: 179.1
click at [364, 280] on input "jimnirable ke'shawn curry iii" at bounding box center [754, 277] width 944 height 41
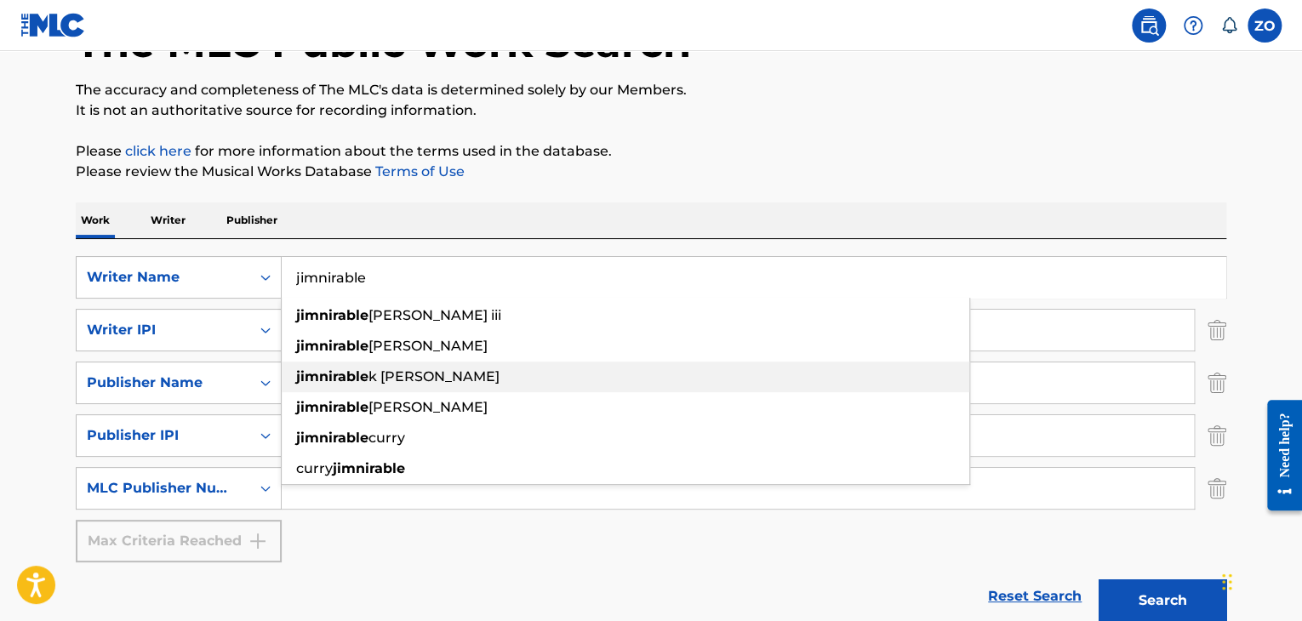
click at [450, 372] on div "jimnirable k curry" at bounding box center [626, 377] width 688 height 31
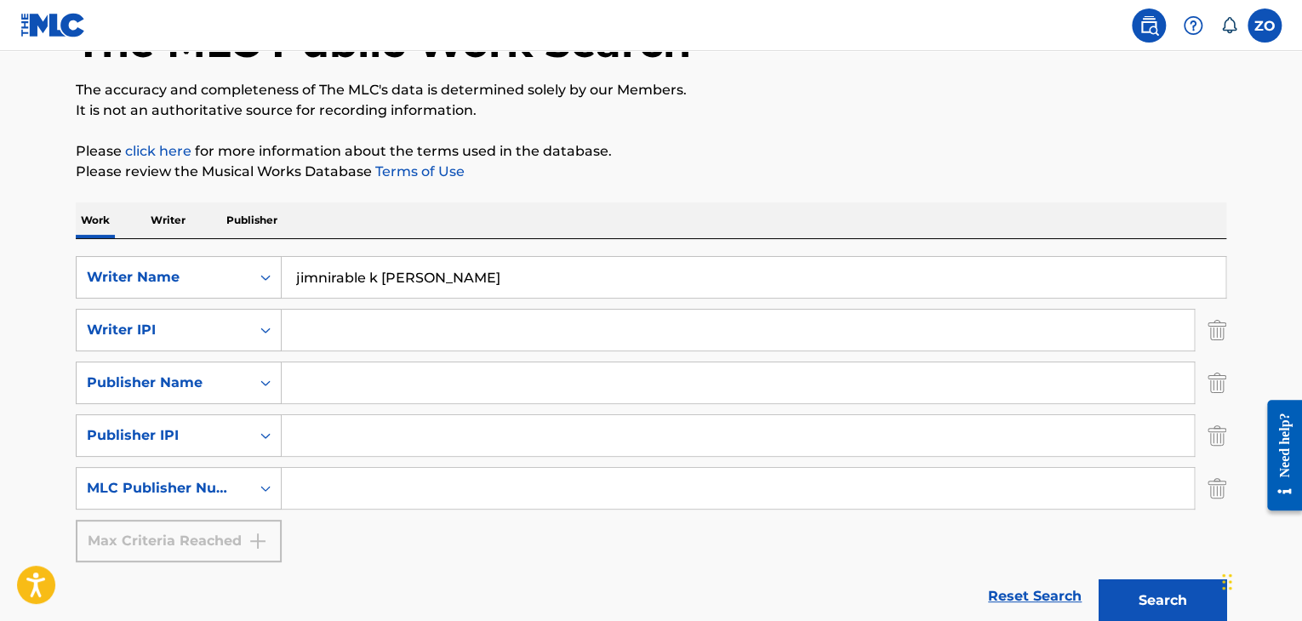
click at [1137, 590] on button "Search" at bounding box center [1163, 601] width 128 height 43
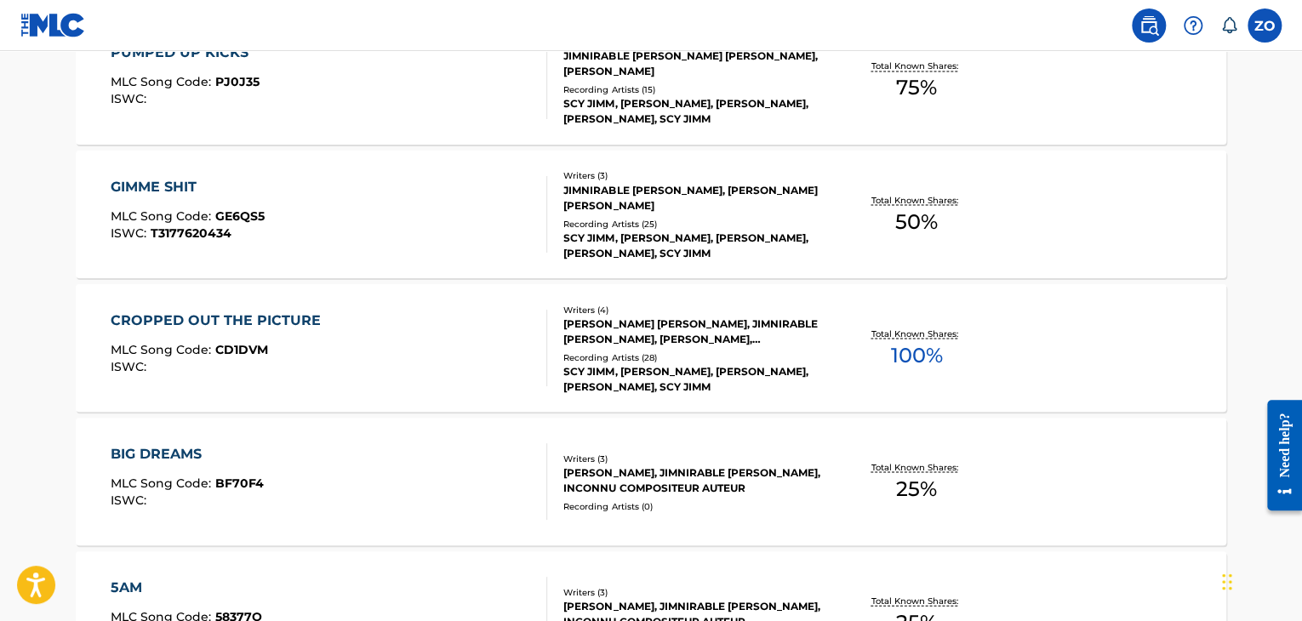
scroll to position [1608, 0]
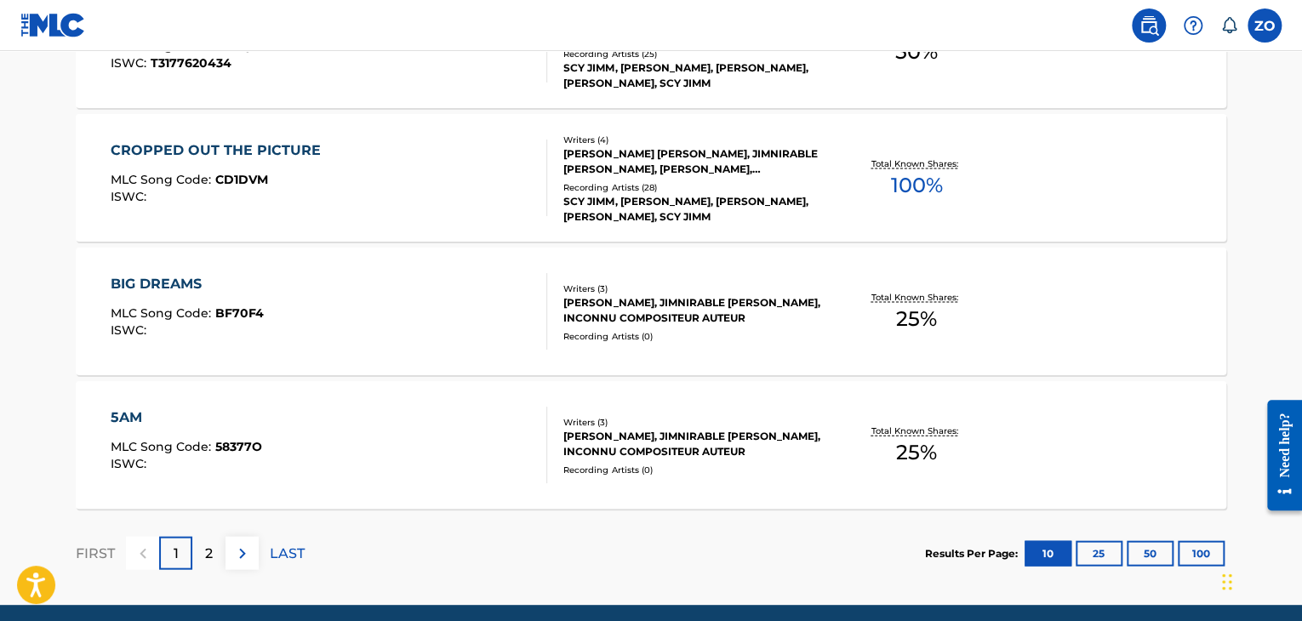
click at [215, 558] on div "2" at bounding box center [208, 552] width 33 height 33
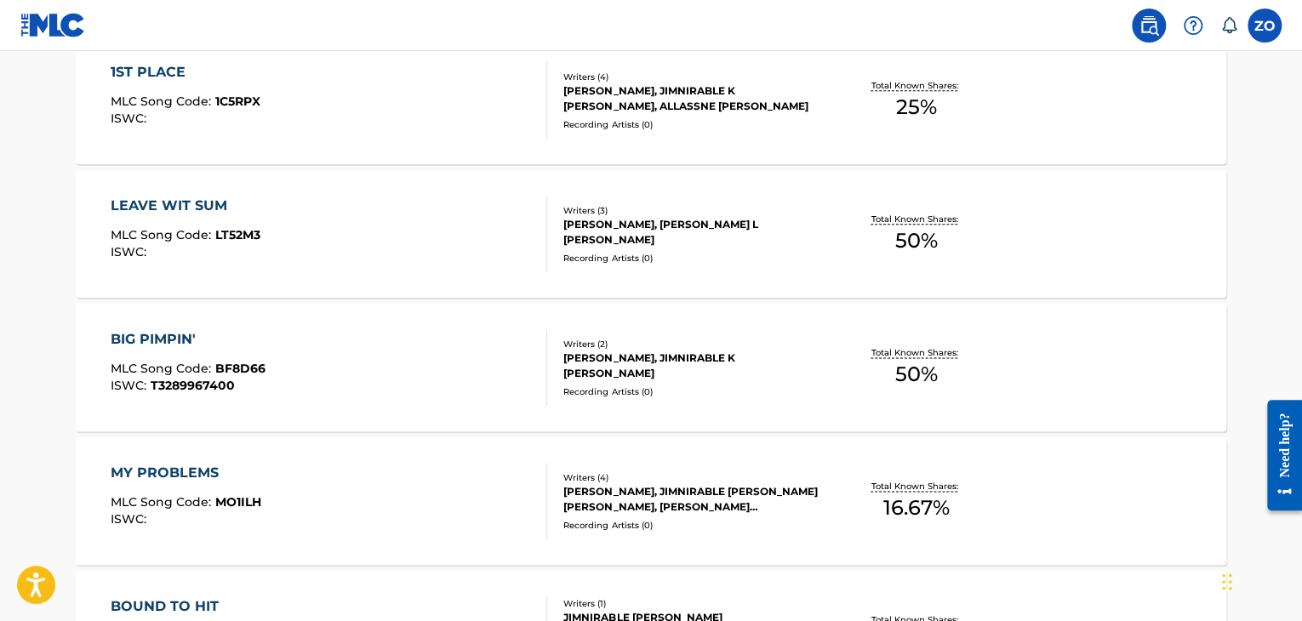
scroll to position [1139, 0]
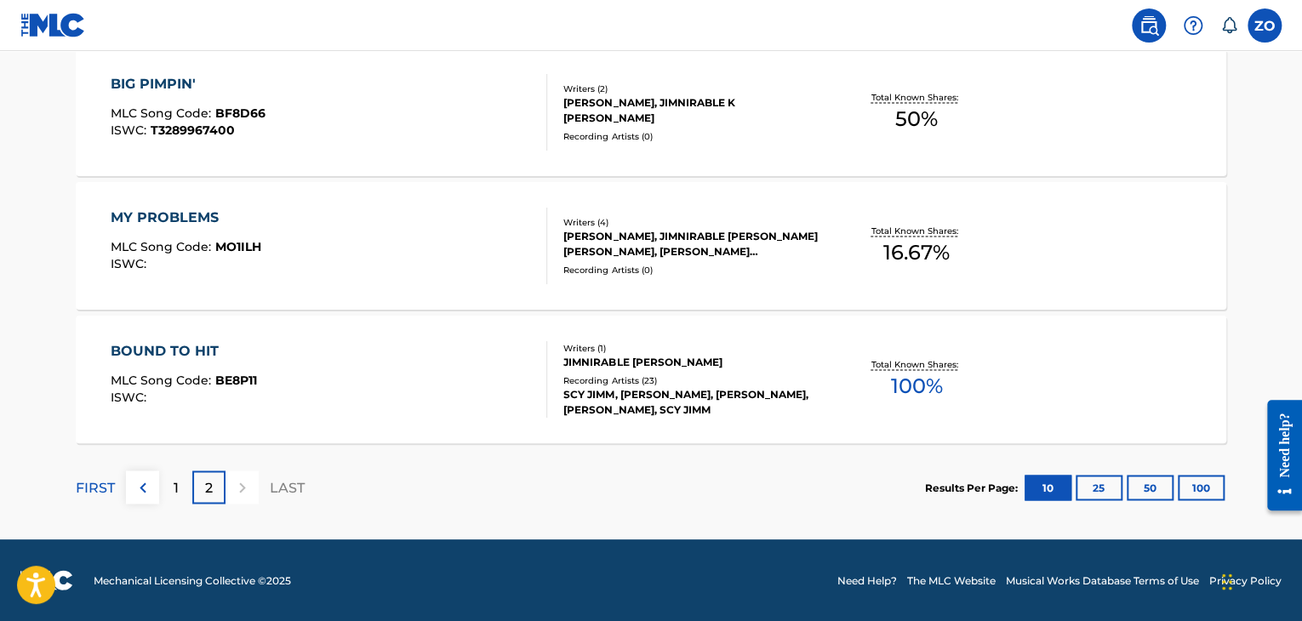
click at [182, 489] on div "1" at bounding box center [175, 487] width 33 height 33
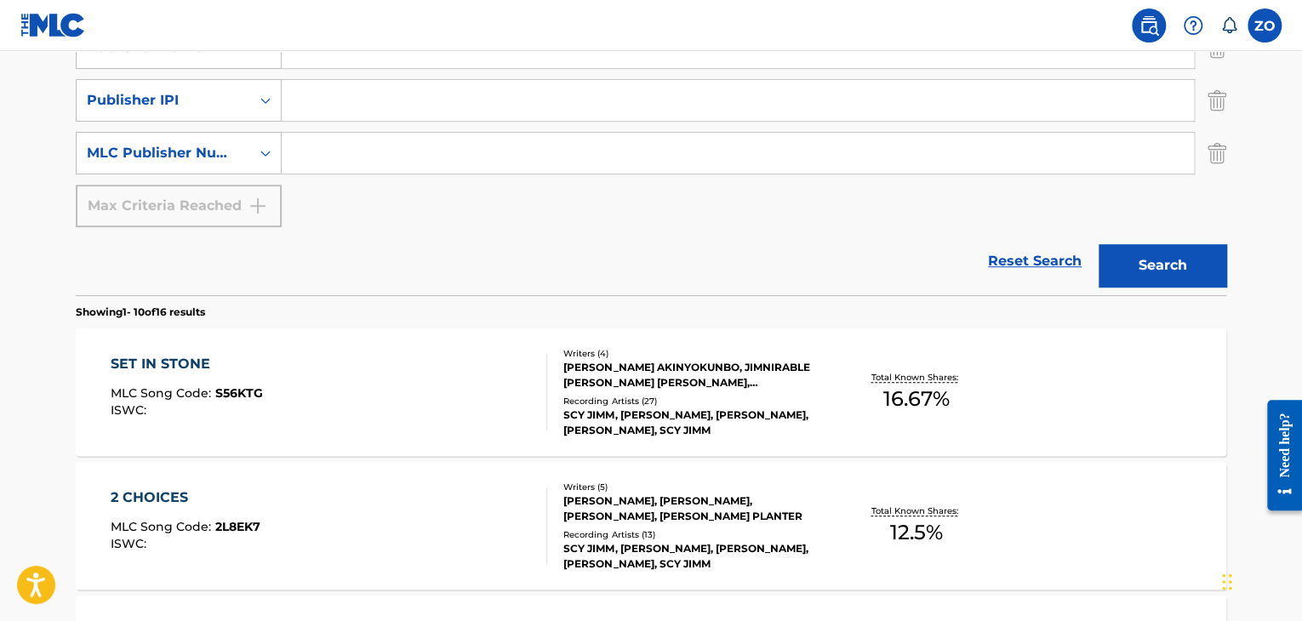
scroll to position [203, 0]
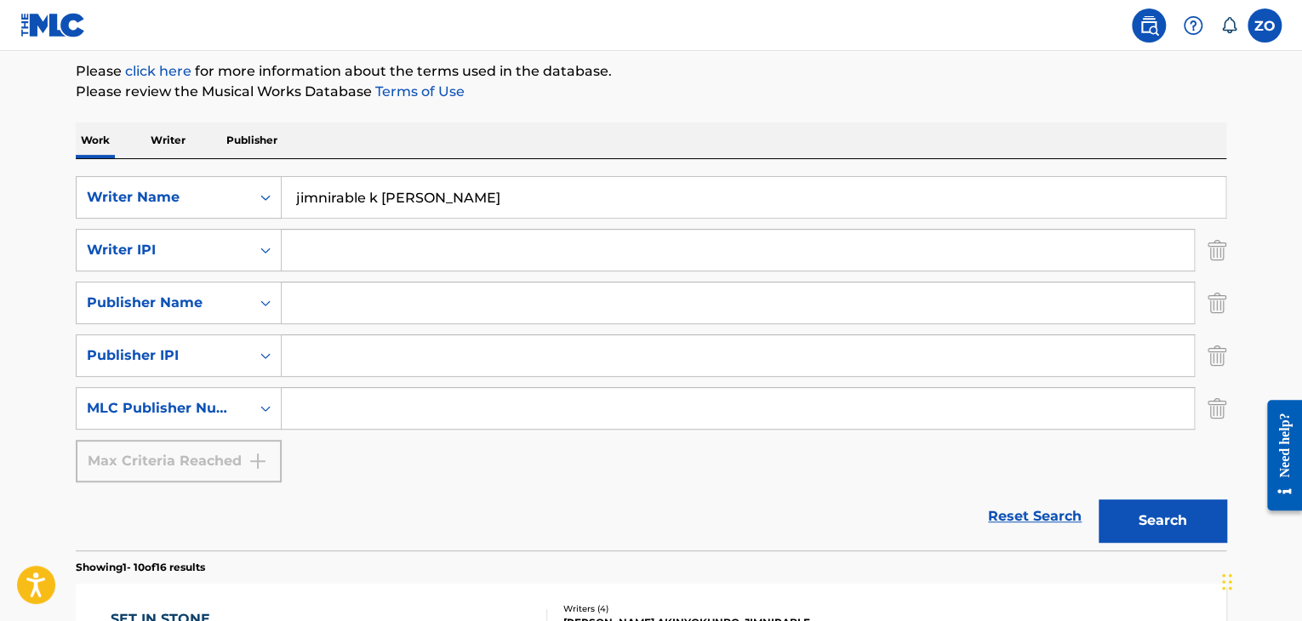
click at [388, 186] on input "jimnirable k curry" at bounding box center [754, 197] width 944 height 41
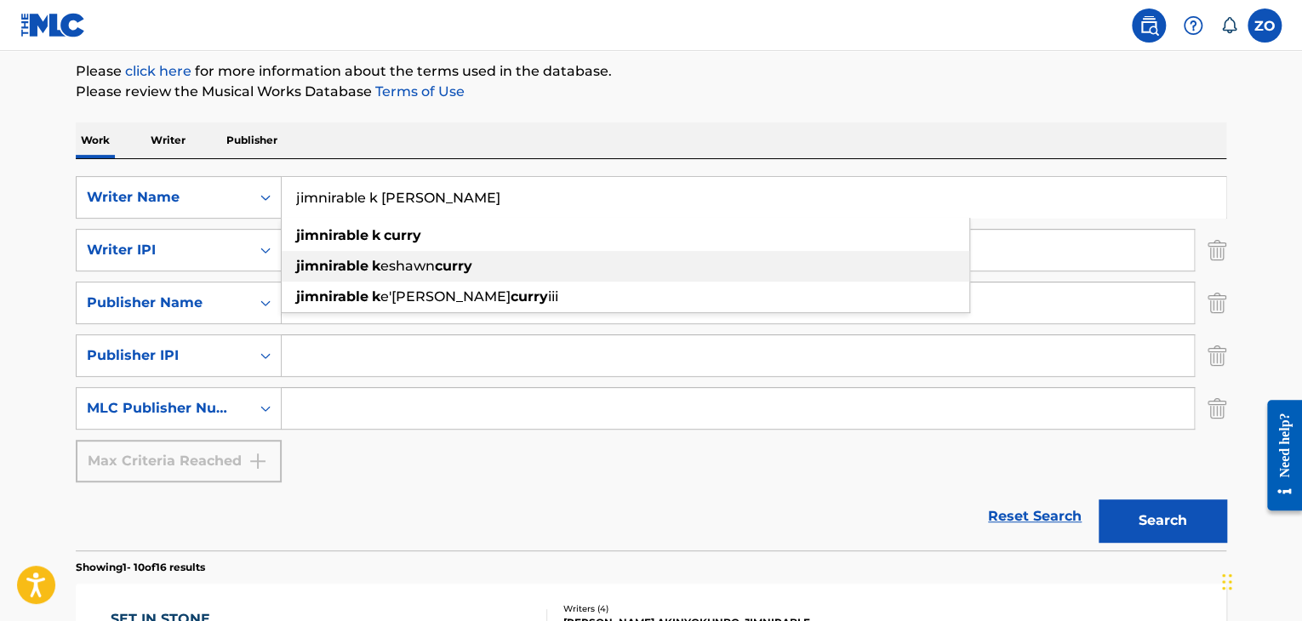
click at [444, 260] on strong "curry" at bounding box center [453, 266] width 37 height 16
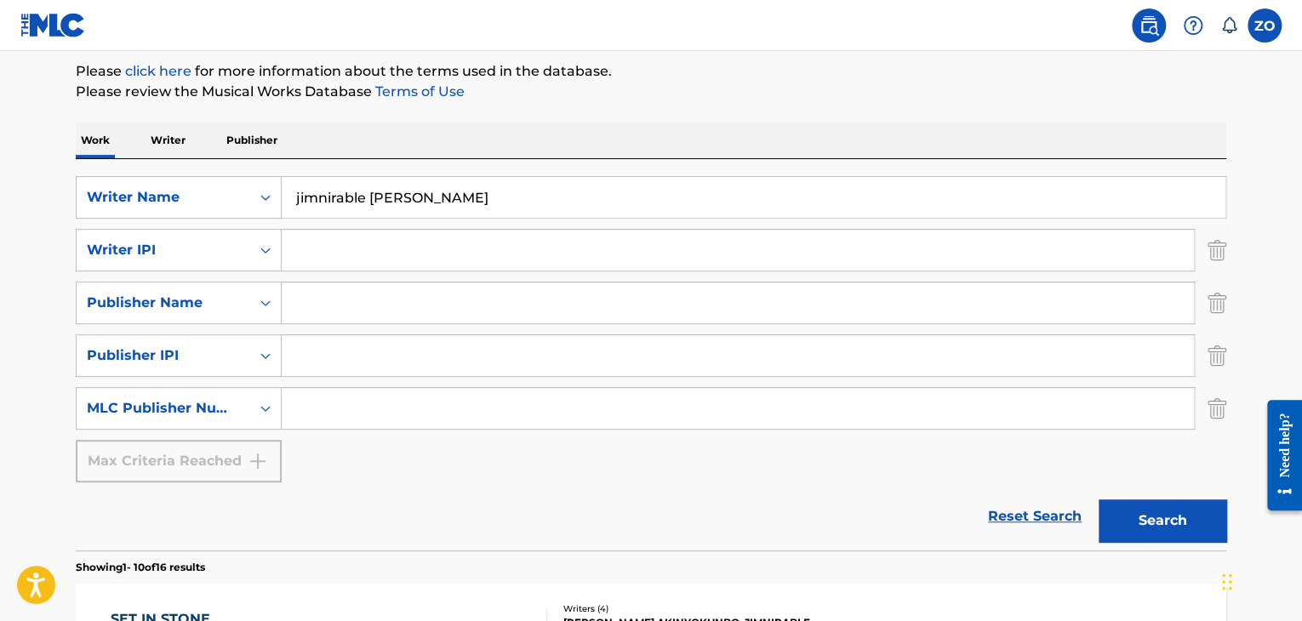
click at [1168, 512] on button "Search" at bounding box center [1163, 521] width 128 height 43
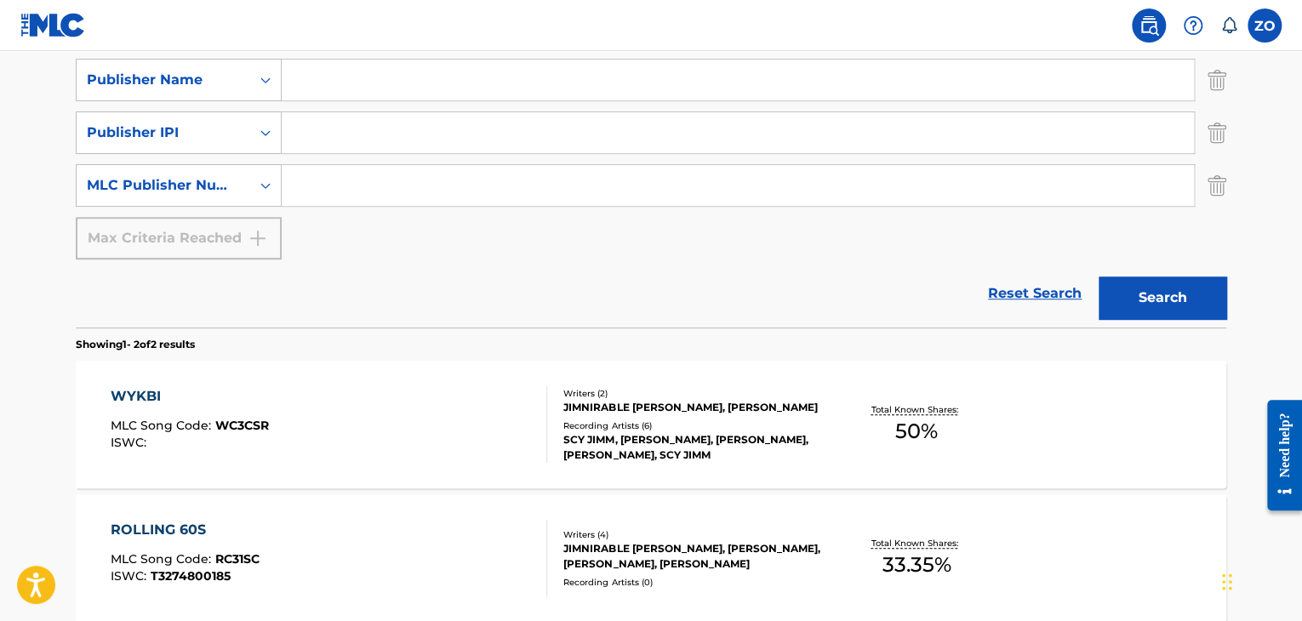
scroll to position [170, 0]
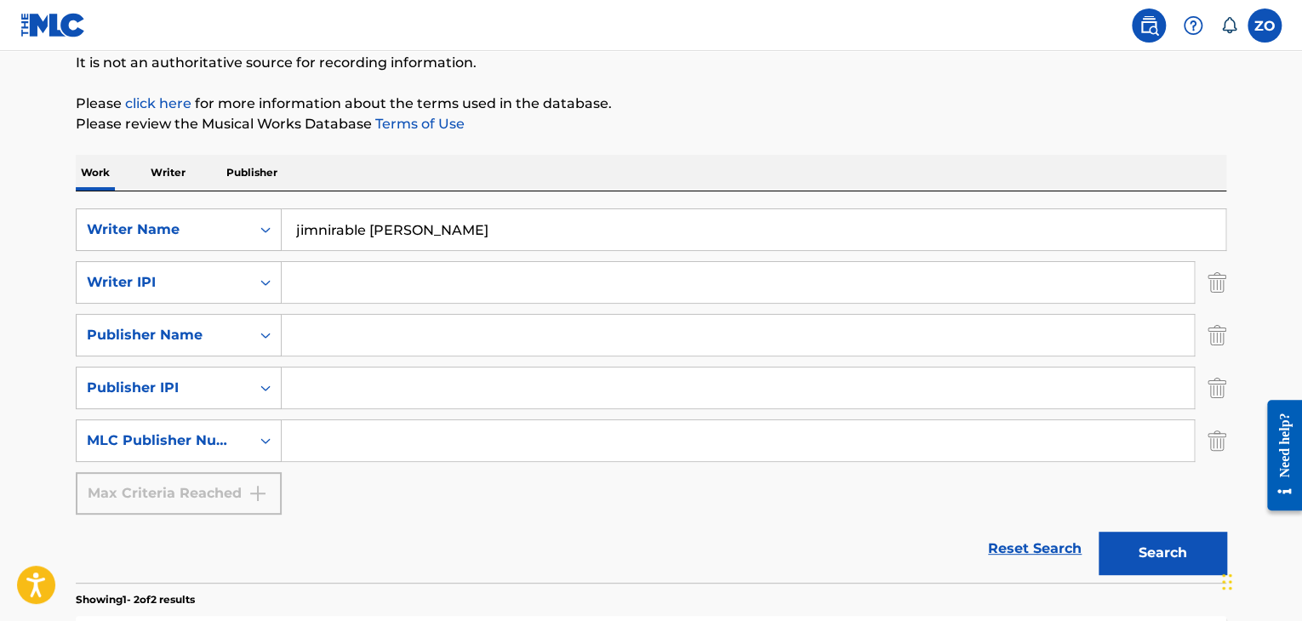
click at [494, 197] on div "SearchWithCriteriaa3fb98b7-43a4-4f13-97b0-a2fb5ee5522c Writer Name jimnirable k…" at bounding box center [651, 386] width 1151 height 391
click at [490, 214] on input "jimnirable keshawn curry" at bounding box center [754, 229] width 944 height 41
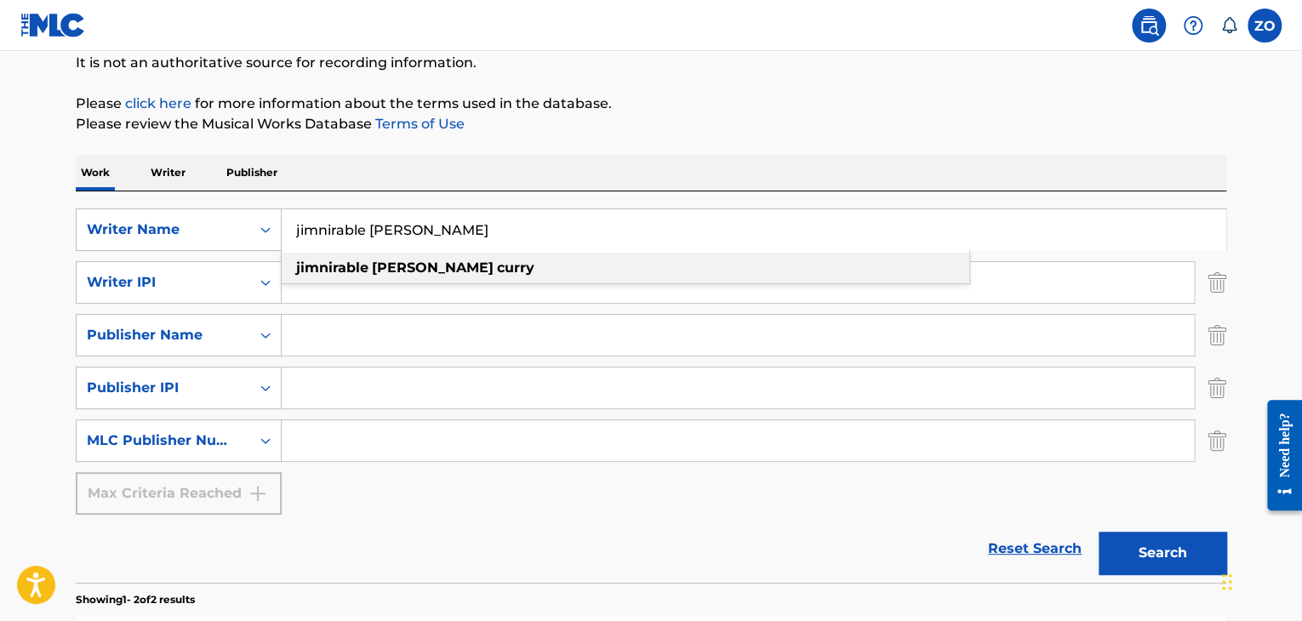
click at [481, 277] on div "jimnirable keshawn curry" at bounding box center [626, 268] width 688 height 31
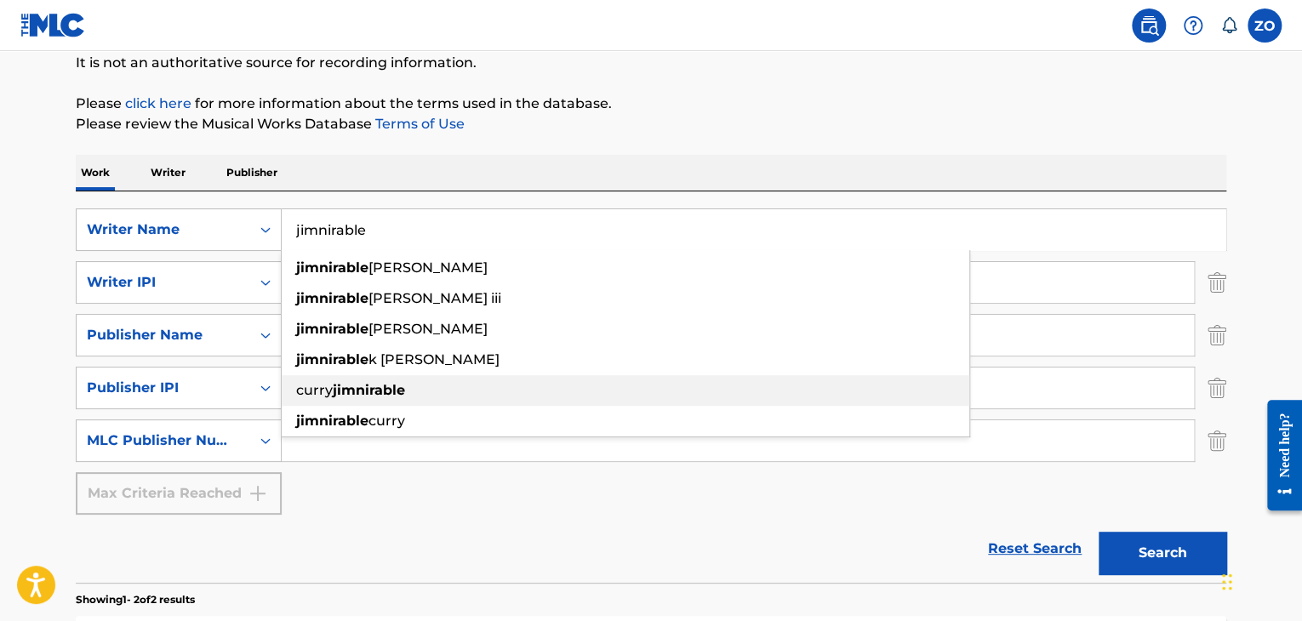
click at [343, 380] on div "curry jimnirable" at bounding box center [626, 390] width 688 height 31
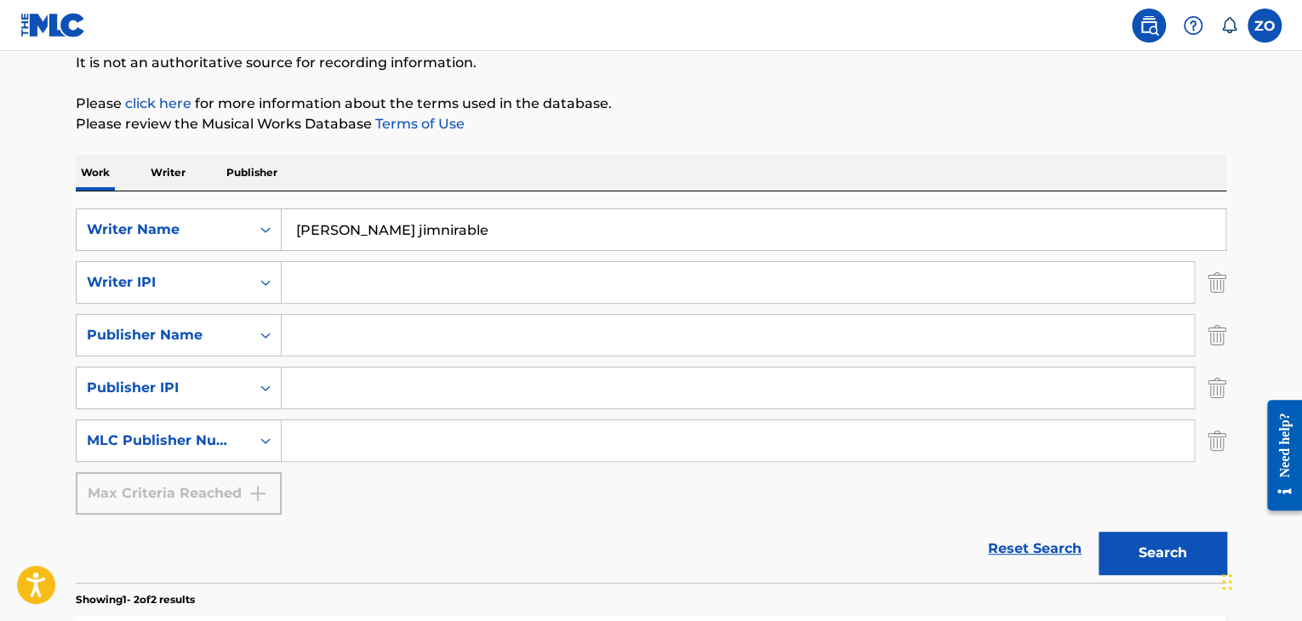
click at [1189, 554] on button "Search" at bounding box center [1163, 553] width 128 height 43
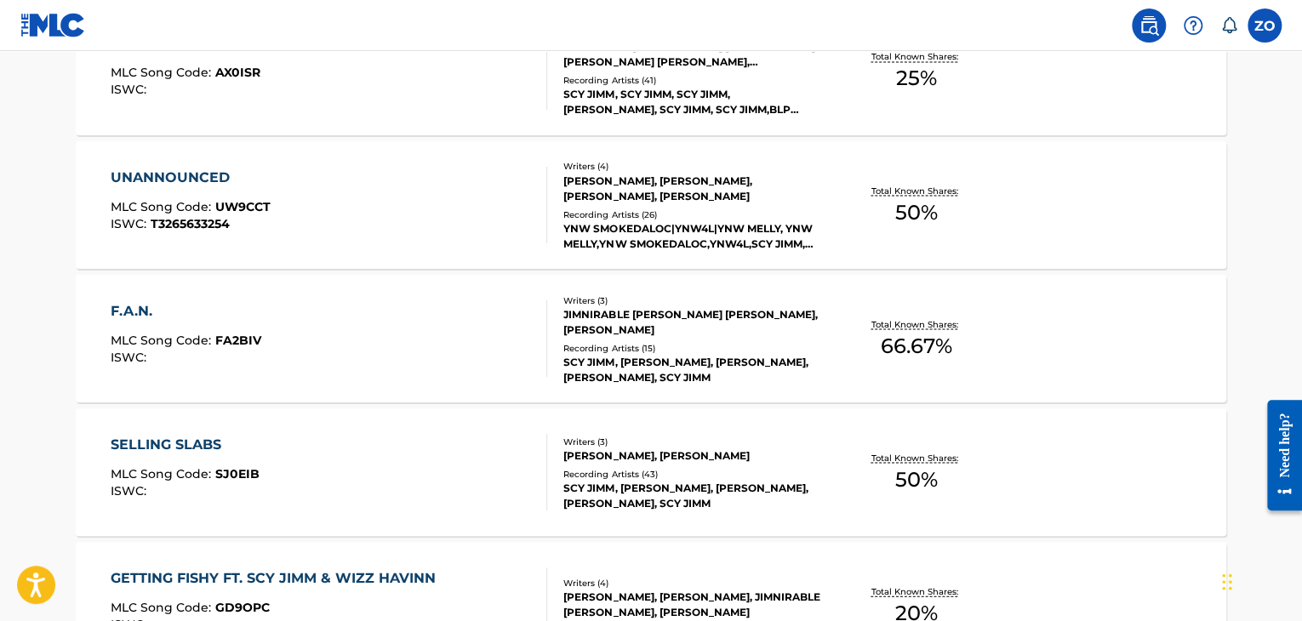
scroll to position [1673, 0]
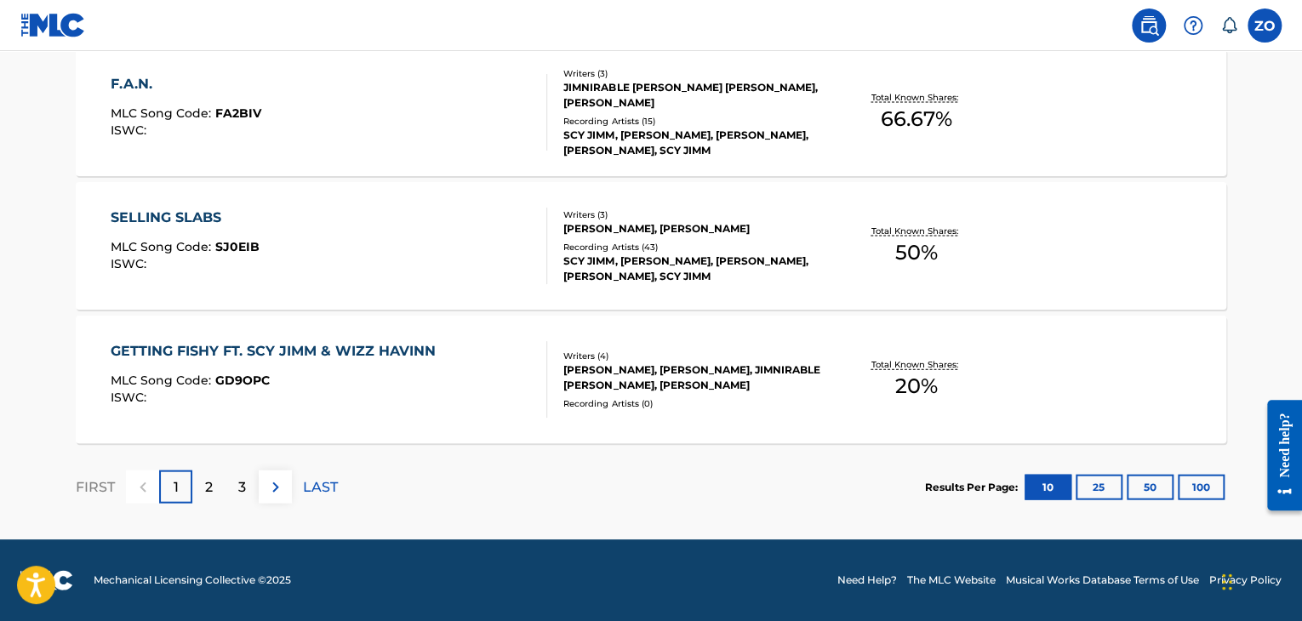
click at [208, 480] on p "2" at bounding box center [209, 487] width 8 height 20
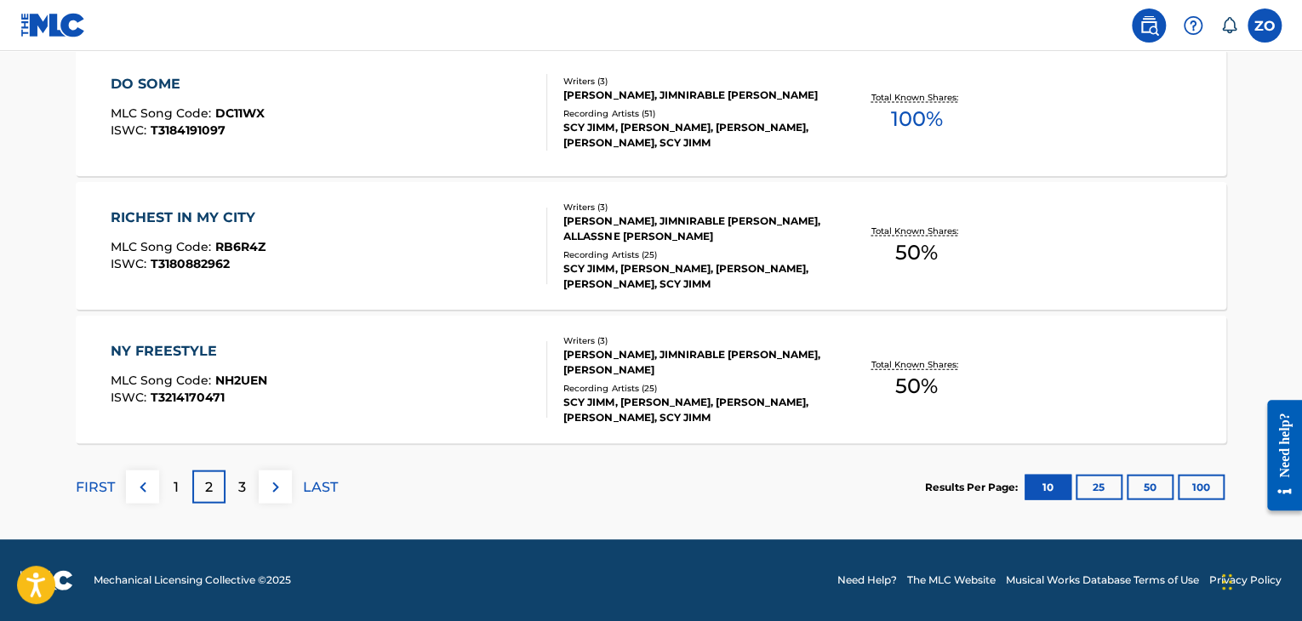
click at [237, 475] on div "3" at bounding box center [242, 487] width 33 height 33
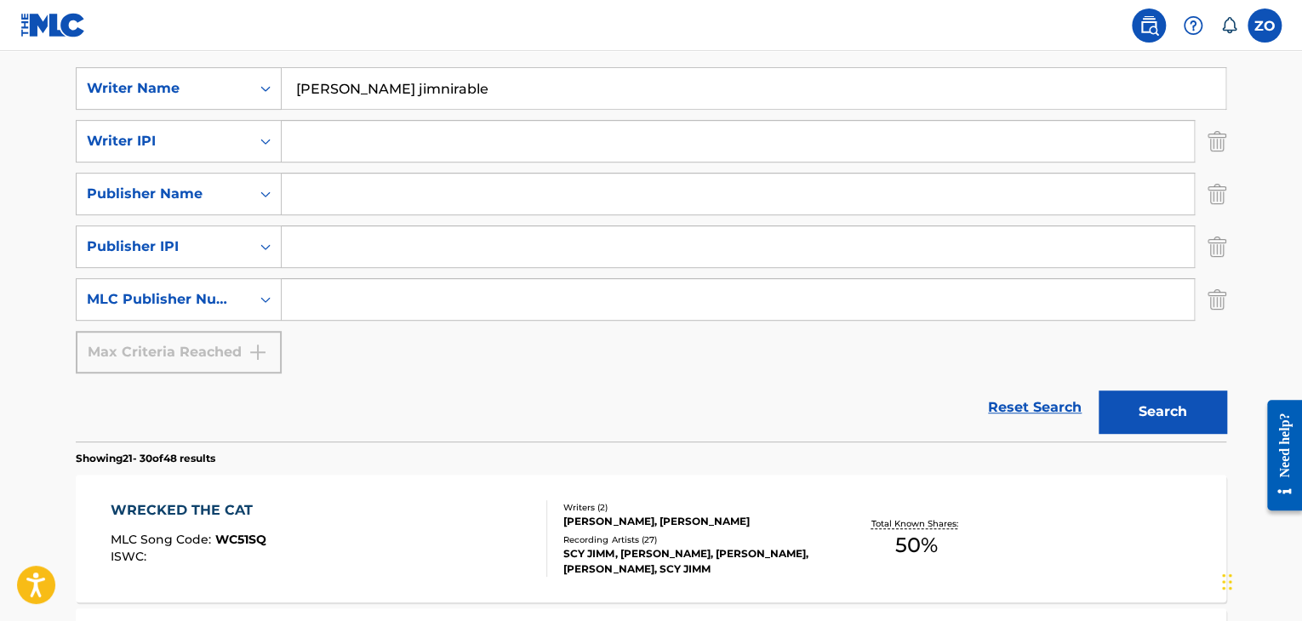
scroll to position [56, 0]
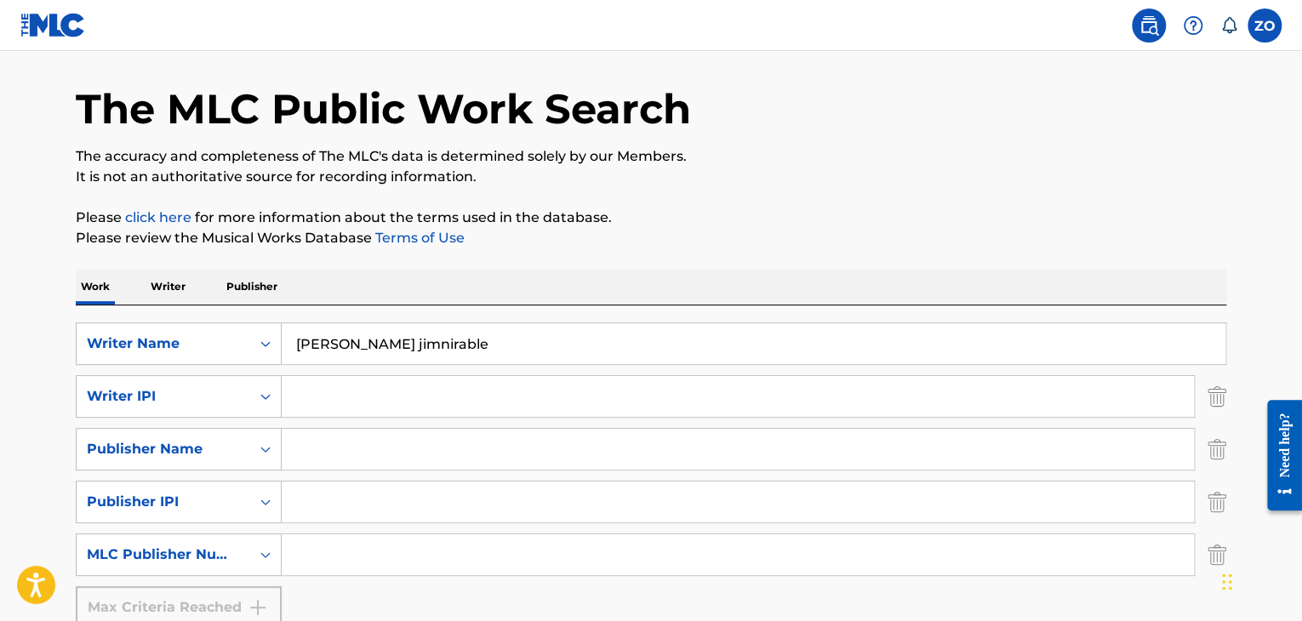
click at [406, 330] on input "curry jimnirable" at bounding box center [754, 343] width 944 height 41
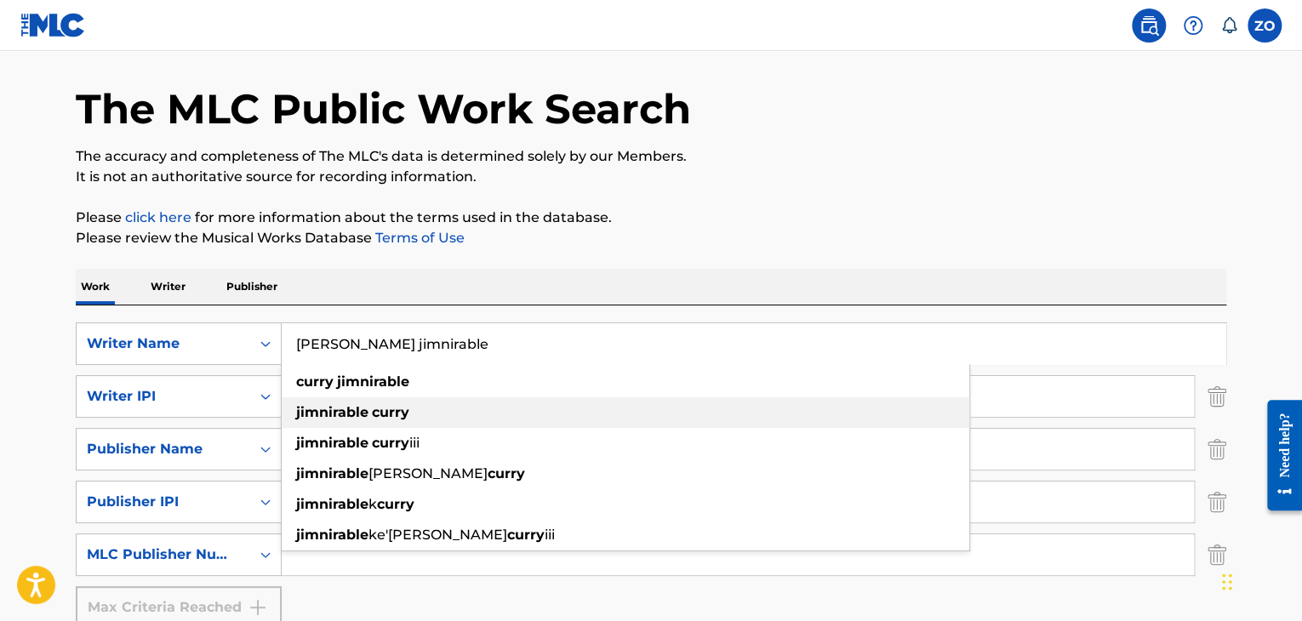
click at [425, 417] on div "jimnirable curry" at bounding box center [626, 412] width 688 height 31
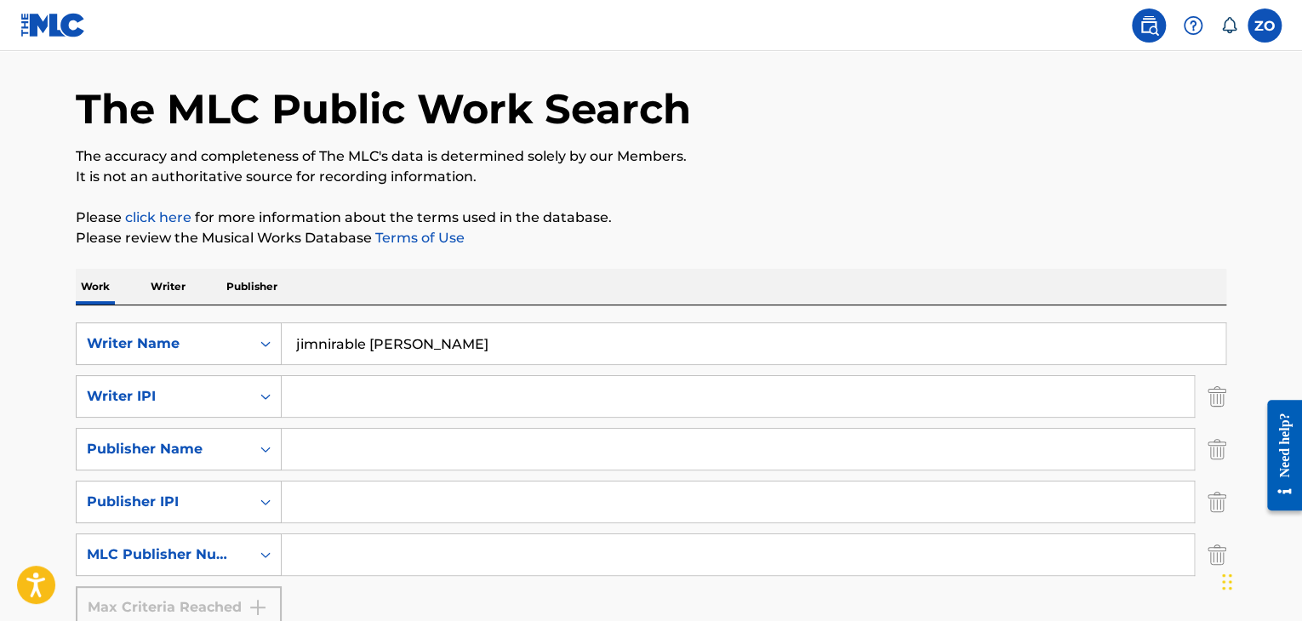
scroll to position [311, 0]
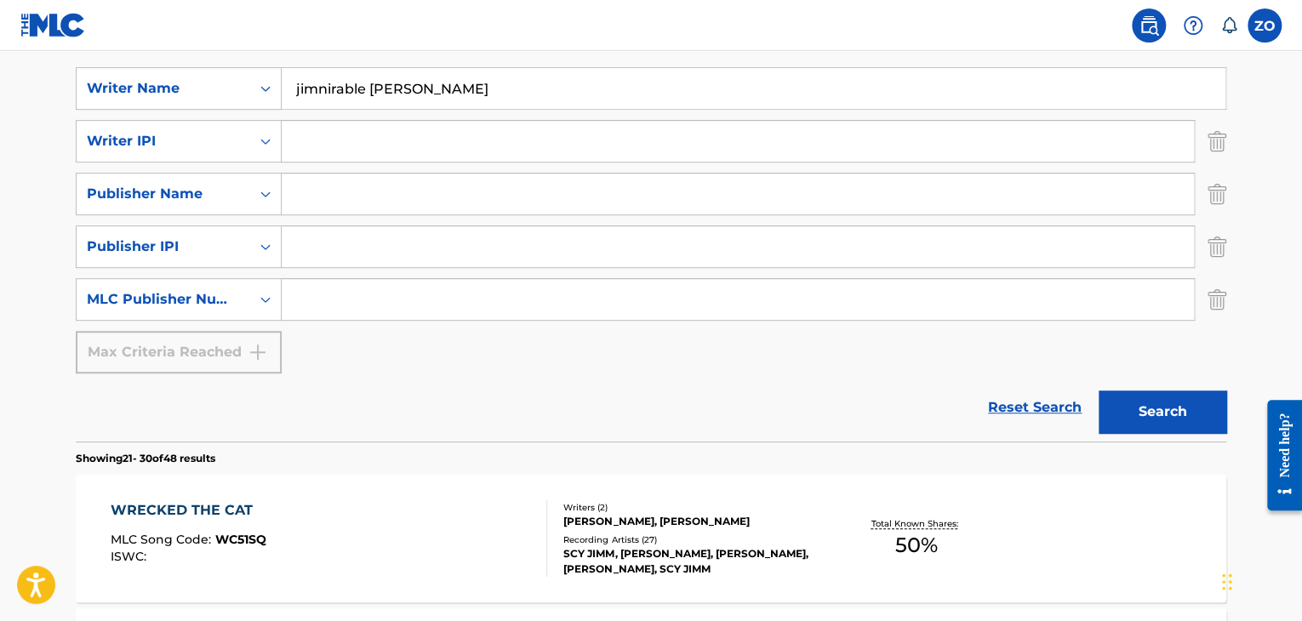
click at [1120, 426] on button "Search" at bounding box center [1163, 412] width 128 height 43
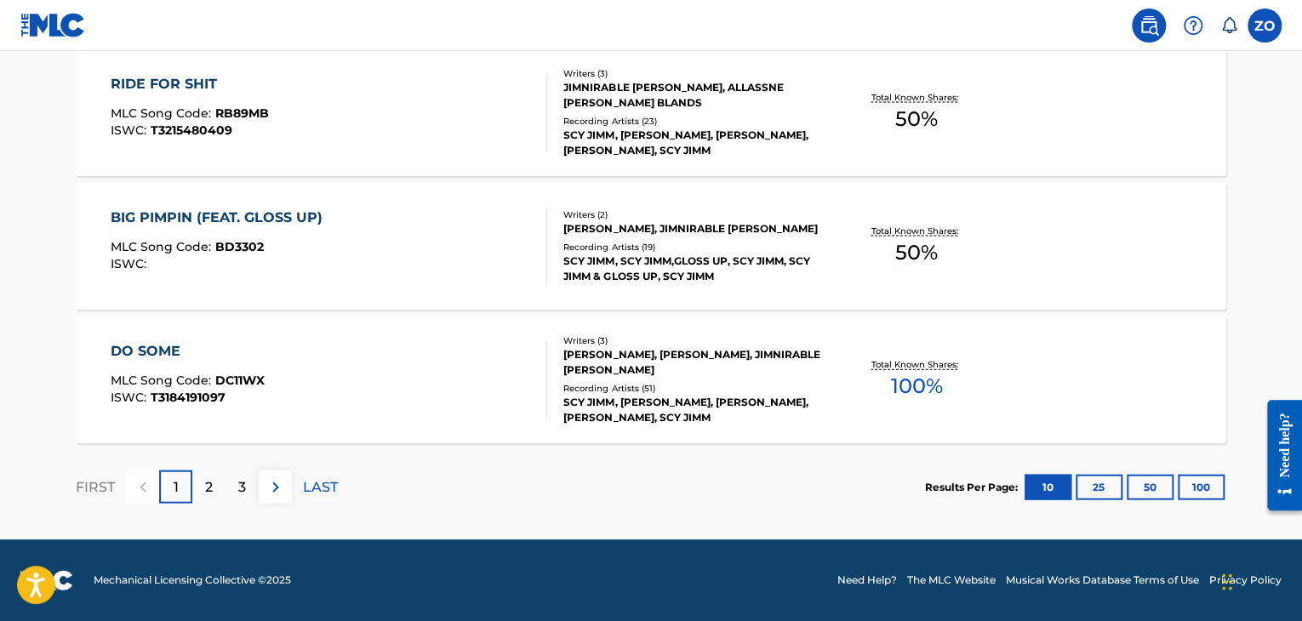
click at [203, 482] on div "2" at bounding box center [208, 487] width 33 height 33
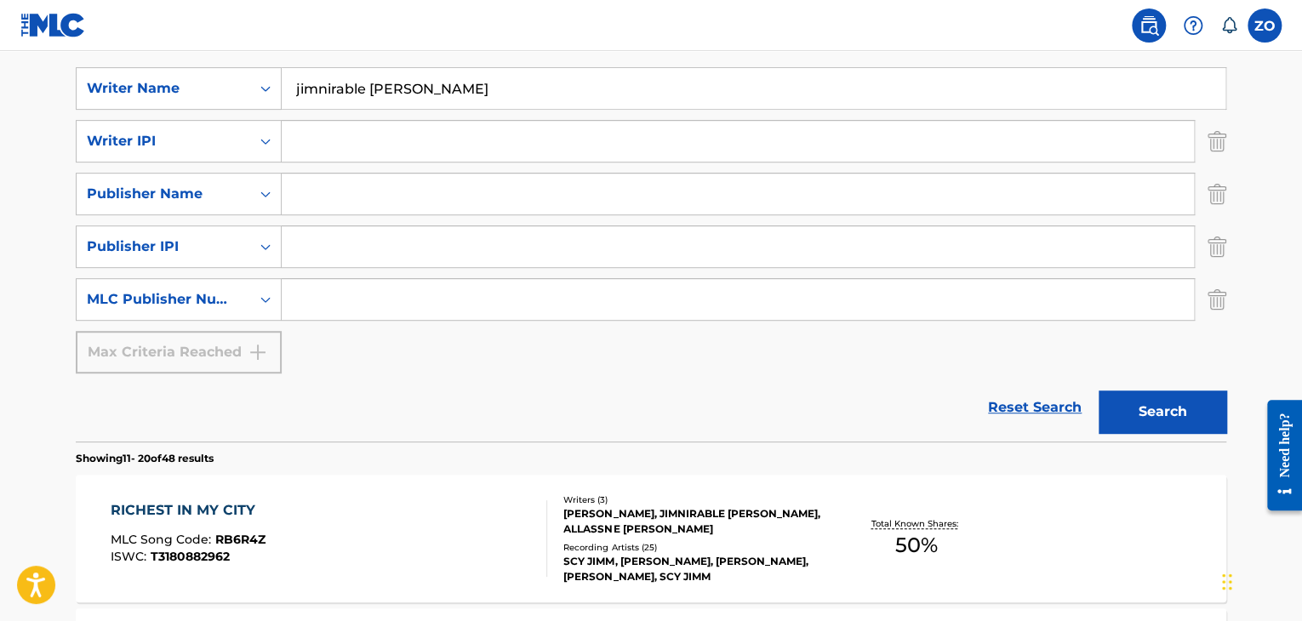
scroll to position [56, 0]
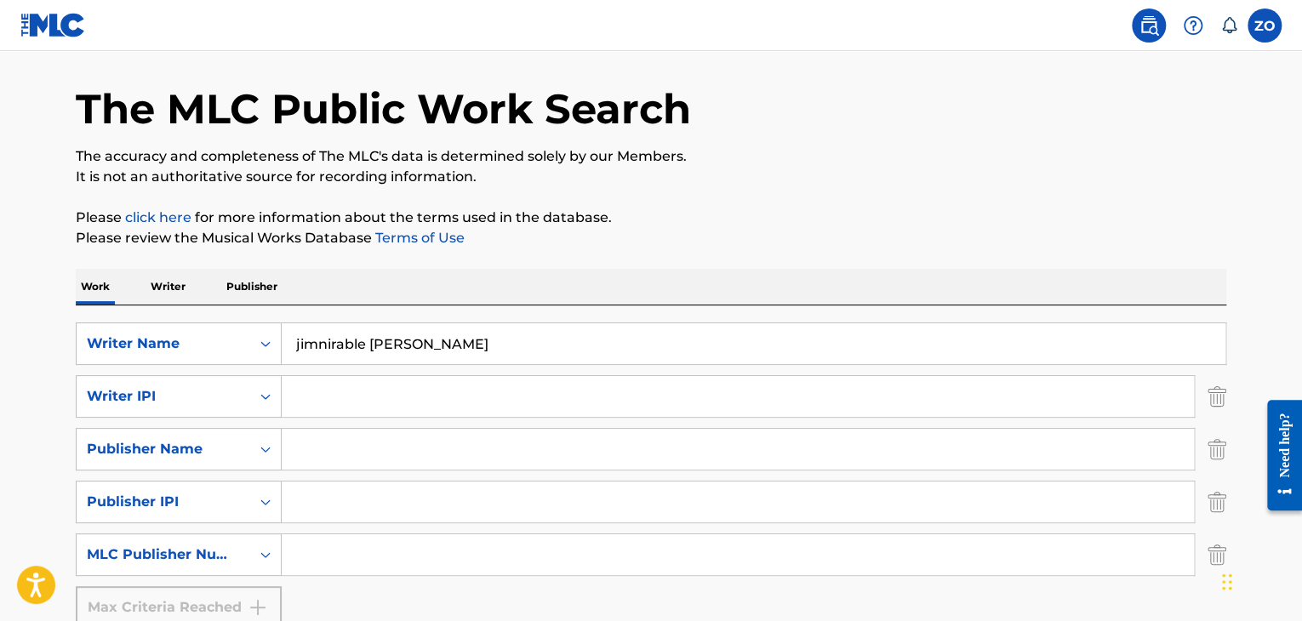
click at [433, 341] on input "jimnirable curry" at bounding box center [754, 343] width 944 height 41
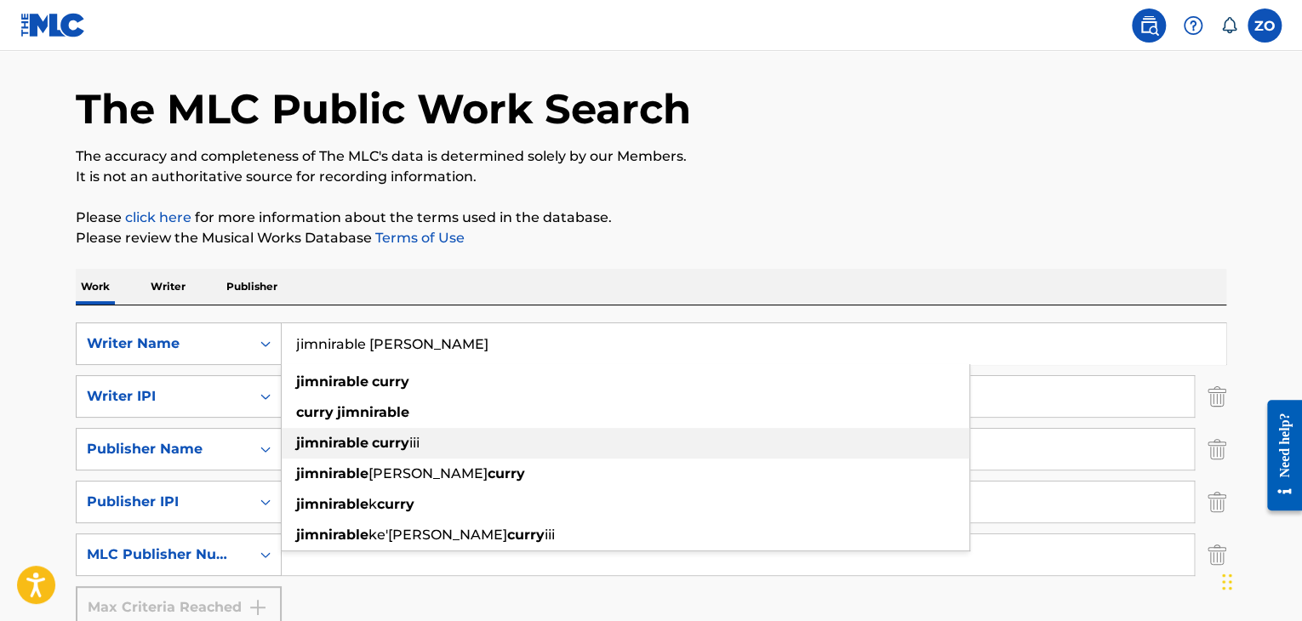
click at [407, 442] on strong "curry" at bounding box center [390, 443] width 37 height 16
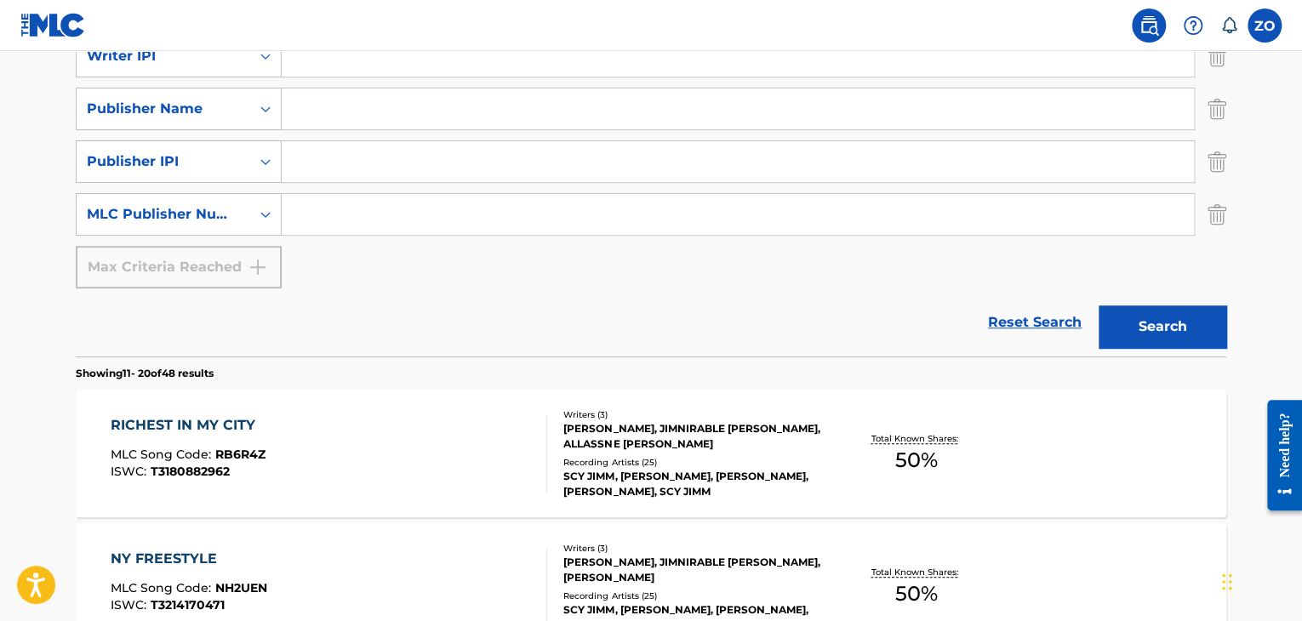
click at [1151, 325] on button "Search" at bounding box center [1163, 327] width 128 height 43
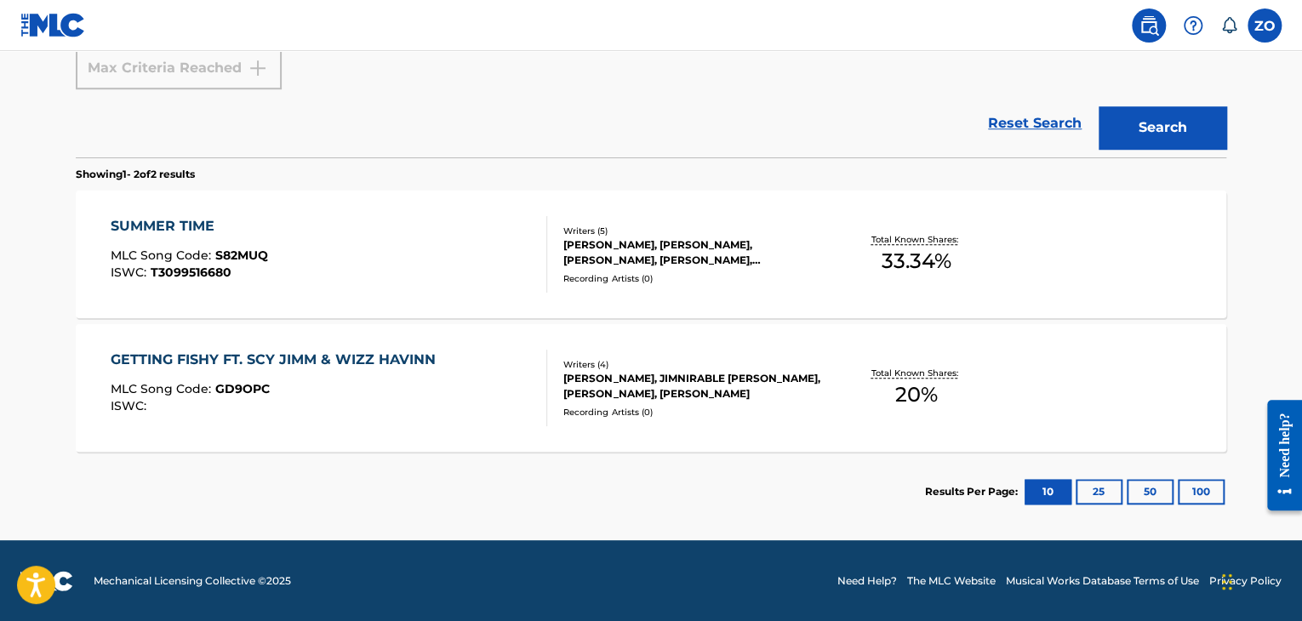
scroll to position [255, 0]
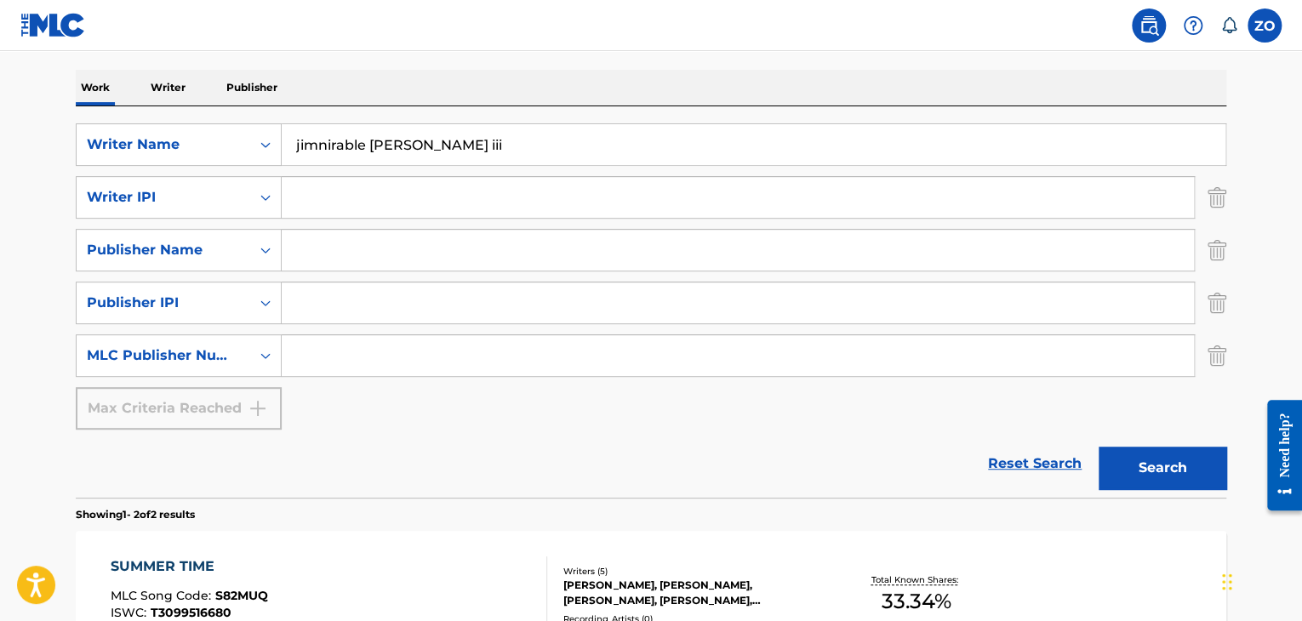
click at [410, 129] on input "jimnirable curry iii" at bounding box center [754, 144] width 944 height 41
drag, startPoint x: 460, startPoint y: 141, endPoint x: 408, endPoint y: 147, distance: 51.4
click at [408, 147] on input "jimnirable curry iii" at bounding box center [754, 144] width 944 height 41
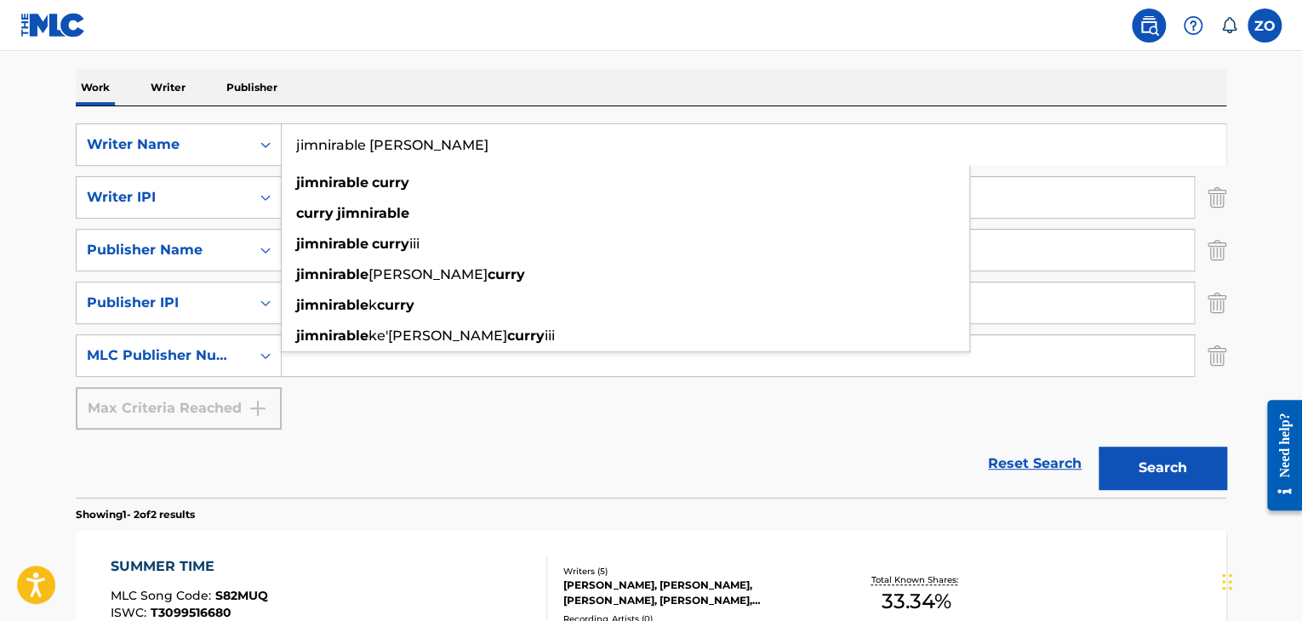
type input "jimnirable curry"
click at [1099, 447] on button "Search" at bounding box center [1163, 468] width 128 height 43
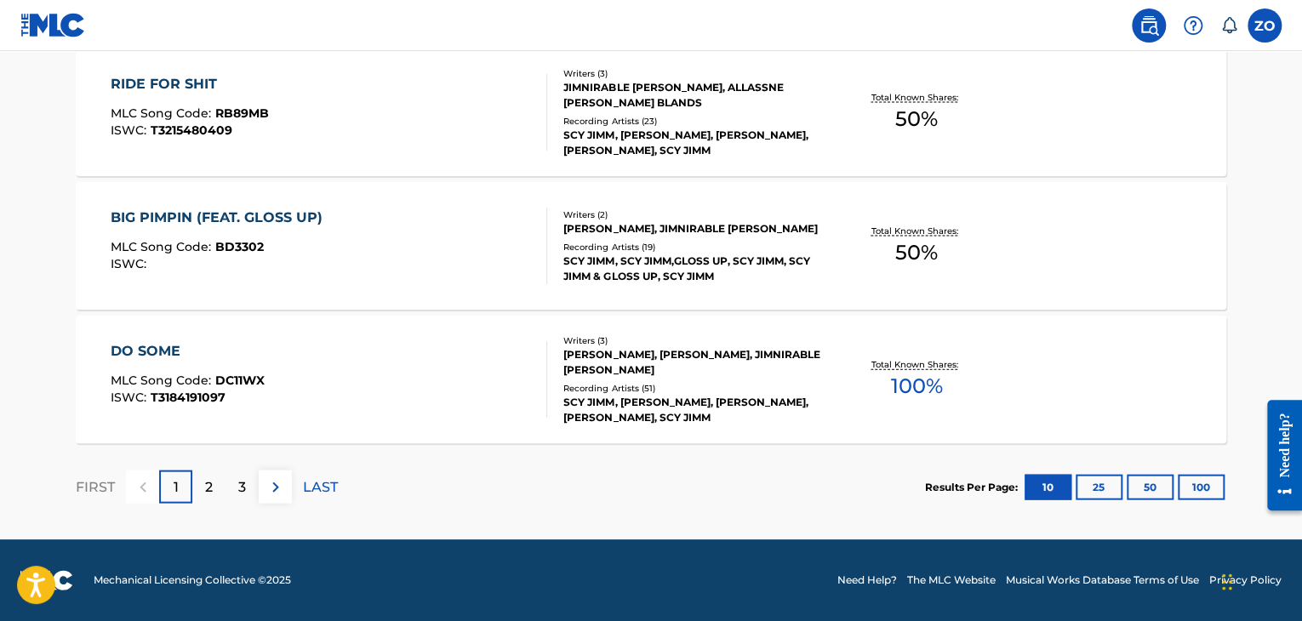
click at [205, 477] on p "2" at bounding box center [209, 487] width 8 height 20
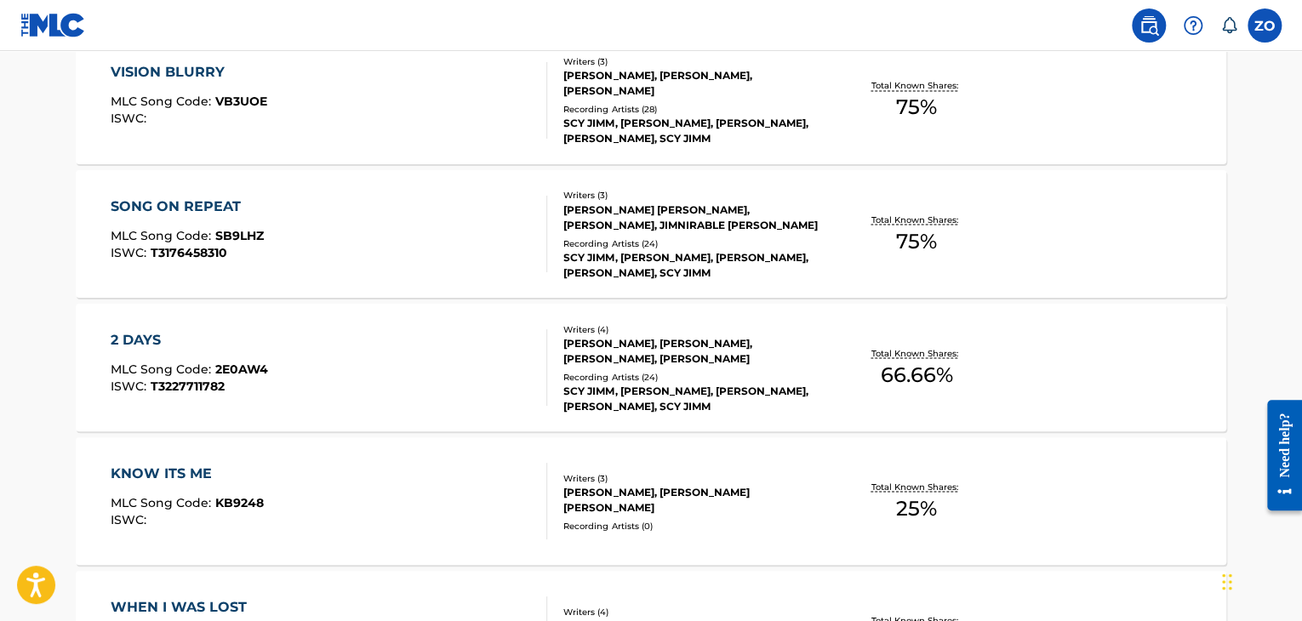
scroll to position [1673, 0]
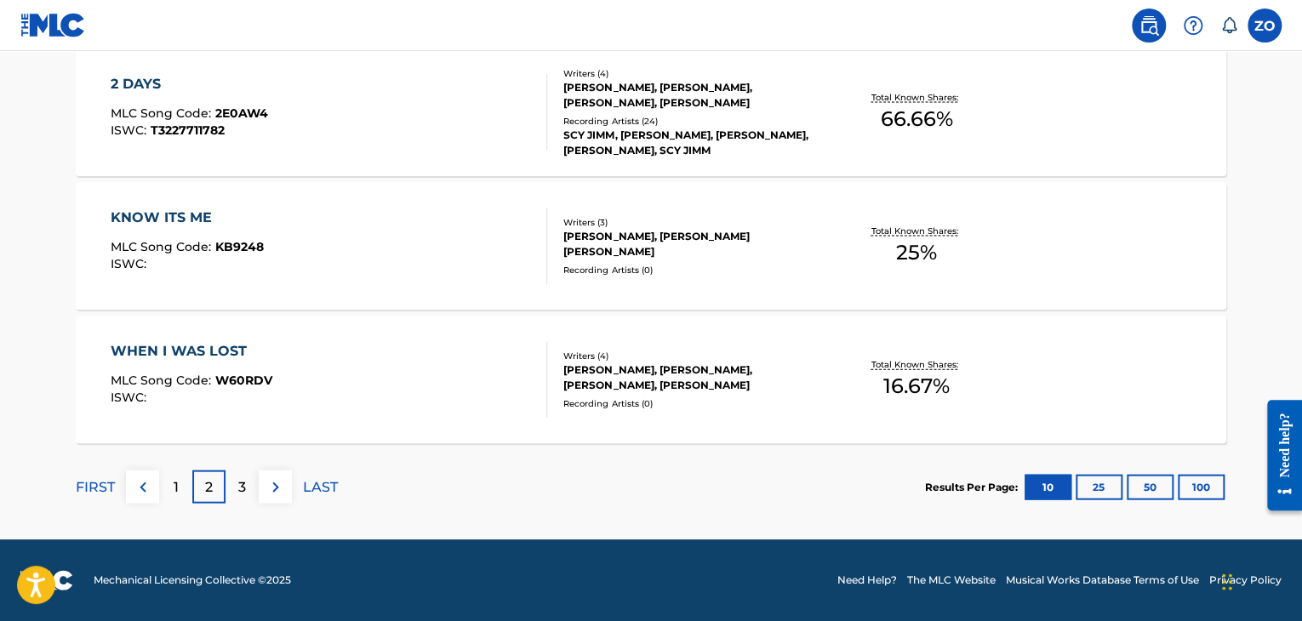
click at [241, 499] on div "3" at bounding box center [242, 487] width 33 height 33
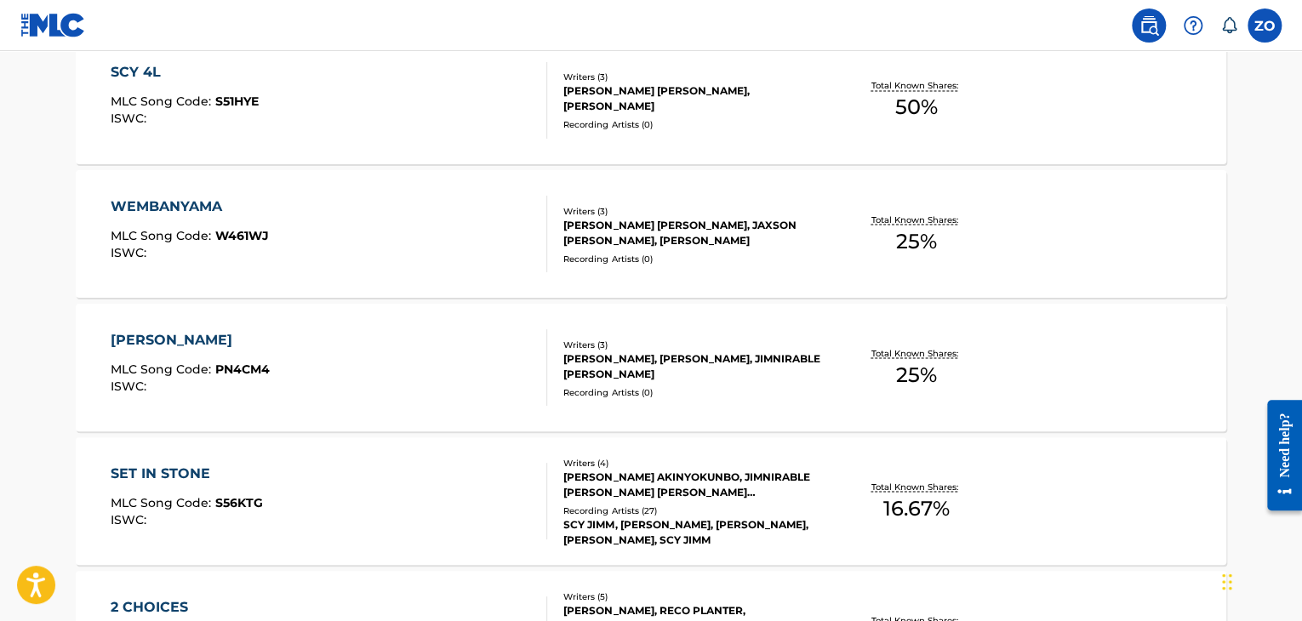
scroll to position [1162, 0]
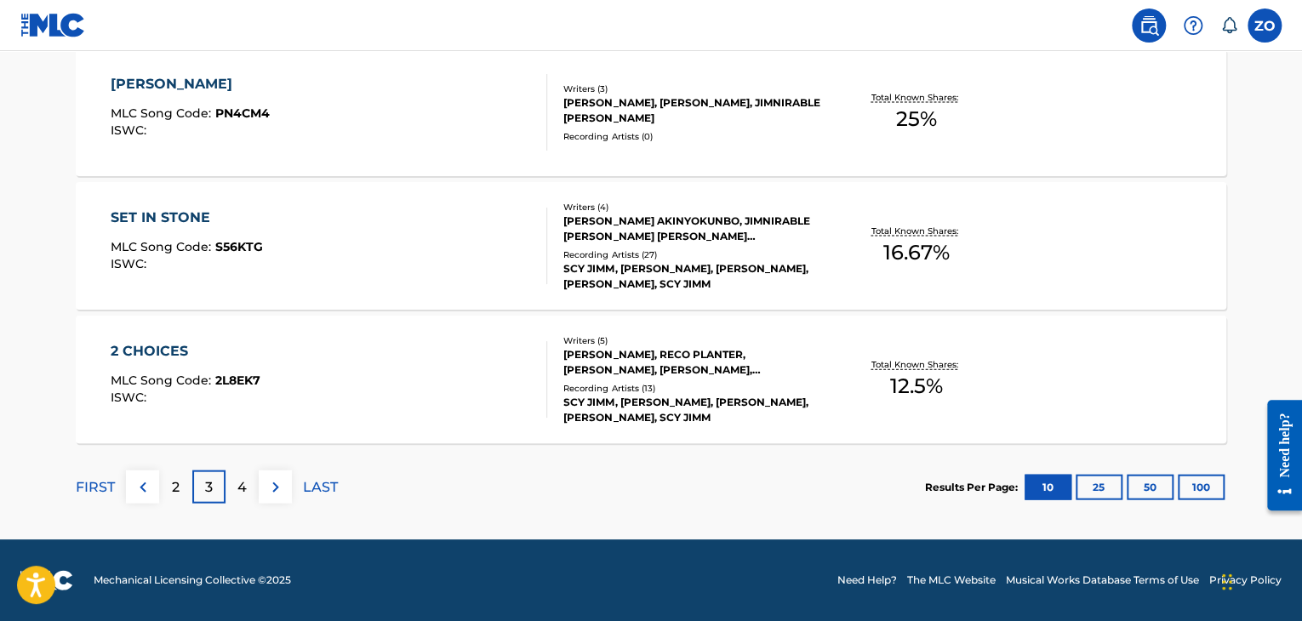
click at [231, 492] on div "4" at bounding box center [242, 487] width 33 height 33
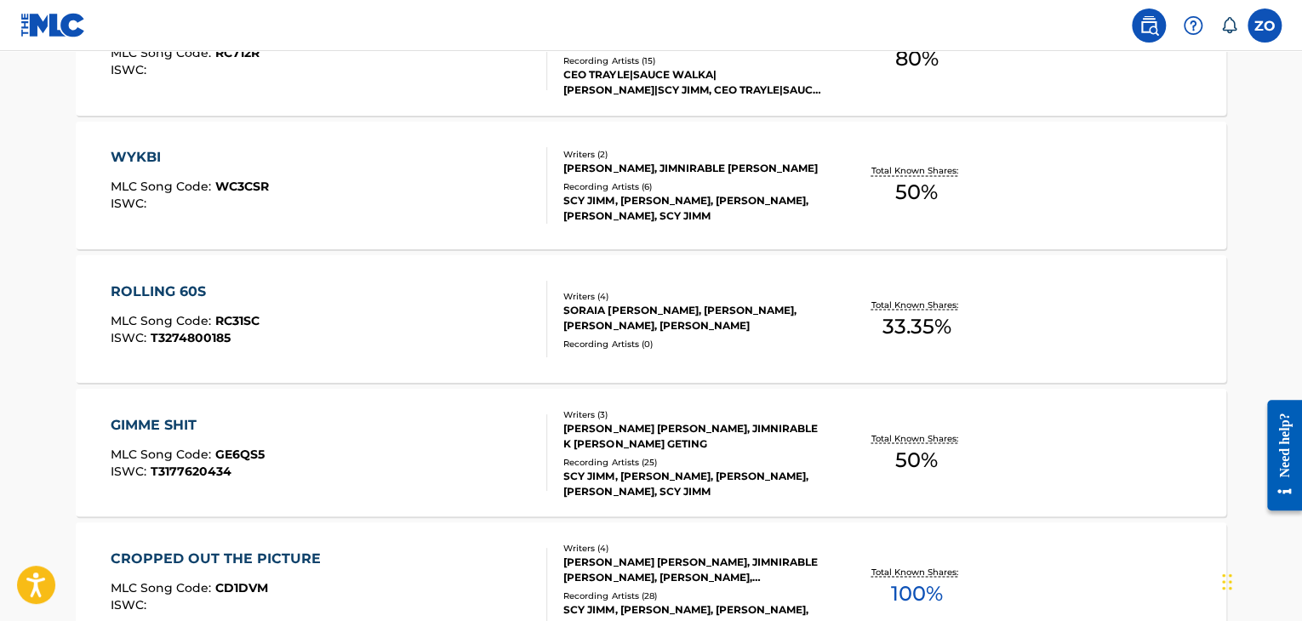
scroll to position [1588, 0]
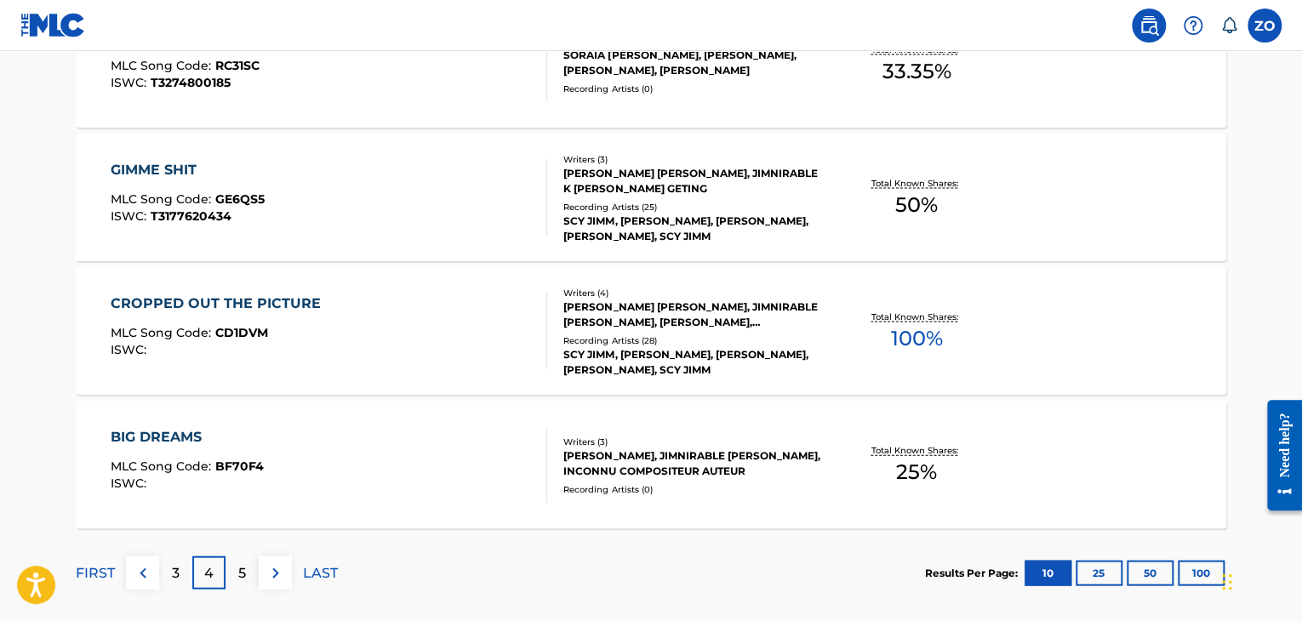
click at [248, 557] on div "5" at bounding box center [242, 572] width 33 height 33
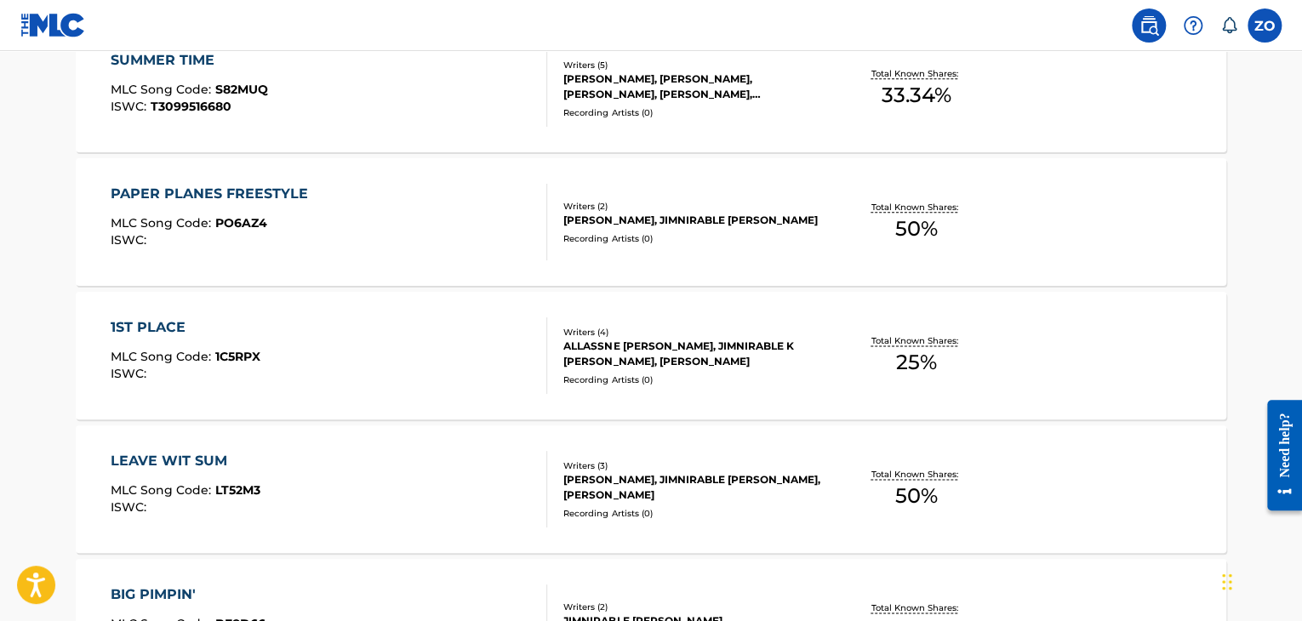
scroll to position [640, 0]
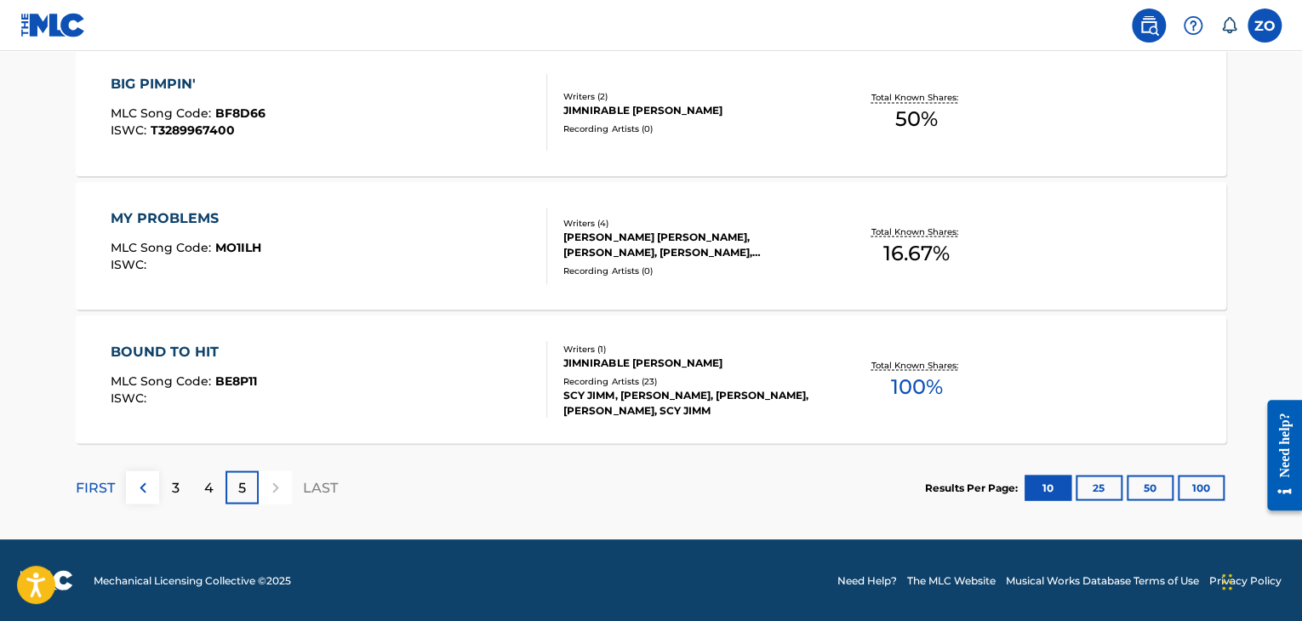
click at [240, 492] on p "5" at bounding box center [242, 487] width 8 height 20
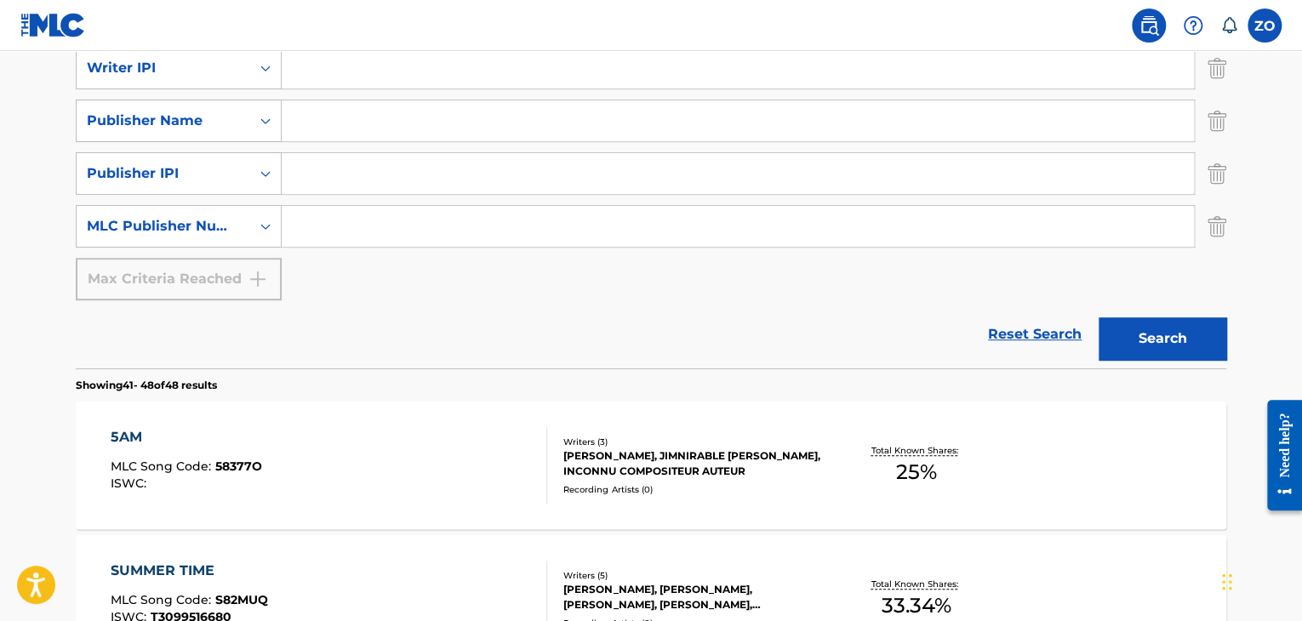
scroll to position [300, 0]
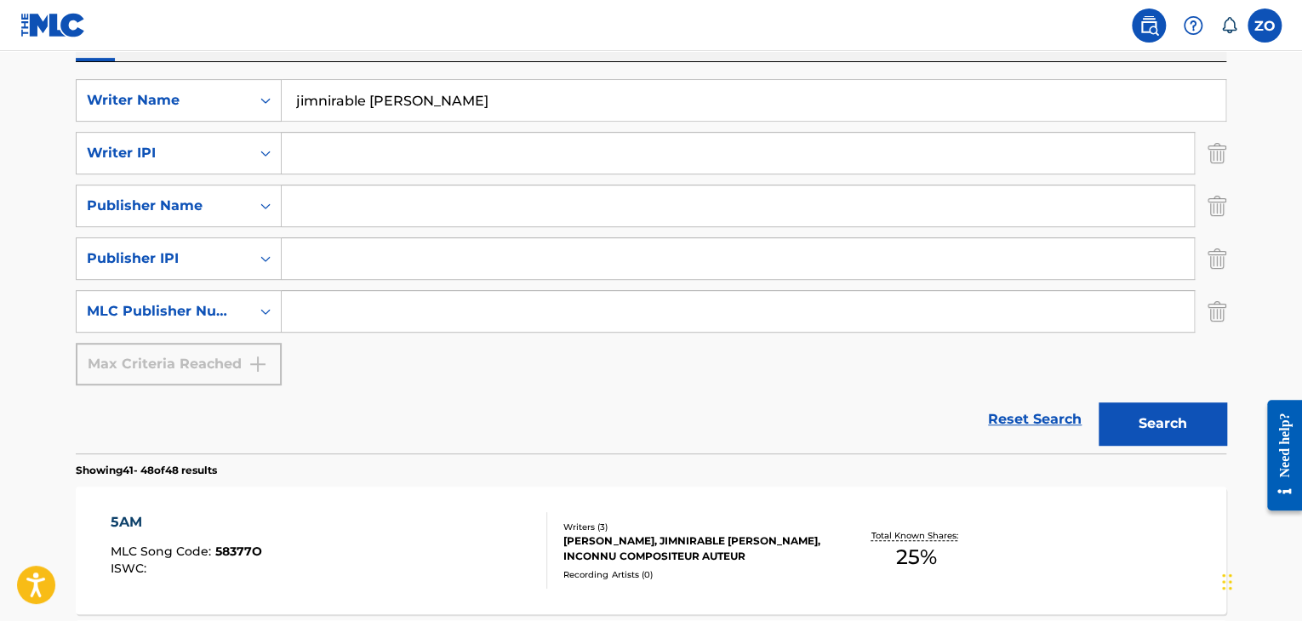
click at [222, 346] on div "Max Criteria Reached" at bounding box center [179, 364] width 206 height 43
click at [218, 328] on div "MLC Publisher Number" at bounding box center [179, 311] width 206 height 43
click at [377, 420] on div "Reset Search Search" at bounding box center [651, 419] width 1151 height 68
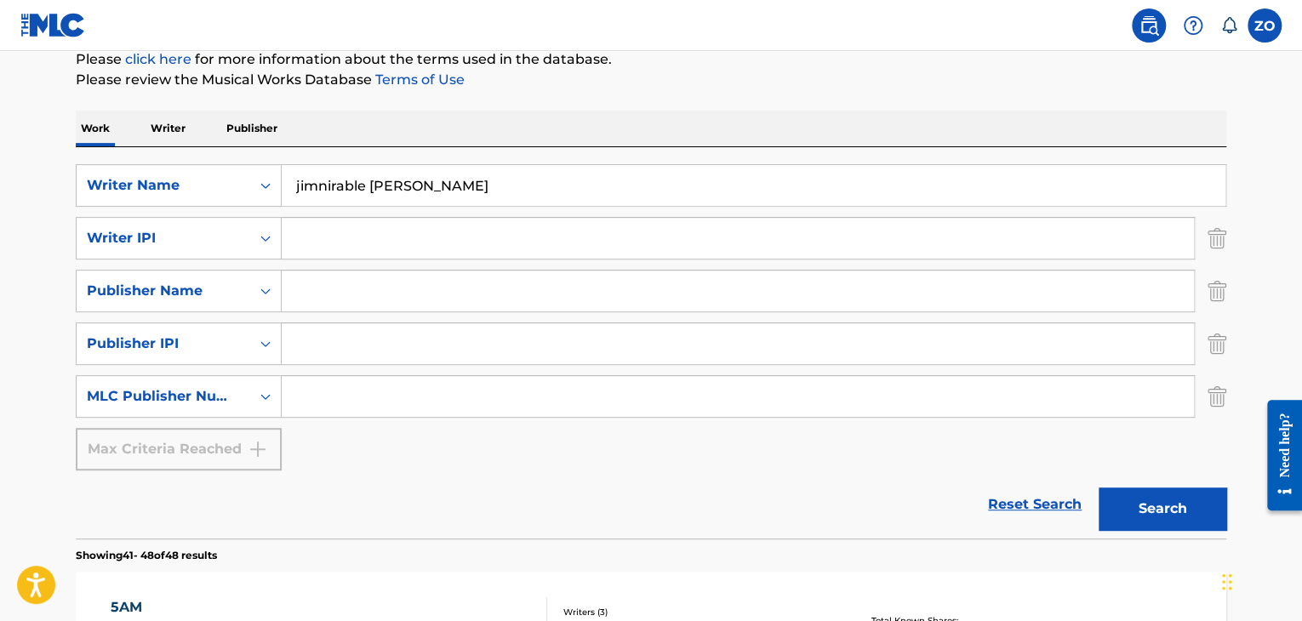
scroll to position [44, 0]
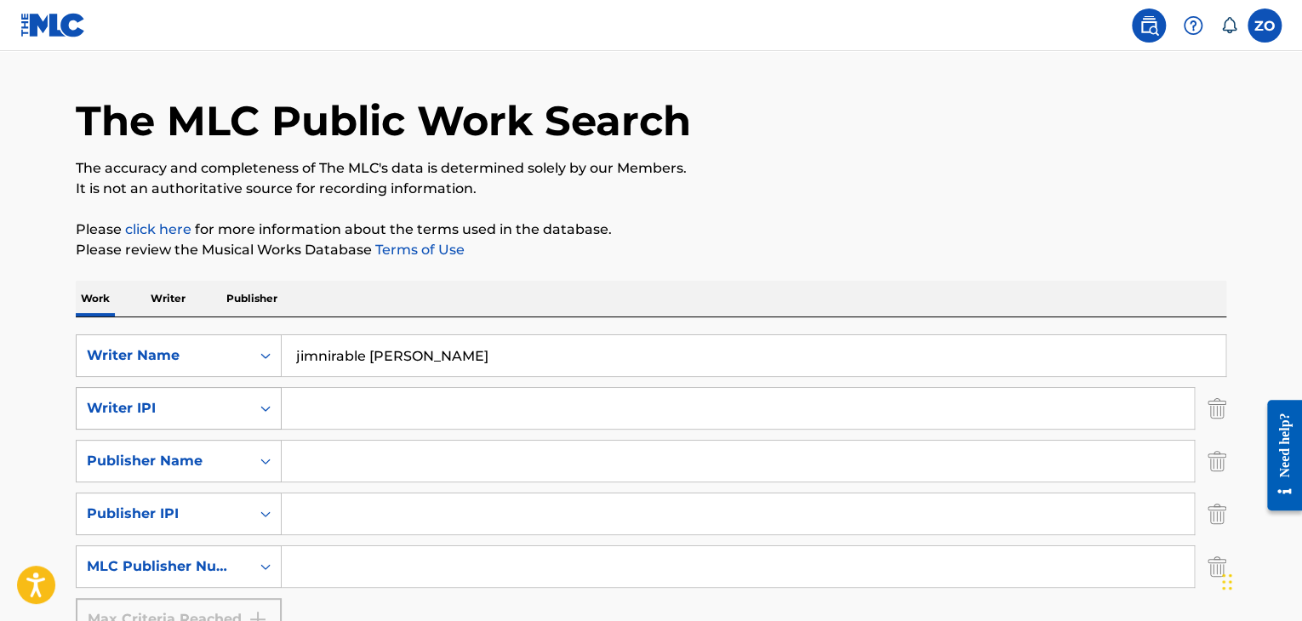
click at [237, 416] on div "Writer IPI" at bounding box center [163, 408] width 153 height 20
click at [208, 455] on div "Writer IPI" at bounding box center [179, 451] width 204 height 43
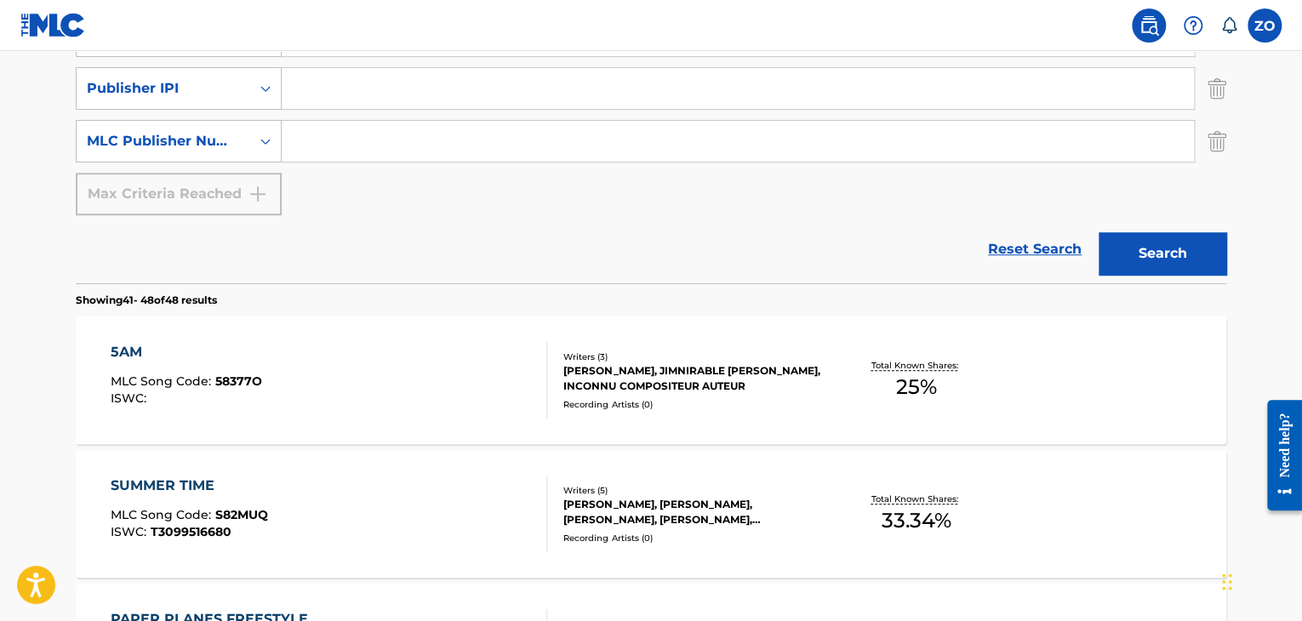
scroll to position [129, 0]
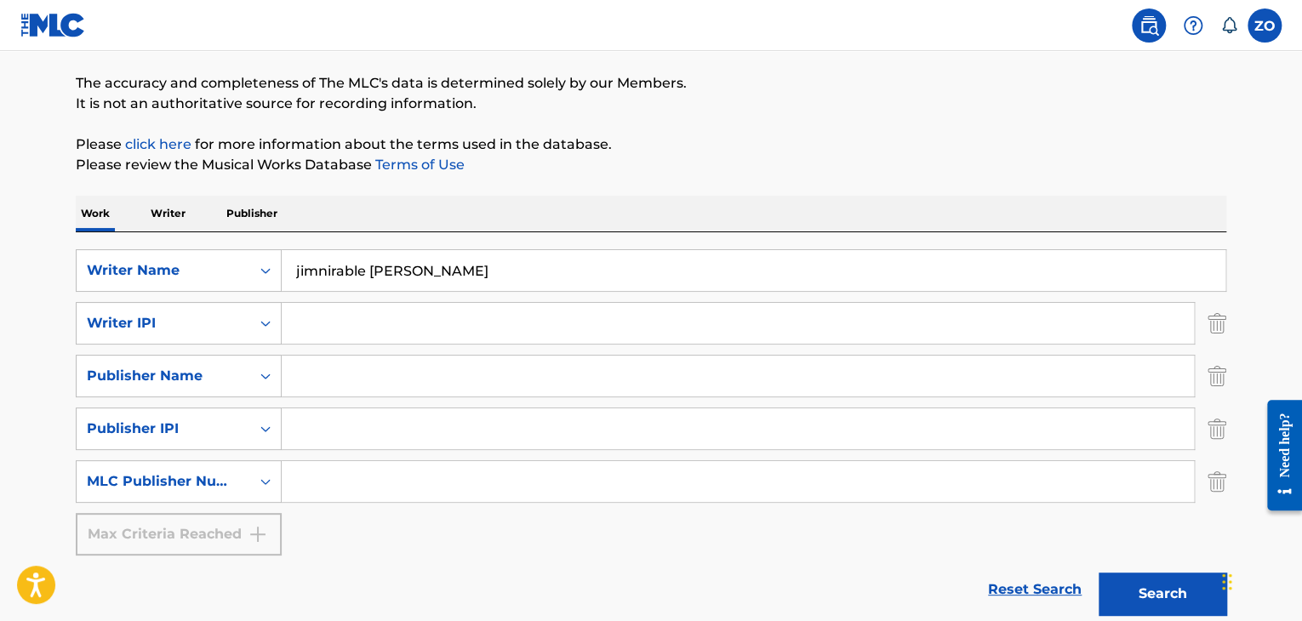
drag, startPoint x: 436, startPoint y: 266, endPoint x: 20, endPoint y: 242, distance: 416.9
type input "d"
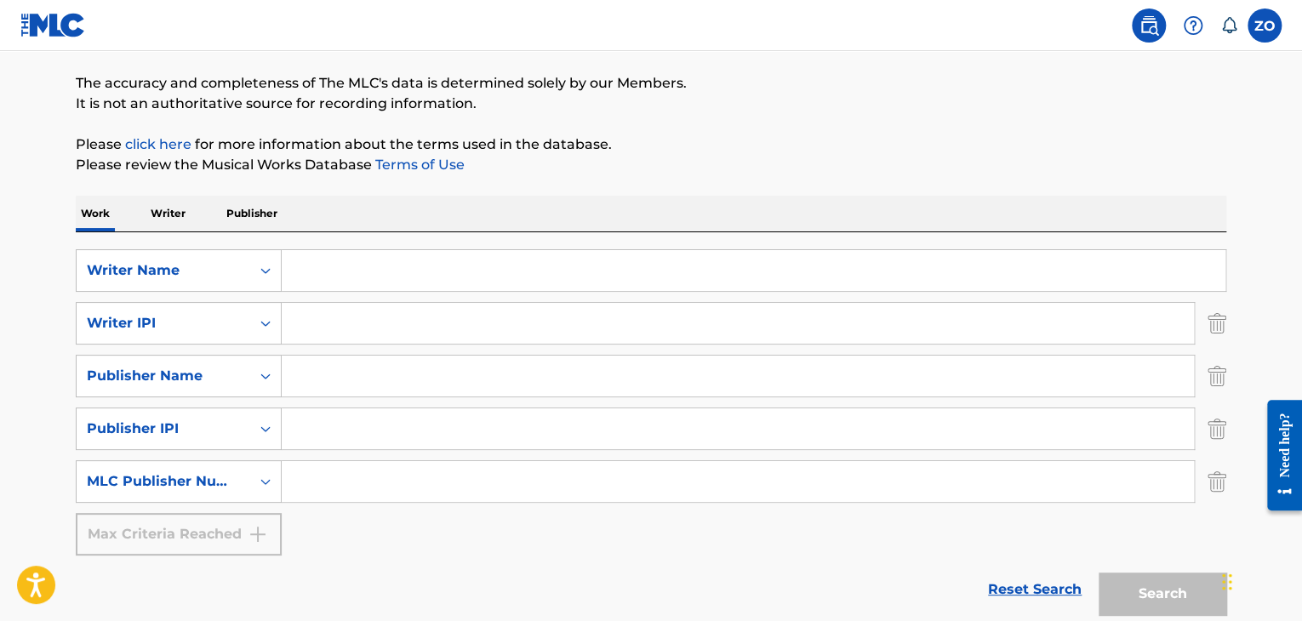
click at [104, 224] on p "Work" at bounding box center [95, 214] width 39 height 36
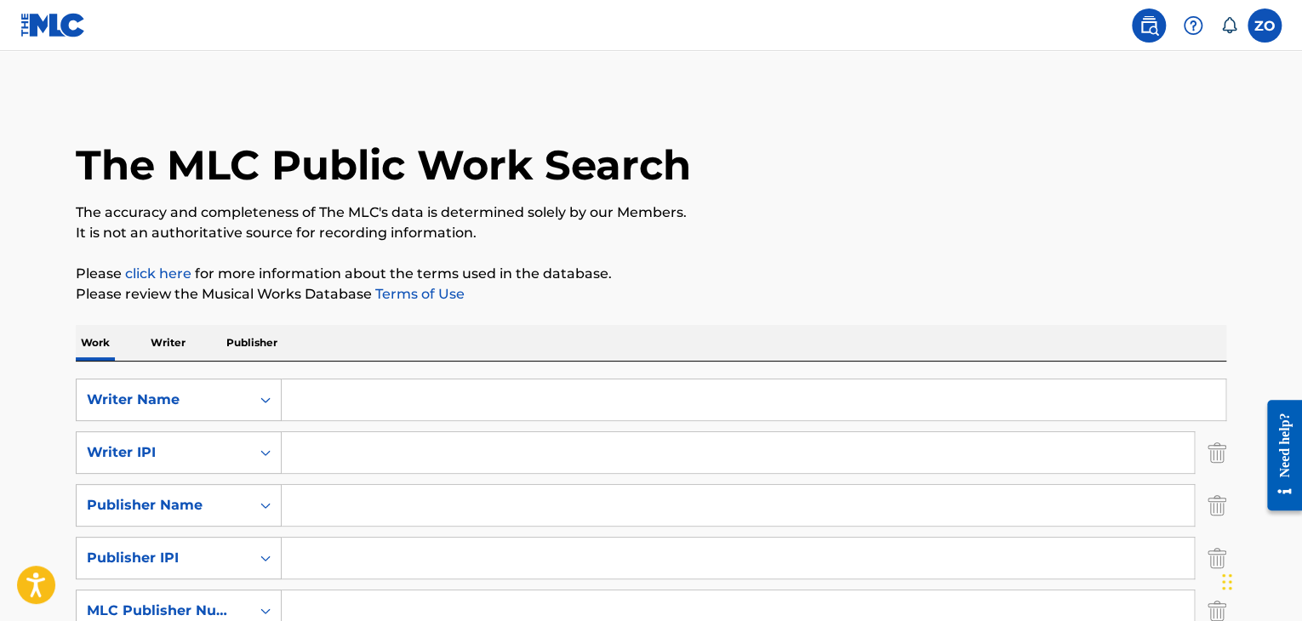
click at [163, 349] on p "Writer" at bounding box center [168, 343] width 45 height 36
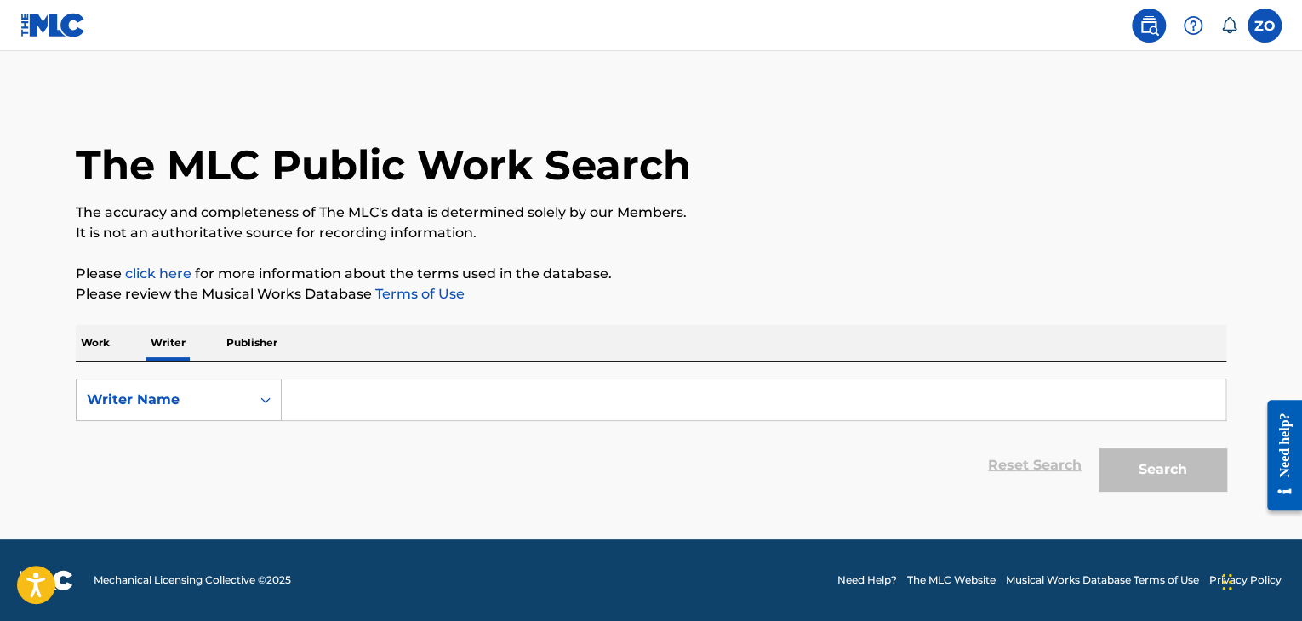
click at [106, 359] on p "Work" at bounding box center [95, 343] width 39 height 36
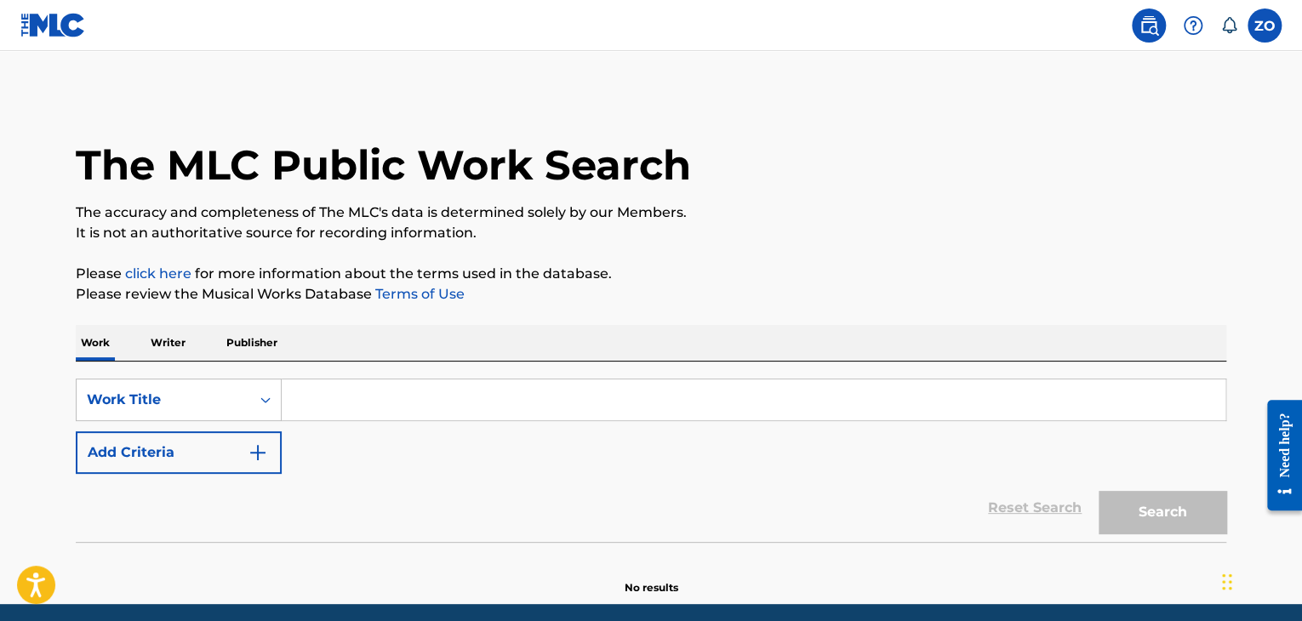
click at [401, 413] on input "Search Form" at bounding box center [754, 400] width 944 height 41
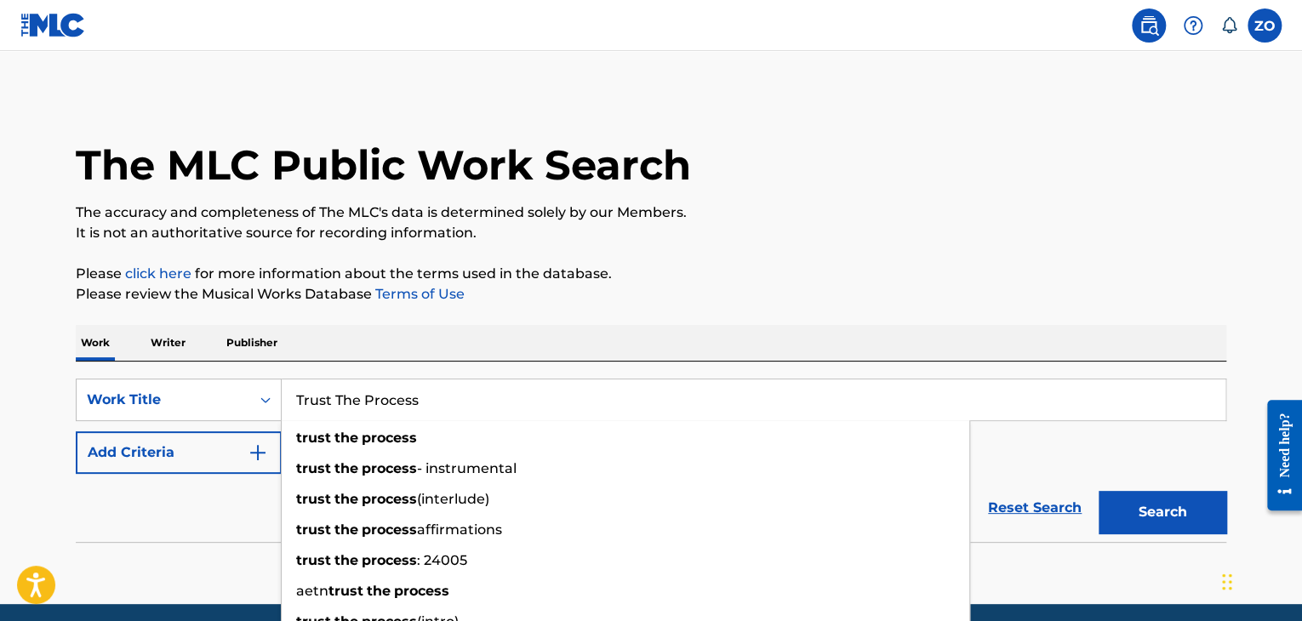
type input "Trust The Process"
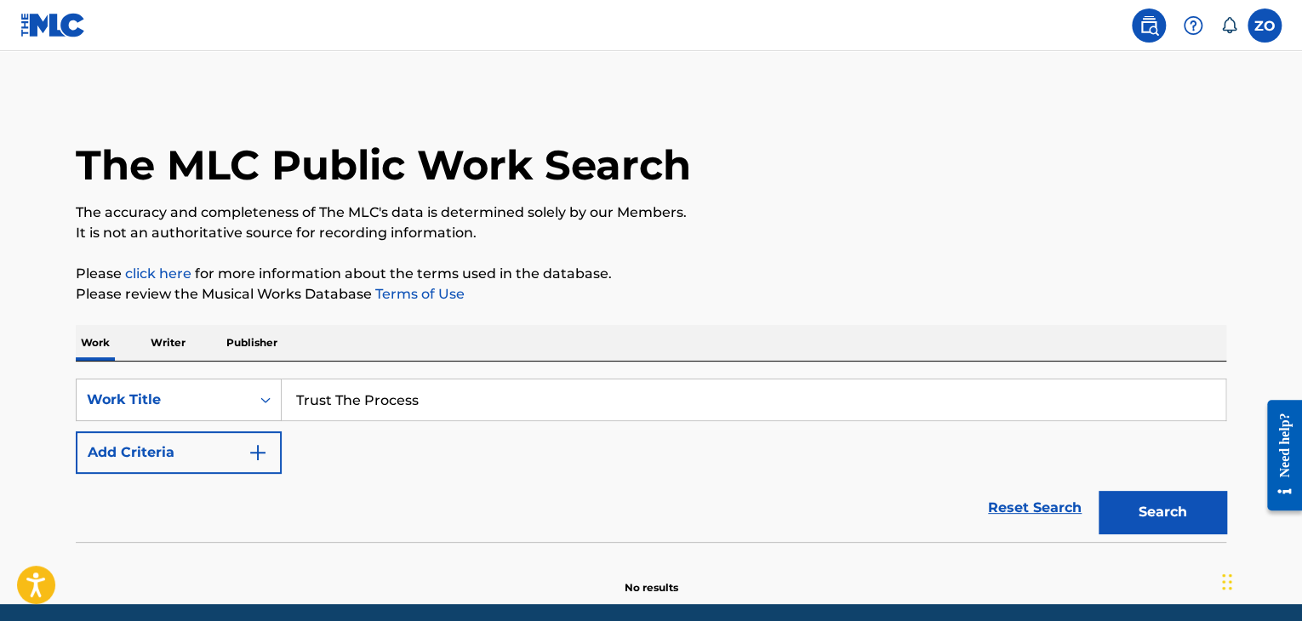
click at [180, 447] on button "Add Criteria" at bounding box center [179, 452] width 206 height 43
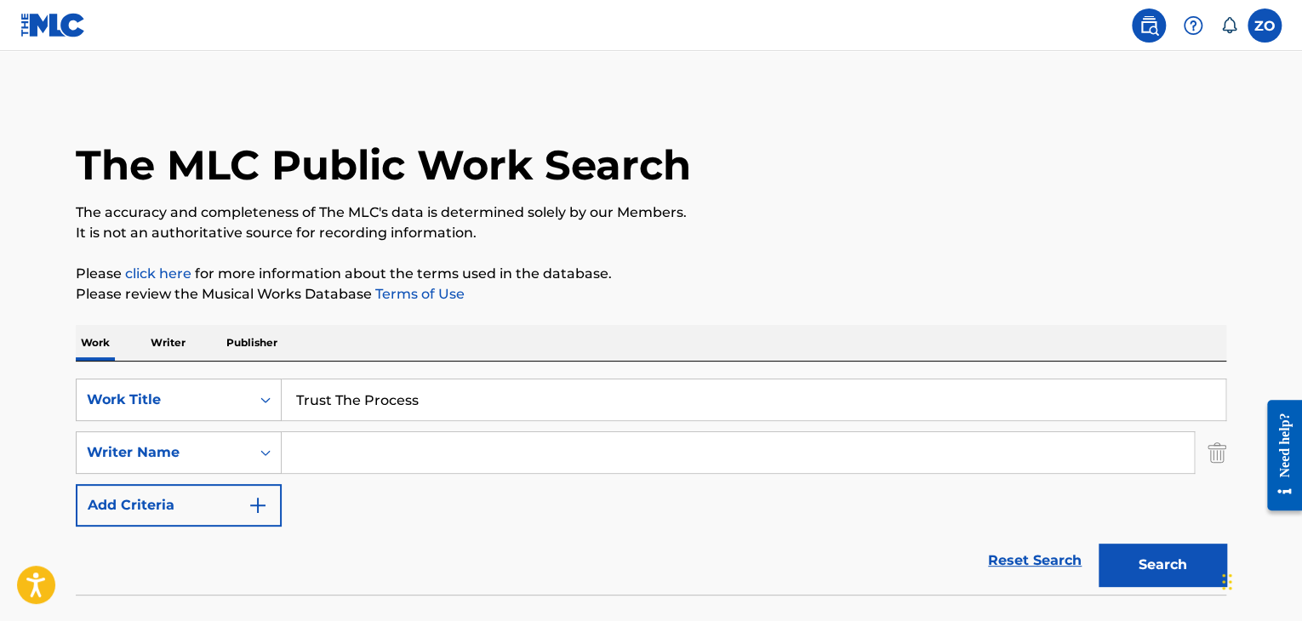
click at [395, 468] on input "Search Form" at bounding box center [738, 452] width 912 height 41
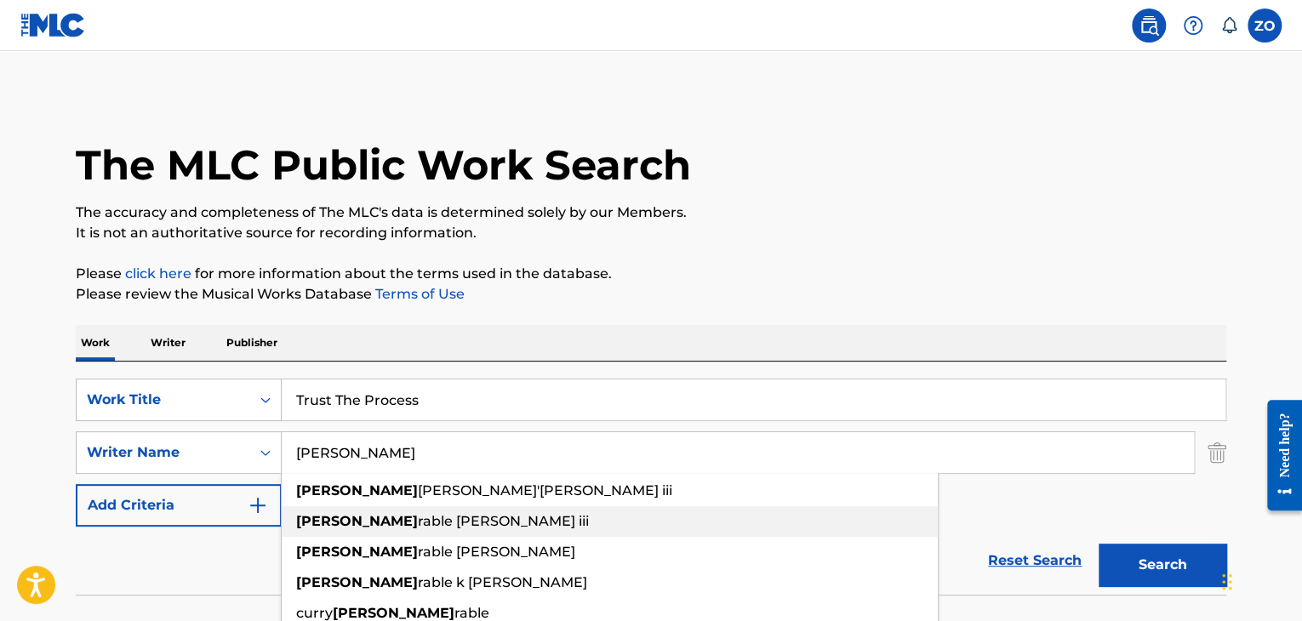
click at [418, 522] on span "rable curry iii" at bounding box center [503, 521] width 171 height 16
type input "jimnirable curry iii"
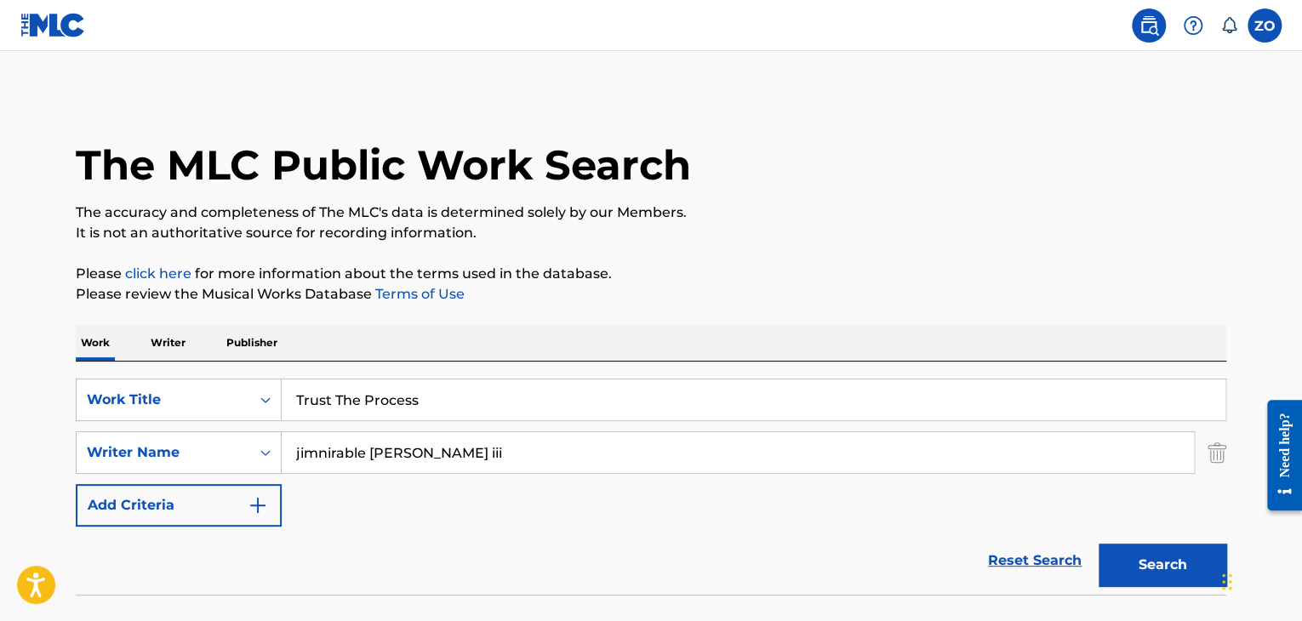
click at [1137, 559] on button "Search" at bounding box center [1163, 565] width 128 height 43
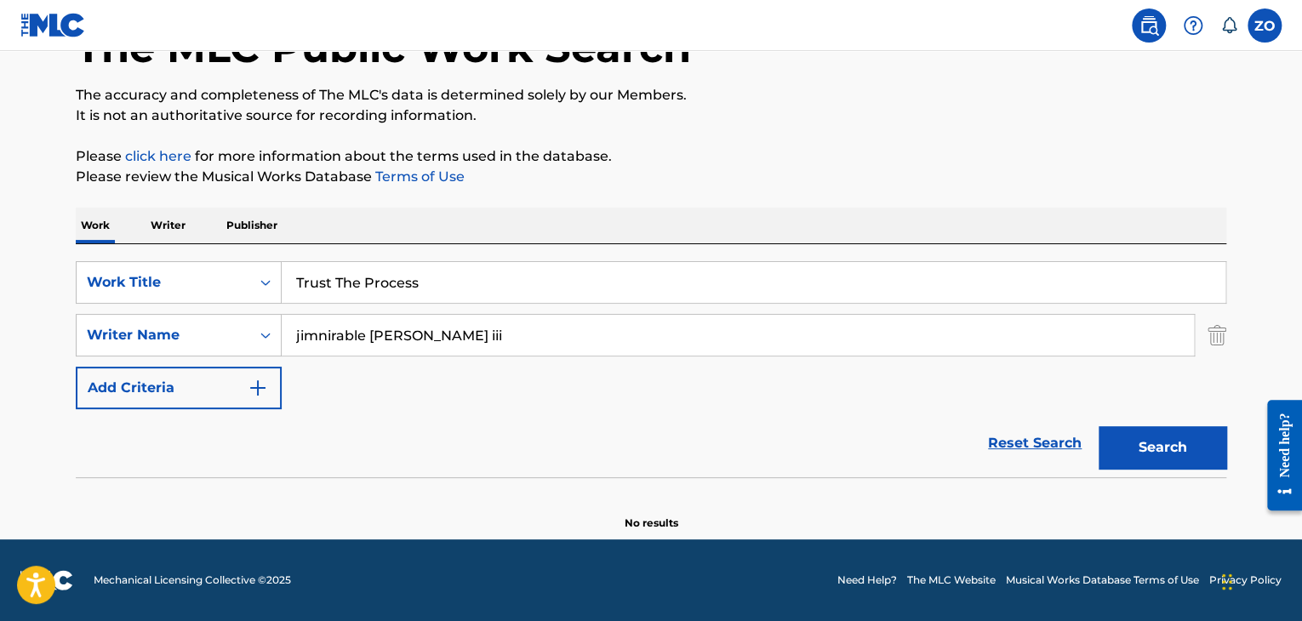
click at [1174, 434] on button "Search" at bounding box center [1163, 447] width 128 height 43
click at [436, 317] on div "SearchWithCriteriae6caa1df-0b3a-40f7-8b40-c28907395210 Work Title Trust The Pro…" at bounding box center [651, 335] width 1151 height 148
drag, startPoint x: 460, startPoint y: 327, endPoint x: 49, endPoint y: 336, distance: 410.3
click at [32, 333] on main "The MLC Public Work Search The accuracy and completeness of The MLC's data is d…" at bounding box center [651, 237] width 1302 height 606
click at [1196, 449] on button "Search" at bounding box center [1163, 447] width 128 height 43
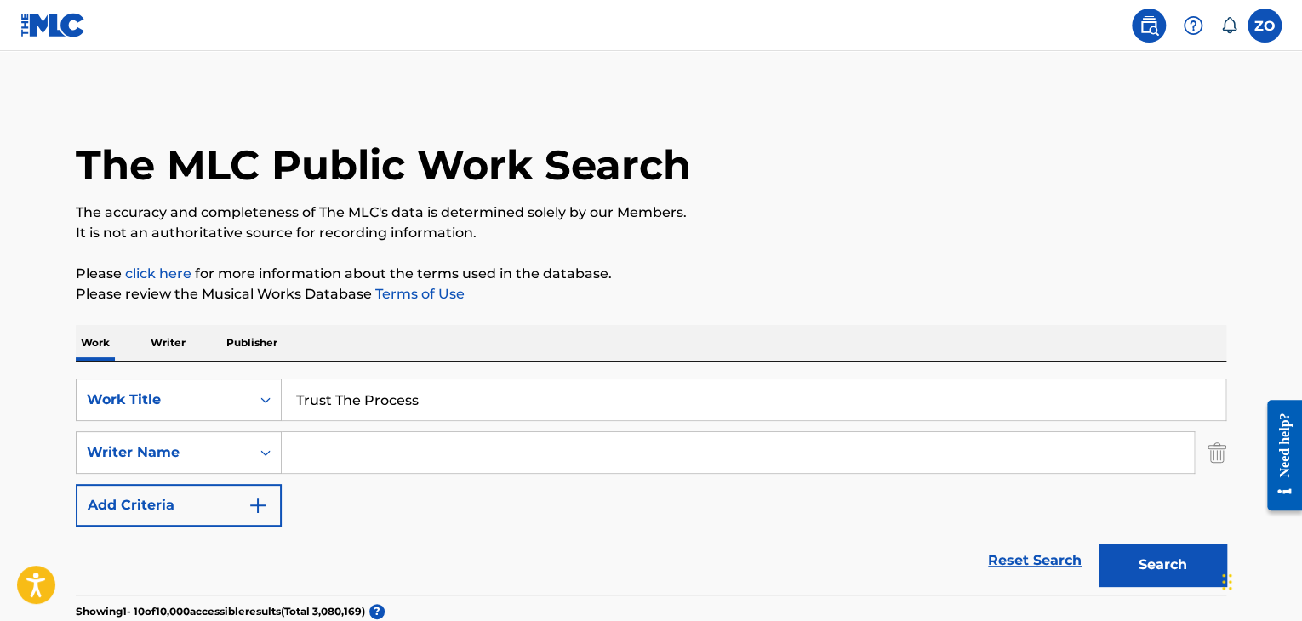
scroll to position [340, 0]
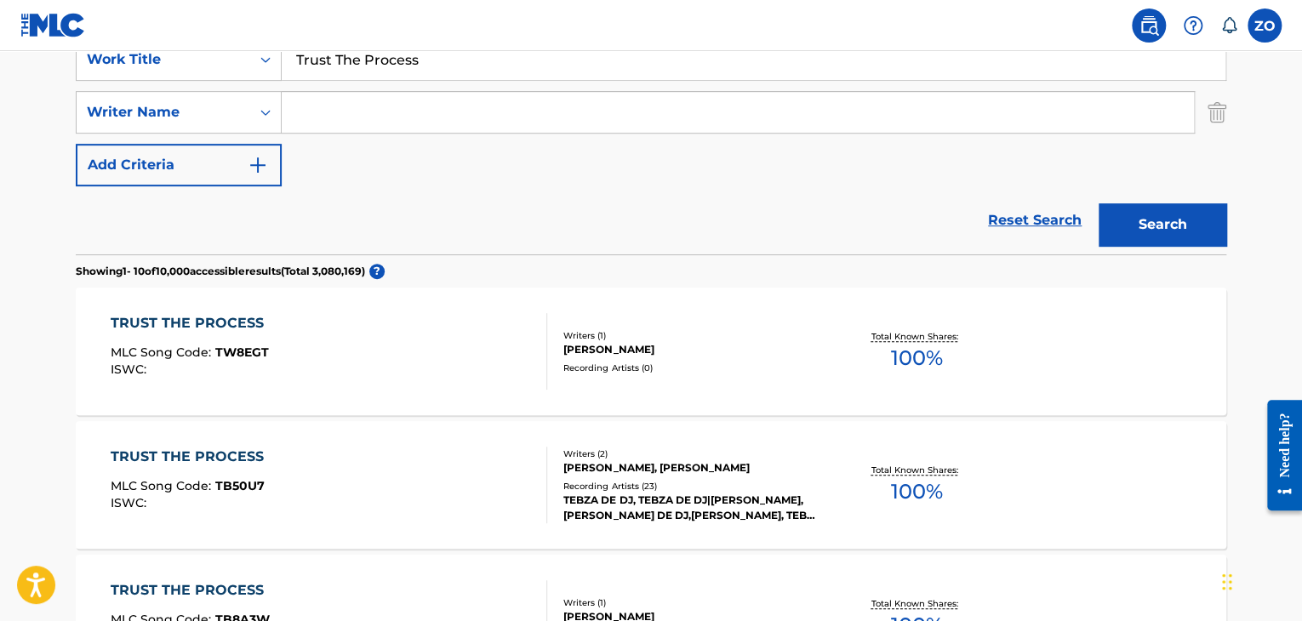
click at [220, 175] on button "Add Criteria" at bounding box center [179, 165] width 206 height 43
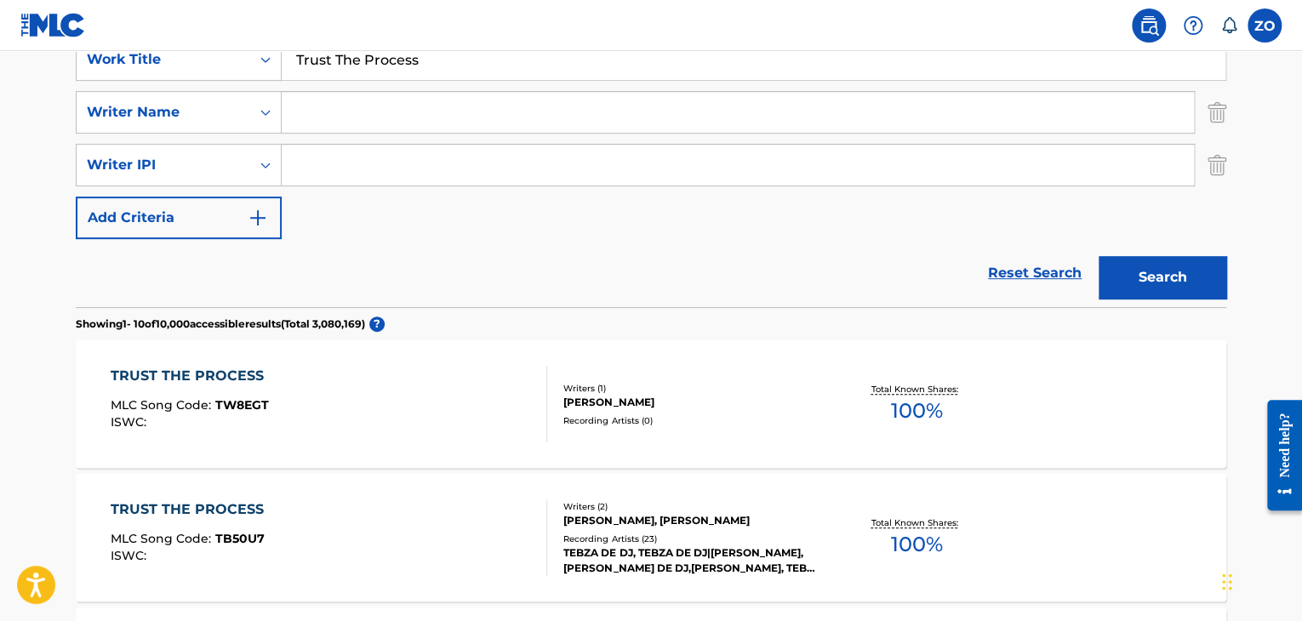
click at [234, 212] on button "Add Criteria" at bounding box center [179, 218] width 206 height 43
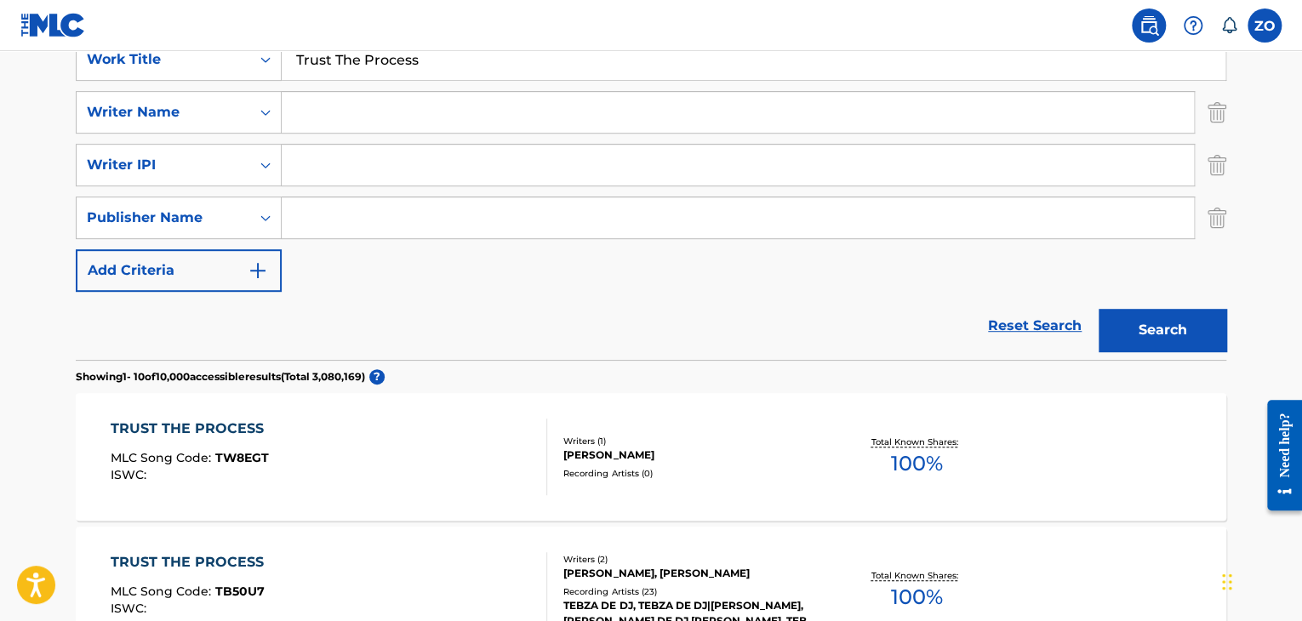
click at [240, 294] on div "Reset Search Search" at bounding box center [651, 326] width 1151 height 68
click at [239, 282] on button "Add Criteria" at bounding box center [179, 270] width 206 height 43
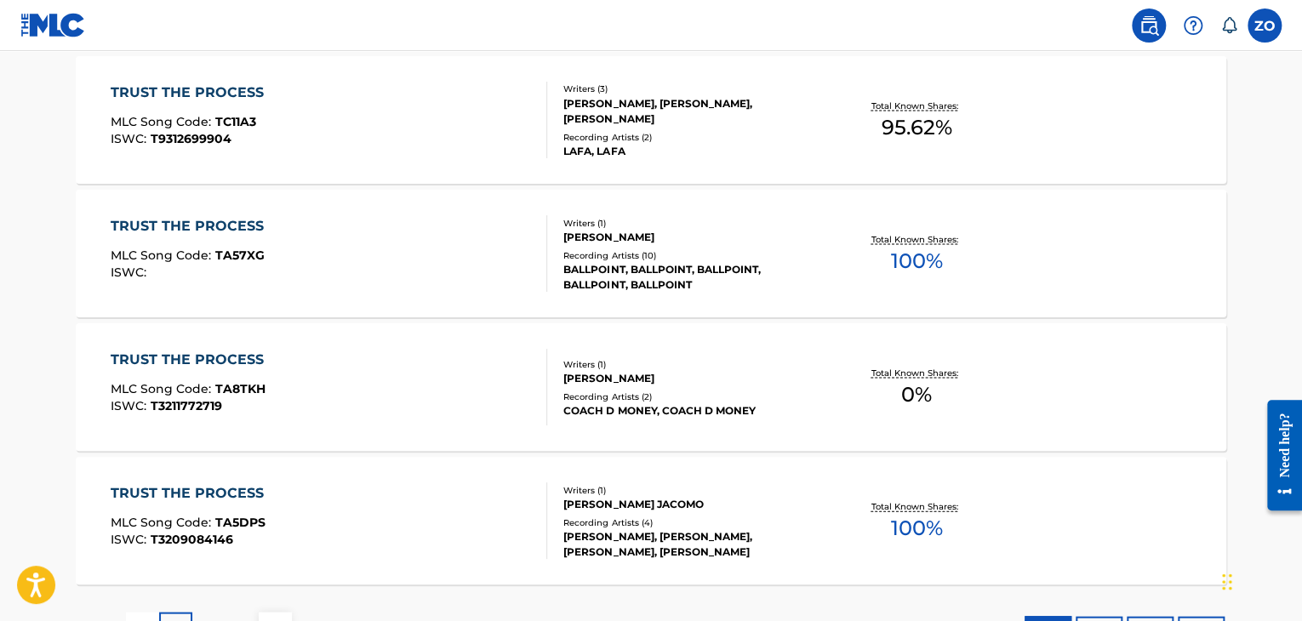
scroll to position [1673, 0]
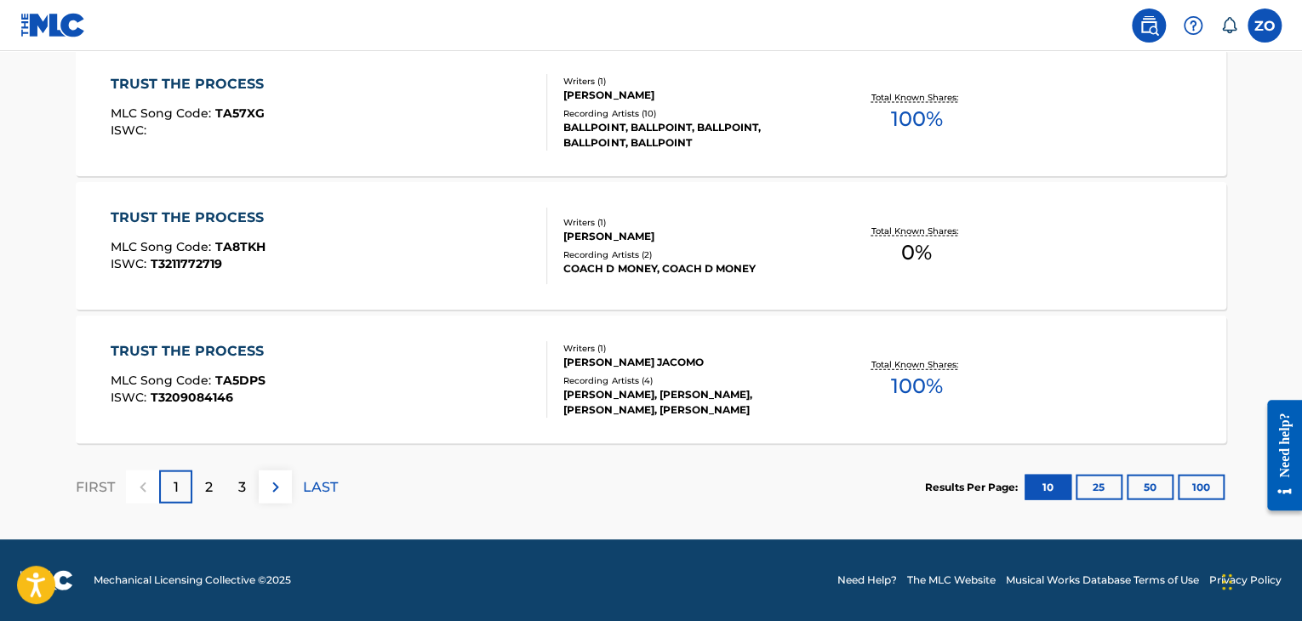
click at [220, 491] on div "2" at bounding box center [208, 487] width 33 height 33
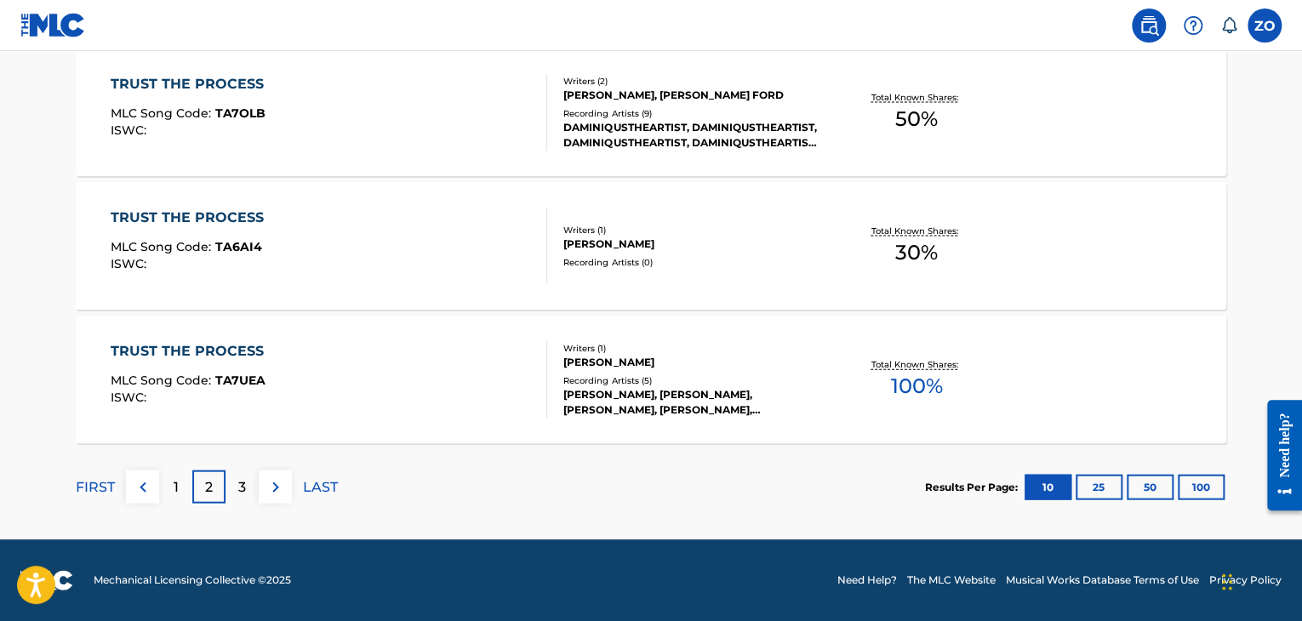
click at [232, 494] on div "3" at bounding box center [242, 487] width 33 height 33
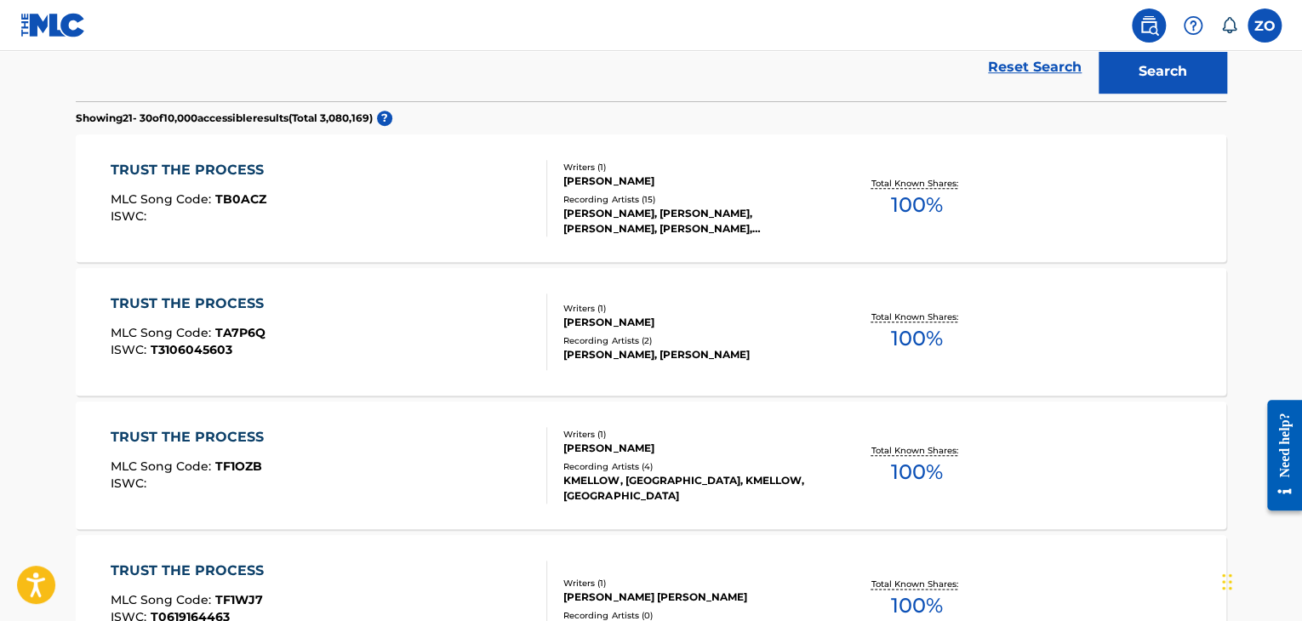
scroll to position [482, 0]
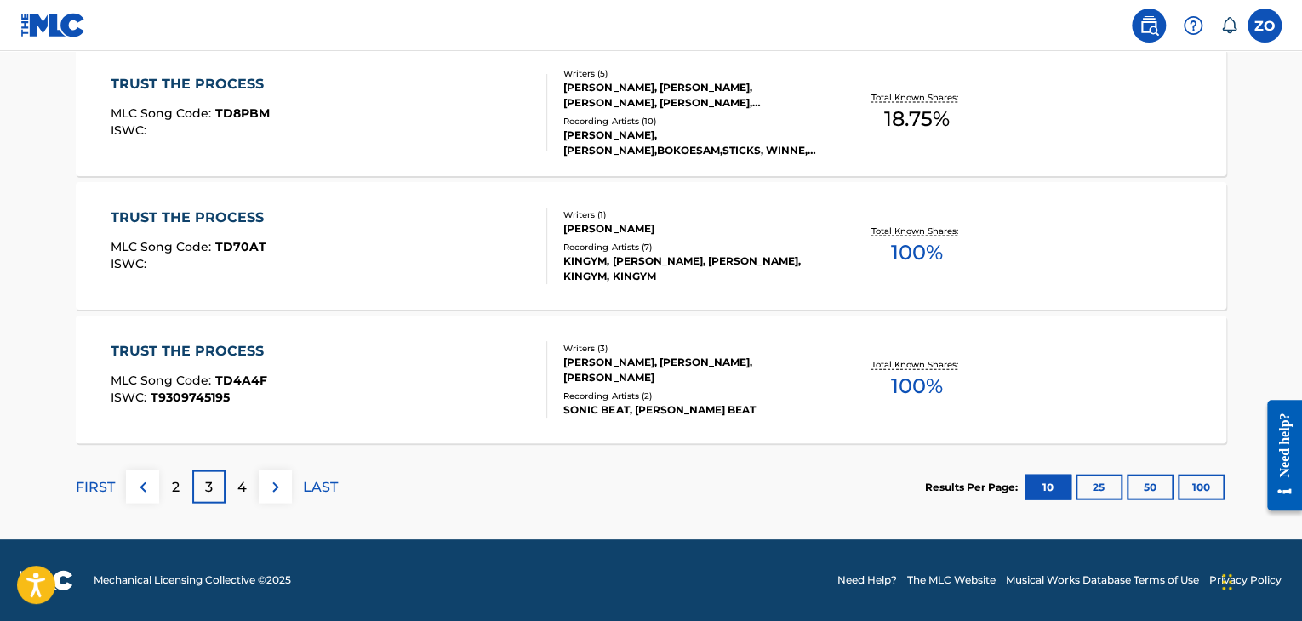
click at [231, 486] on div "4" at bounding box center [242, 487] width 33 height 33
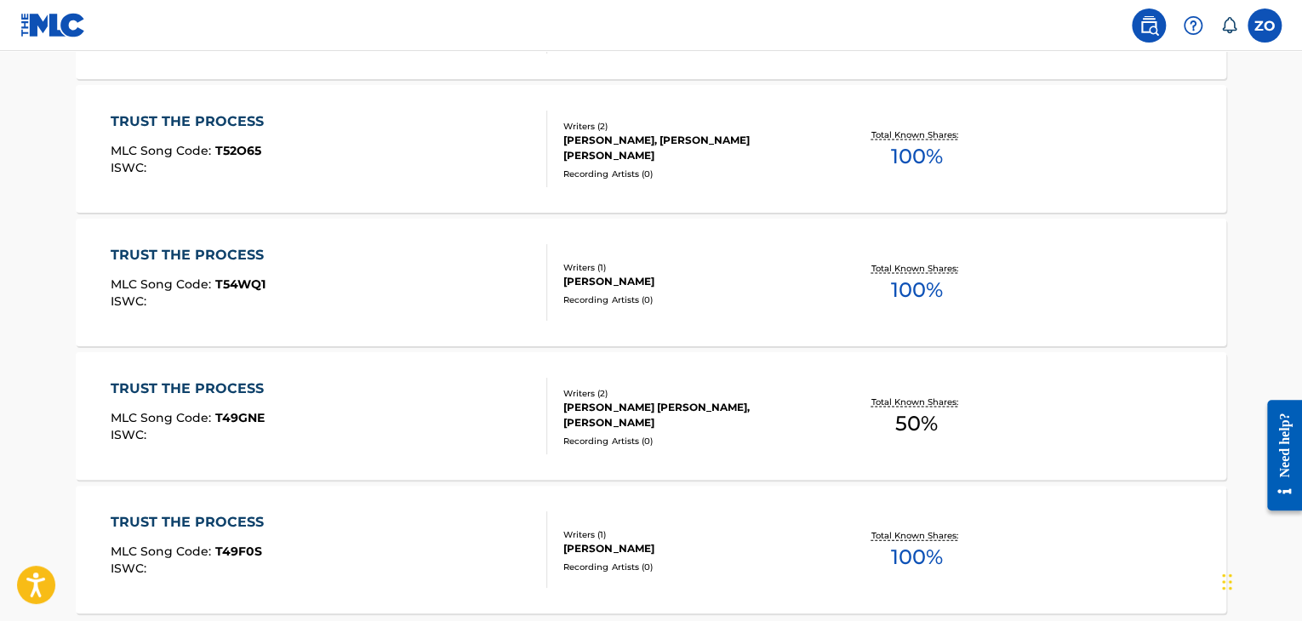
scroll to position [1673, 0]
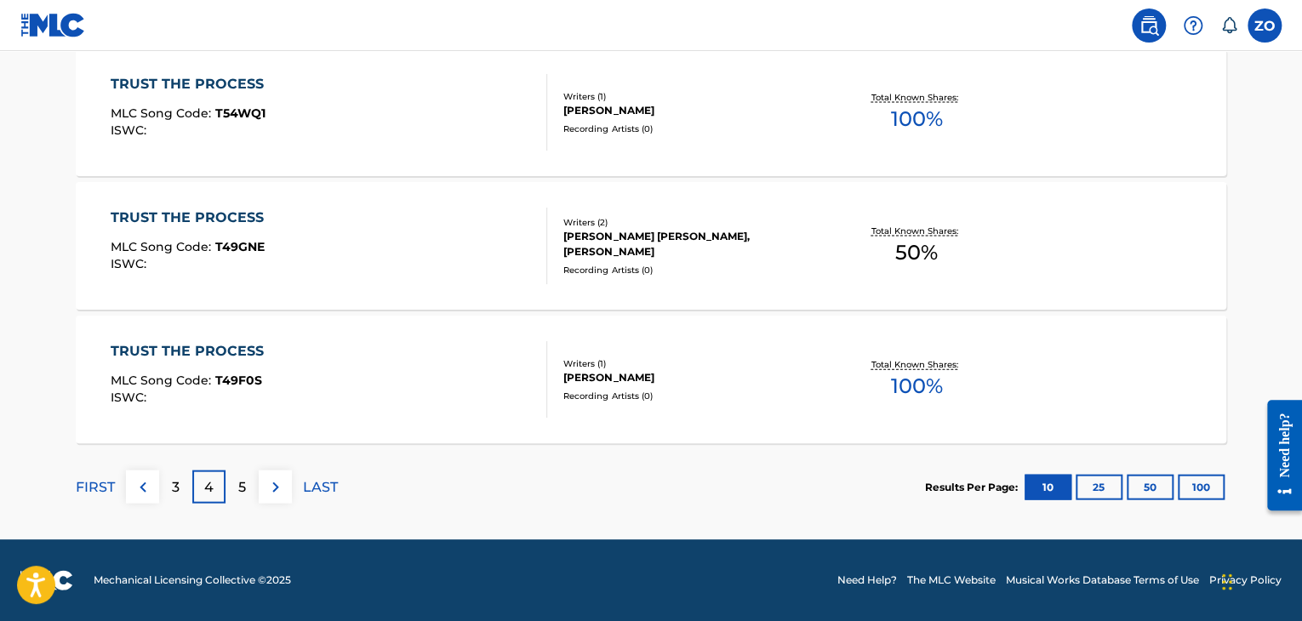
click at [245, 494] on p "5" at bounding box center [242, 487] width 8 height 20
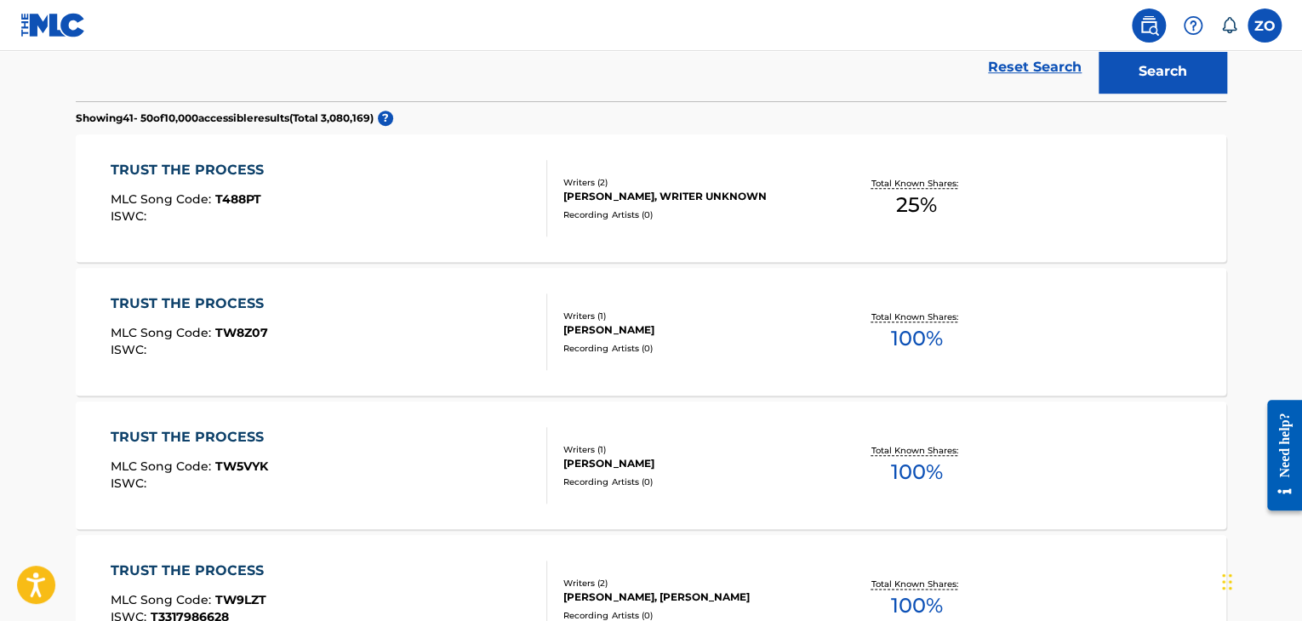
scroll to position [311, 0]
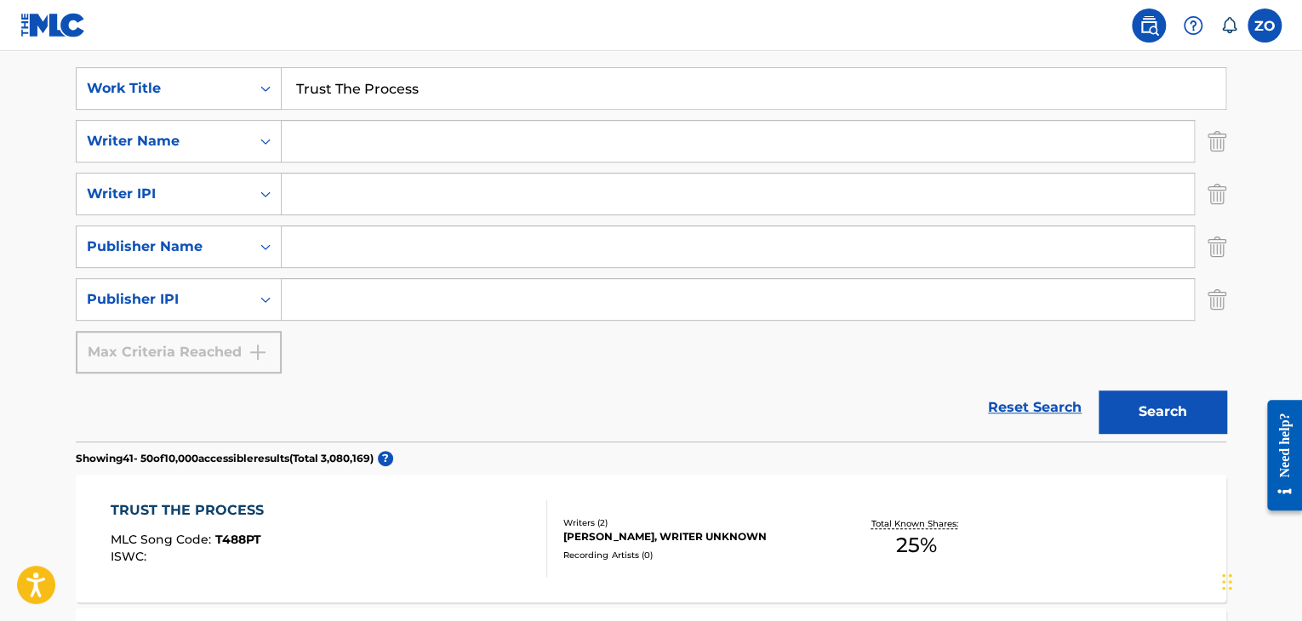
click at [490, 156] on input "Search Form" at bounding box center [738, 141] width 912 height 41
drag, startPoint x: 460, startPoint y: 139, endPoint x: 371, endPoint y: 147, distance: 88.9
click at [371, 147] on input "jimnirable curry" at bounding box center [738, 141] width 912 height 41
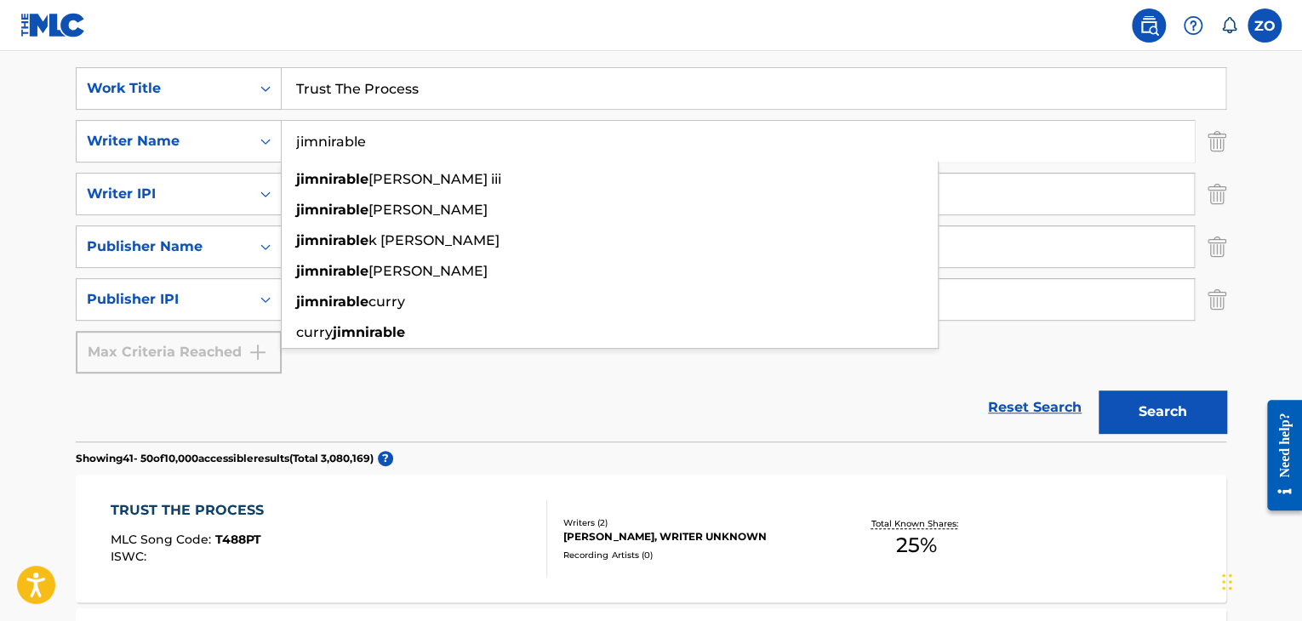
type input "jimnirable"
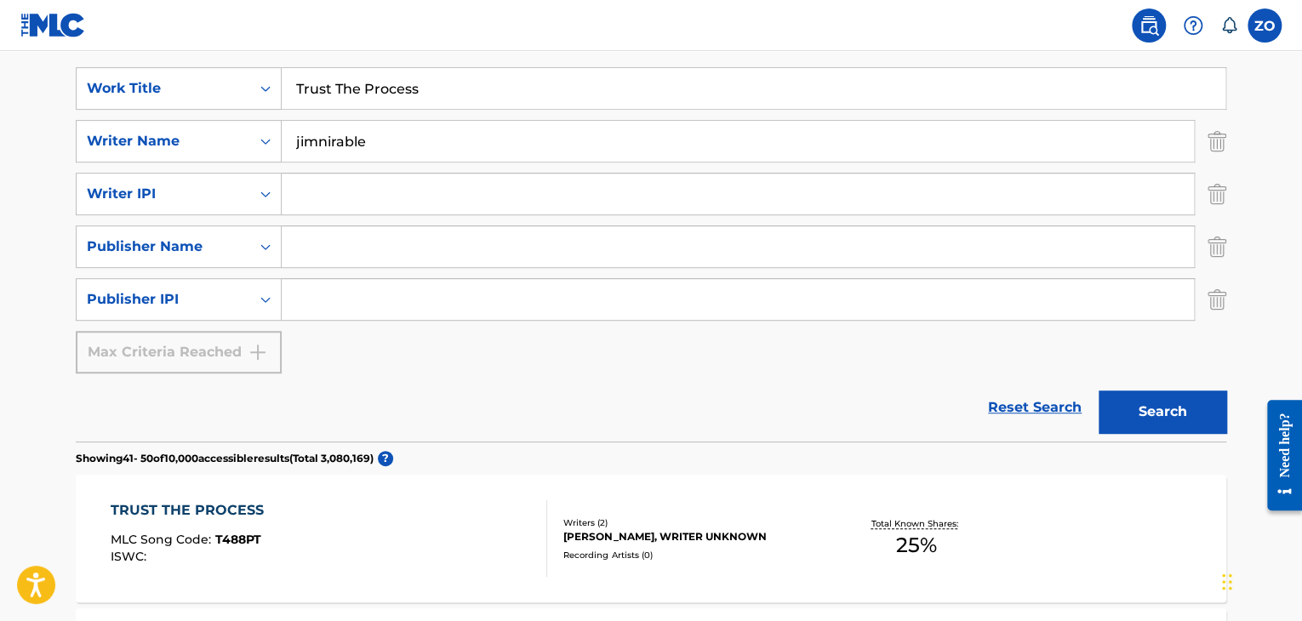
click at [1174, 401] on button "Search" at bounding box center [1163, 412] width 128 height 43
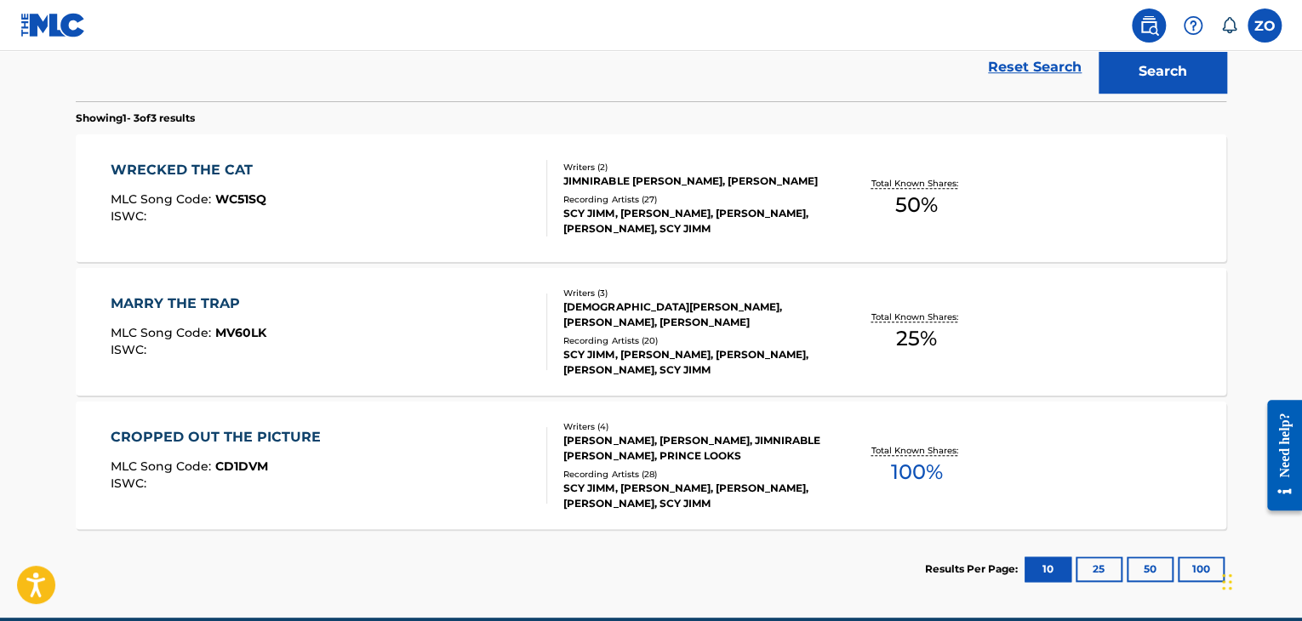
scroll to position [730, 0]
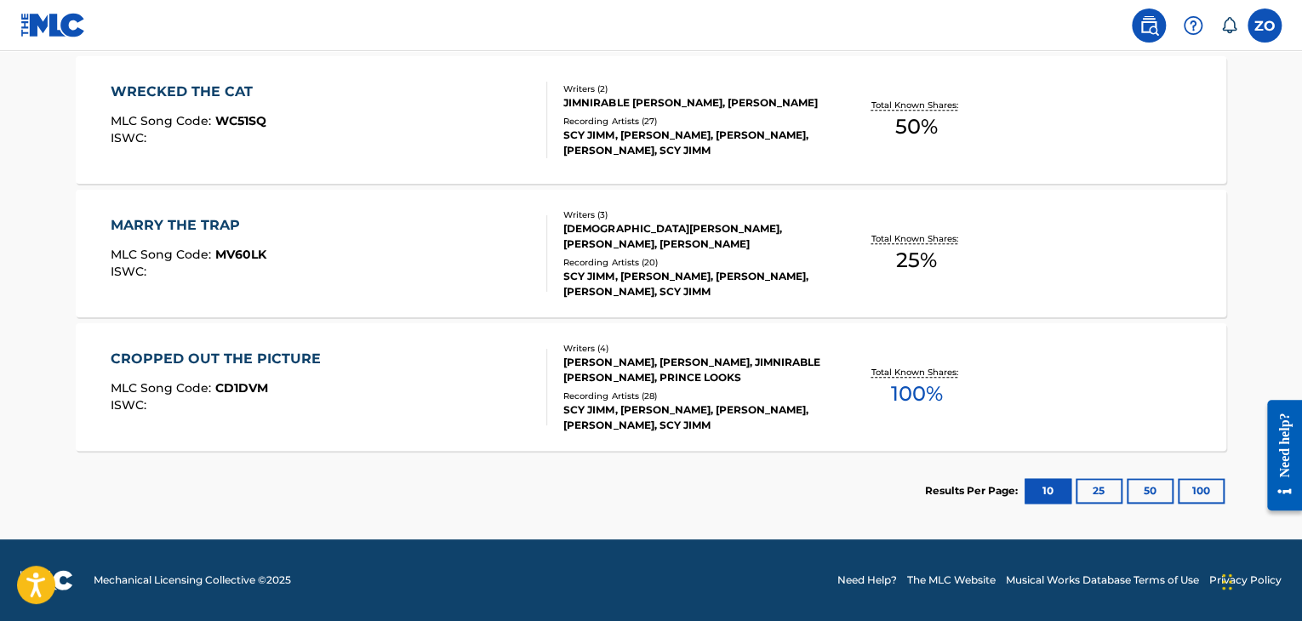
click at [1102, 494] on button "25" at bounding box center [1099, 491] width 47 height 26
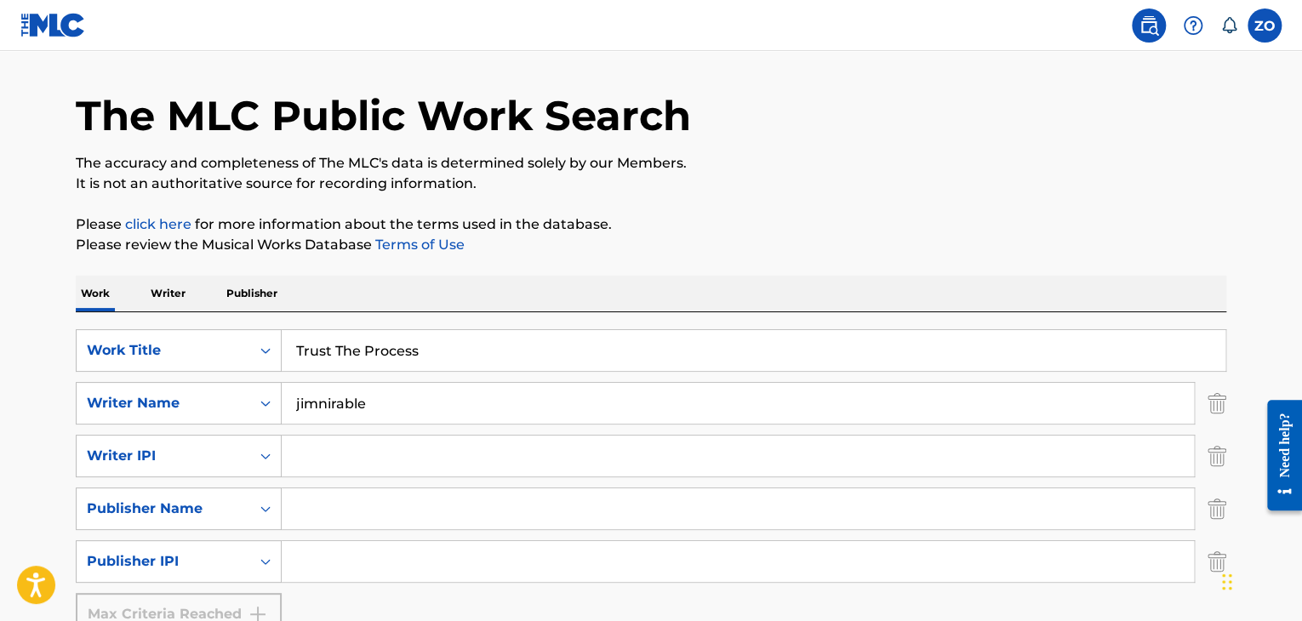
scroll to position [134, 0]
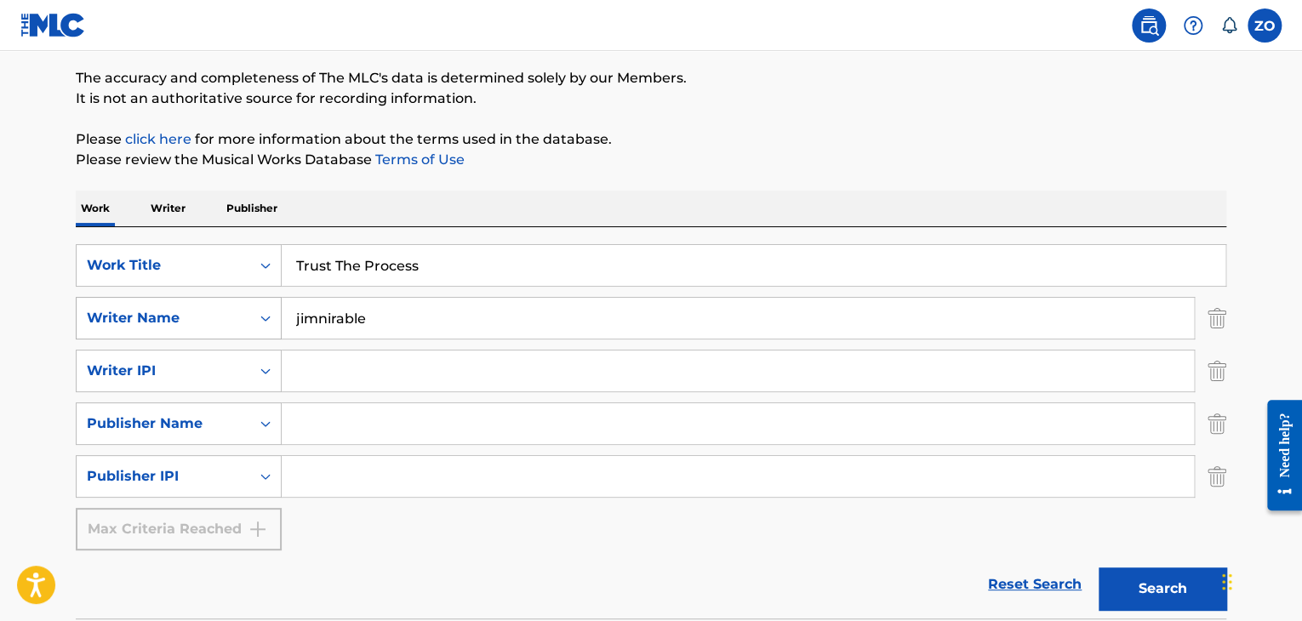
drag, startPoint x: 490, startPoint y: 244, endPoint x: 104, endPoint y: 303, distance: 390.8
click at [104, 303] on div "SearchWithCriteriae6caa1df-0b3a-40f7-8b40-c28907395210 Work Title Trust The Pro…" at bounding box center [651, 397] width 1151 height 306
type input "Skittle Head"
drag, startPoint x: 327, startPoint y: 332, endPoint x: 159, endPoint y: 331, distance: 167.6
click at [180, 334] on div "SearchWithCriteria06bc29f1-12d7-46ff-bac3-ff491ff36a45 Writer Name jimnirable" at bounding box center [651, 318] width 1151 height 43
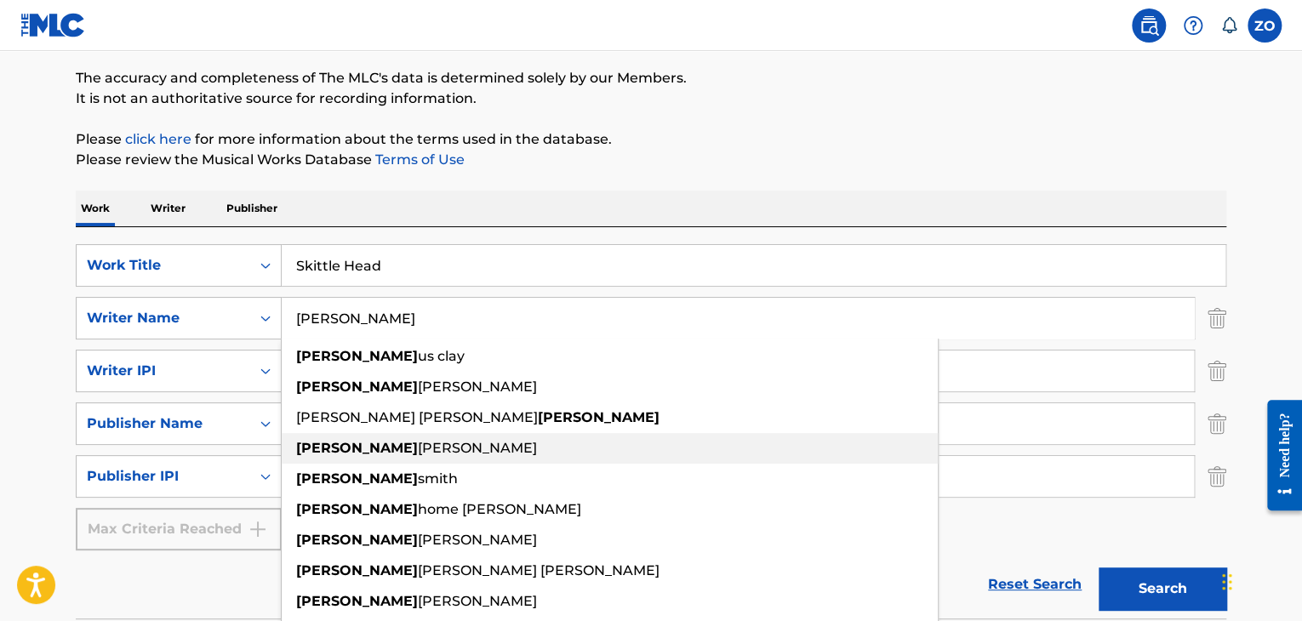
click at [517, 440] on span "donshay horne mccullough" at bounding box center [477, 448] width 119 height 16
type input "damario donshay horne mccullough"
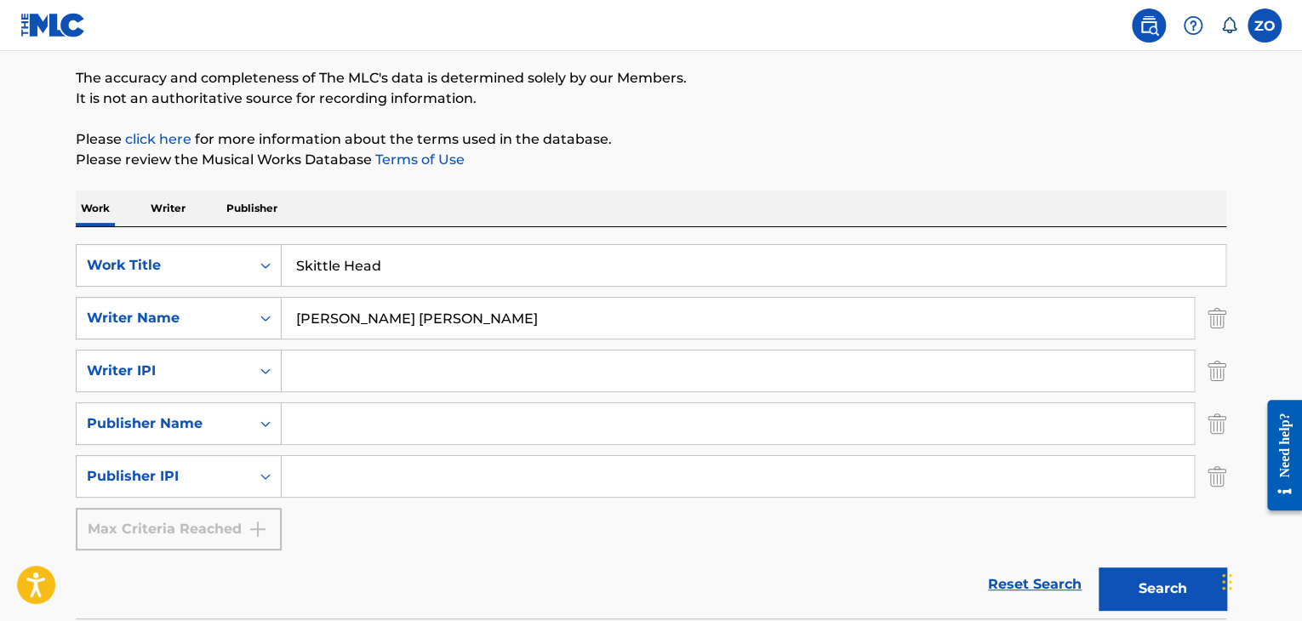
click at [1128, 586] on button "Search" at bounding box center [1163, 589] width 128 height 43
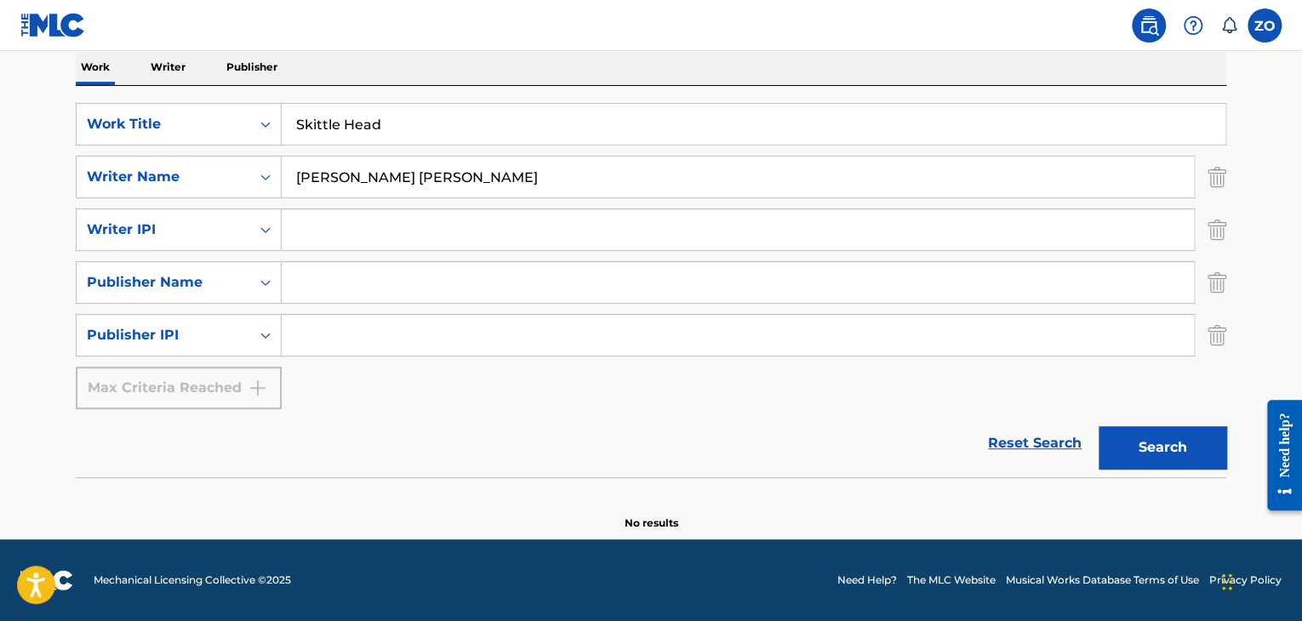
drag, startPoint x: 568, startPoint y: 175, endPoint x: 0, endPoint y: 250, distance: 573.4
click at [0, 250] on main "The MLC Public Work Search The accuracy and completeness of The MLC's data is d…" at bounding box center [651, 157] width 1302 height 764
click at [1160, 451] on button "Search" at bounding box center [1163, 447] width 128 height 43
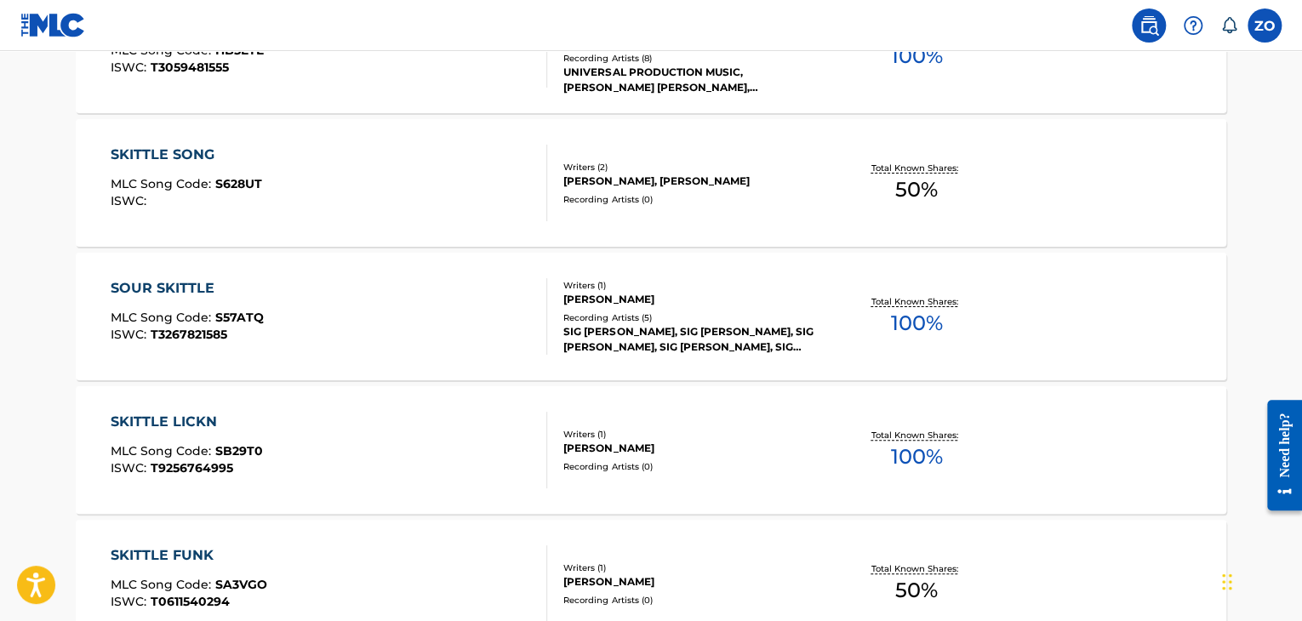
scroll to position [3595, 0]
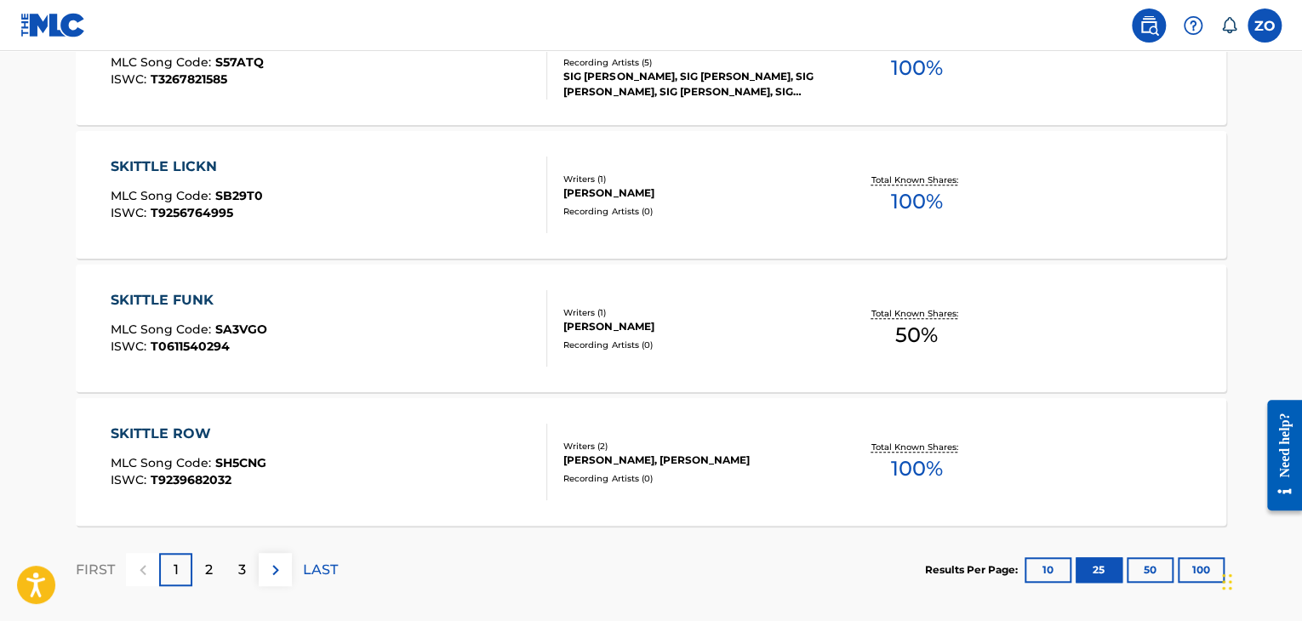
click at [211, 557] on div "2" at bounding box center [208, 569] width 33 height 33
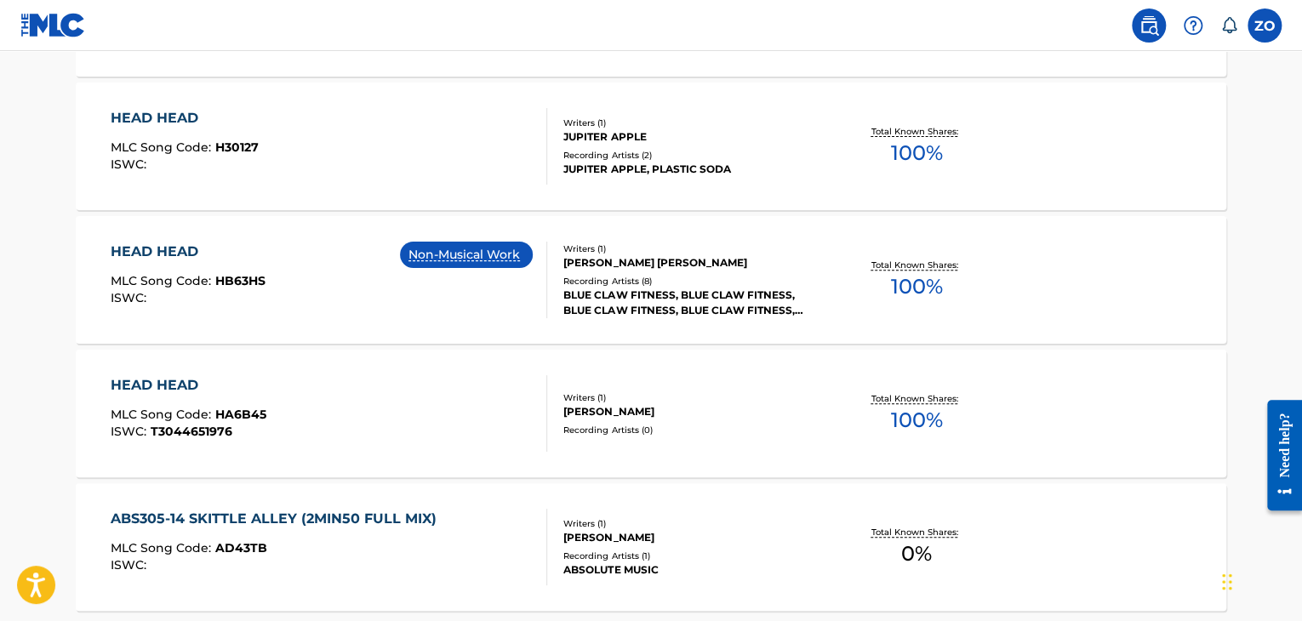
scroll to position [3676, 0]
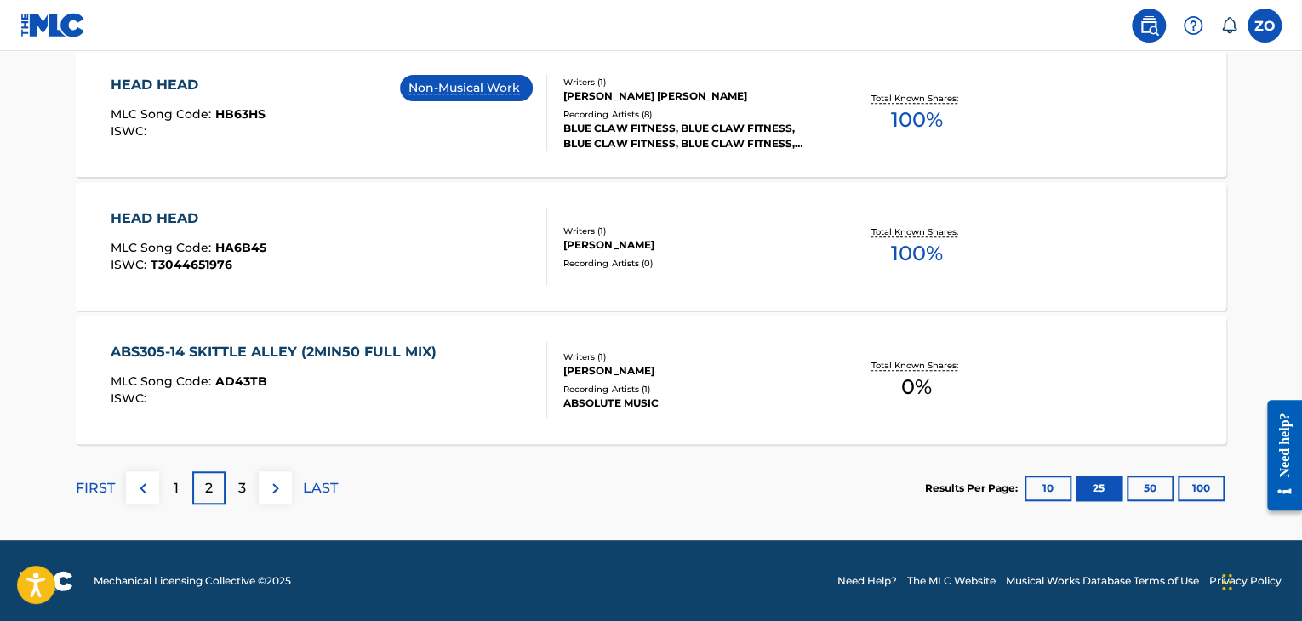
click at [247, 483] on div "3" at bounding box center [242, 487] width 33 height 33
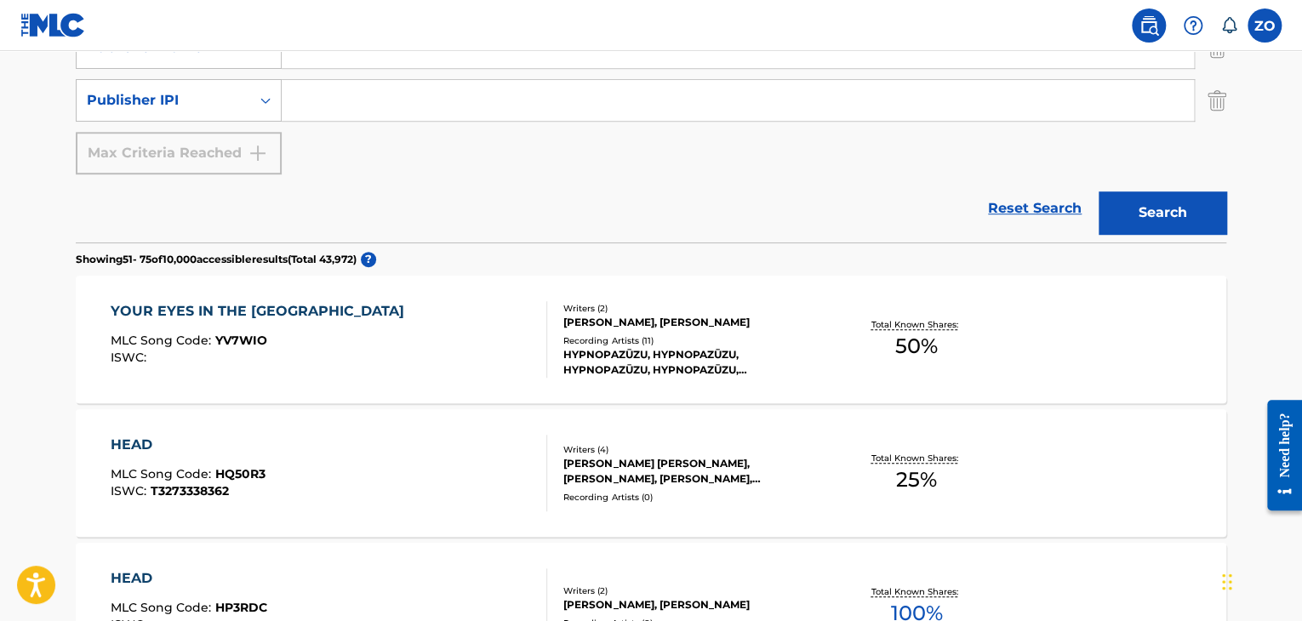
scroll to position [255, 0]
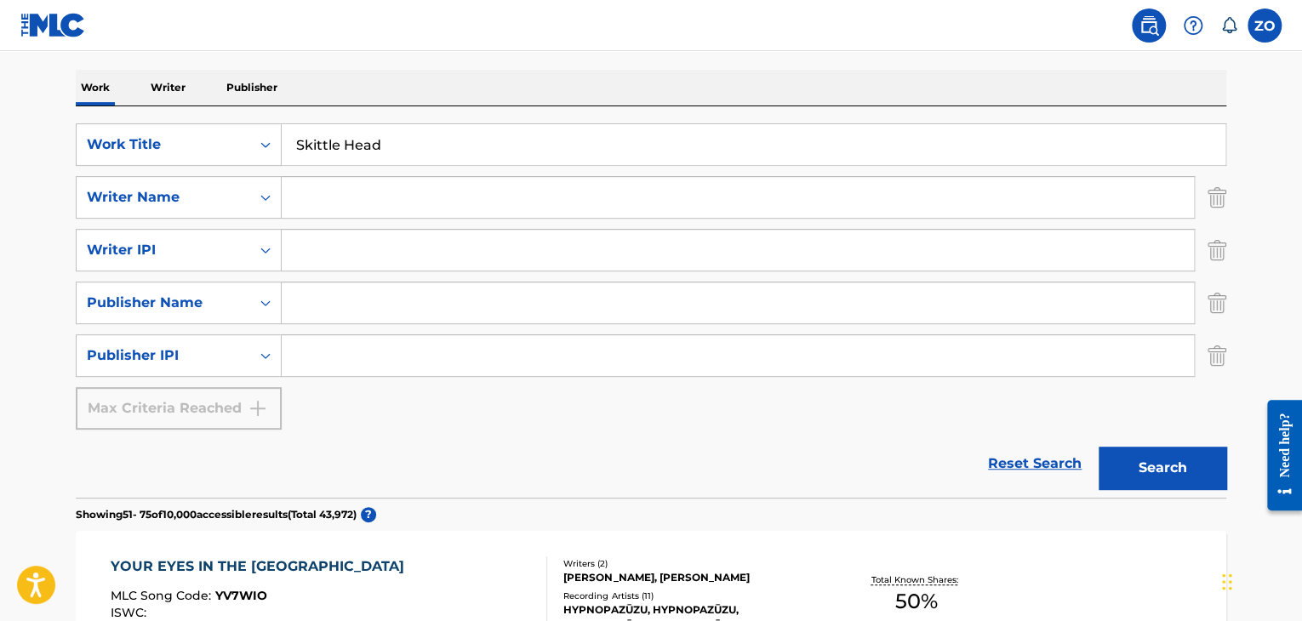
drag, startPoint x: 447, startPoint y: 150, endPoint x: 0, endPoint y: 154, distance: 446.8
click at [570, 382] on div "SearchWithCriteriae6caa1df-0b3a-40f7-8b40-c28907395210 Work Title Skittle Head …" at bounding box center [651, 276] width 1151 height 306
drag, startPoint x: 426, startPoint y: 138, endPoint x: 157, endPoint y: 168, distance: 271.5
click at [157, 168] on div "SearchWithCriteriae6caa1df-0b3a-40f7-8b40-c28907395210 Work Title Skittle Head …" at bounding box center [651, 276] width 1151 height 306
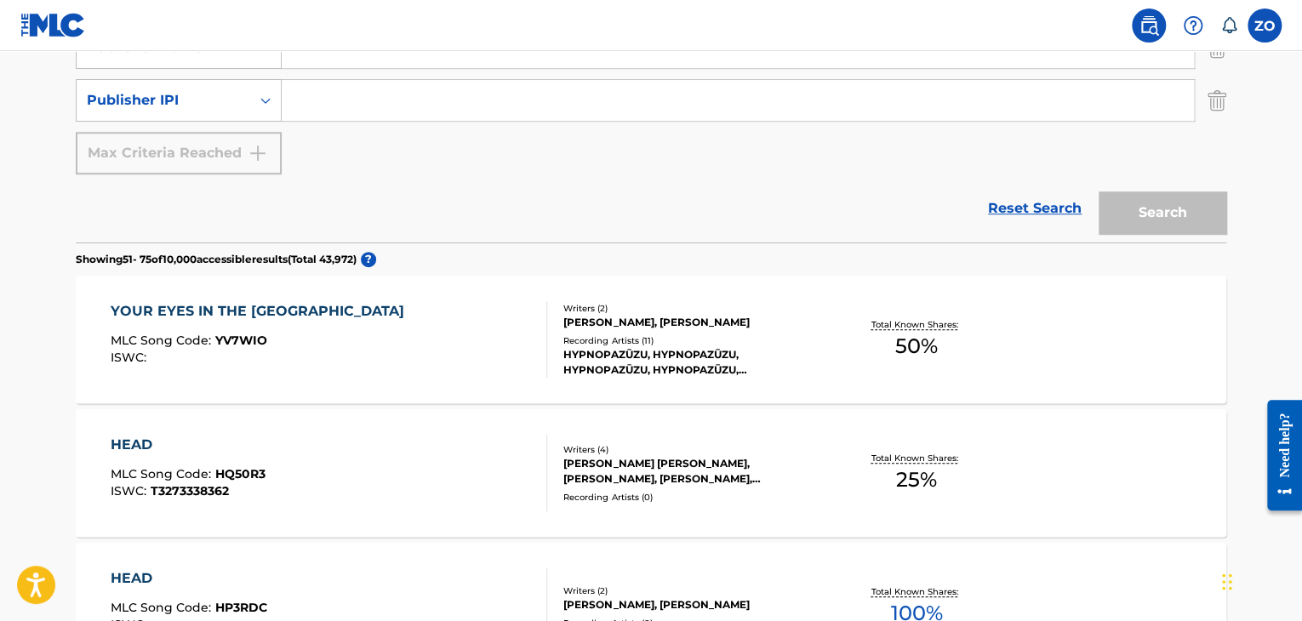
scroll to position [170, 0]
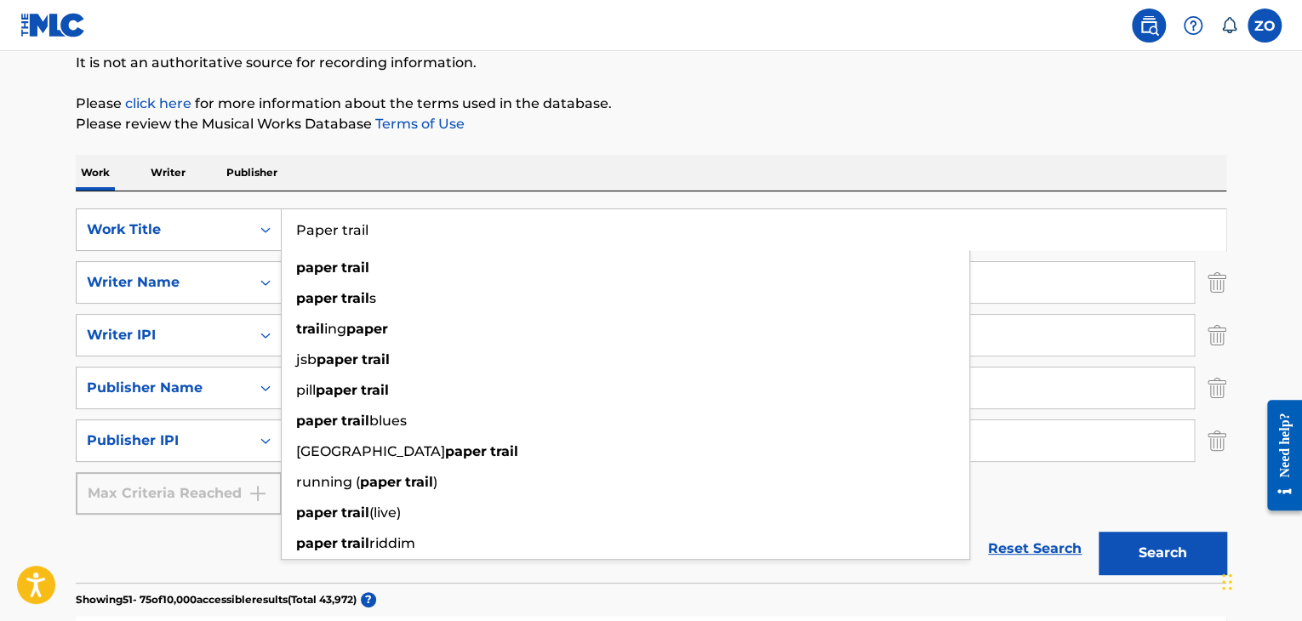
type input "Paper trail"
click at [1099, 532] on button "Search" at bounding box center [1163, 553] width 128 height 43
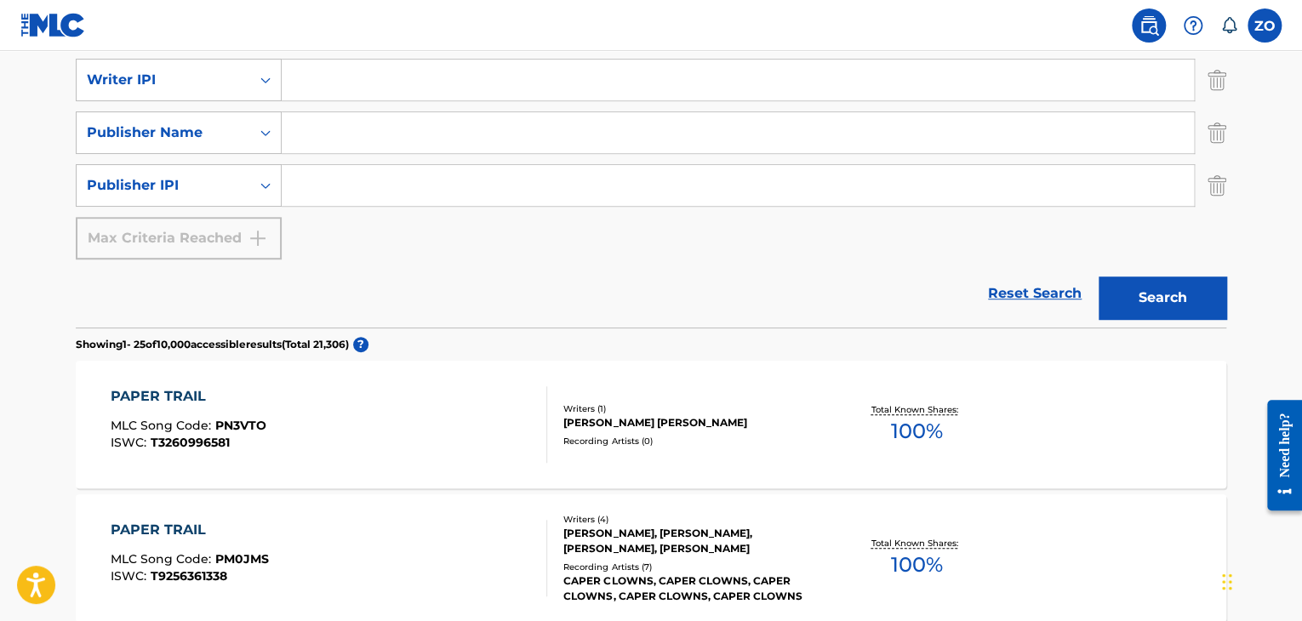
scroll to position [0, 0]
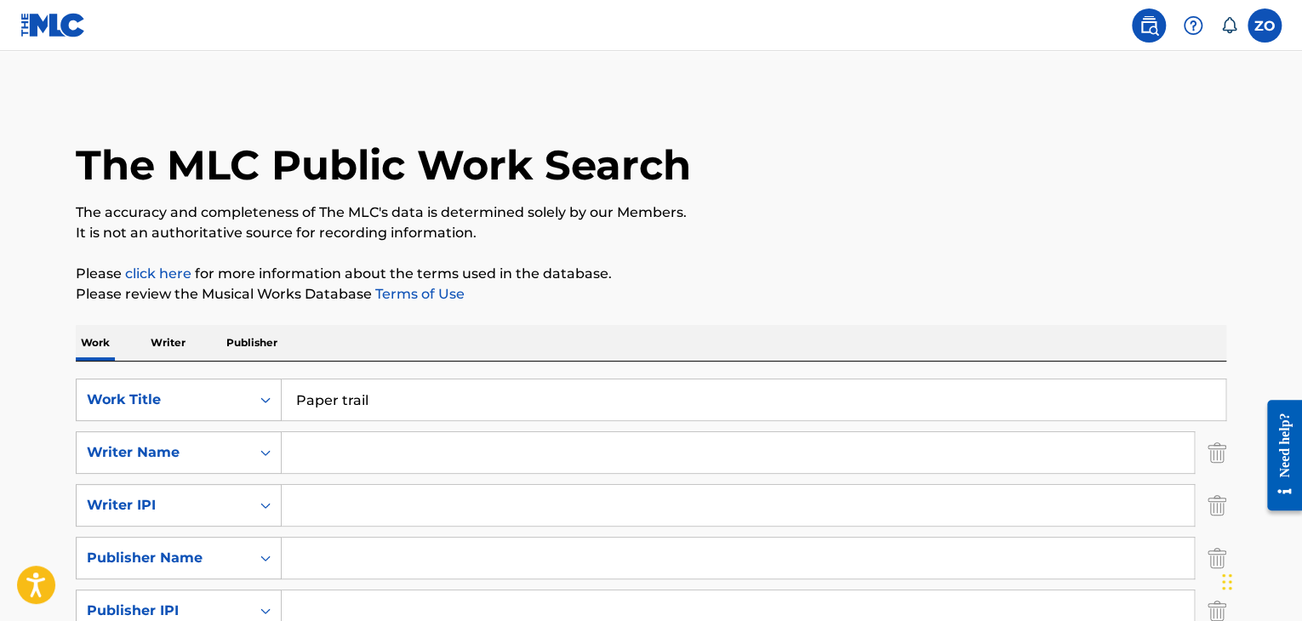
click at [345, 447] on input "Search Form" at bounding box center [738, 452] width 912 height 41
